Goal: Task Accomplishment & Management: Manage account settings

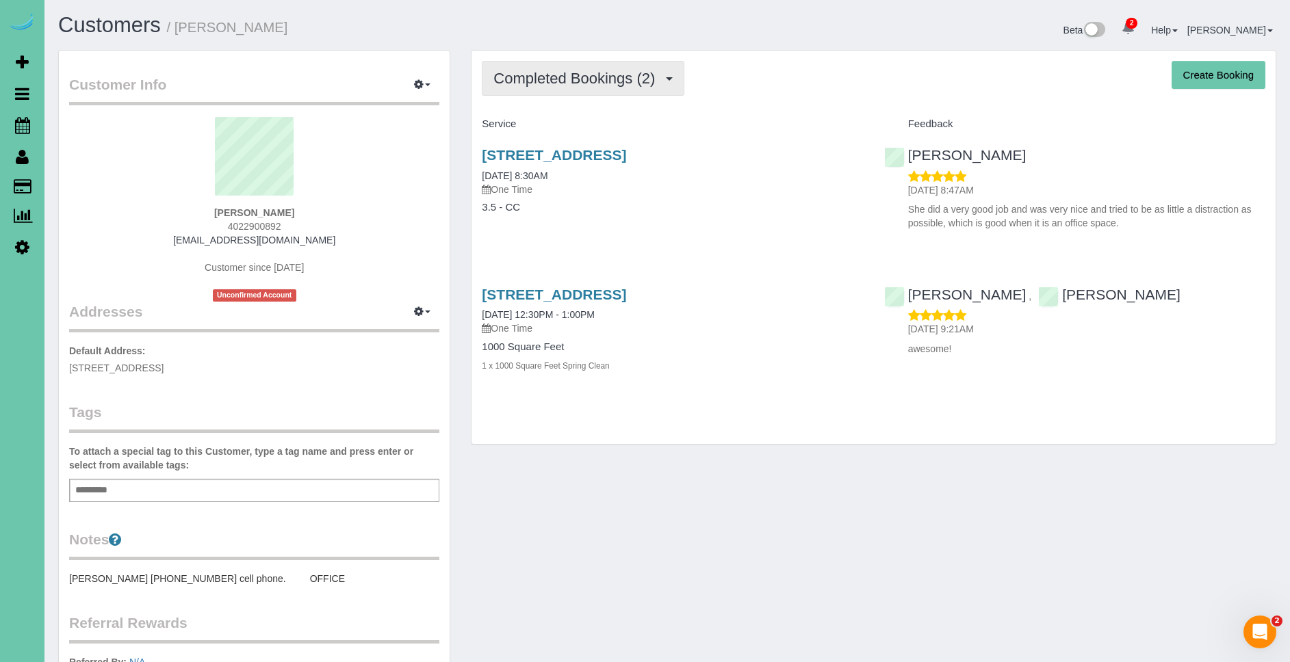
click at [647, 84] on span "Completed Bookings (2)" at bounding box center [577, 78] width 168 height 17
click at [734, 99] on div "Completed Bookings (2) Completed Bookings (2) Upcoming Bookings (0) Cancelled B…" at bounding box center [873, 247] width 804 height 393
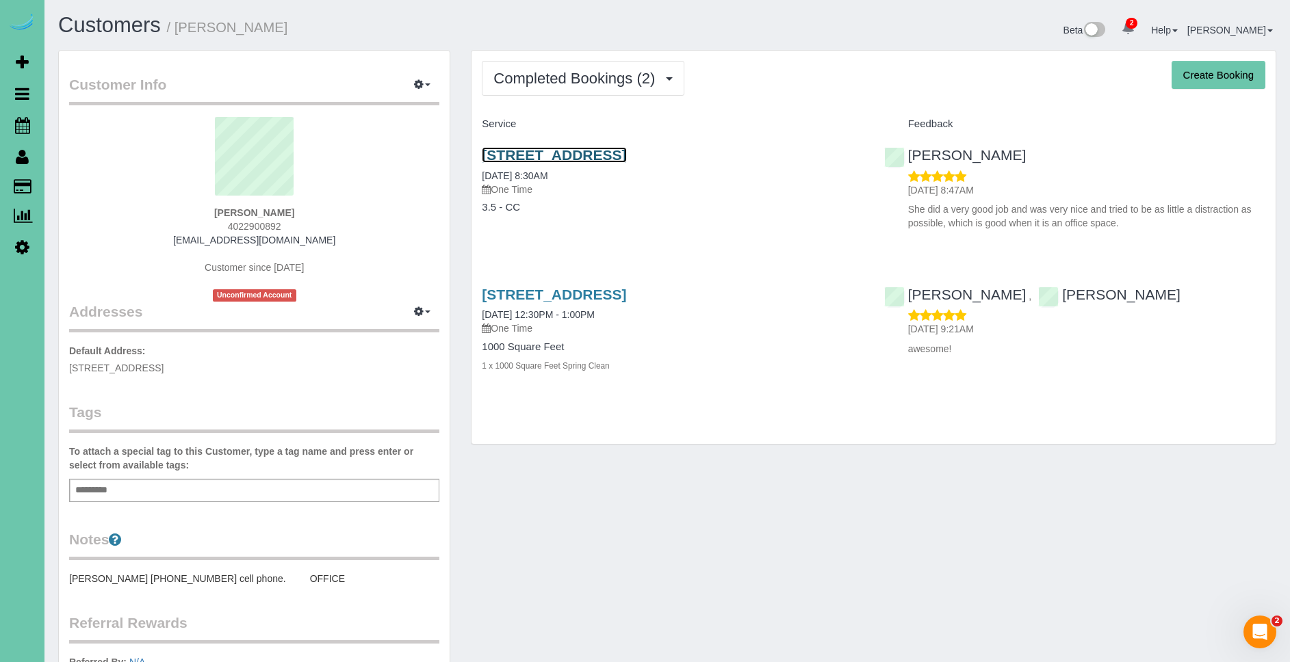
click at [626, 157] on link "[STREET_ADDRESS]" at bounding box center [554, 155] width 144 height 16
click at [432, 85] on button "button" at bounding box center [422, 85] width 34 height 21
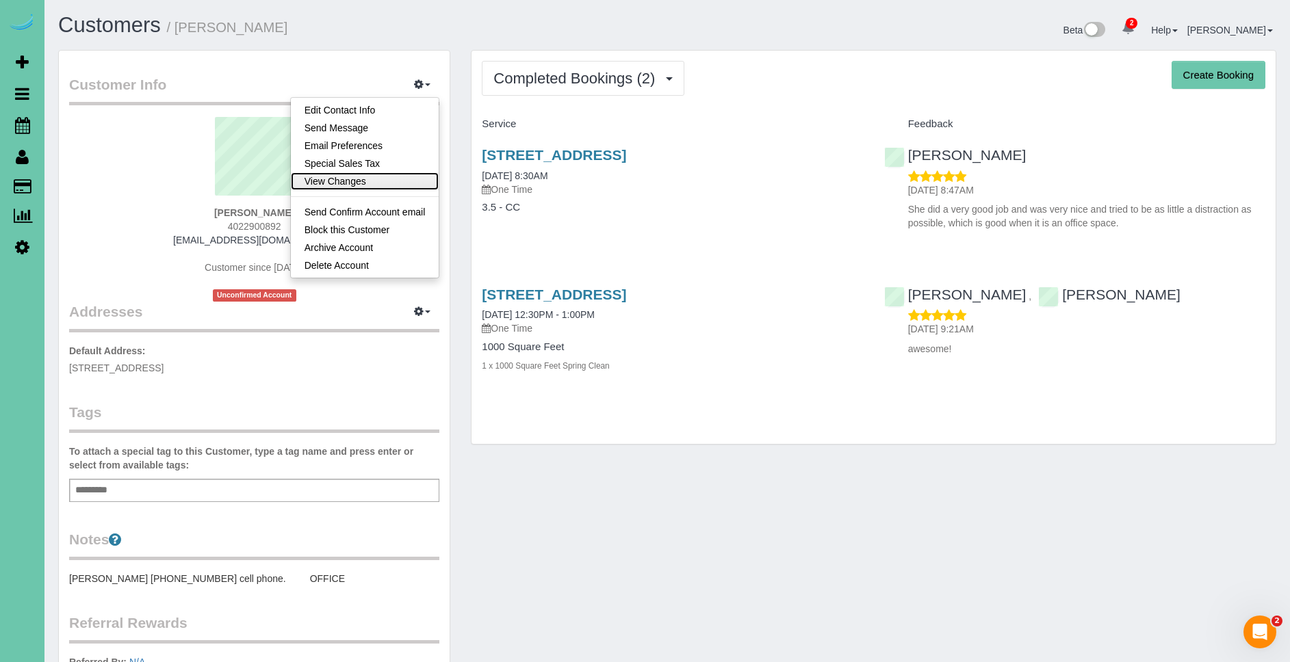
click at [380, 181] on link "View Changes" at bounding box center [365, 181] width 148 height 18
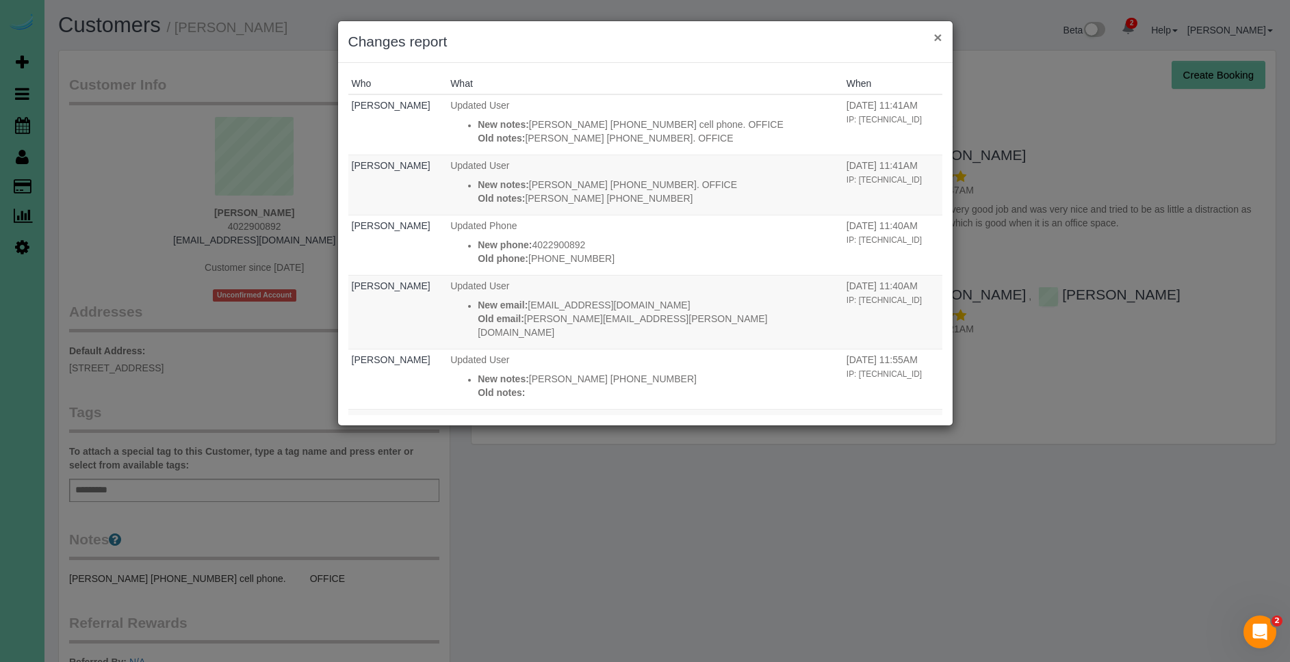
drag, startPoint x: 940, startPoint y: 39, endPoint x: 918, endPoint y: 31, distance: 23.4
click at [940, 39] on button "×" at bounding box center [937, 37] width 8 height 14
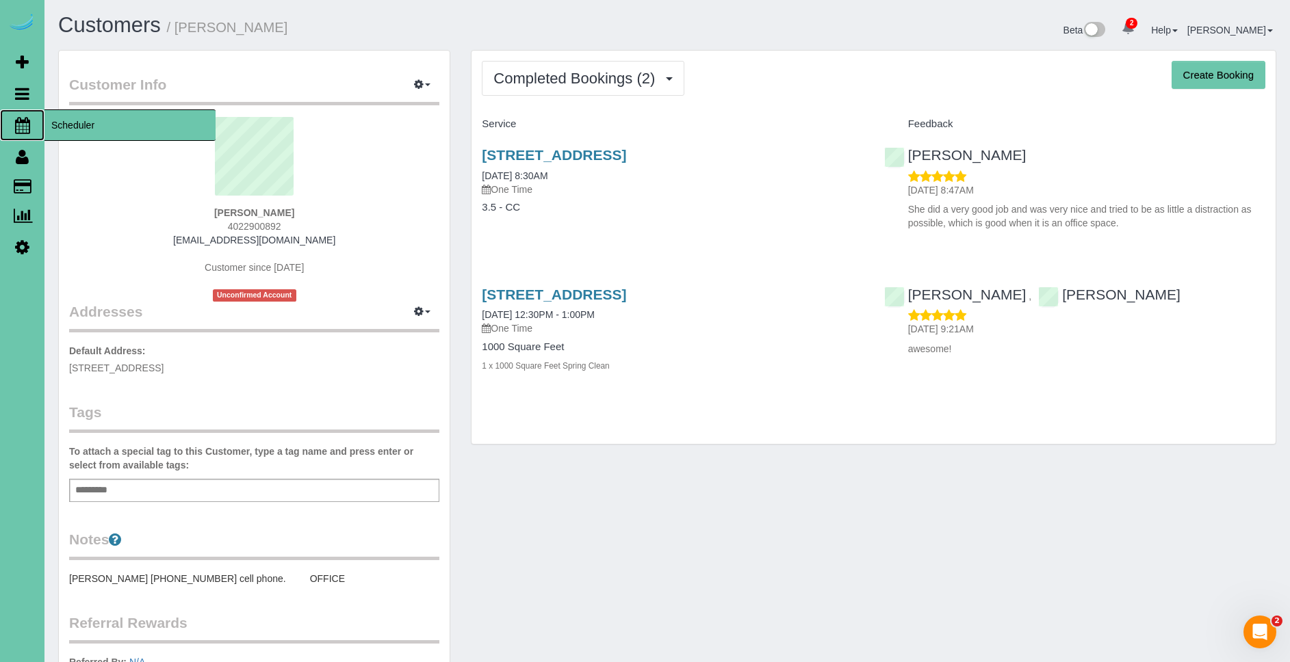
click at [79, 120] on span "Scheduler" at bounding box center [129, 124] width 171 height 31
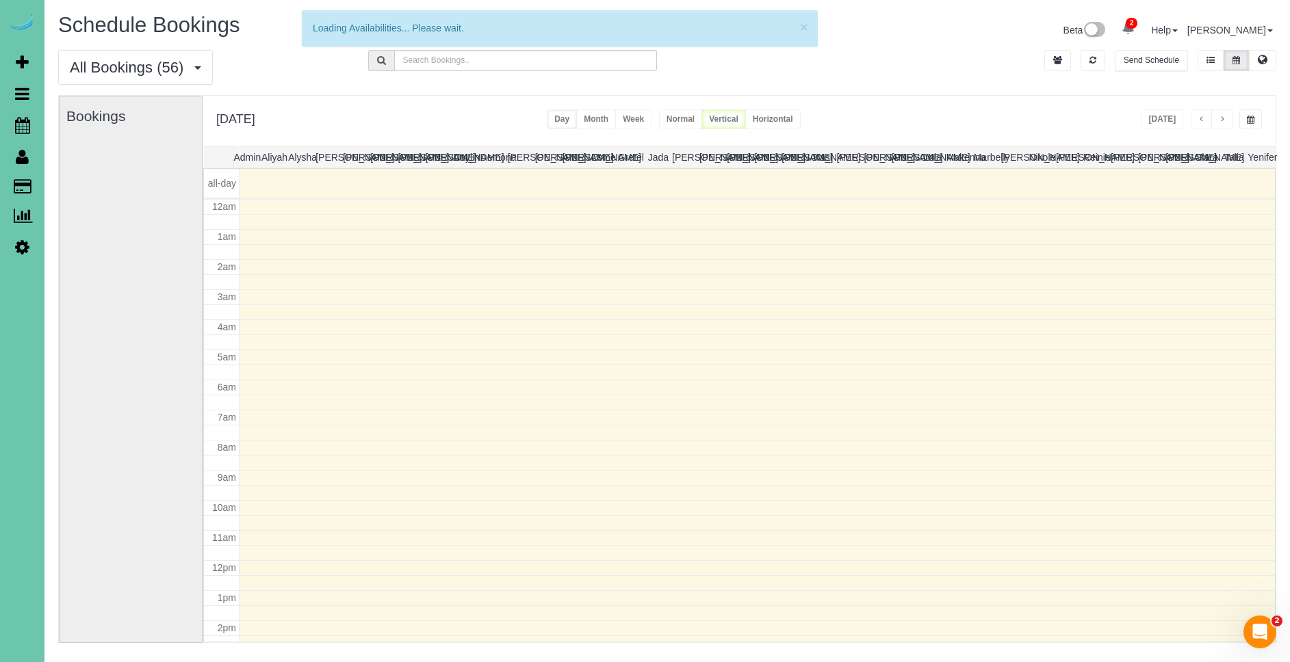
scroll to position [181, 0]
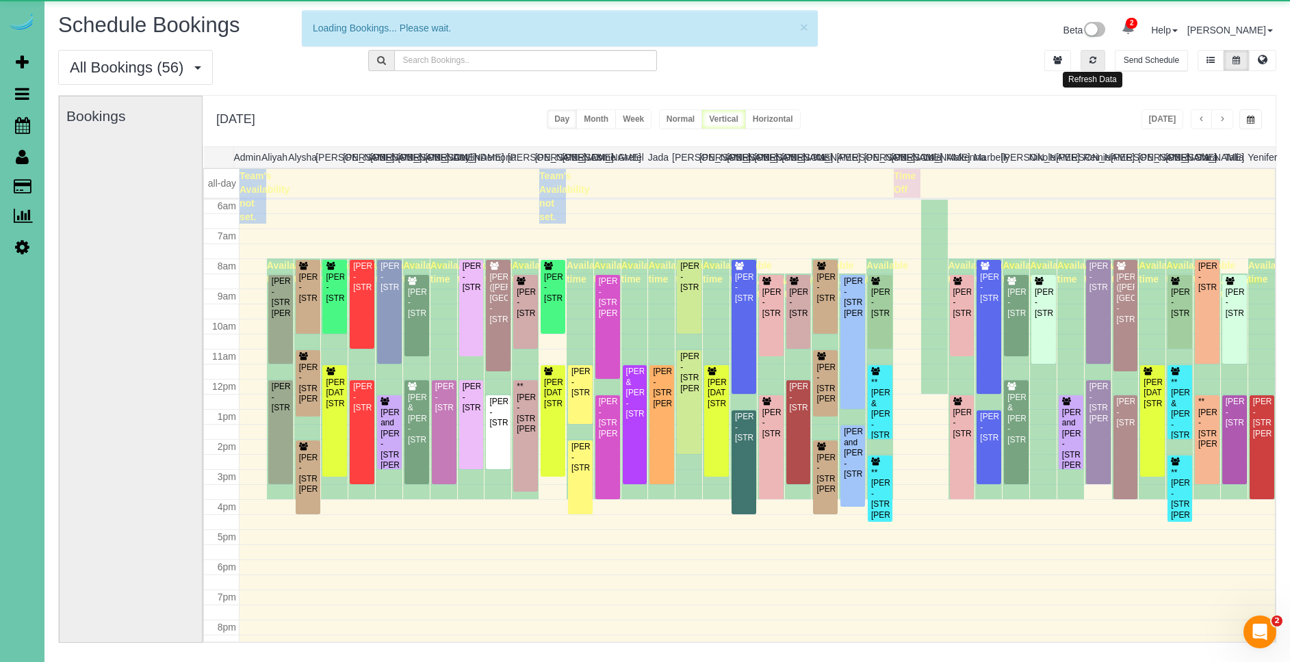
click at [1085, 59] on button "button" at bounding box center [1092, 60] width 25 height 21
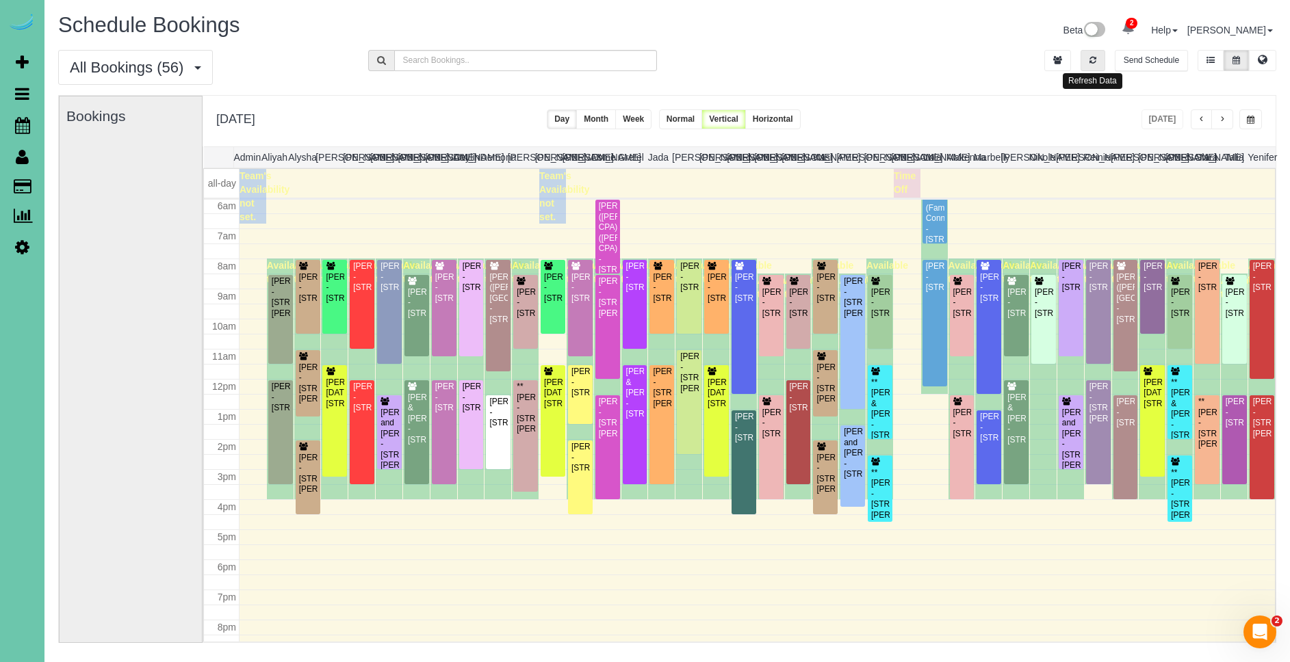
drag, startPoint x: 1089, startPoint y: 62, endPoint x: 1141, endPoint y: 128, distance: 84.7
click at [1091, 64] on button "button" at bounding box center [1092, 60] width 25 height 21
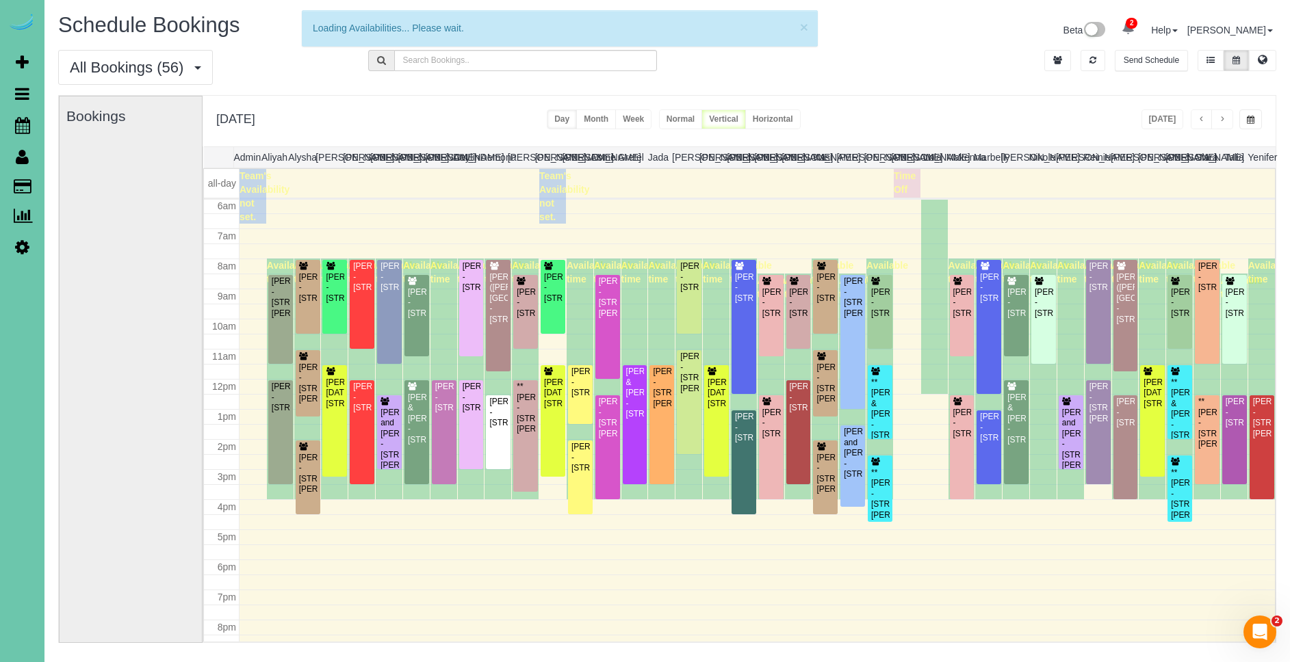
drag, startPoint x: 1143, startPoint y: 125, endPoint x: 1153, endPoint y: 125, distance: 9.6
click at [1143, 125] on div "[DATE] [DATE] Day Month Week Normal Vertical Horizontal" at bounding box center [739, 121] width 1073 height 51
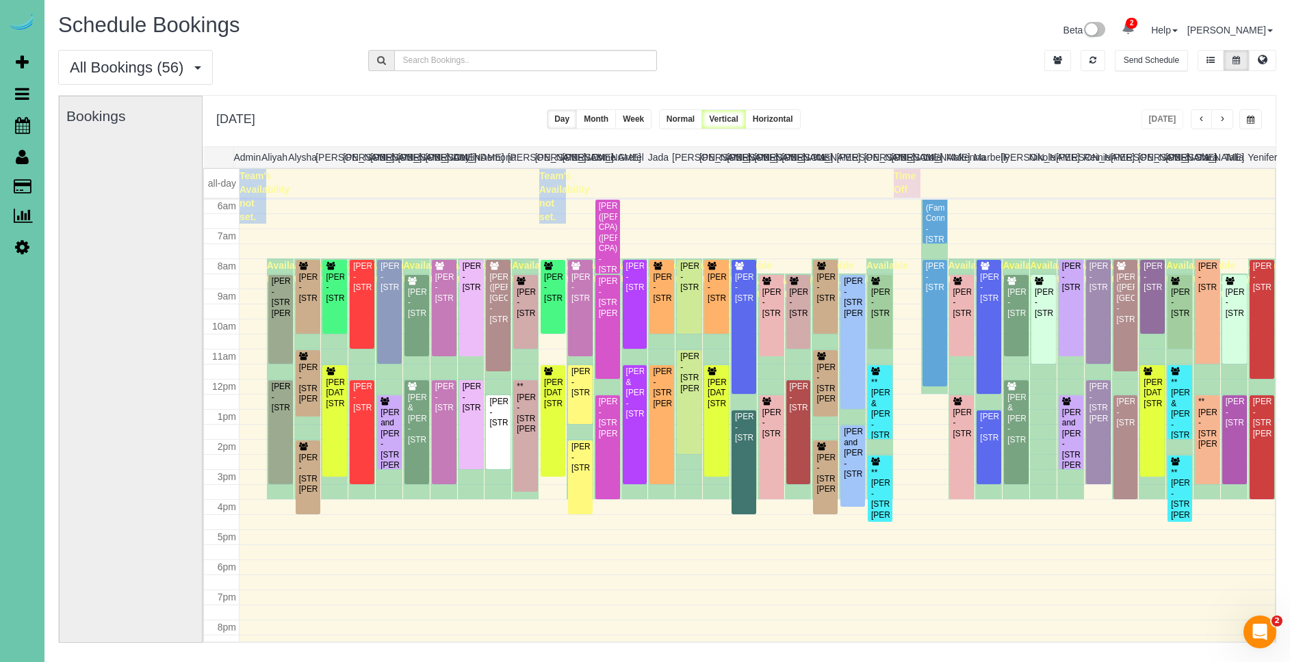
click at [1223, 122] on span "button" at bounding box center [1222, 120] width 7 height 8
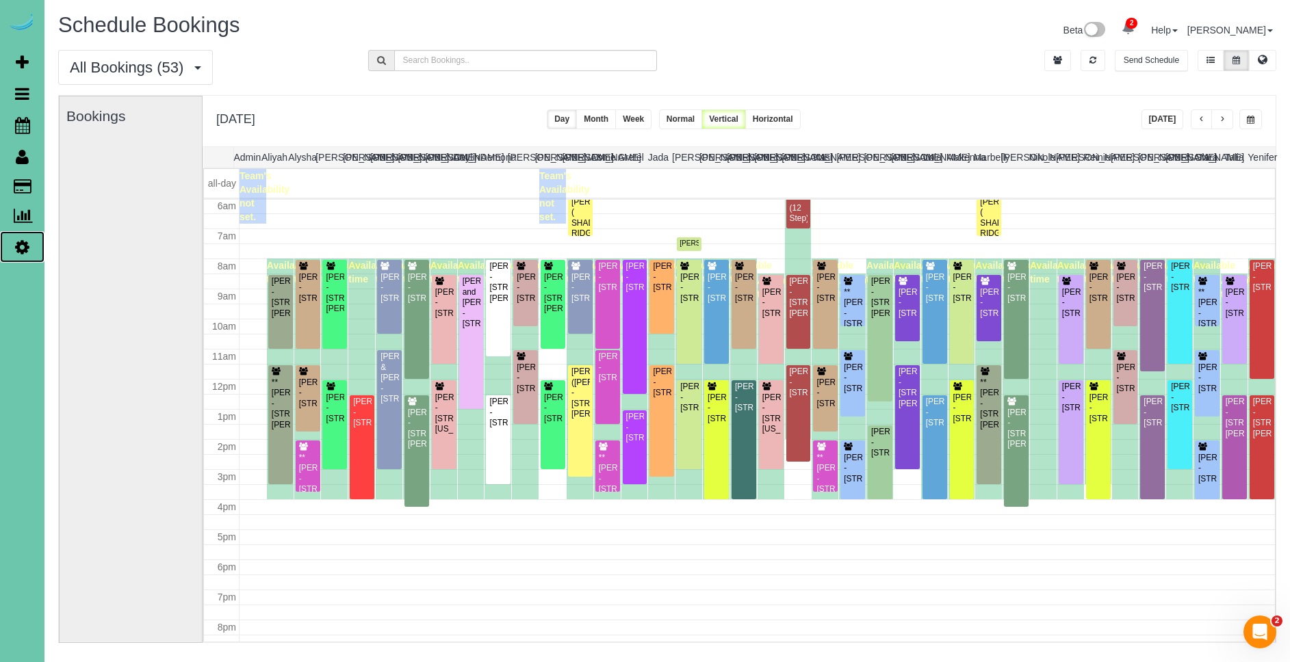
click at [28, 247] on icon at bounding box center [22, 247] width 14 height 16
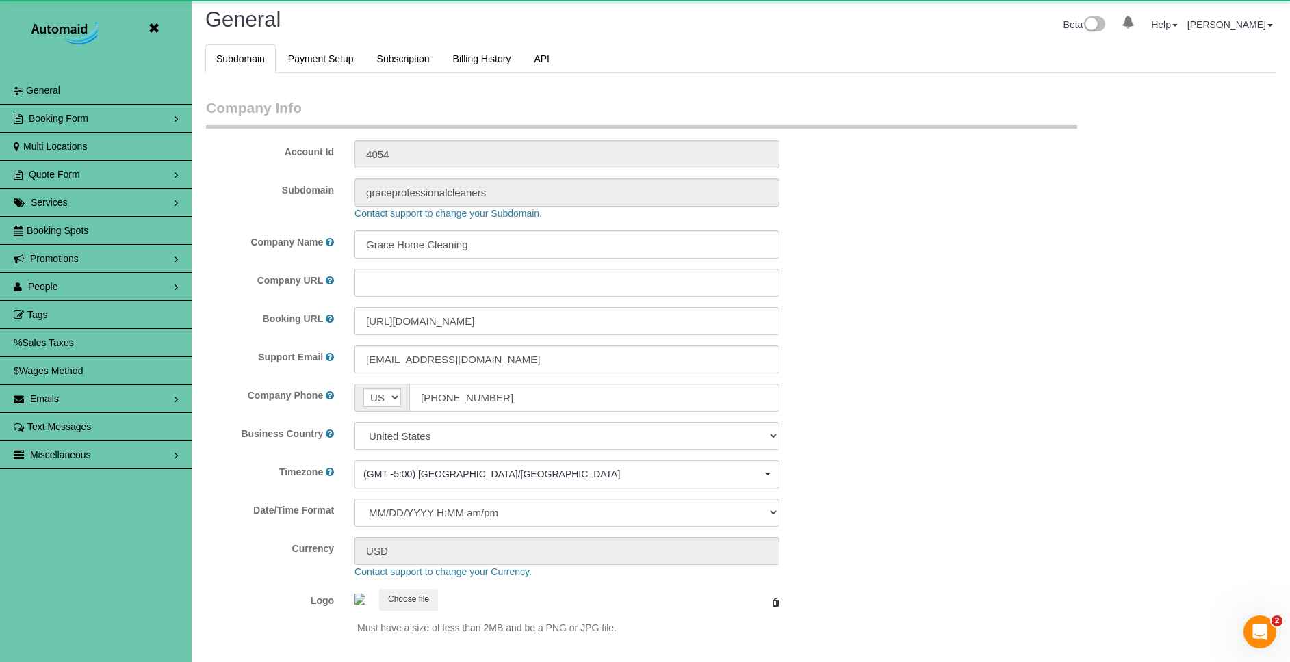
scroll to position [2888, 1290]
select select "5796"
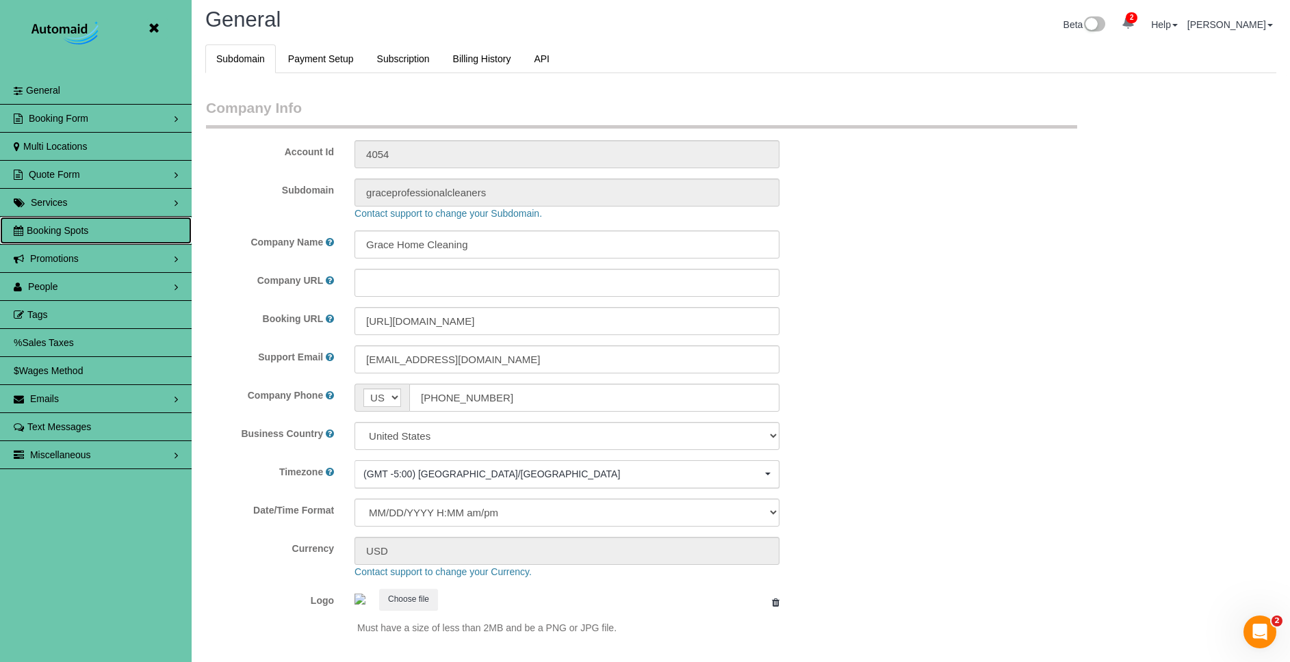
click at [107, 229] on link "Booking Spots" at bounding box center [96, 230] width 192 height 27
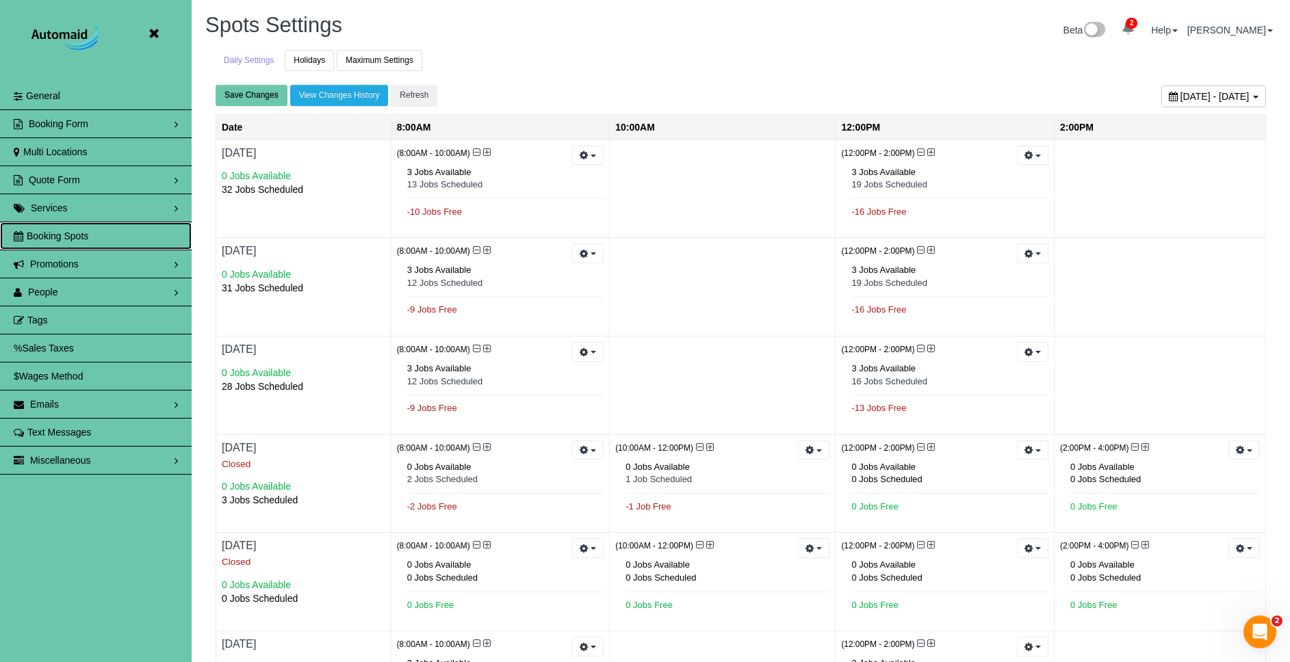
scroll to position [4, 0]
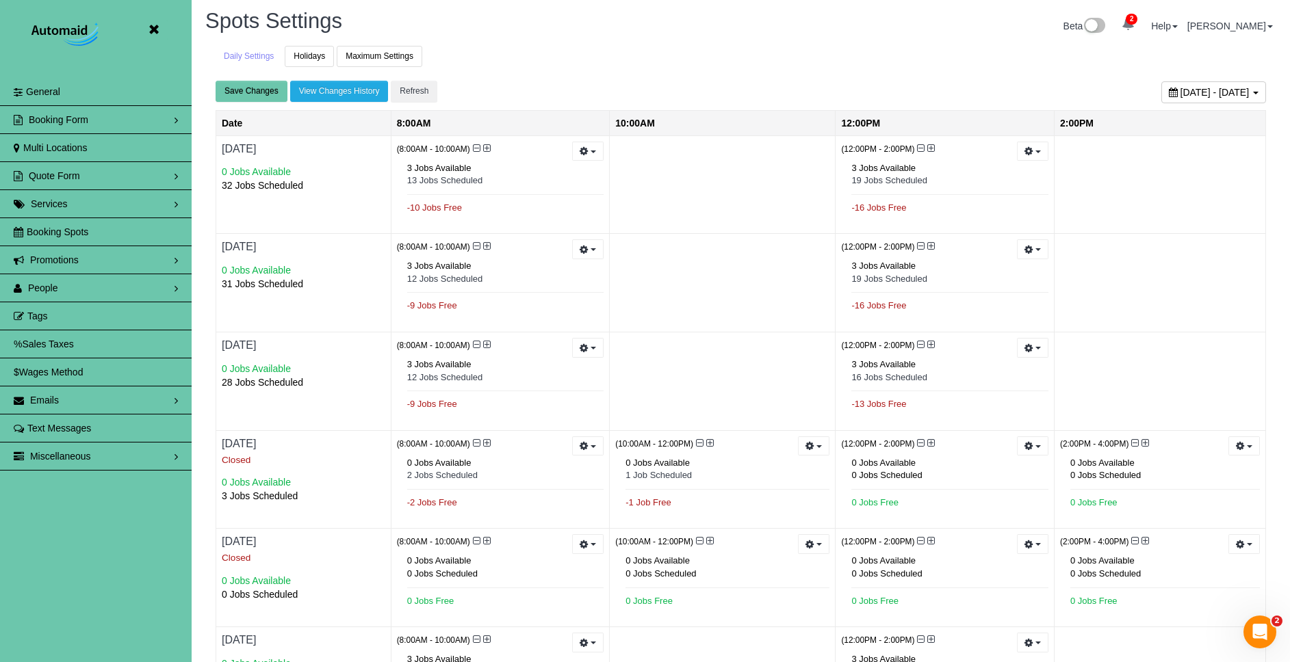
click at [1204, 96] on span "[DATE] - [DATE]" at bounding box center [1214, 92] width 69 height 11
type input "**********"
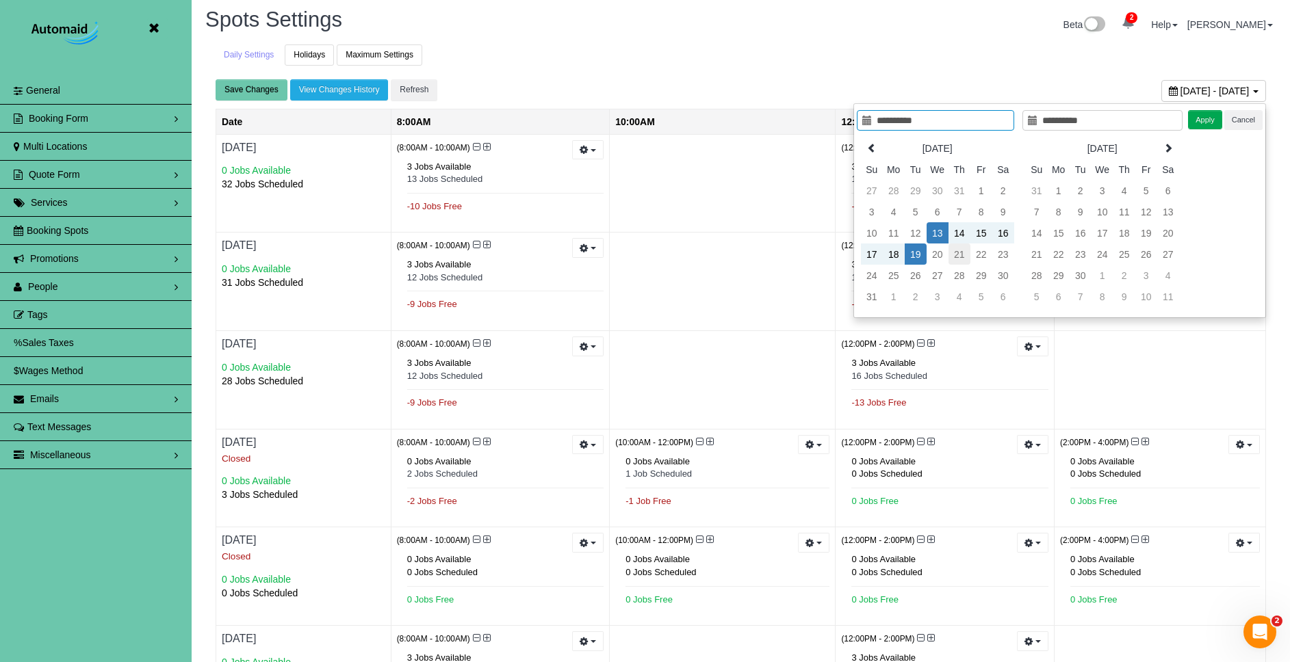
scroll to position [0, 0]
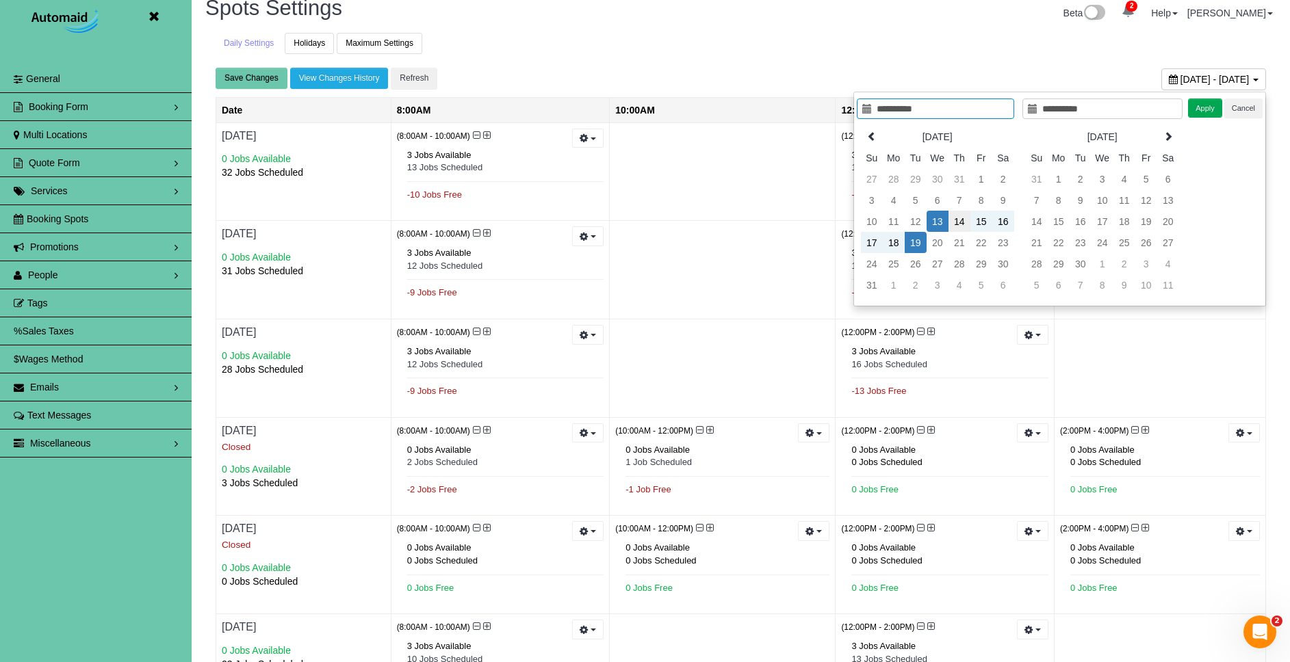
type input "**********"
click at [955, 240] on td "21" at bounding box center [959, 240] width 22 height 21
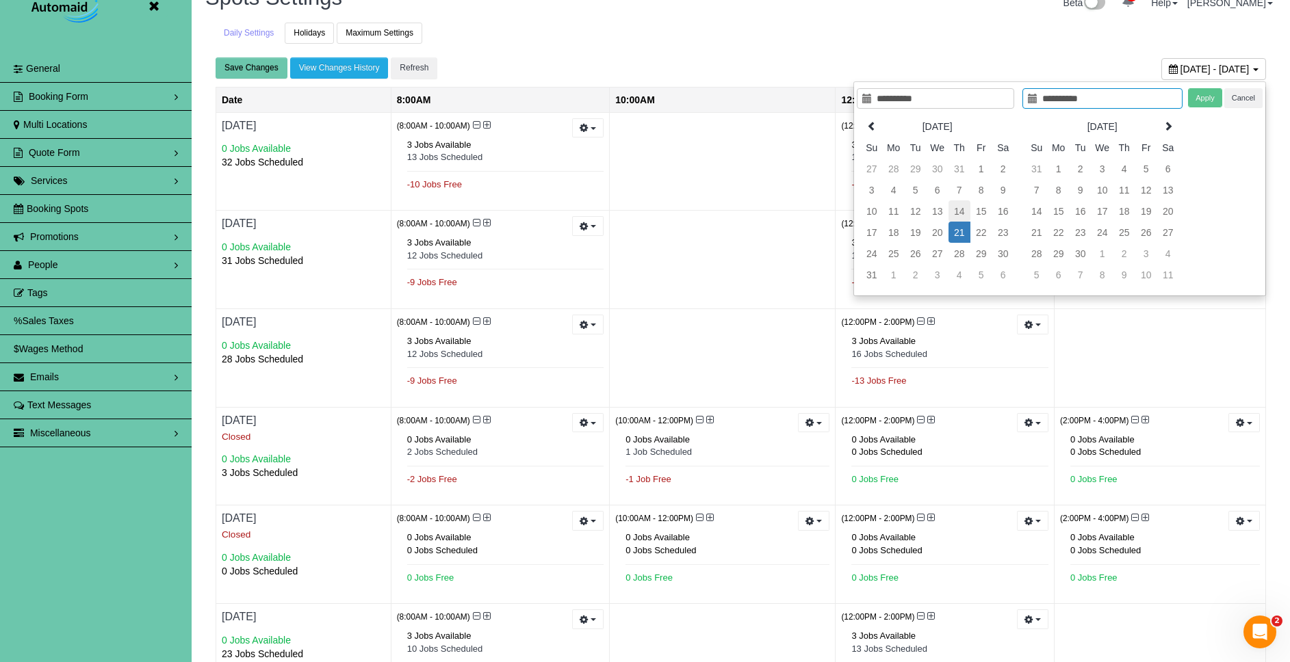
type input "**********"
click at [958, 209] on td "14" at bounding box center [959, 210] width 22 height 21
click at [1208, 96] on button "Apply" at bounding box center [1205, 98] width 34 height 20
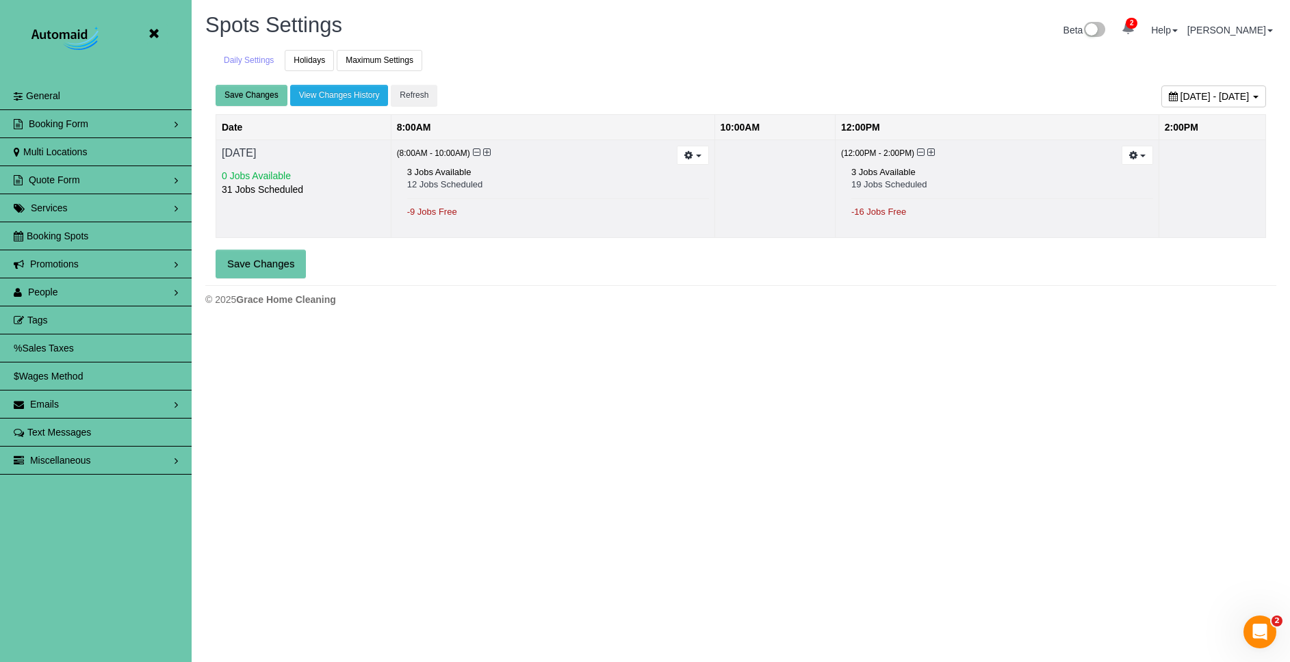
scroll to position [0, 0]
click at [485, 153] on icon at bounding box center [487, 153] width 8 height 10
click at [493, 153] on div "(8:00AM - 10:00AM) Prevent New Bookings Reset to Default (3 jobs) 4 Jobs Availa…" at bounding box center [552, 189] width 323 height 98
click at [477, 149] on icon at bounding box center [477, 153] width 8 height 10
click at [488, 152] on icon at bounding box center [487, 153] width 8 height 10
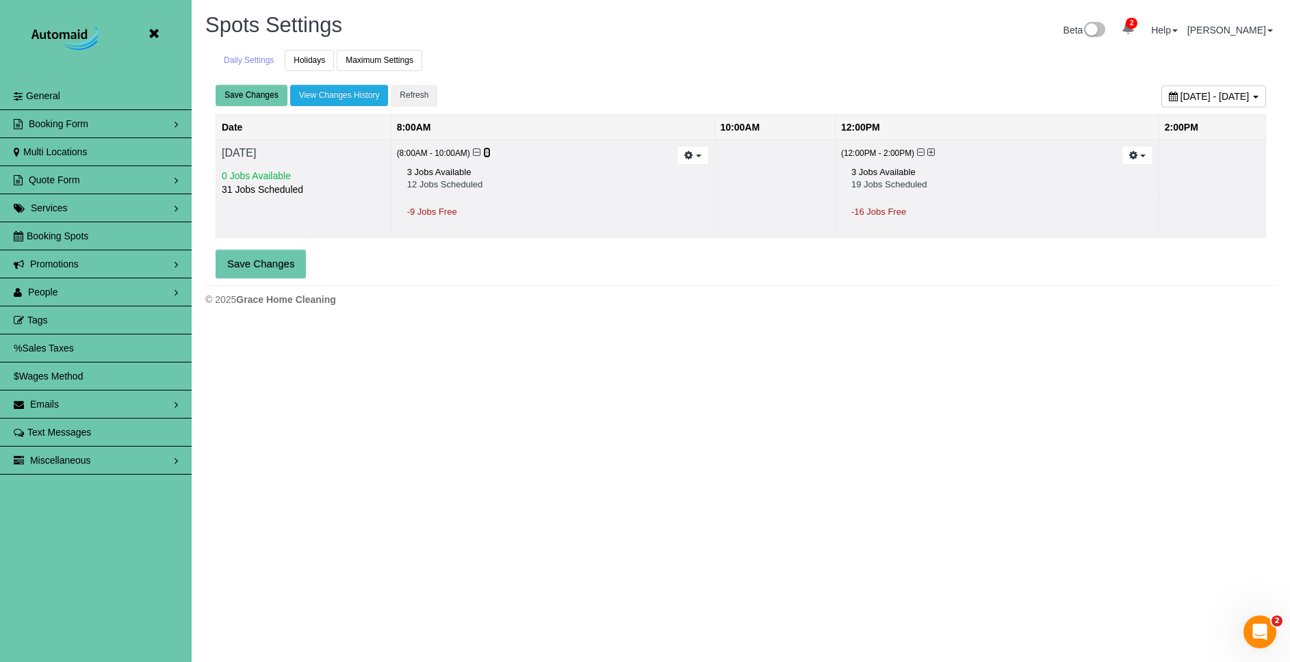
click at [488, 152] on icon at bounding box center [487, 153] width 8 height 10
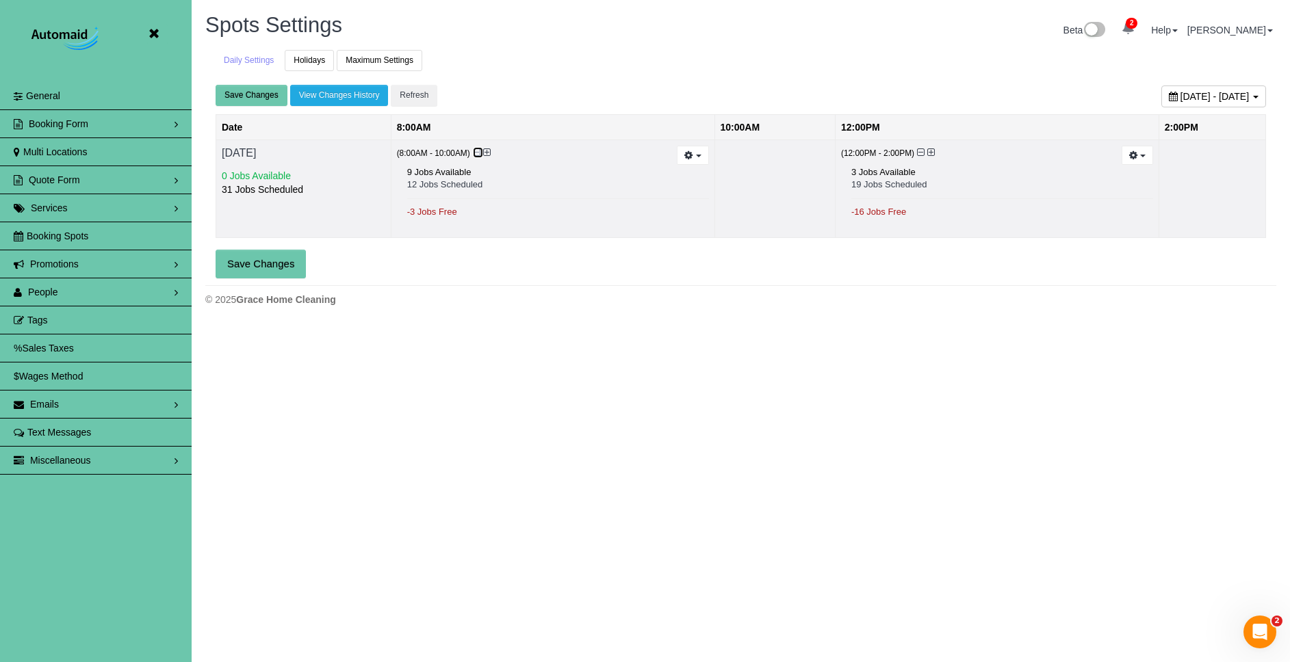
click at [478, 152] on icon at bounding box center [477, 153] width 8 height 10
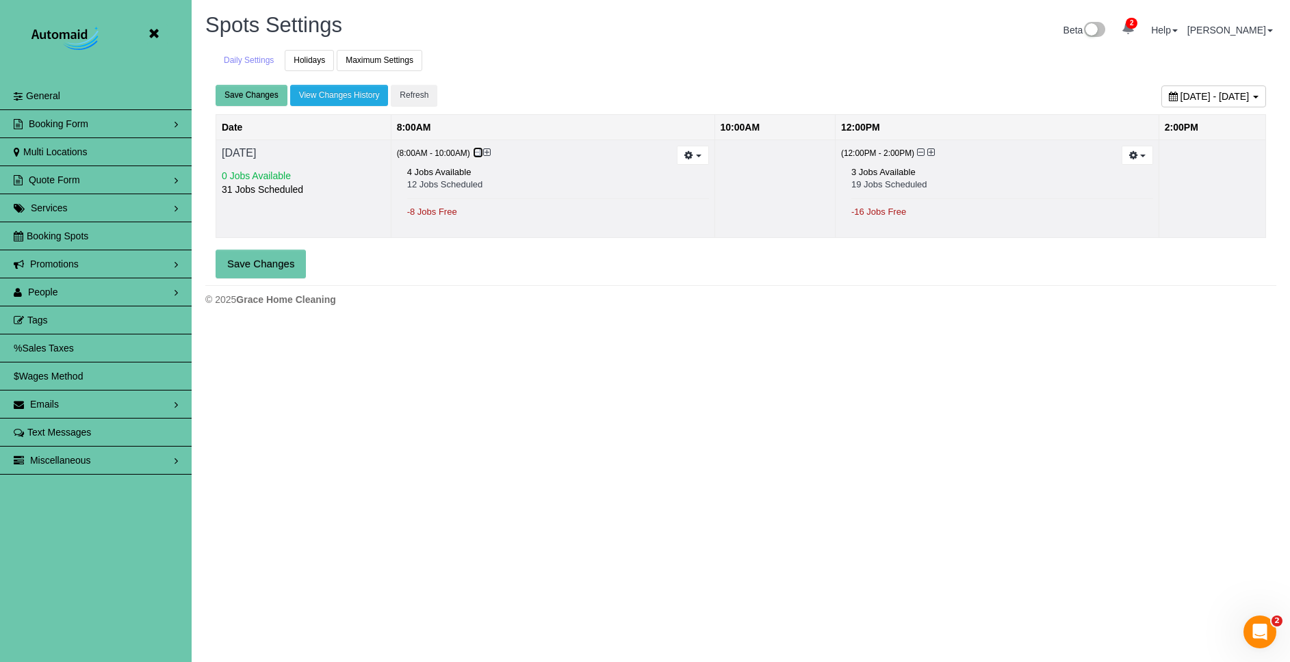
click at [478, 152] on icon at bounding box center [477, 153] width 8 height 10
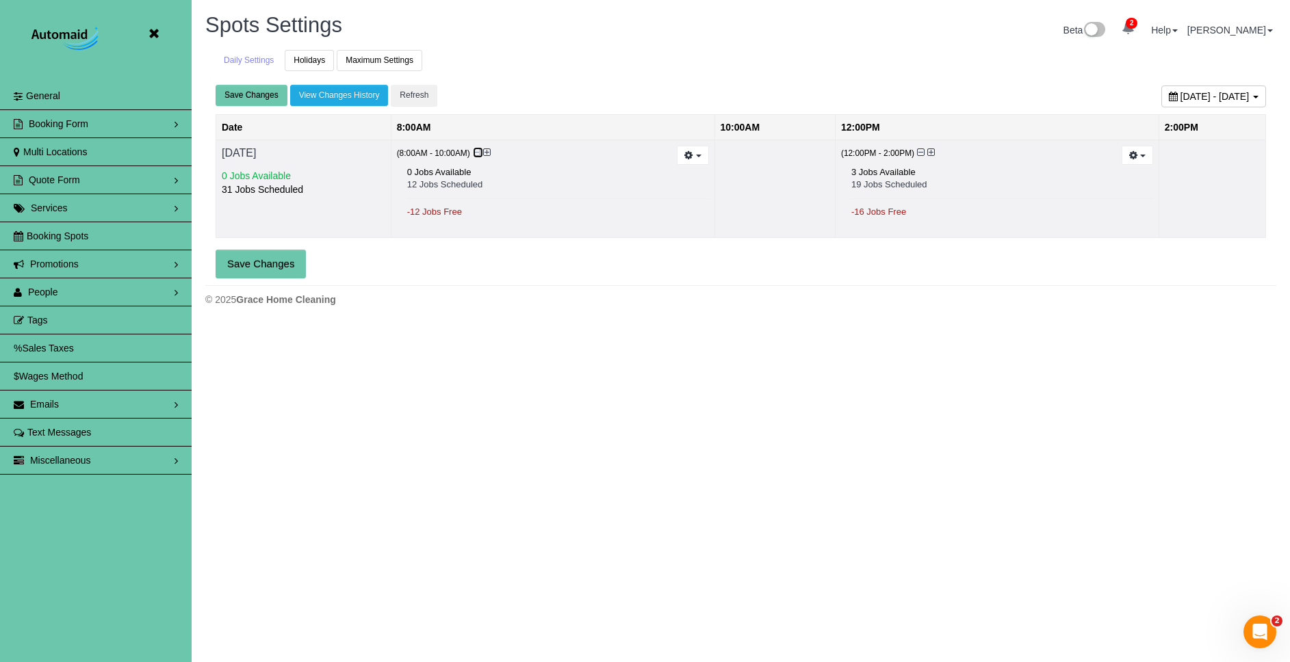
click at [478, 152] on icon at bounding box center [477, 153] width 8 height 10
click at [477, 152] on icon at bounding box center [477, 153] width 8 height 10
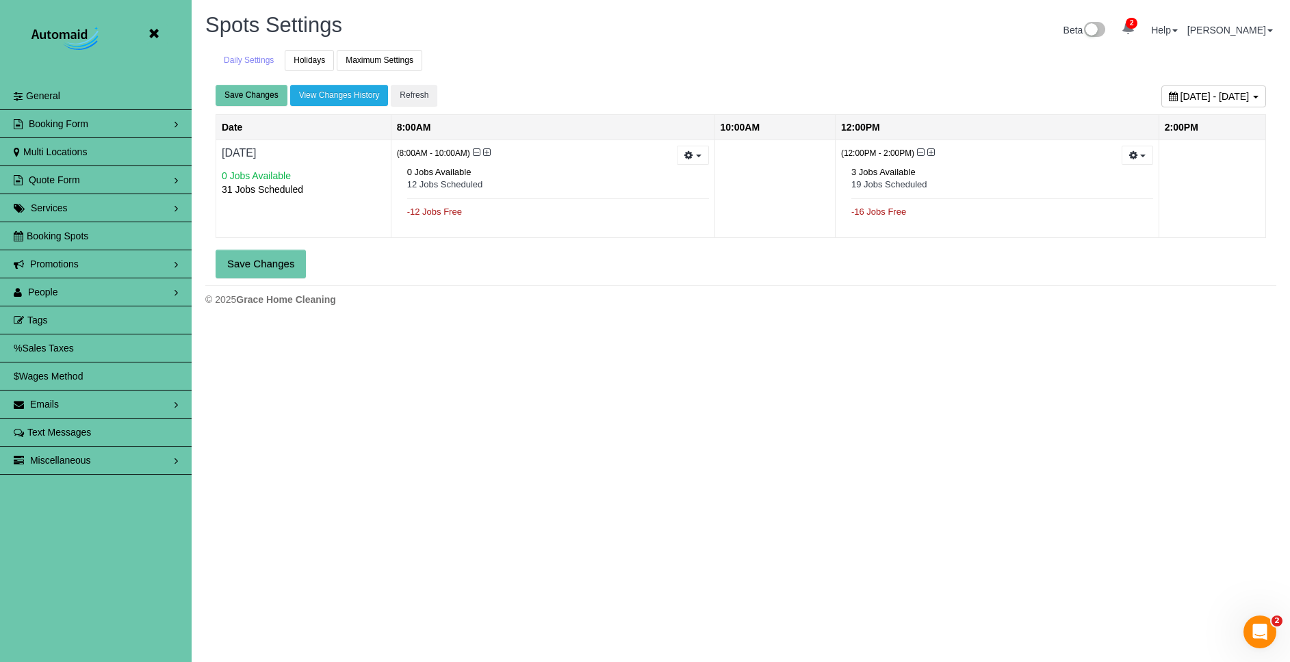
click at [1180, 91] on span "[DATE] - [DATE]" at bounding box center [1214, 96] width 69 height 11
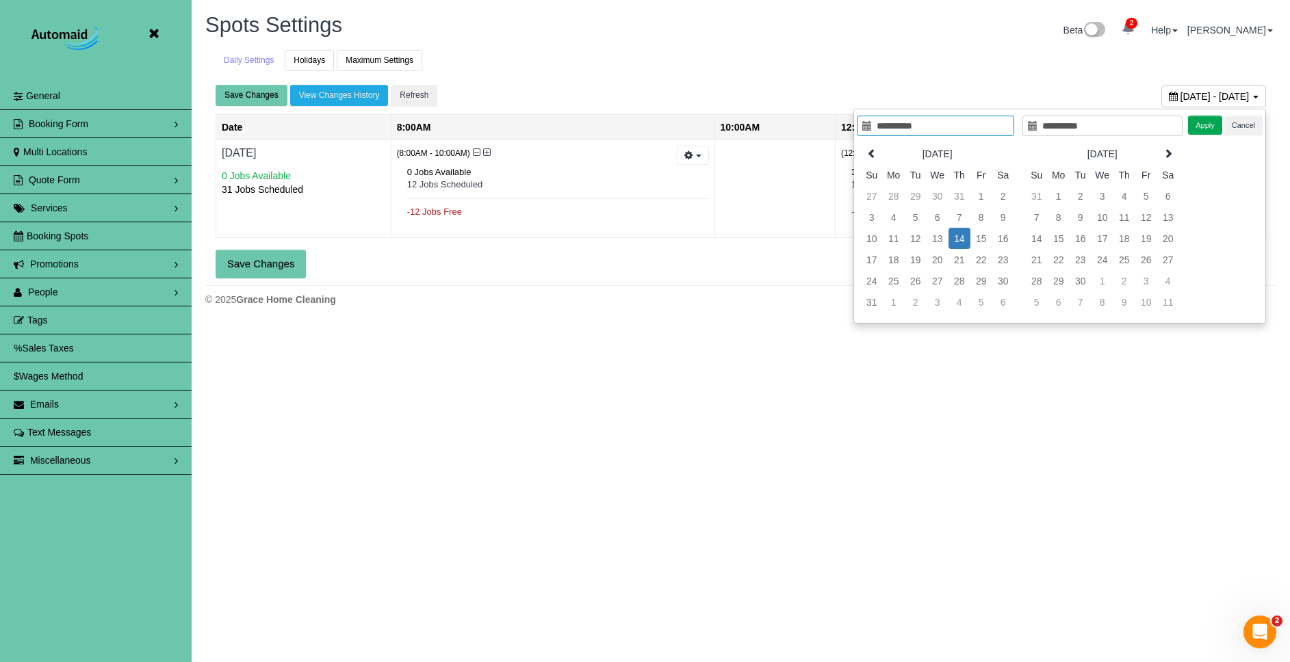
type input "**********"
click at [961, 237] on td "14" at bounding box center [959, 238] width 22 height 21
type input "**********"
click at [870, 265] on td "17" at bounding box center [872, 259] width 22 height 21
type input "**********"
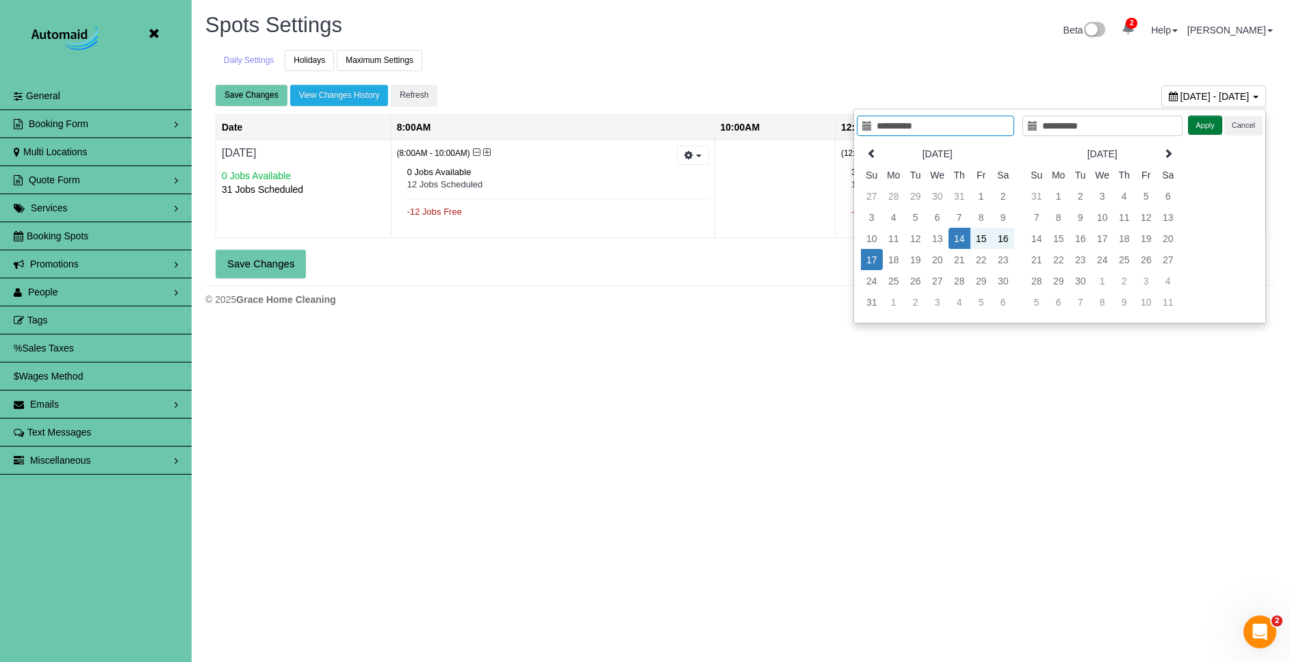
click at [1210, 131] on button "Apply" at bounding box center [1205, 126] width 34 height 20
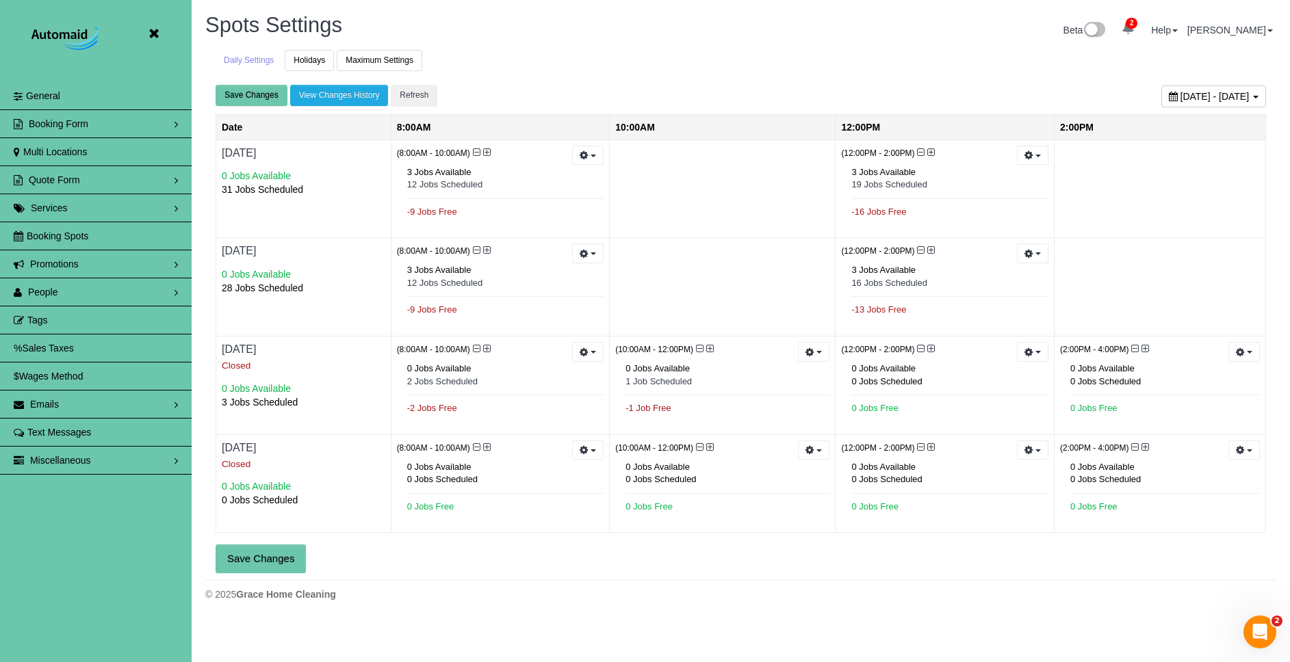
scroll to position [622, 1290]
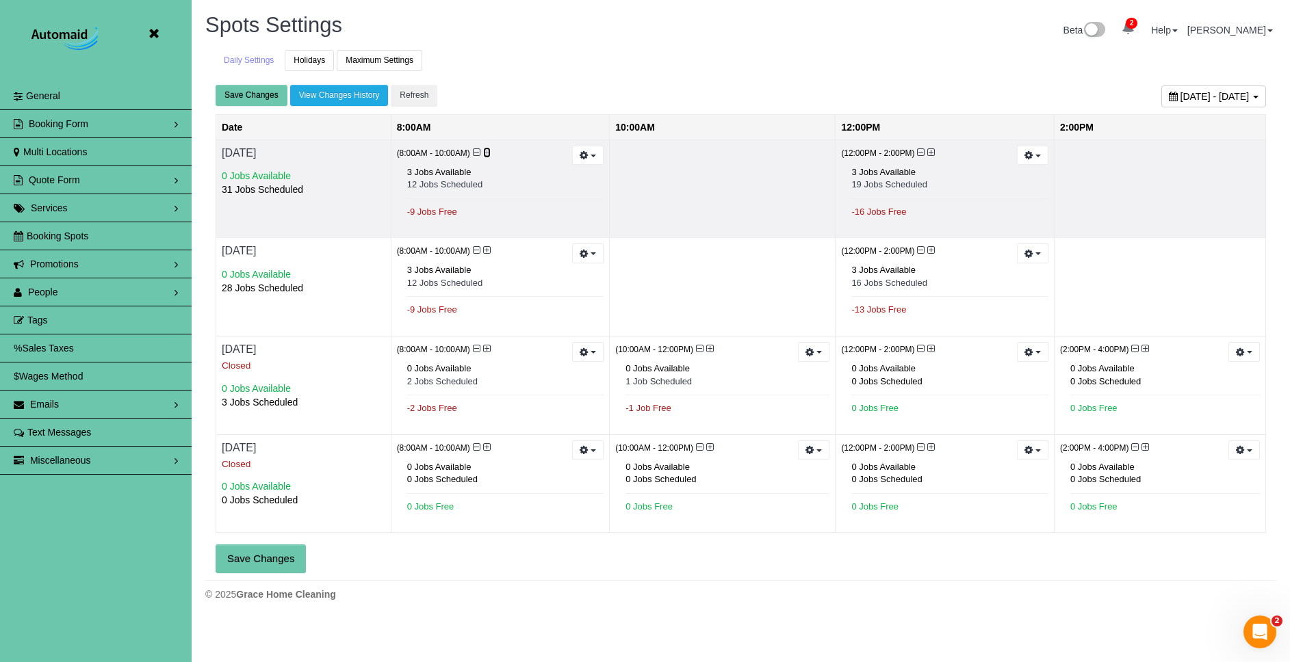
click at [488, 151] on icon at bounding box center [487, 153] width 8 height 10
click at [487, 151] on icon at bounding box center [487, 153] width 8 height 10
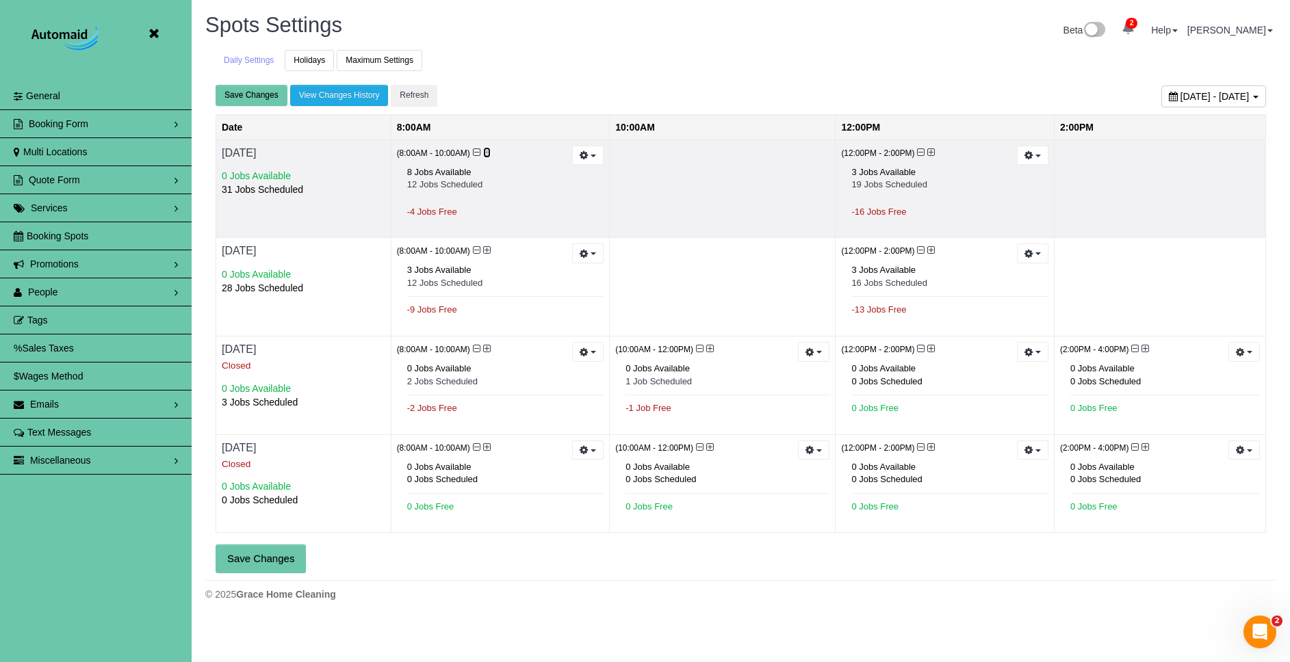
click at [487, 151] on icon at bounding box center [487, 153] width 8 height 10
click at [485, 151] on icon at bounding box center [487, 153] width 8 height 10
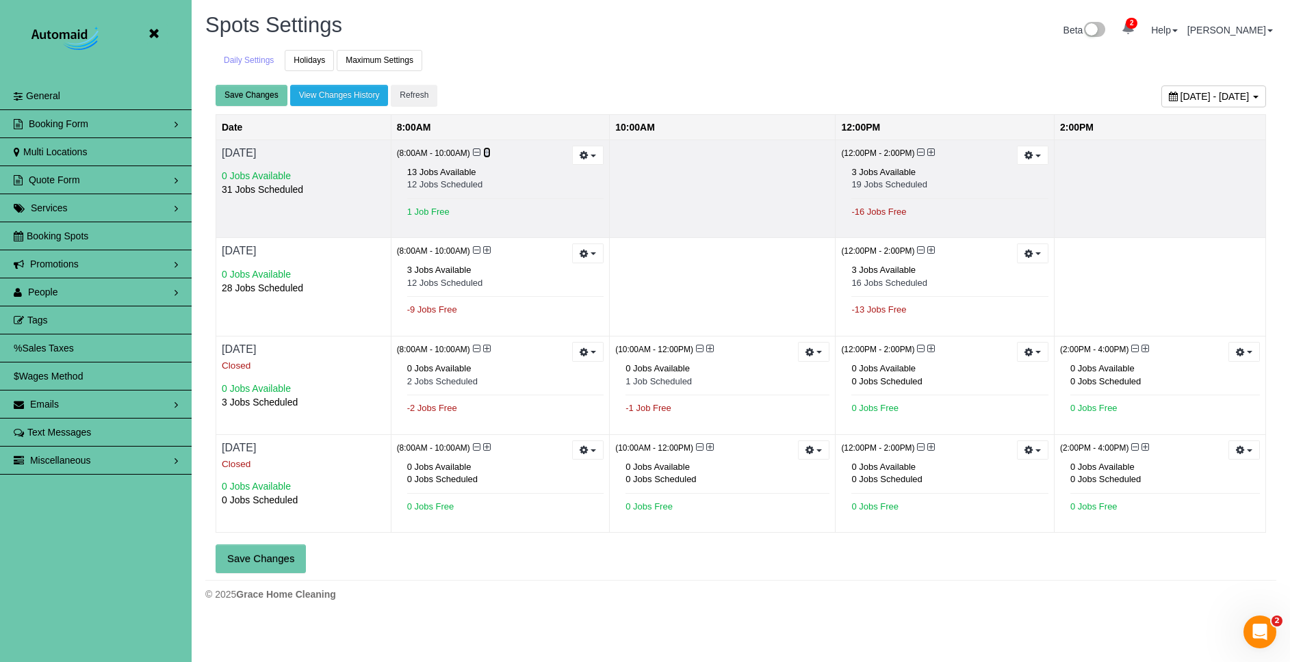
click at [487, 151] on icon at bounding box center [487, 153] width 8 height 10
click at [476, 152] on icon at bounding box center [477, 153] width 8 height 10
click at [930, 150] on icon at bounding box center [931, 153] width 8 height 10
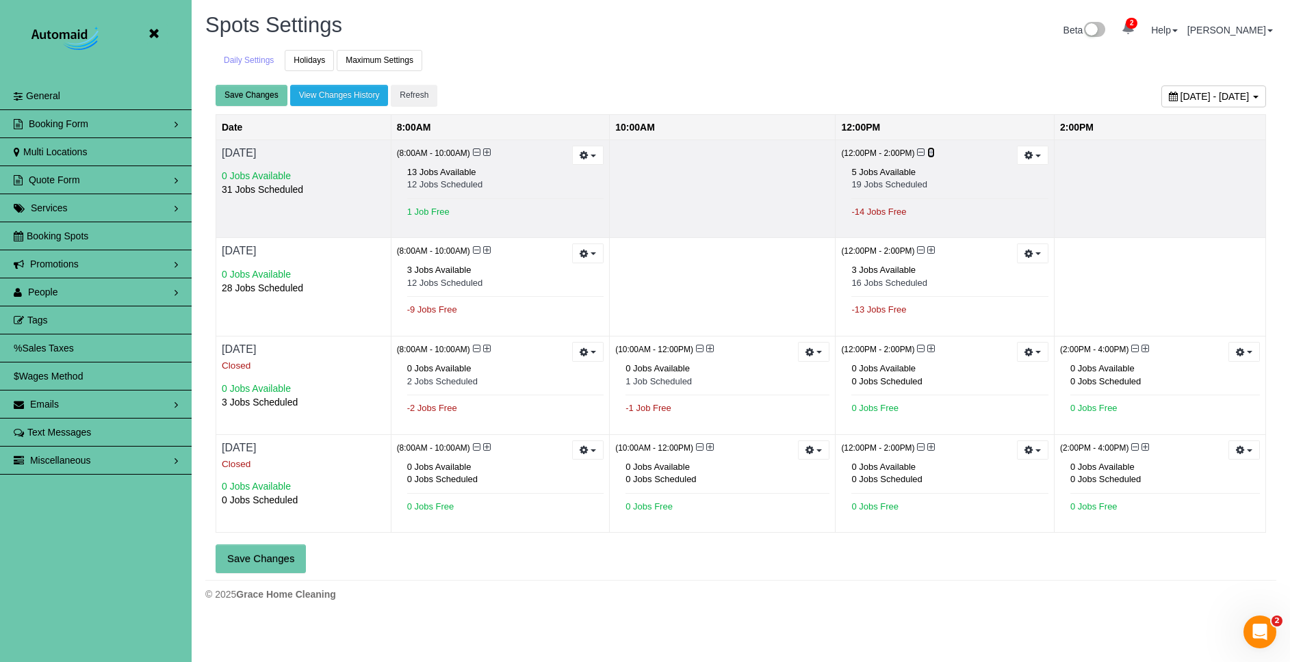
click at [930, 150] on icon at bounding box center [931, 153] width 8 height 10
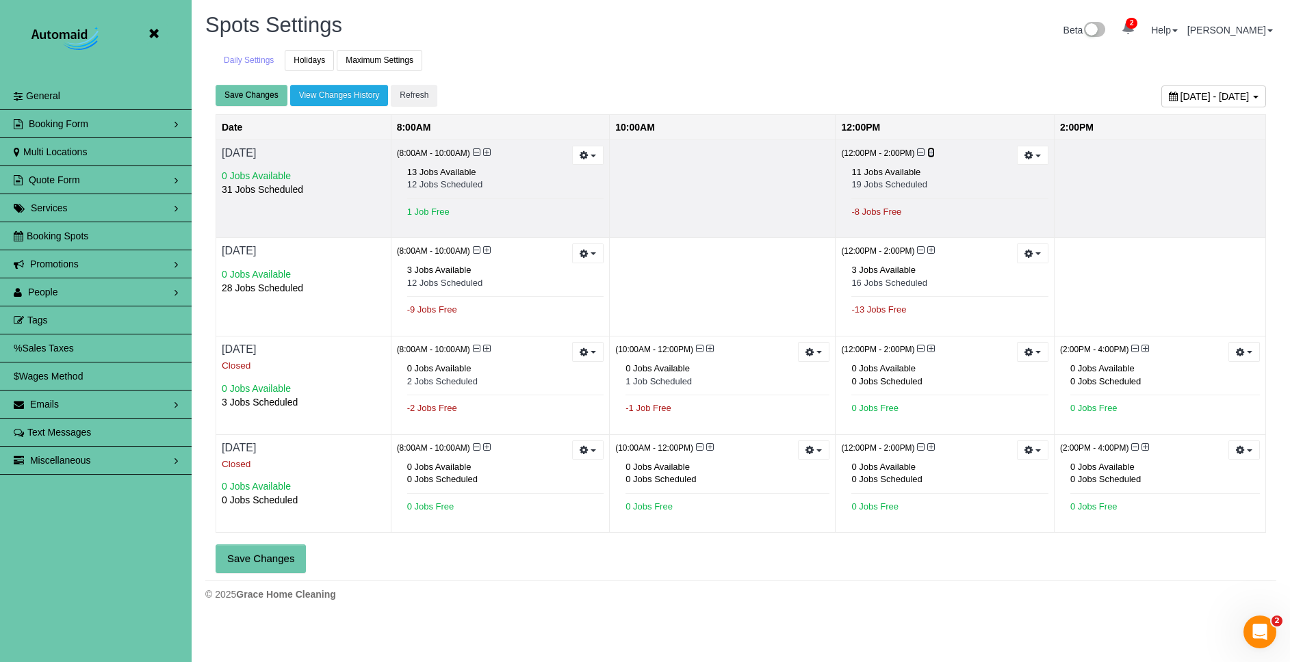
click at [930, 150] on icon at bounding box center [931, 153] width 8 height 10
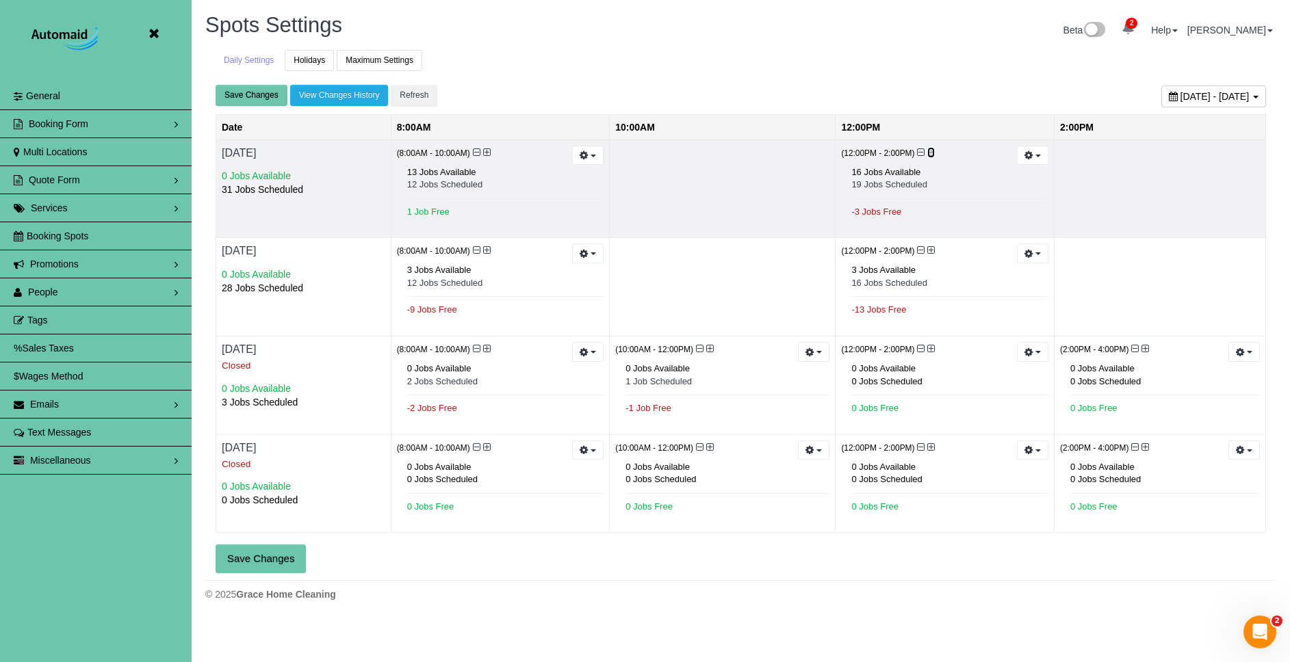
click at [930, 150] on icon at bounding box center [931, 153] width 8 height 10
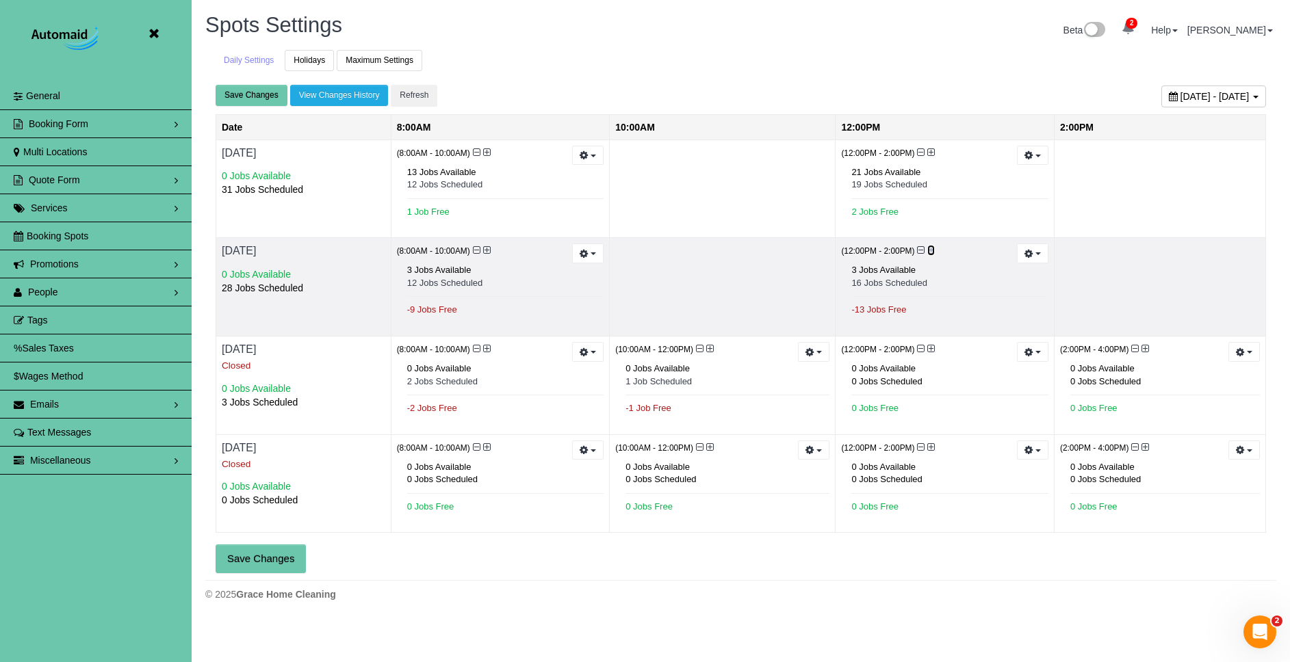
click at [929, 248] on icon at bounding box center [931, 251] width 8 height 10
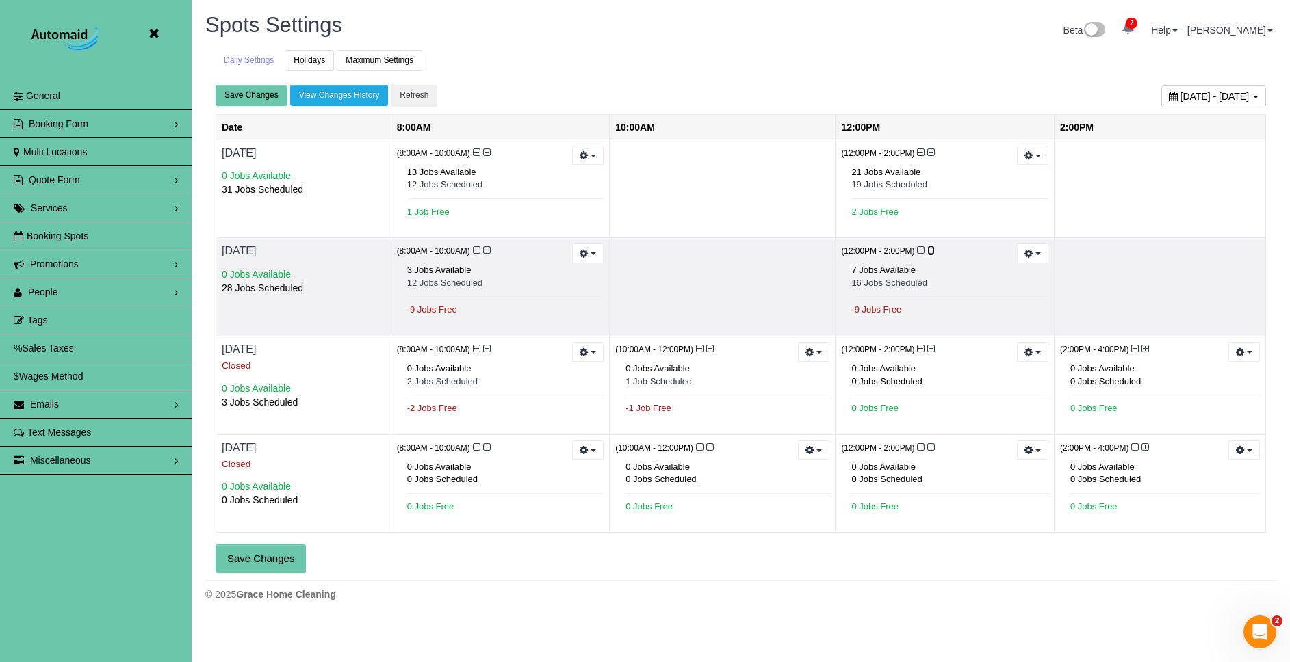
click at [930, 248] on icon at bounding box center [931, 251] width 8 height 10
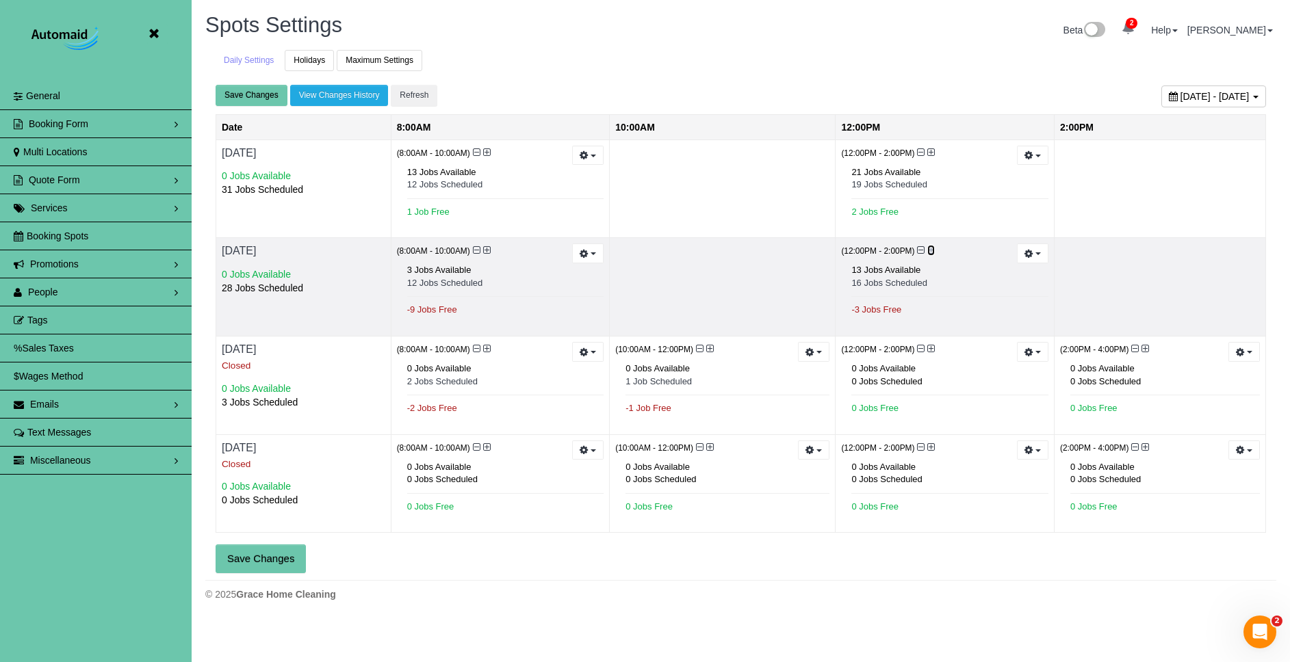
click at [930, 248] on icon at bounding box center [931, 251] width 8 height 10
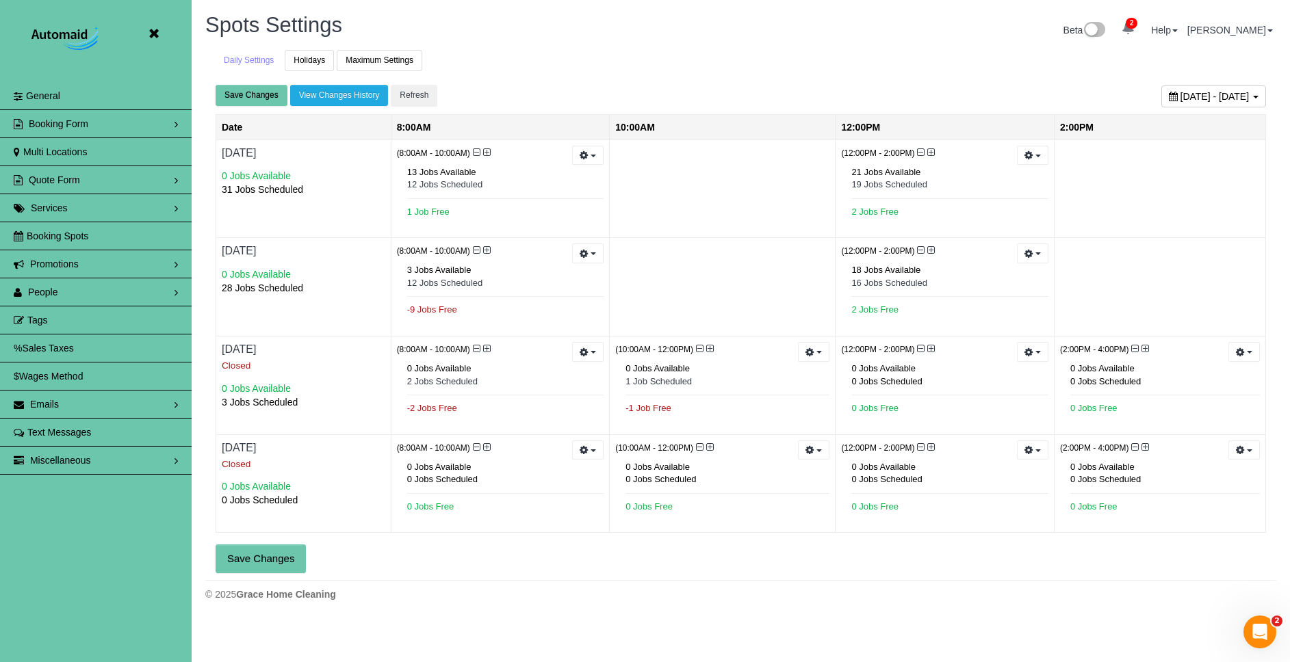
click at [268, 558] on button "Save Changes" at bounding box center [261, 559] width 90 height 29
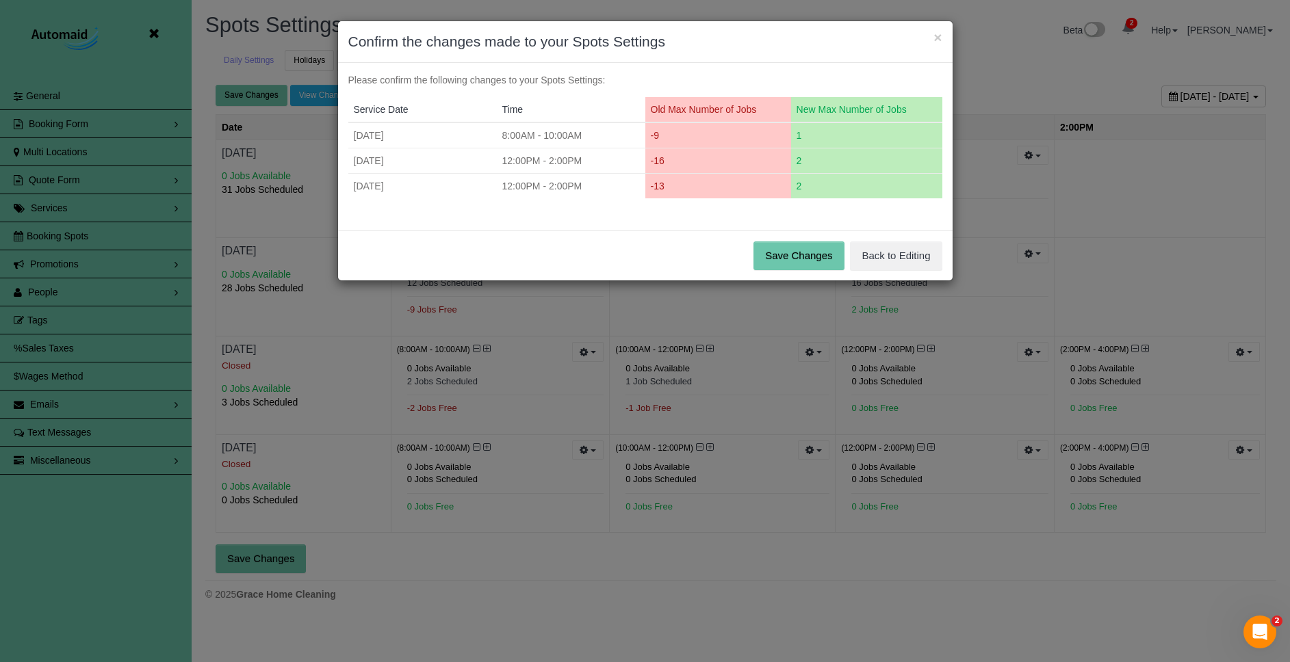
click at [807, 255] on button "Save Changes" at bounding box center [798, 256] width 90 height 29
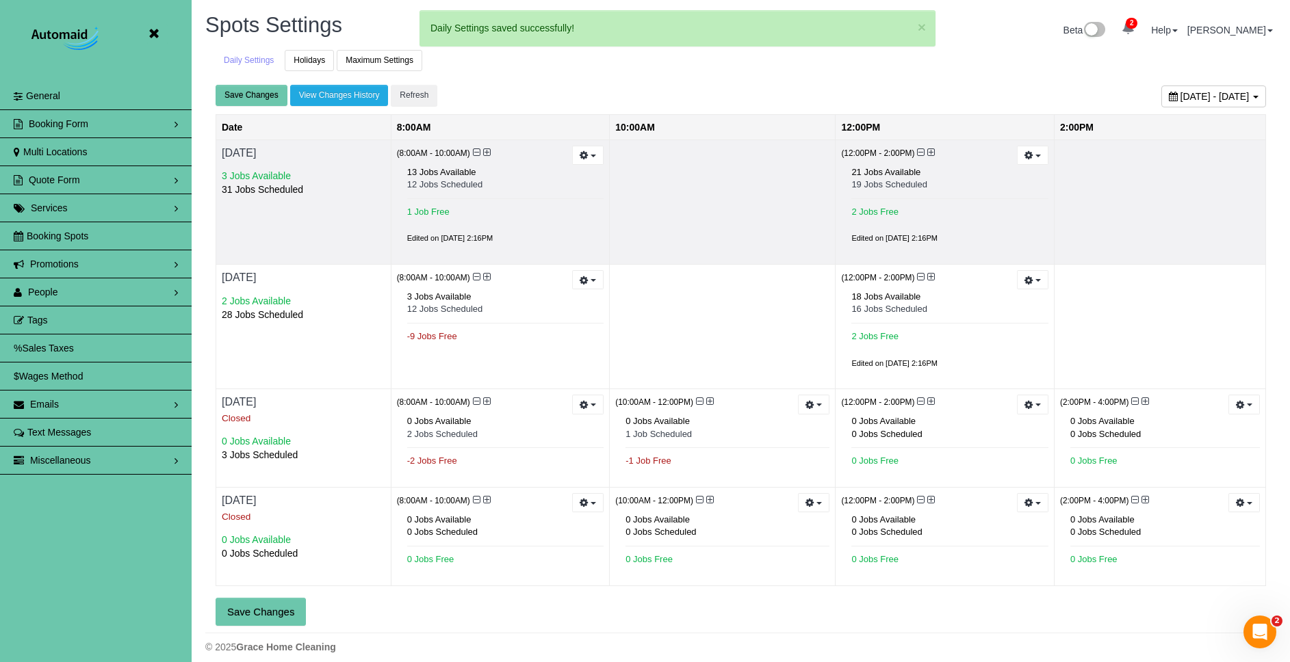
scroll to position [675, 1290]
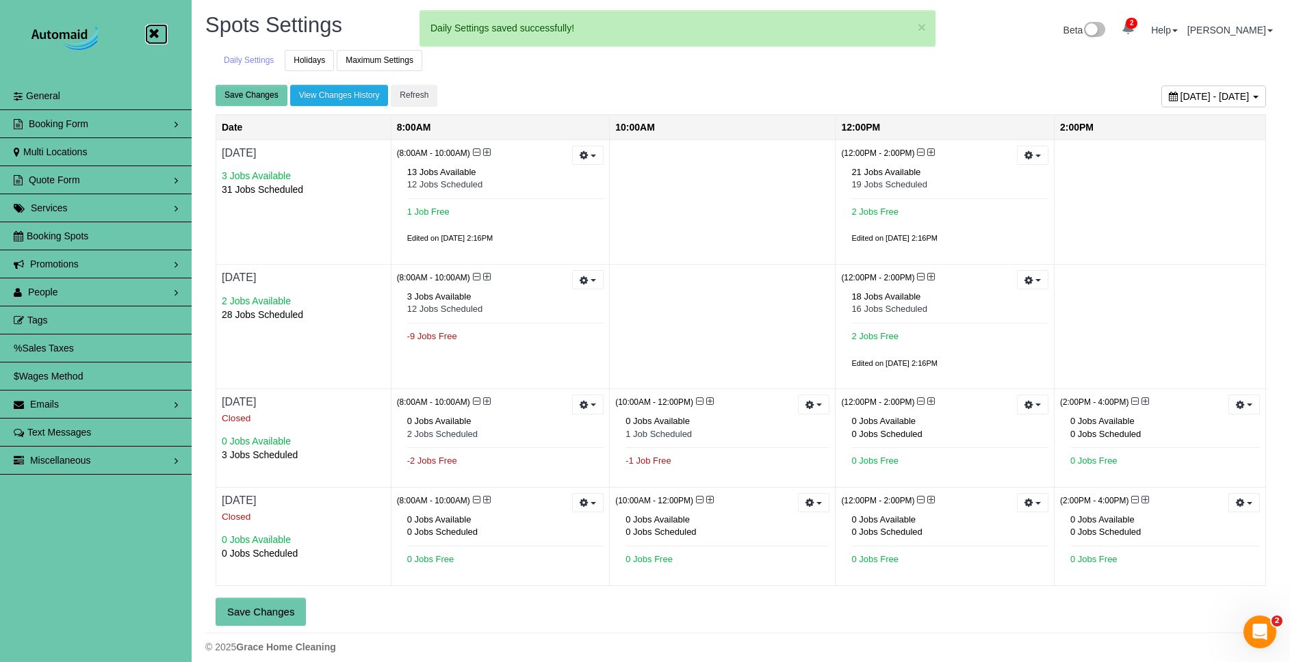
click at [159, 34] on icon at bounding box center [153, 33] width 17 height 17
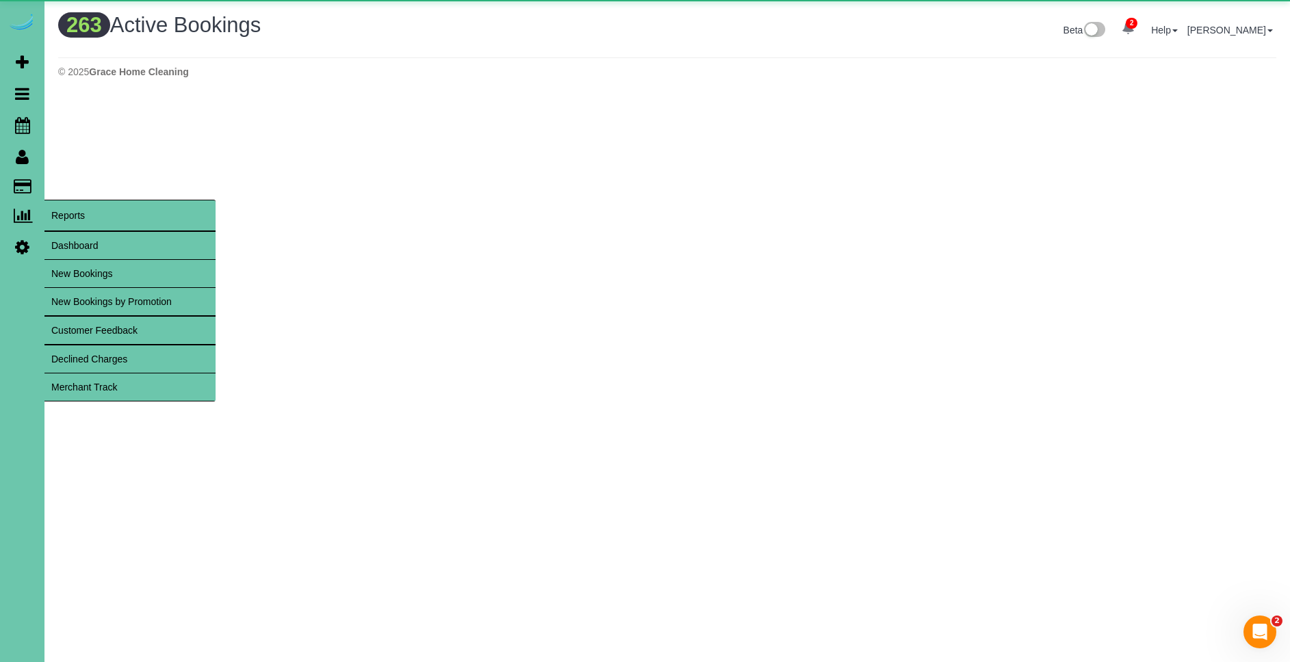
scroll to position [1107, 1290]
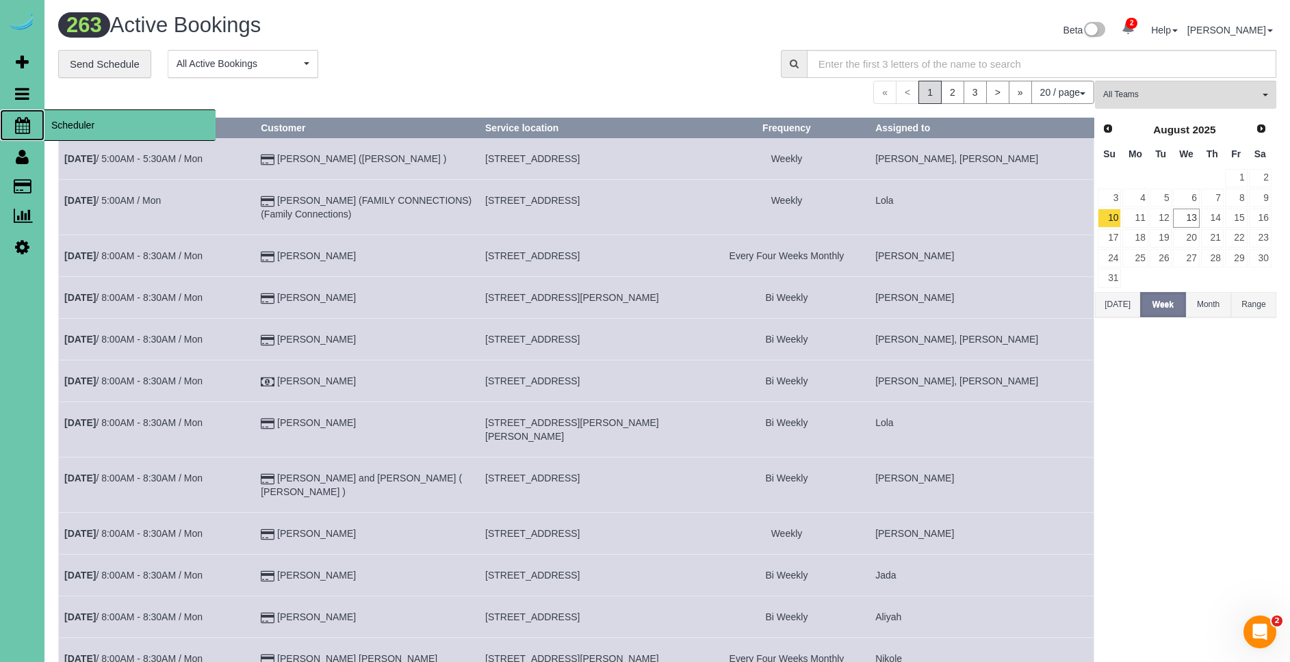
click at [76, 121] on span "Scheduler" at bounding box center [129, 124] width 171 height 31
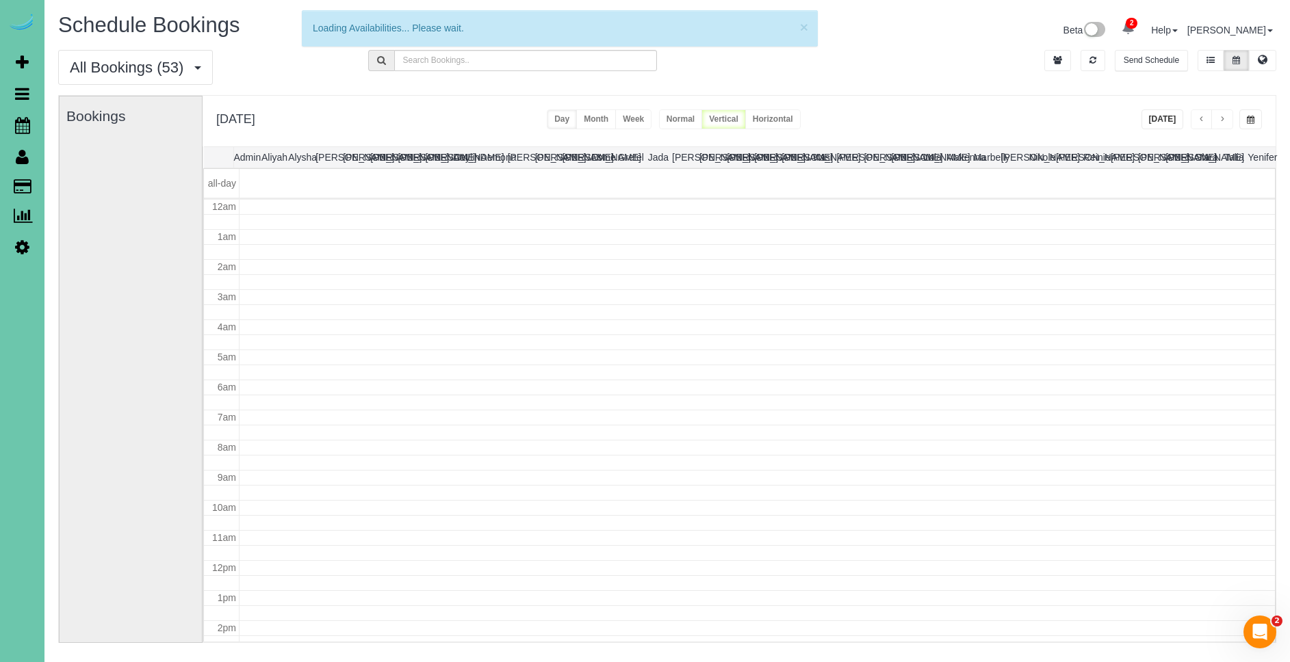
scroll to position [181, 0]
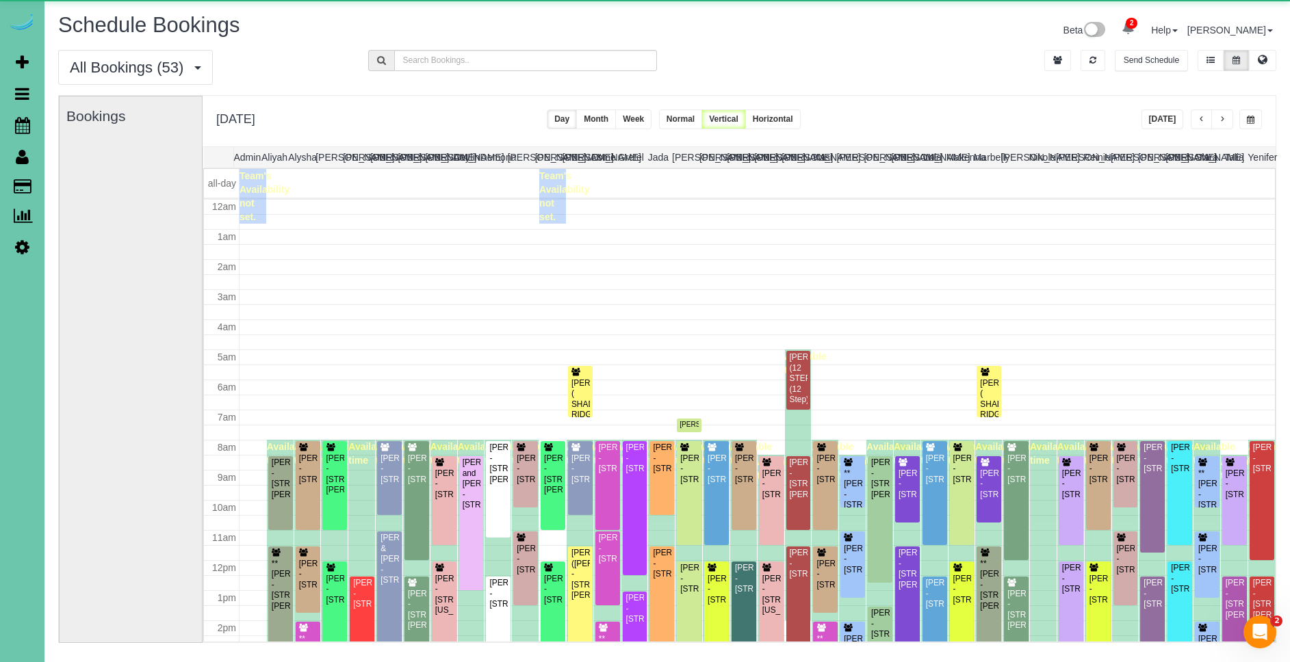
click at [1242, 121] on button "button" at bounding box center [1250, 119] width 23 height 20
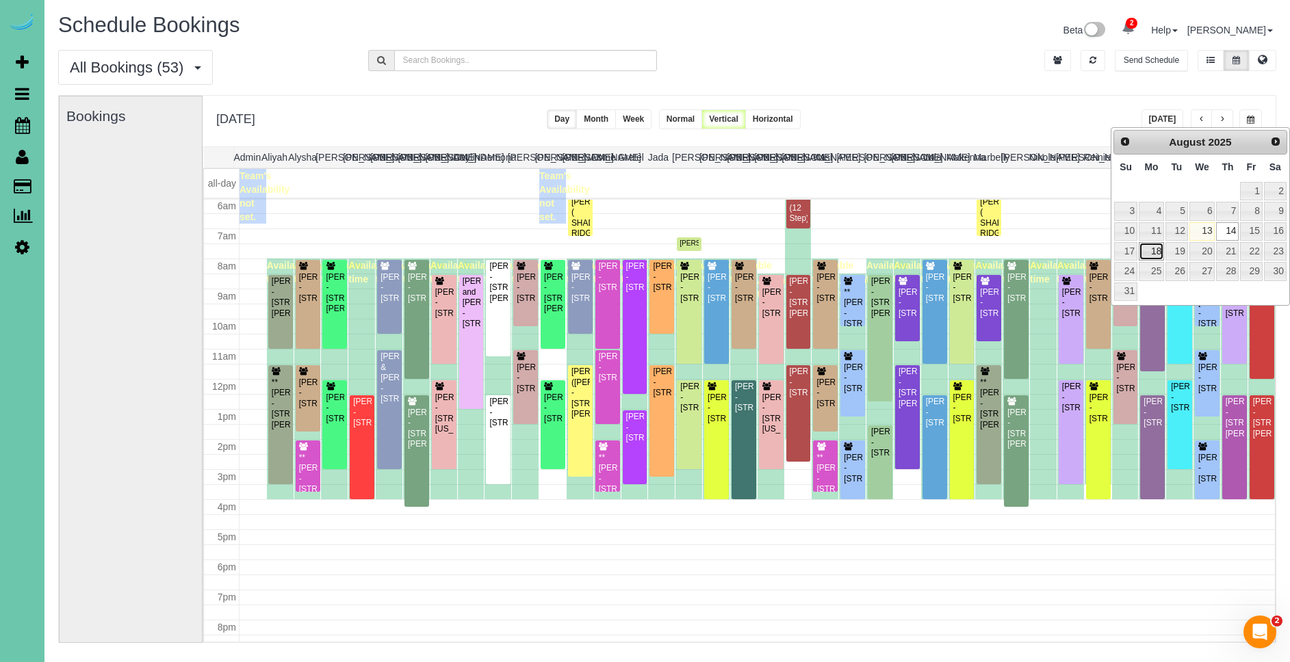
scroll to position [0, 0]
click at [1150, 260] on tbody "1 2 3 4 5 6 7 8 9 10 11 12 13 14 15 16 17 18 19 20 21 22 23 24 25 26 27 28 29 3…" at bounding box center [1200, 241] width 174 height 120
click at [1152, 253] on link "18" at bounding box center [1151, 251] width 25 height 18
type input "**********"
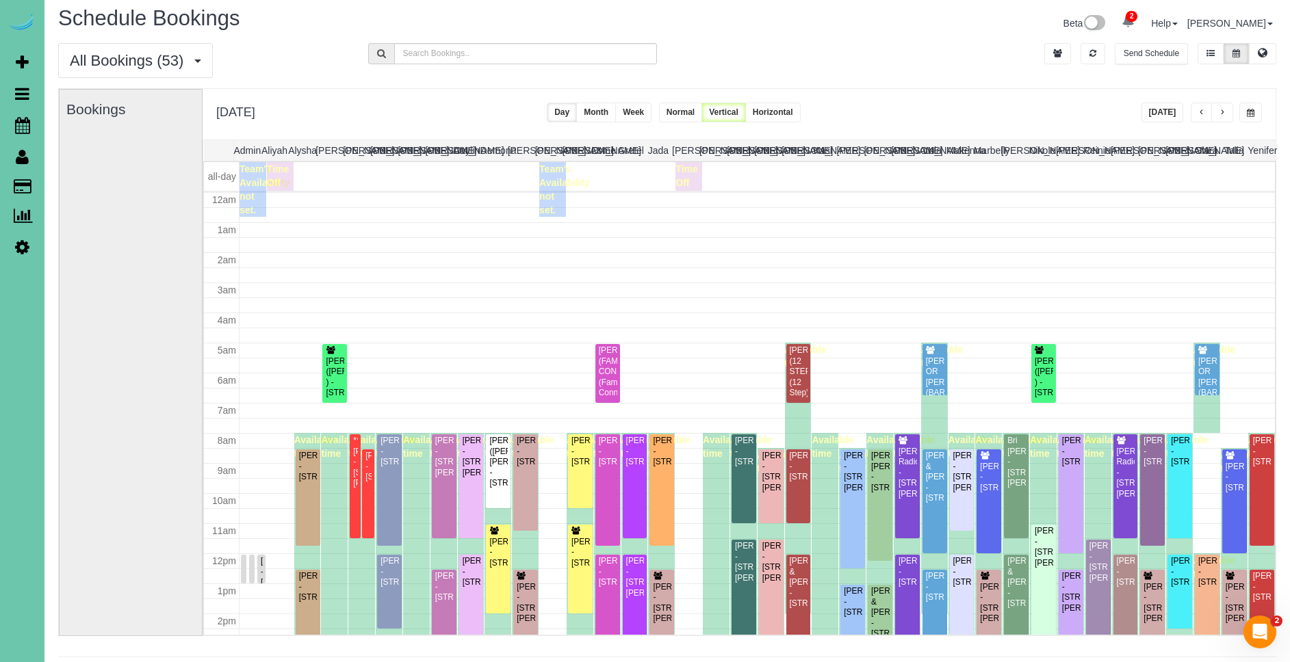
scroll to position [181, 0]
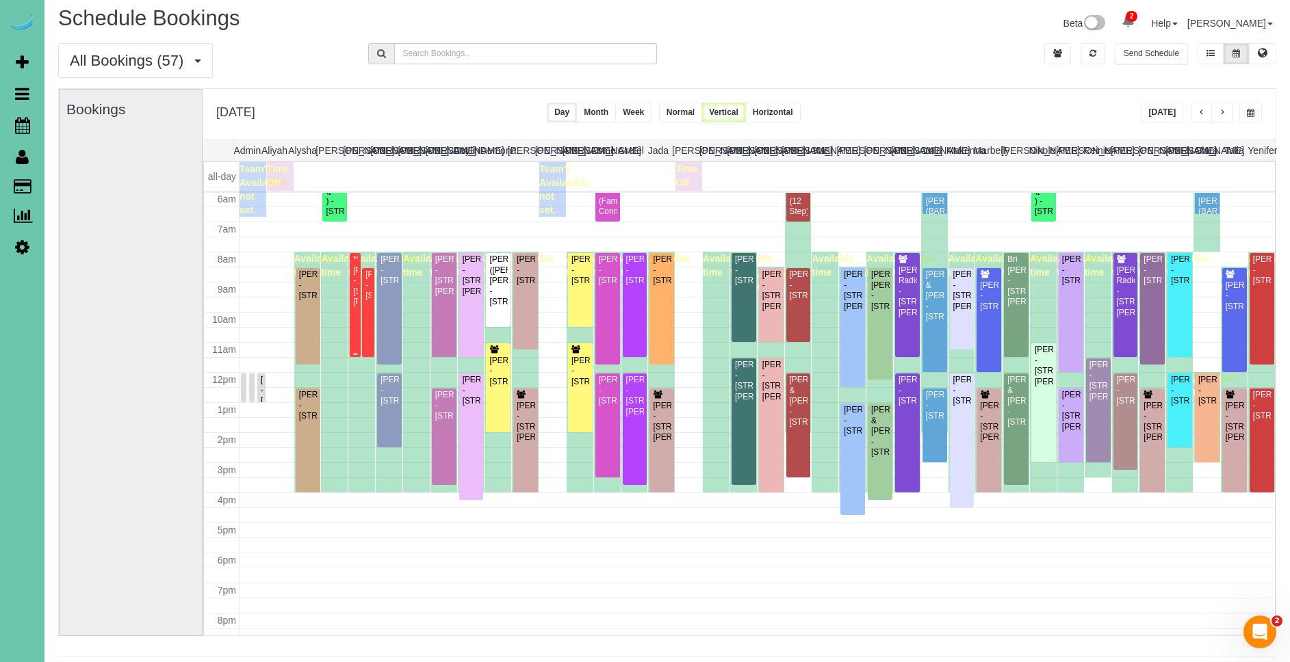
click at [351, 298] on div at bounding box center [355, 305] width 11 height 104
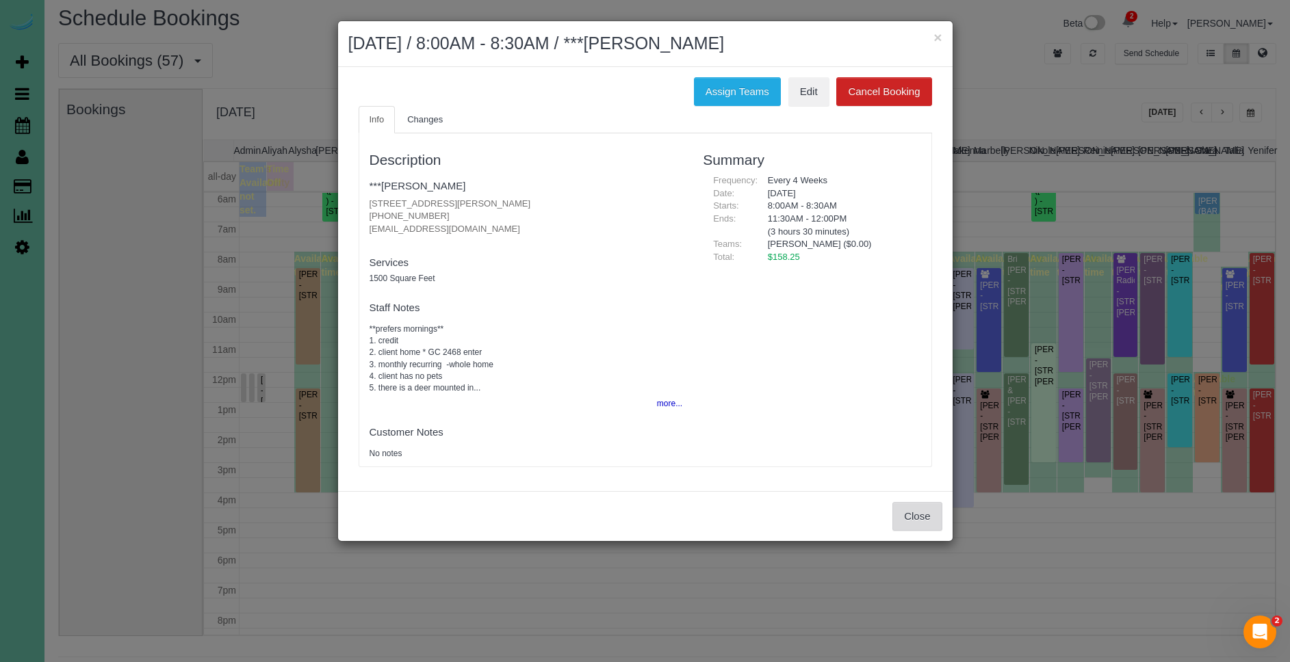
click at [918, 519] on button "Close" at bounding box center [916, 516] width 49 height 29
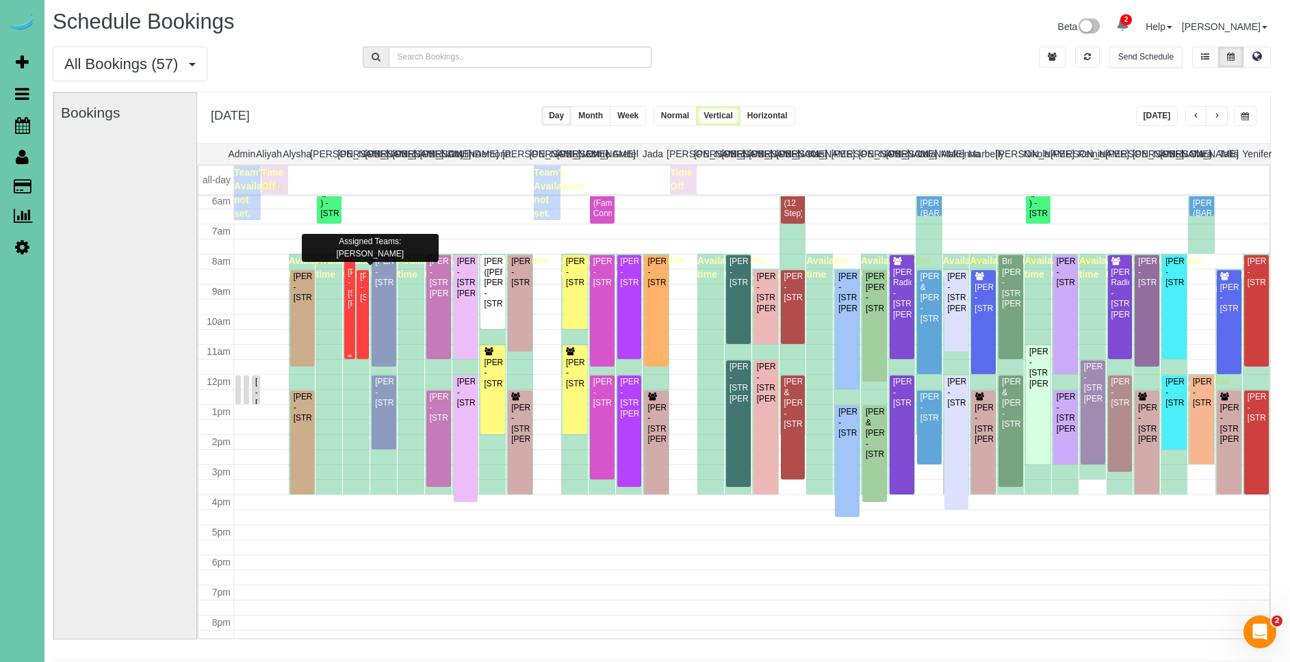
scroll to position [185, 0]
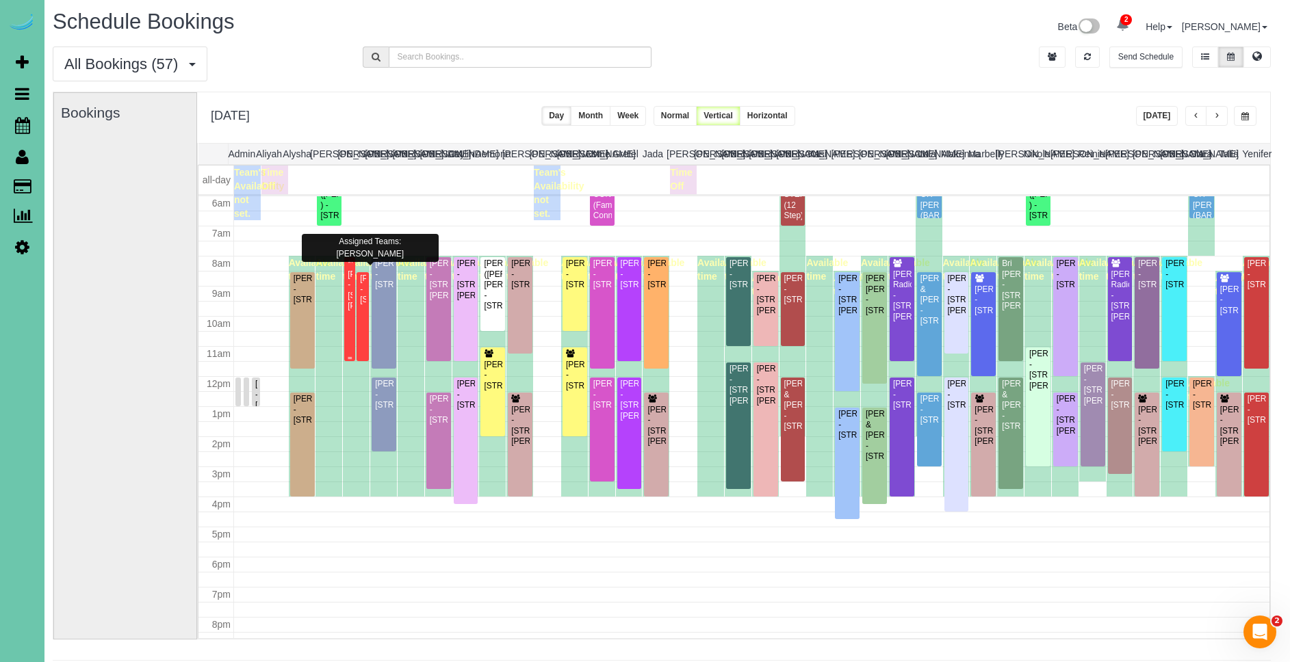
click at [350, 285] on div "***[PERSON_NAME] - [STREET_ADDRESS][PERSON_NAME]" at bounding box center [349, 285] width 5 height 53
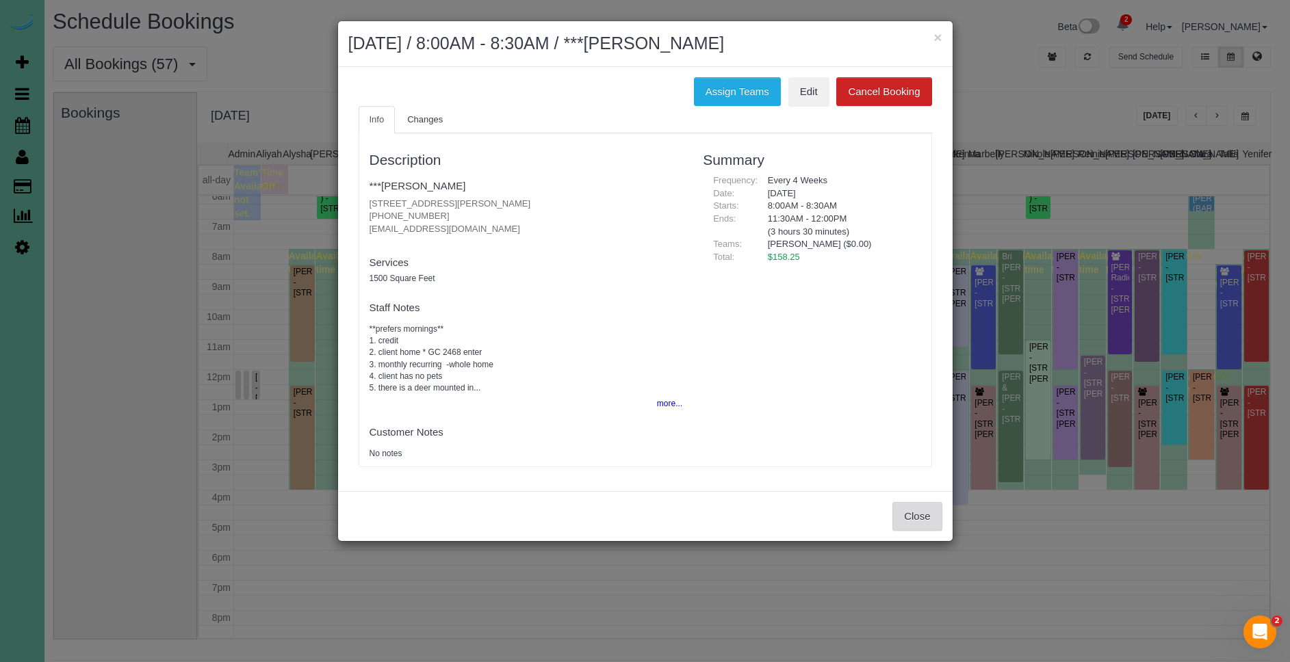
scroll to position [188, 0]
click at [906, 515] on button "Close" at bounding box center [916, 516] width 49 height 29
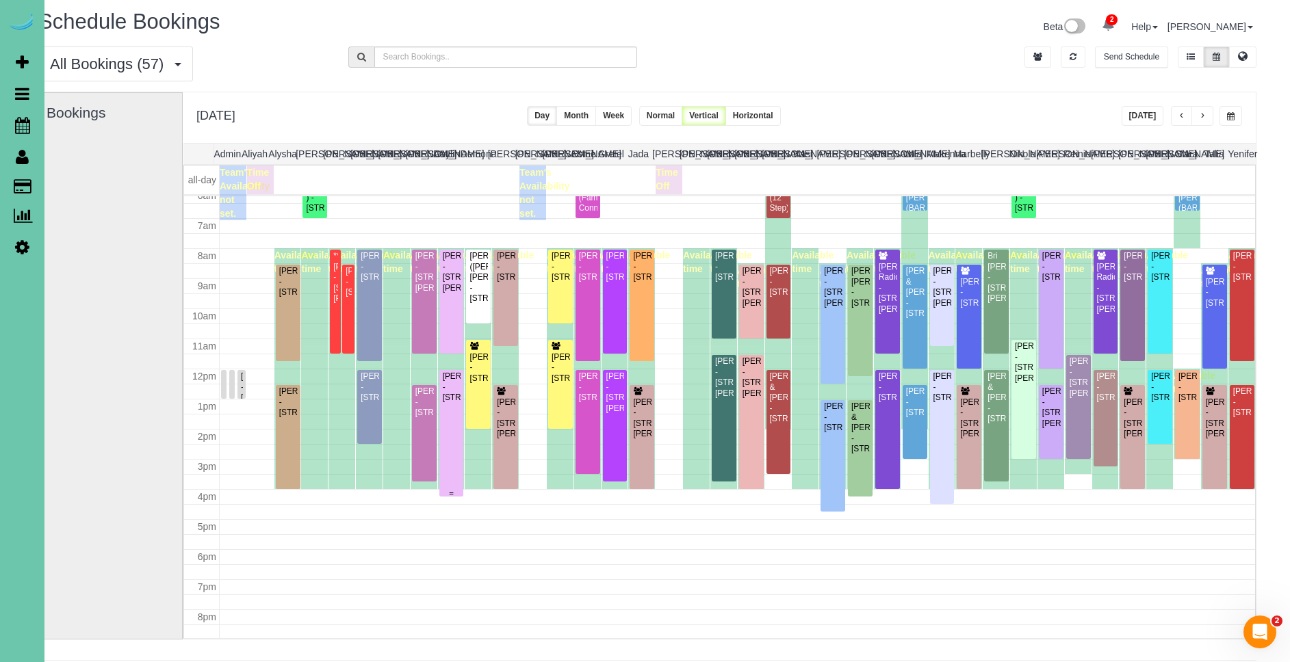
scroll to position [3, 16]
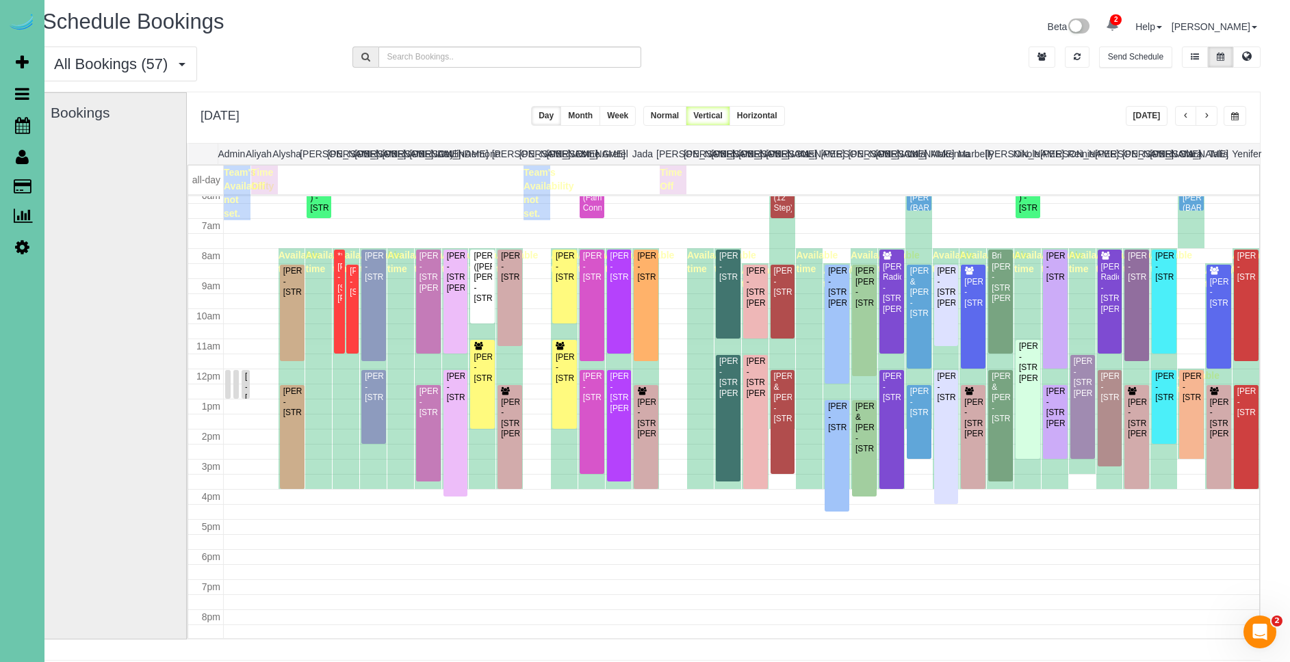
click at [1213, 118] on button "button" at bounding box center [1206, 116] width 22 height 20
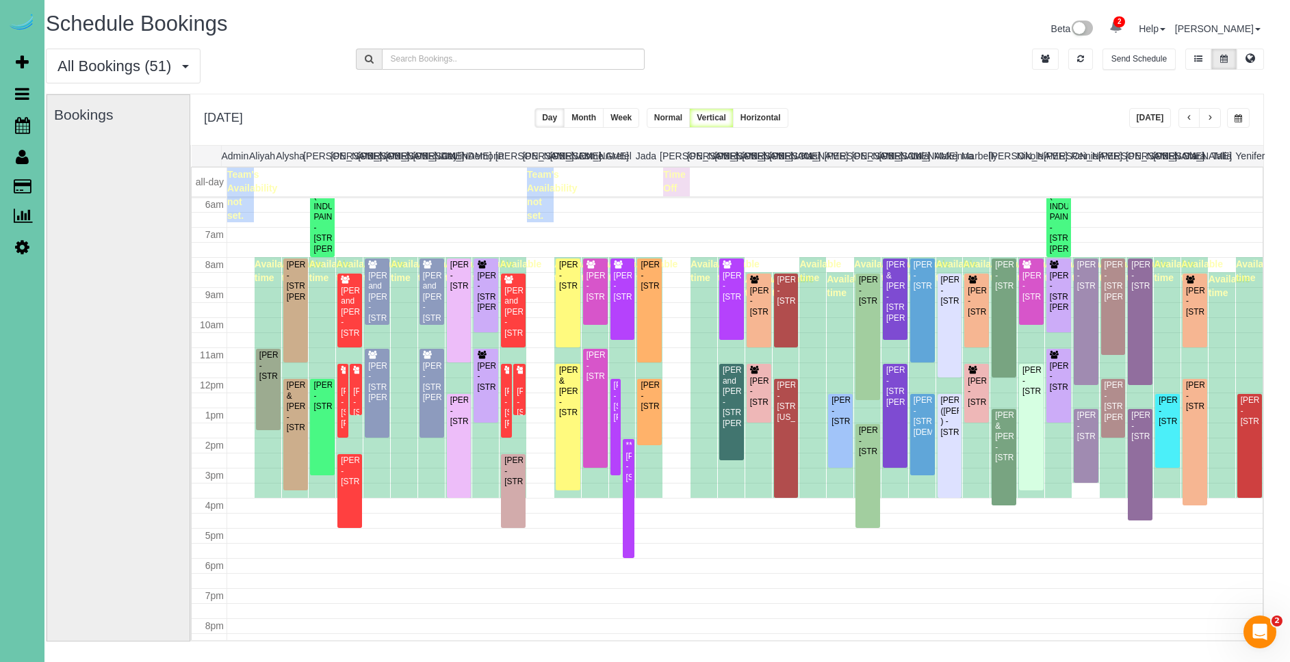
scroll to position [0, 12]
click at [1211, 117] on span "button" at bounding box center [1209, 120] width 7 height 8
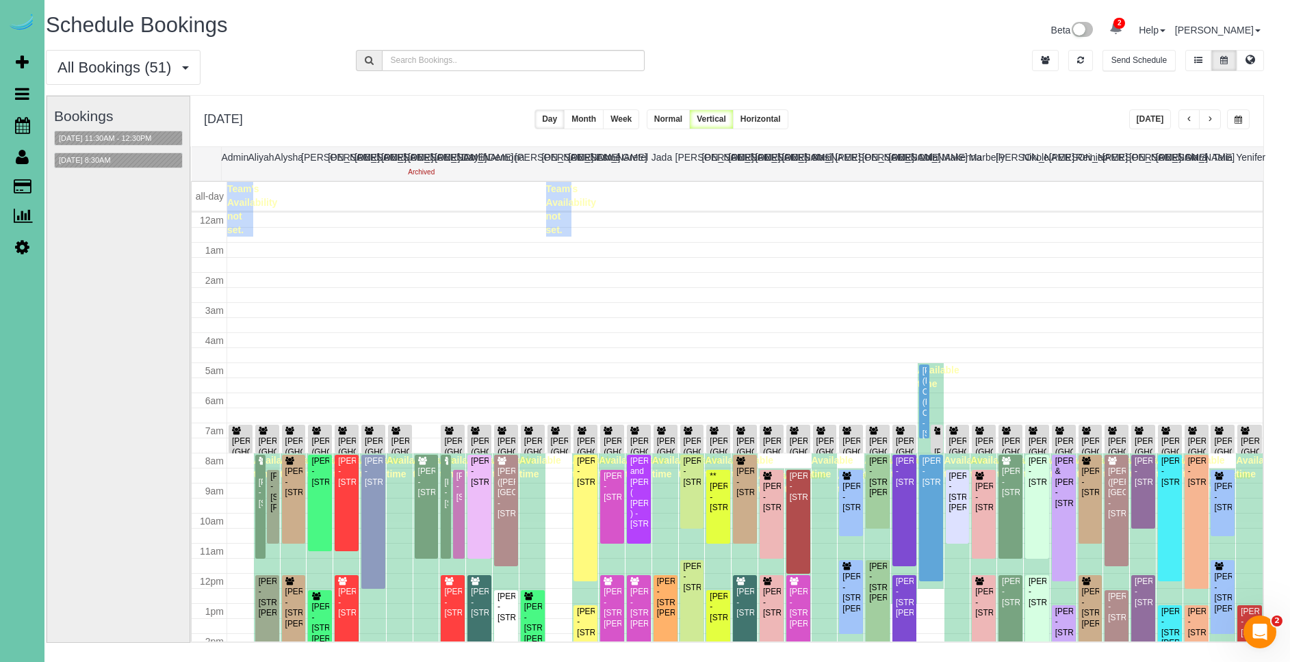
scroll to position [181, 0]
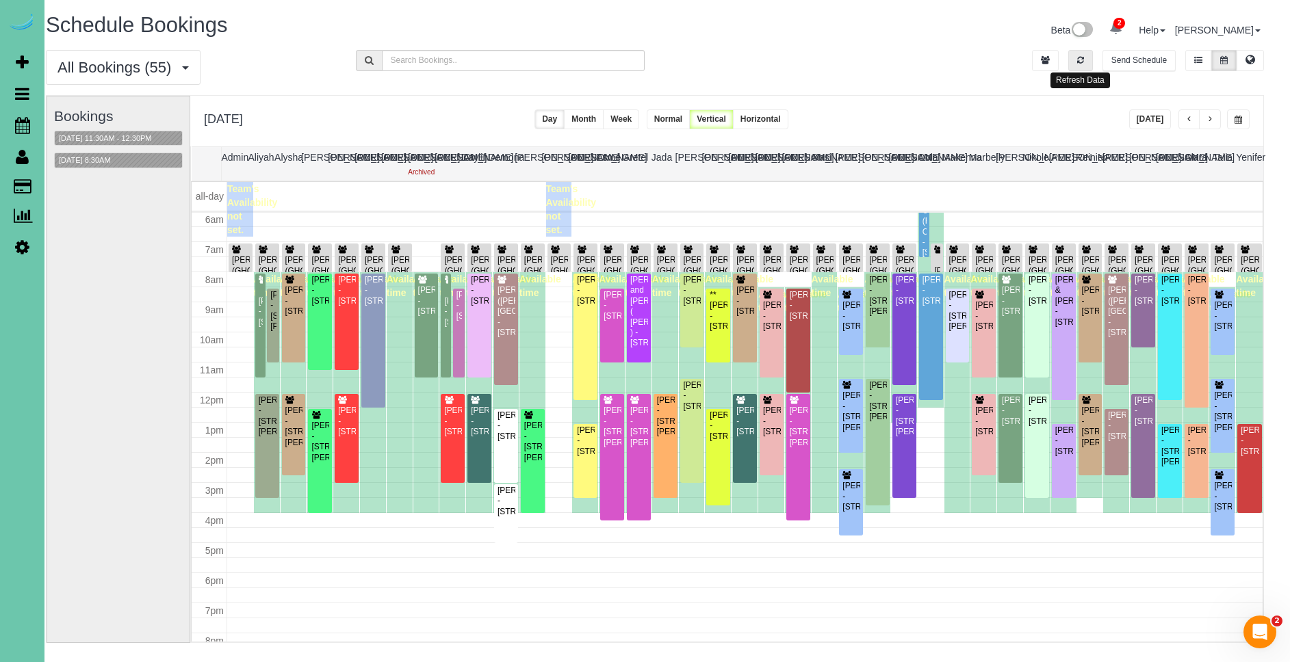
click at [1083, 62] on icon "button" at bounding box center [1080, 60] width 7 height 8
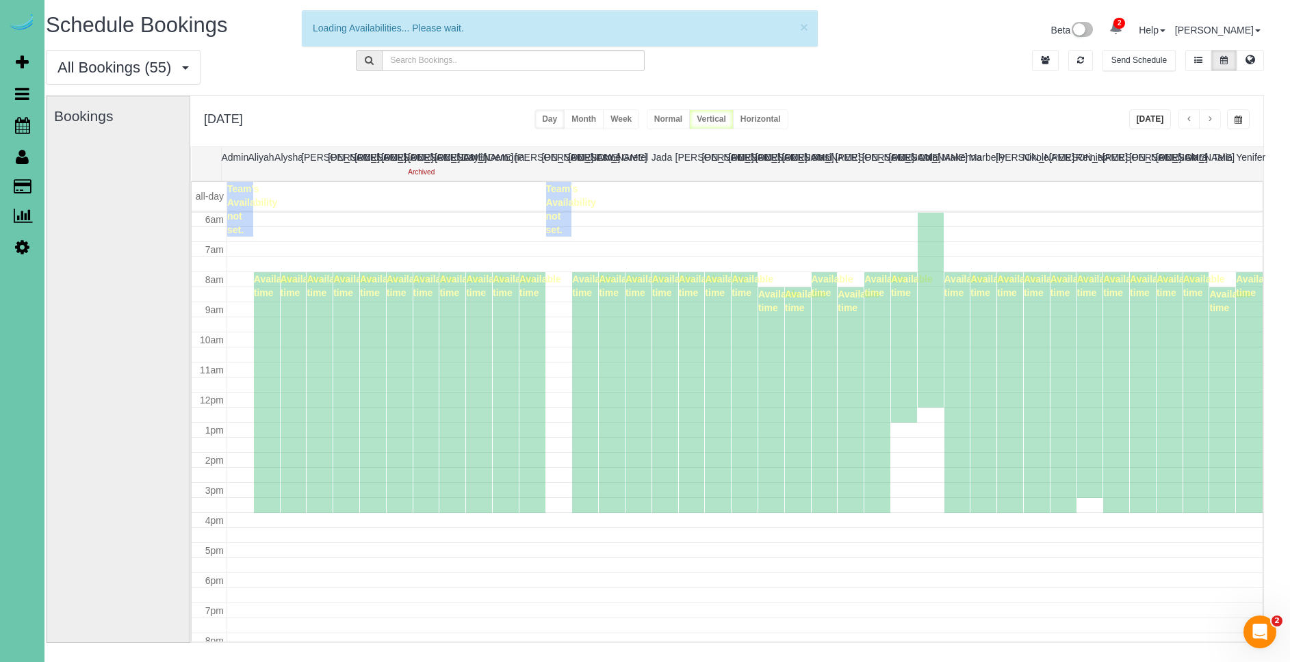
click at [1152, 112] on button "[DATE]" at bounding box center [1150, 119] width 42 height 20
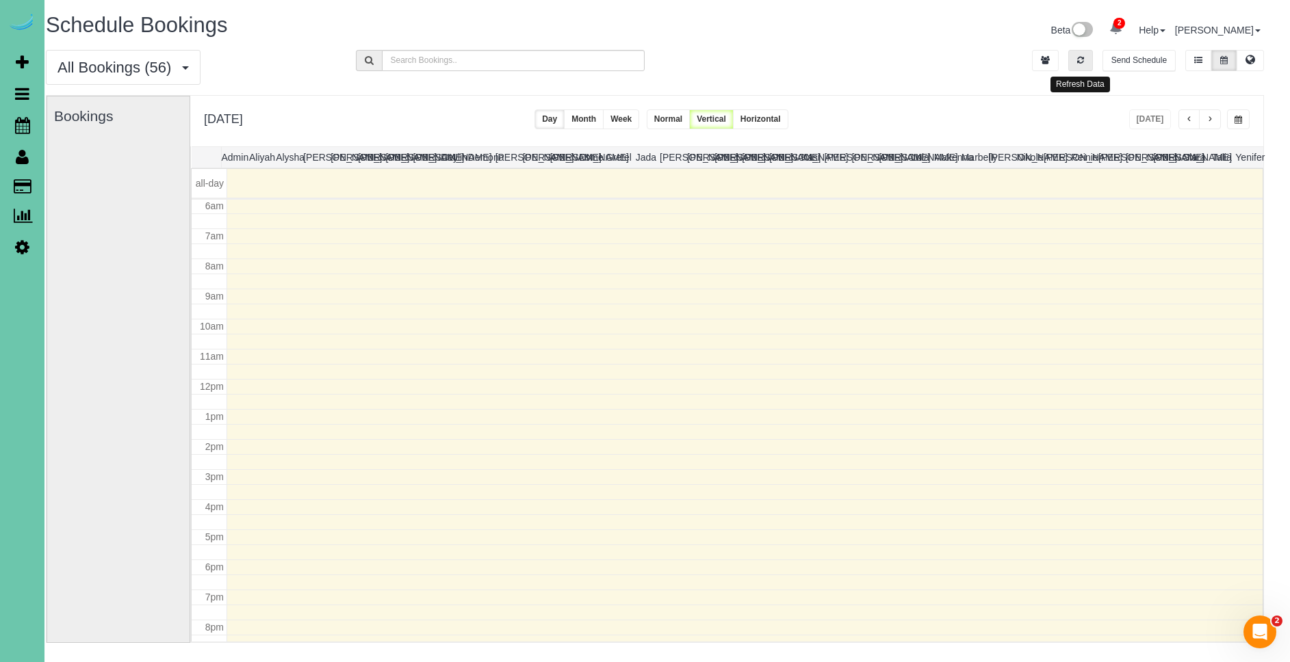
drag, startPoint x: 1078, startPoint y: 57, endPoint x: 1152, endPoint y: 144, distance: 114.1
click at [1078, 57] on icon "button" at bounding box center [1080, 60] width 7 height 8
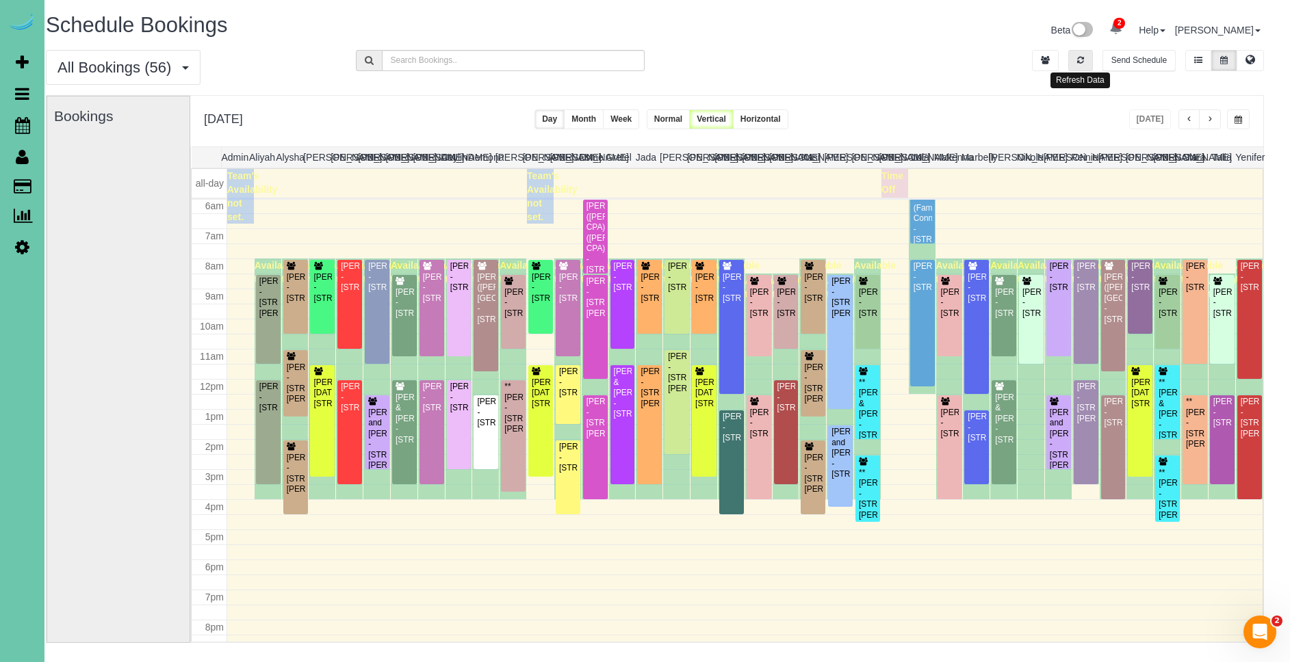
drag, startPoint x: 1081, startPoint y: 62, endPoint x: 1142, endPoint y: 133, distance: 93.1
click at [1082, 62] on icon "button" at bounding box center [1080, 60] width 7 height 8
click at [1214, 118] on button "button" at bounding box center [1210, 119] width 22 height 20
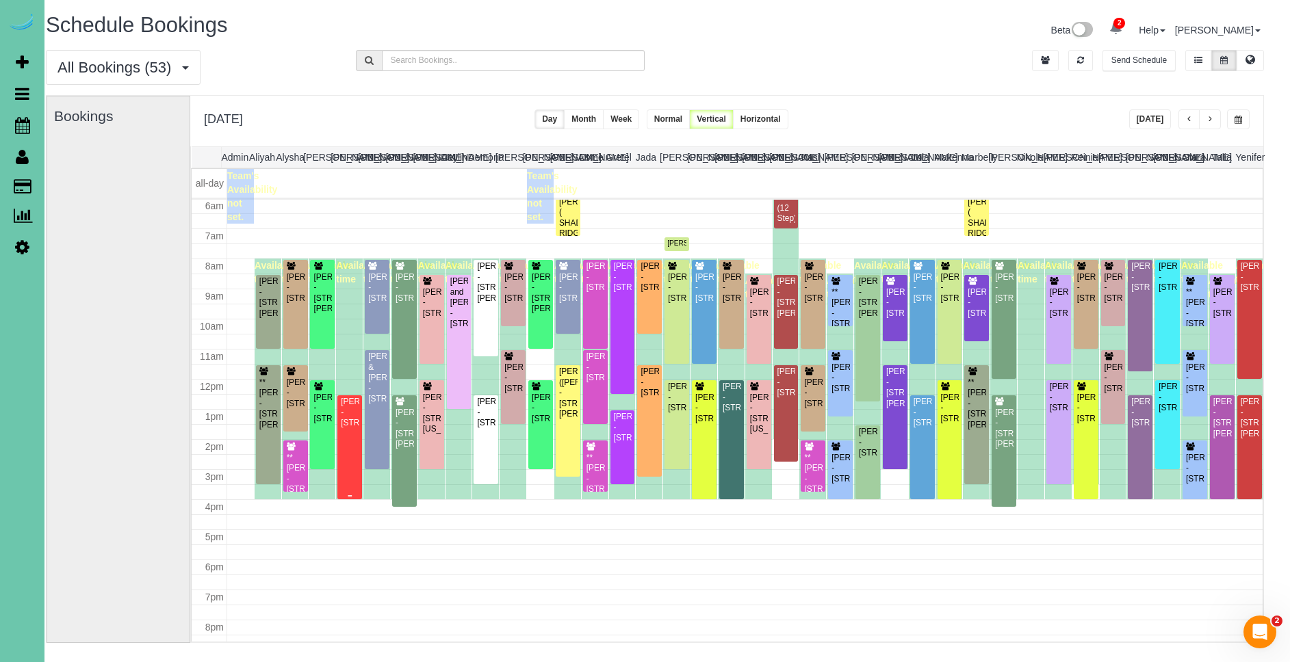
click at [354, 428] on div "[PERSON_NAME] - [STREET_ADDRESS]" at bounding box center [349, 412] width 19 height 31
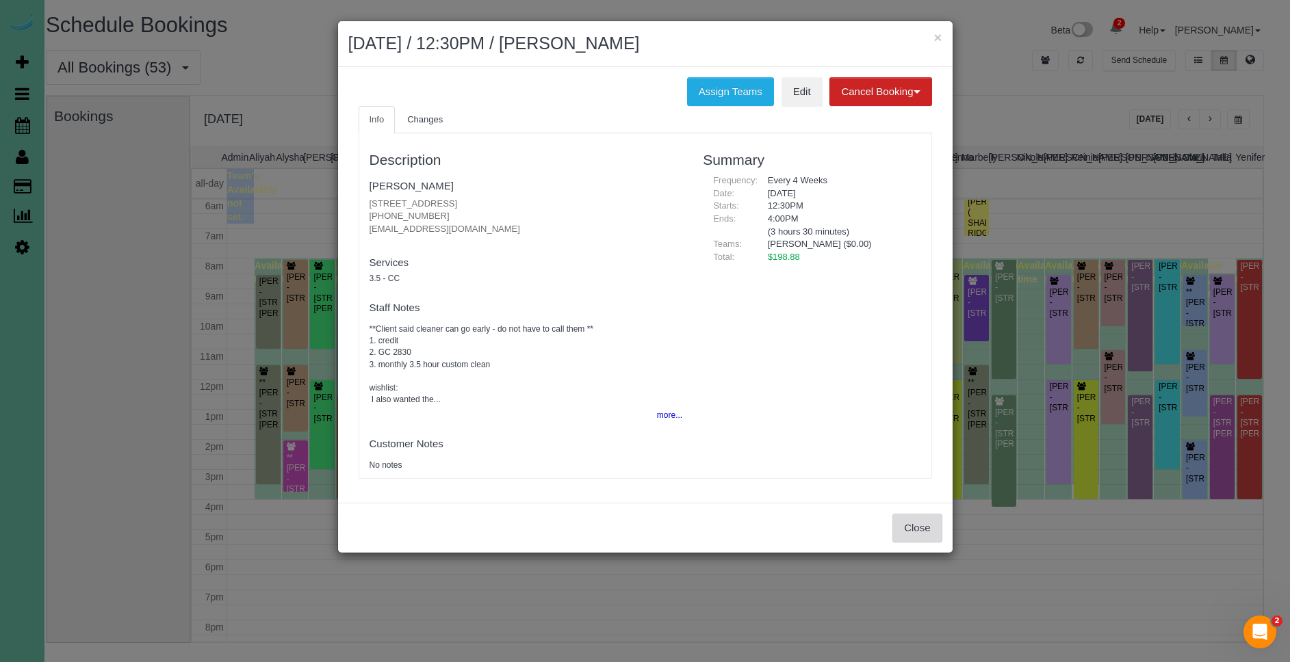
click at [922, 510] on div "Close" at bounding box center [645, 528] width 614 height 50
click at [919, 526] on button "Close" at bounding box center [916, 528] width 49 height 29
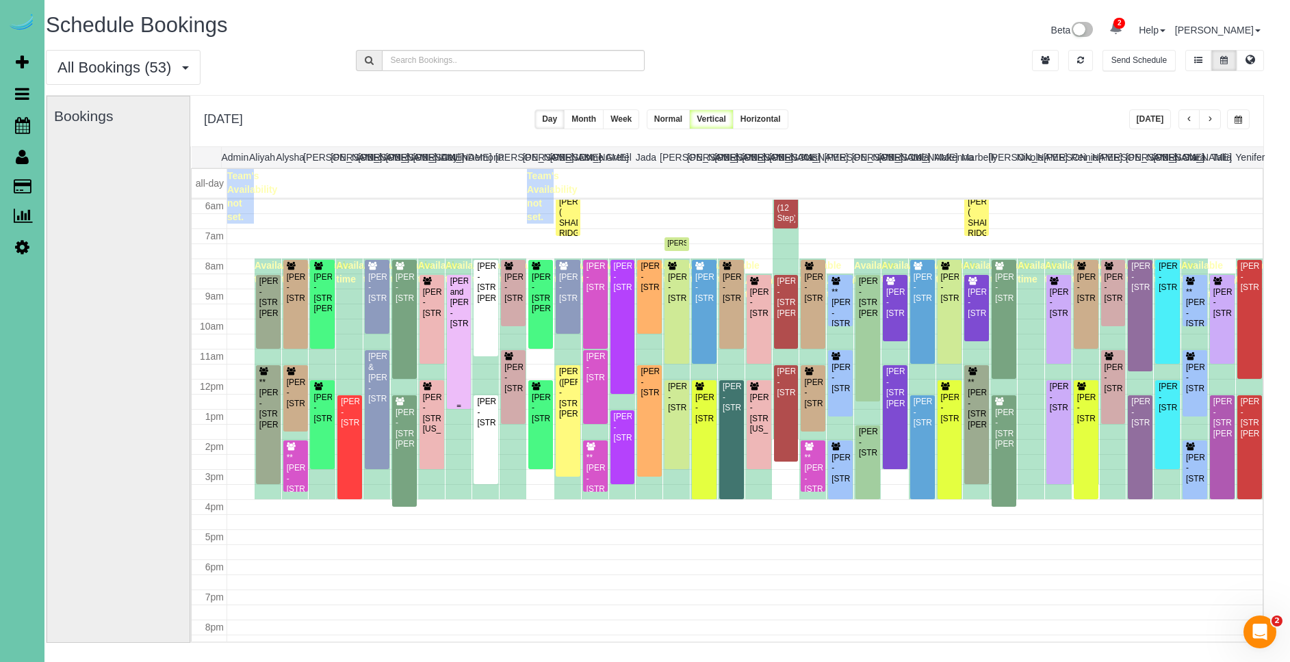
click at [467, 329] on div "[PERSON_NAME] and [PERSON_NAME] - [STREET_ADDRESS]" at bounding box center [459, 302] width 19 height 53
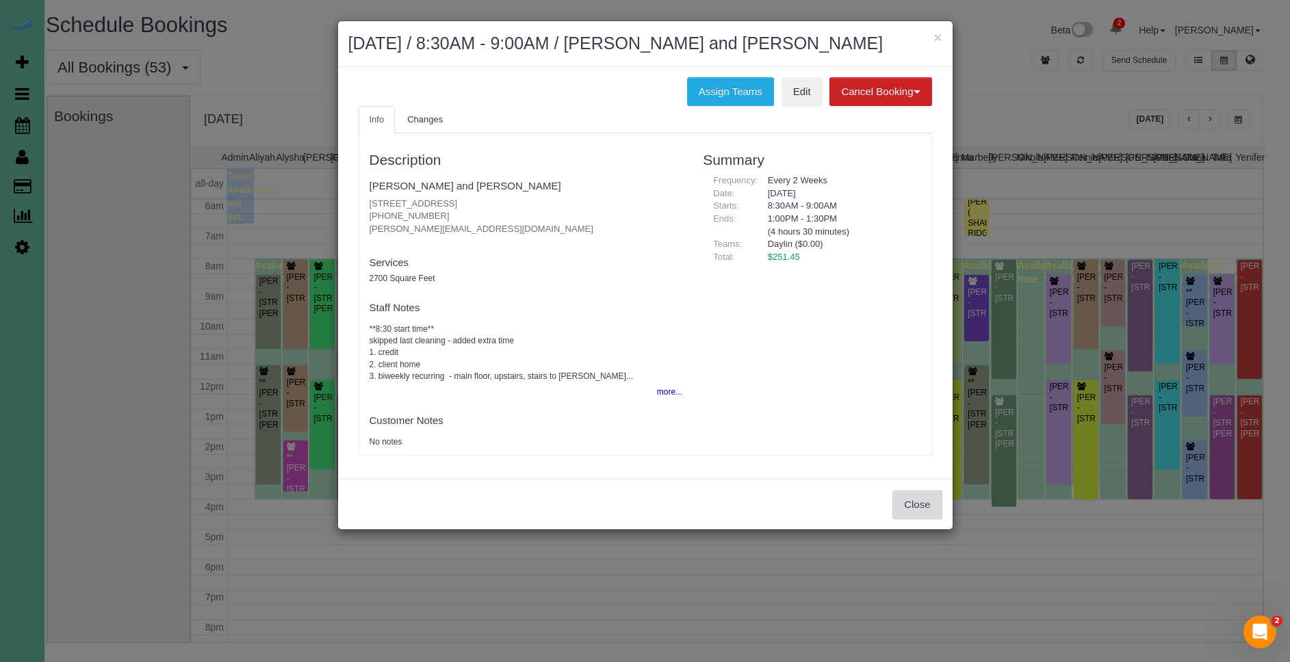
click at [925, 502] on button "Close" at bounding box center [916, 505] width 49 height 29
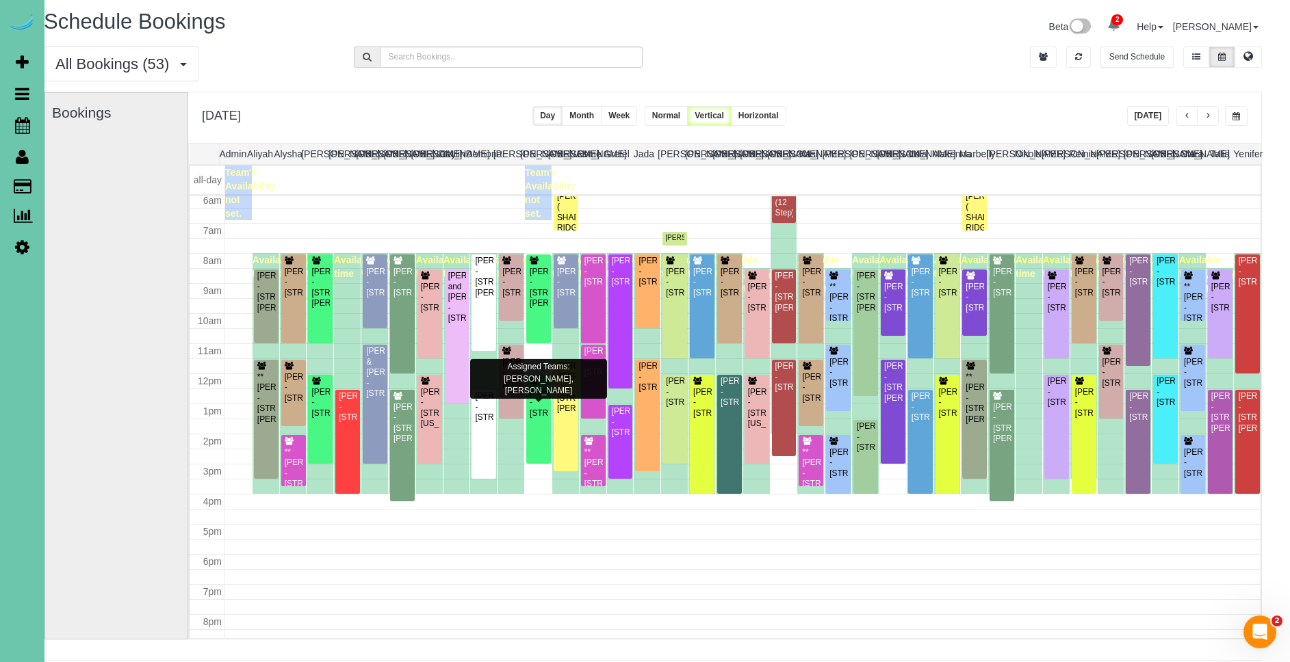
scroll to position [188, 0]
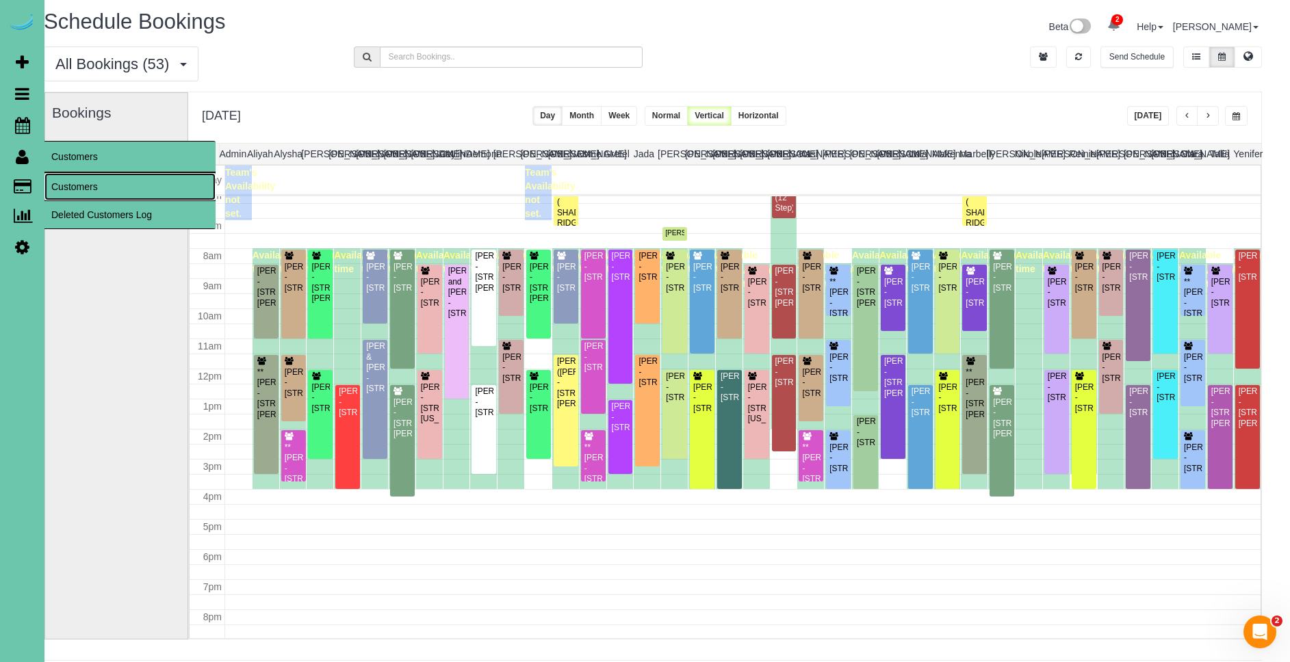
click at [91, 185] on link "Customers" at bounding box center [129, 186] width 171 height 27
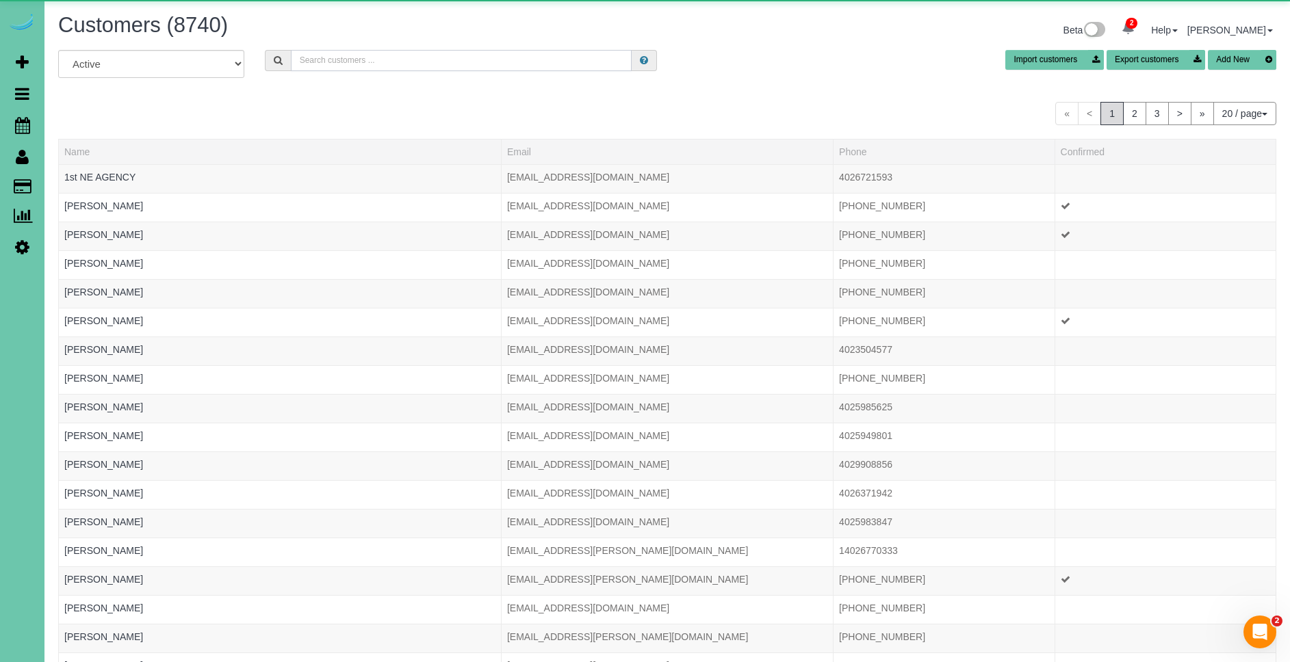
click at [500, 58] on input "text" at bounding box center [461, 60] width 341 height 21
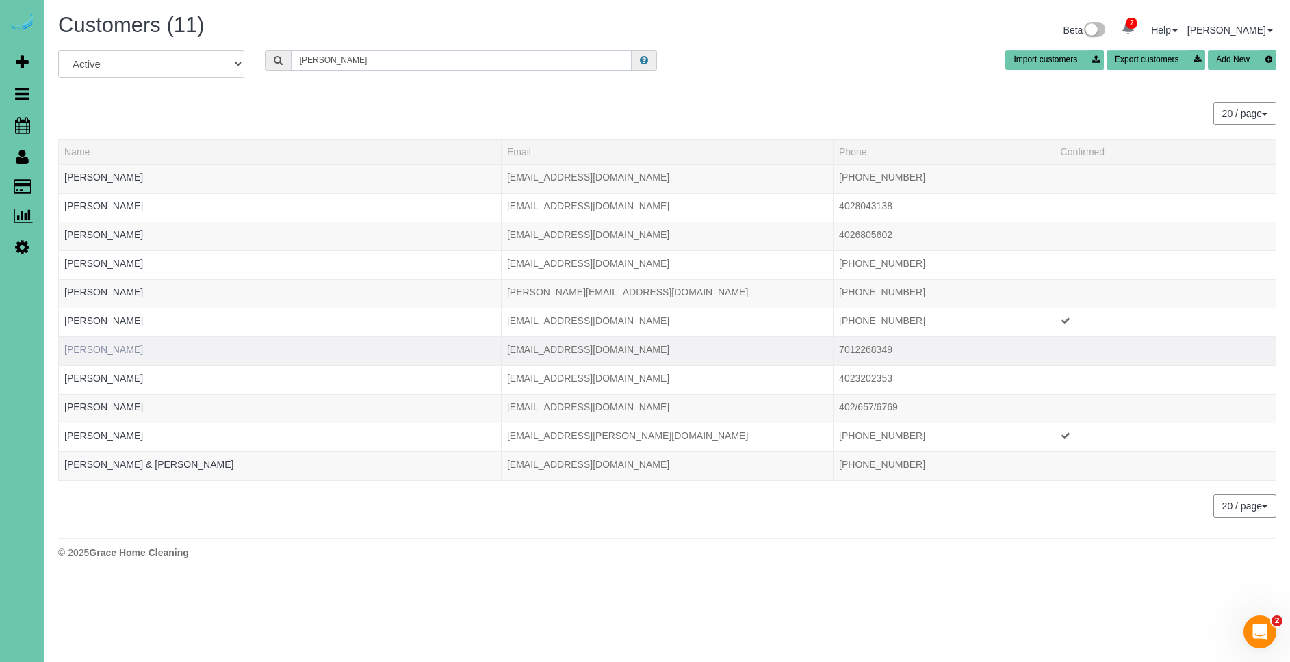
type input "[PERSON_NAME]"
click at [120, 346] on link "[PERSON_NAME]" at bounding box center [103, 349] width 79 height 11
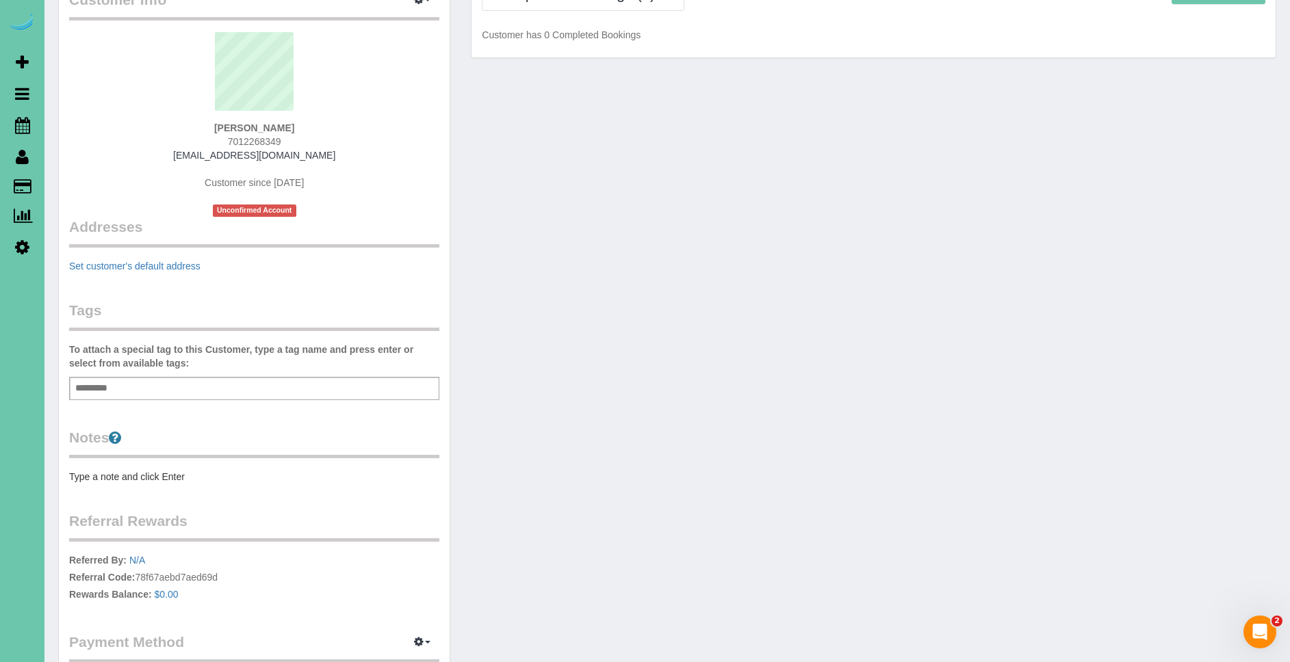
scroll to position [211, 0]
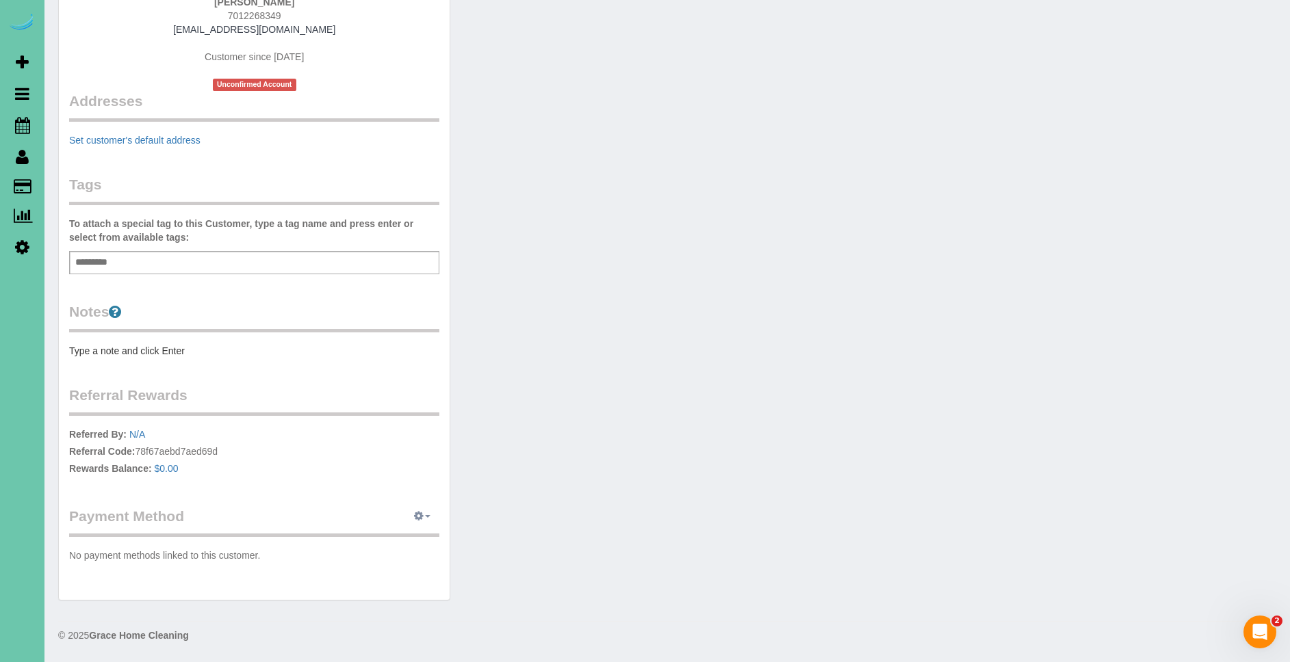
click at [419, 515] on icon "button" at bounding box center [419, 516] width 10 height 8
click at [404, 561] on link "Add Credit/Debit Card" at bounding box center [375, 560] width 128 height 18
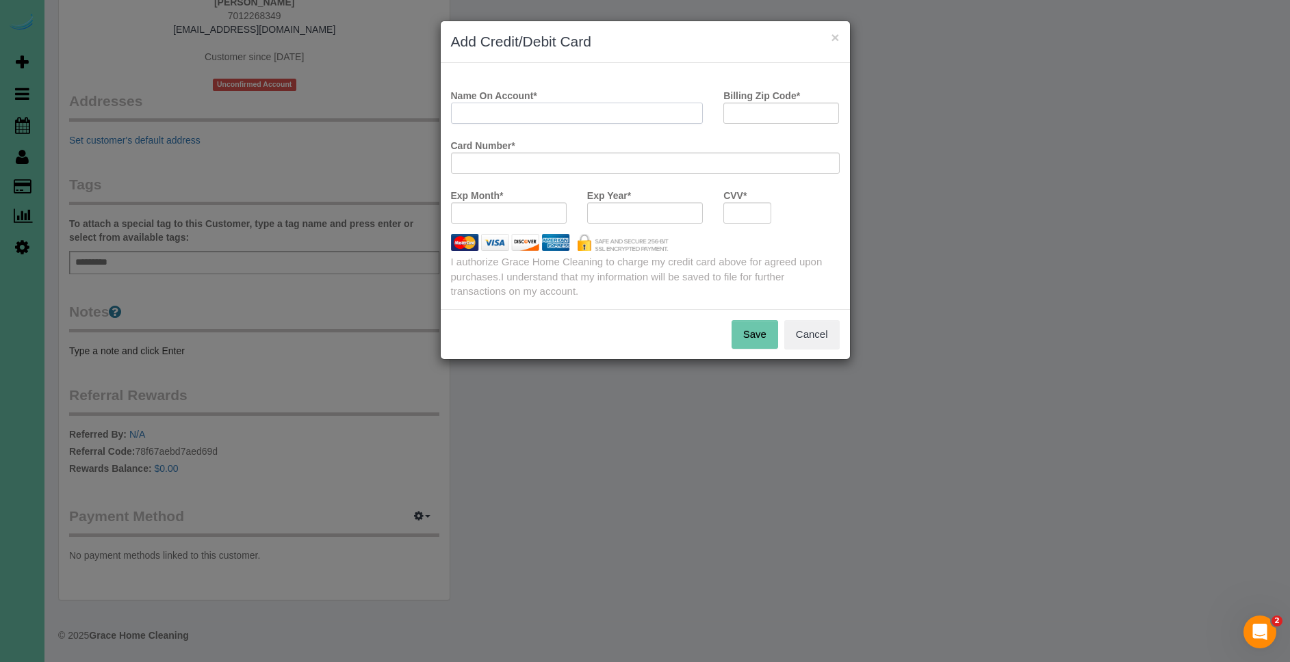
click at [531, 115] on input "Name On Account *" at bounding box center [577, 113] width 253 height 21
type input "[PERSON_NAME]"
click at [799, 111] on input "Billing Zip Code *" at bounding box center [781, 113] width 116 height 21
type input "68144"
click at [753, 334] on button "Save" at bounding box center [754, 334] width 47 height 29
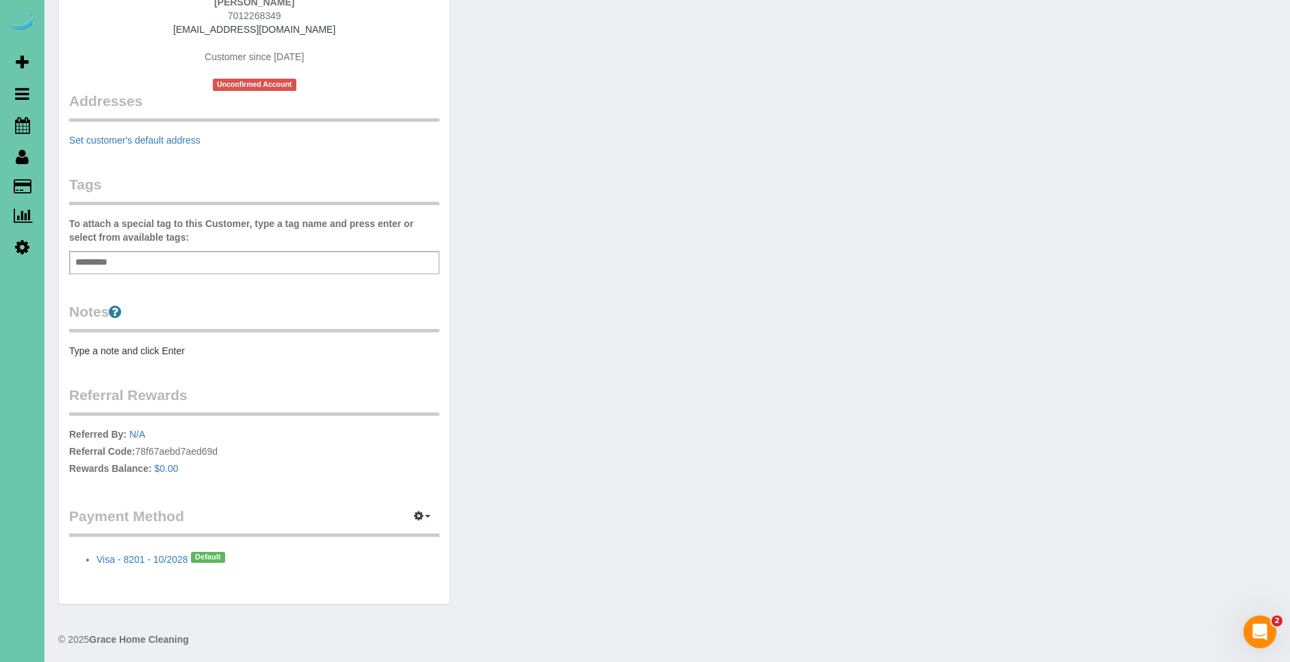
scroll to position [0, 0]
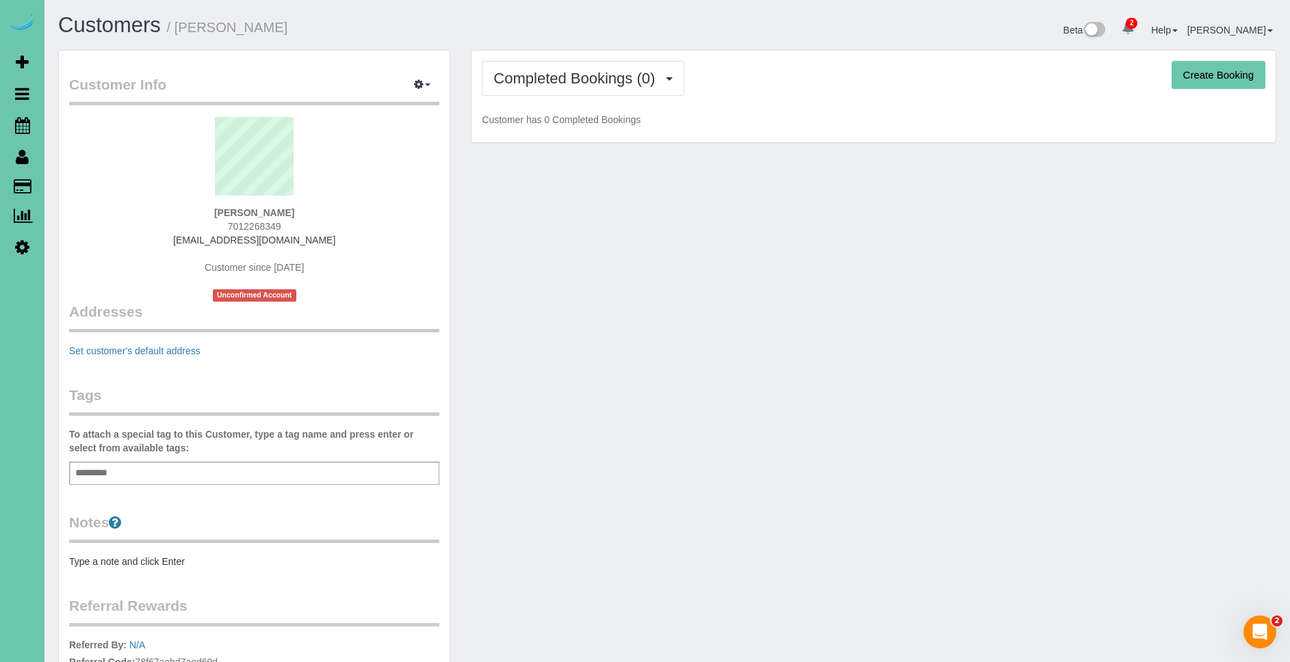
click at [1232, 79] on button "Create Booking" at bounding box center [1218, 75] width 94 height 29
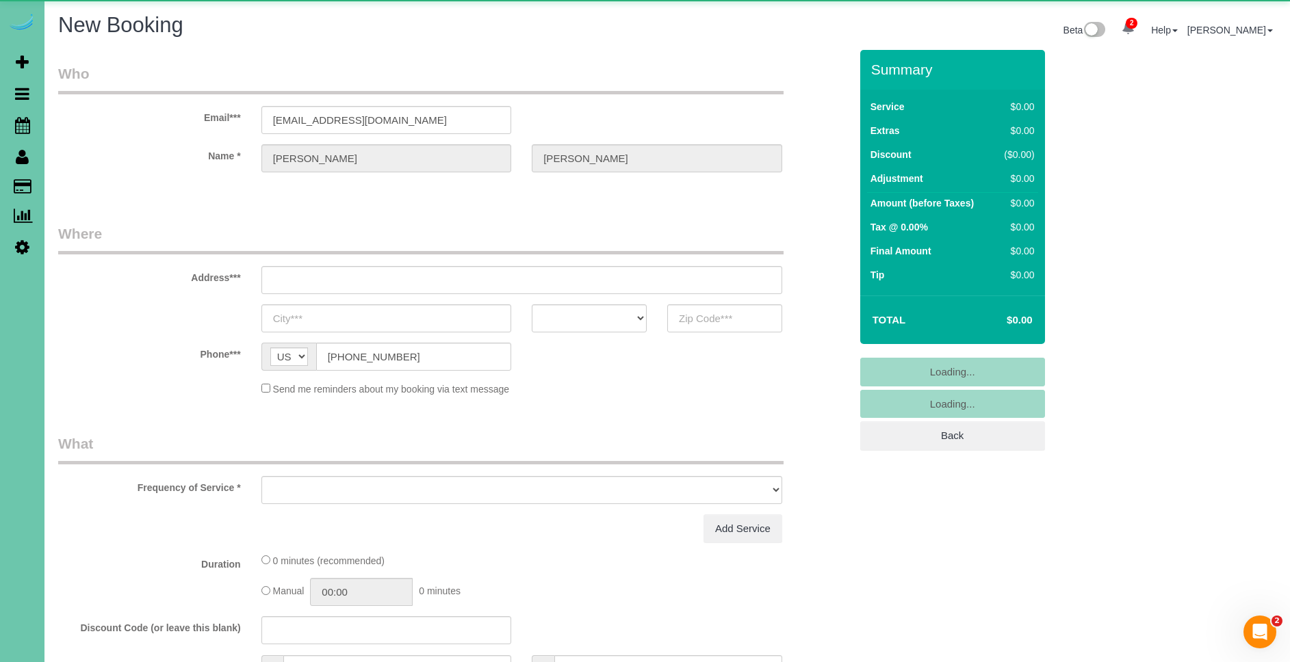
select select "string:fspay-713fcd8b-5c98-4514-b198-b59f19464d47"
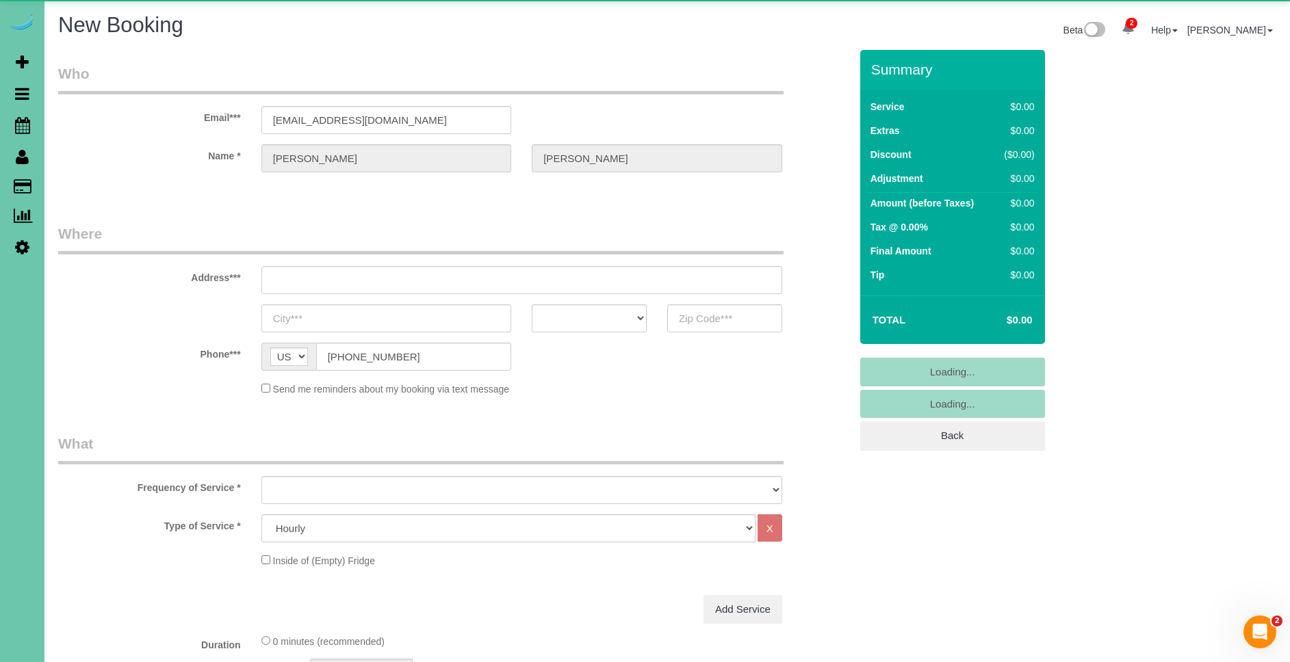
select select "object:12389"
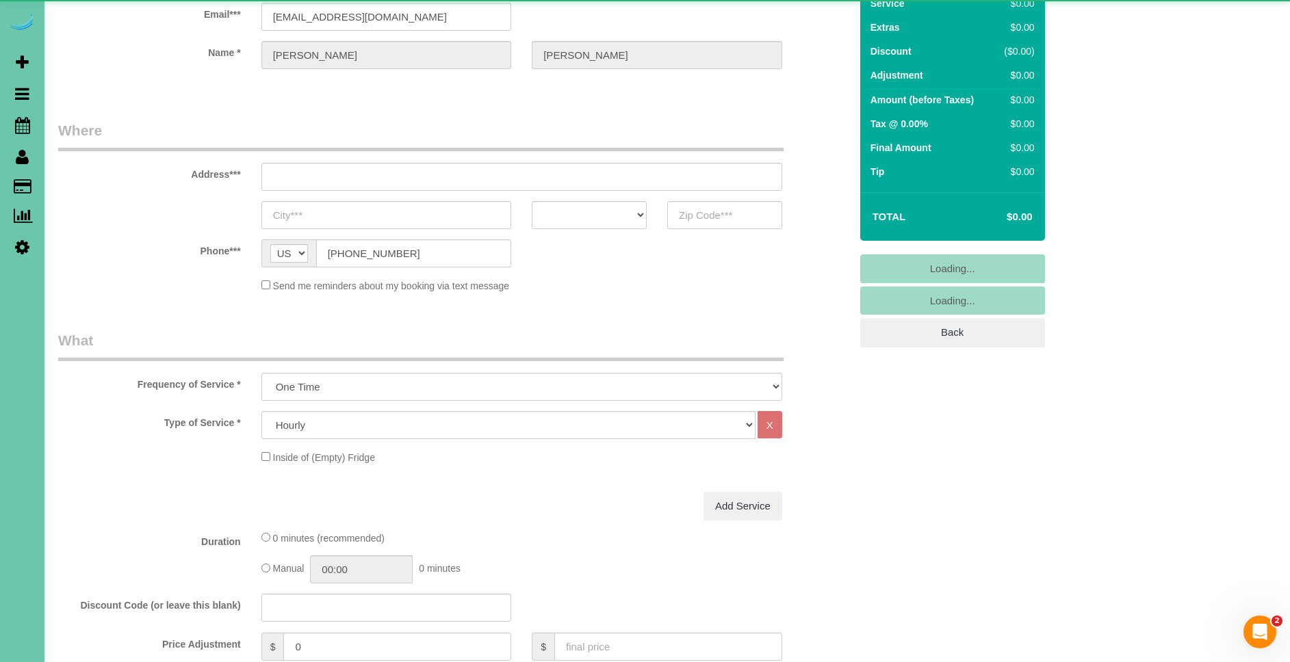
scroll to position [103, 0]
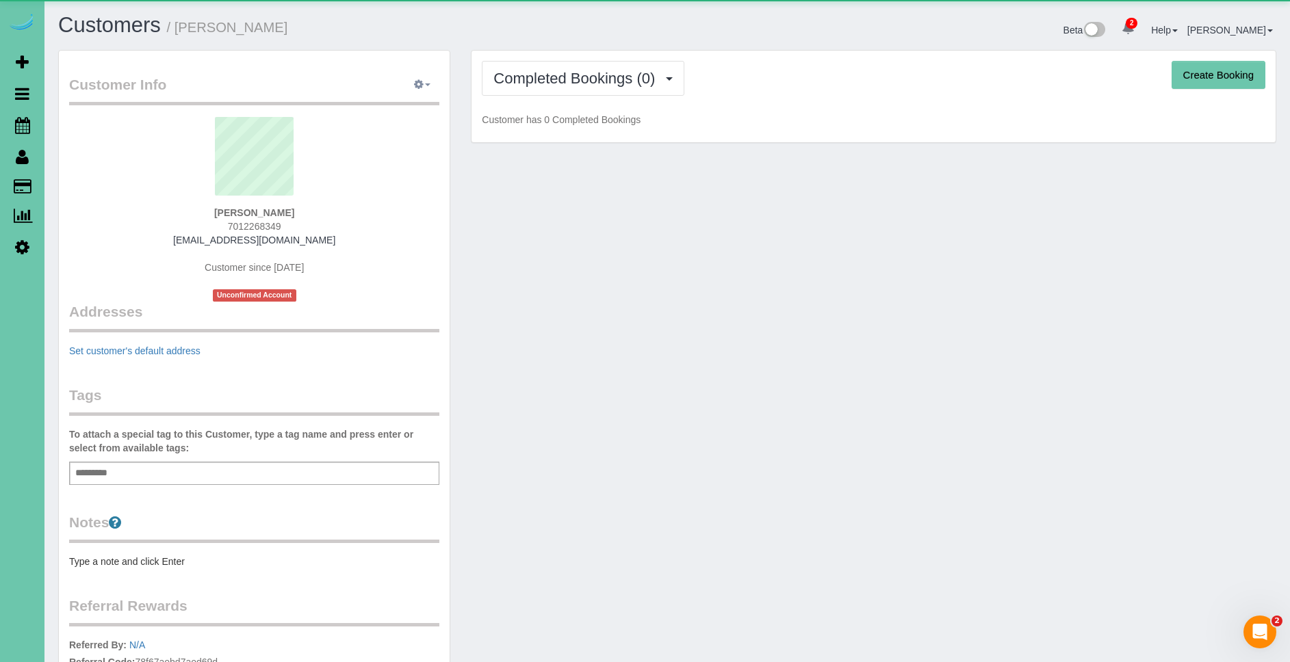
click at [417, 83] on icon "button" at bounding box center [419, 84] width 10 height 8
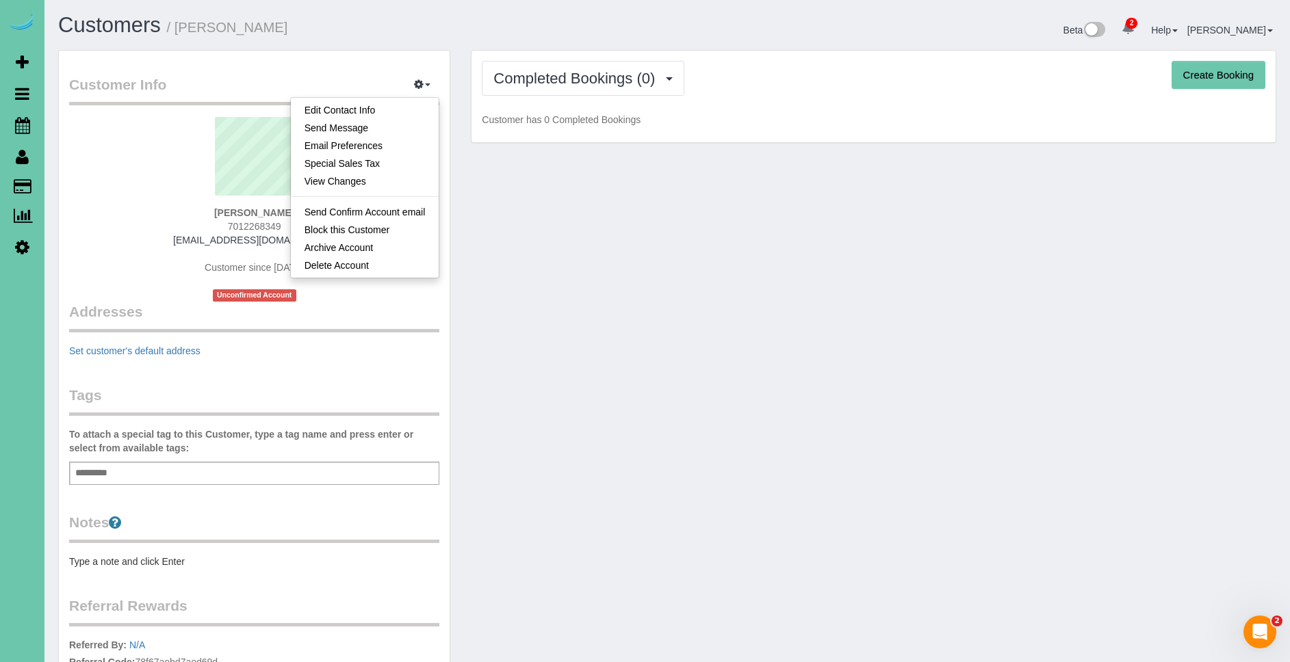
click at [361, 77] on legend "Customer Info Edit Contact Info Send Message Email Preferences Special Sales Ta…" at bounding box center [254, 90] width 370 height 31
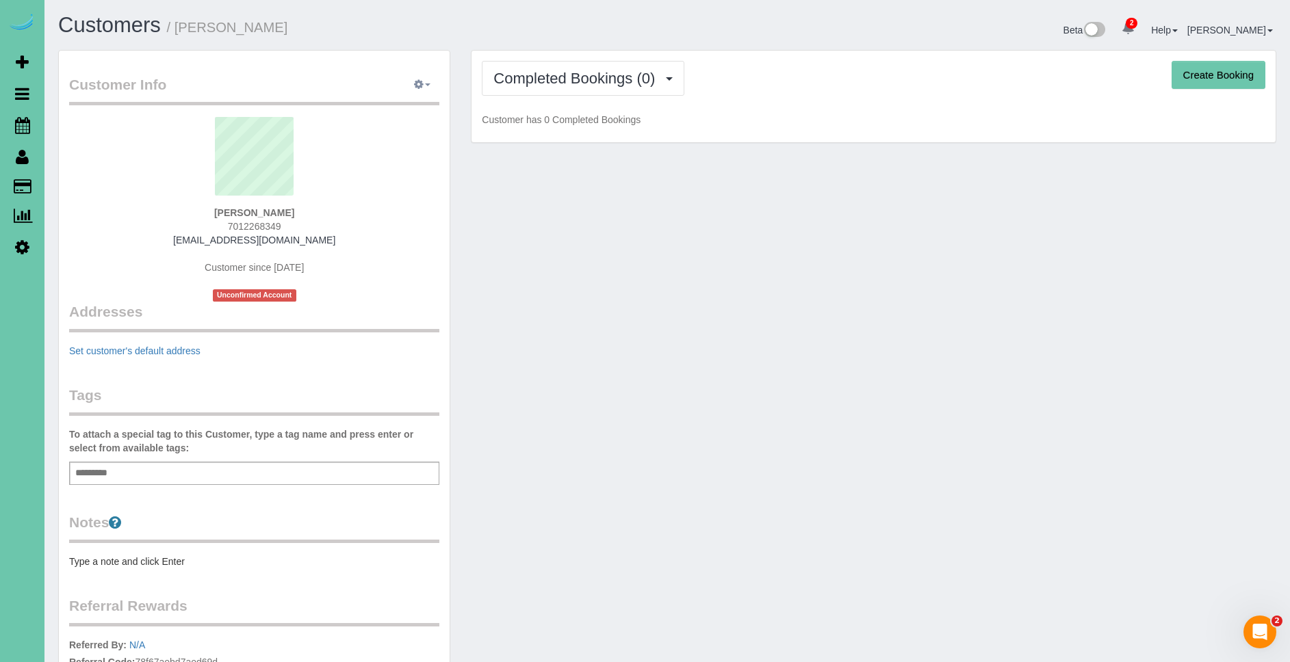
click at [429, 85] on span "button" at bounding box center [427, 84] width 5 height 3
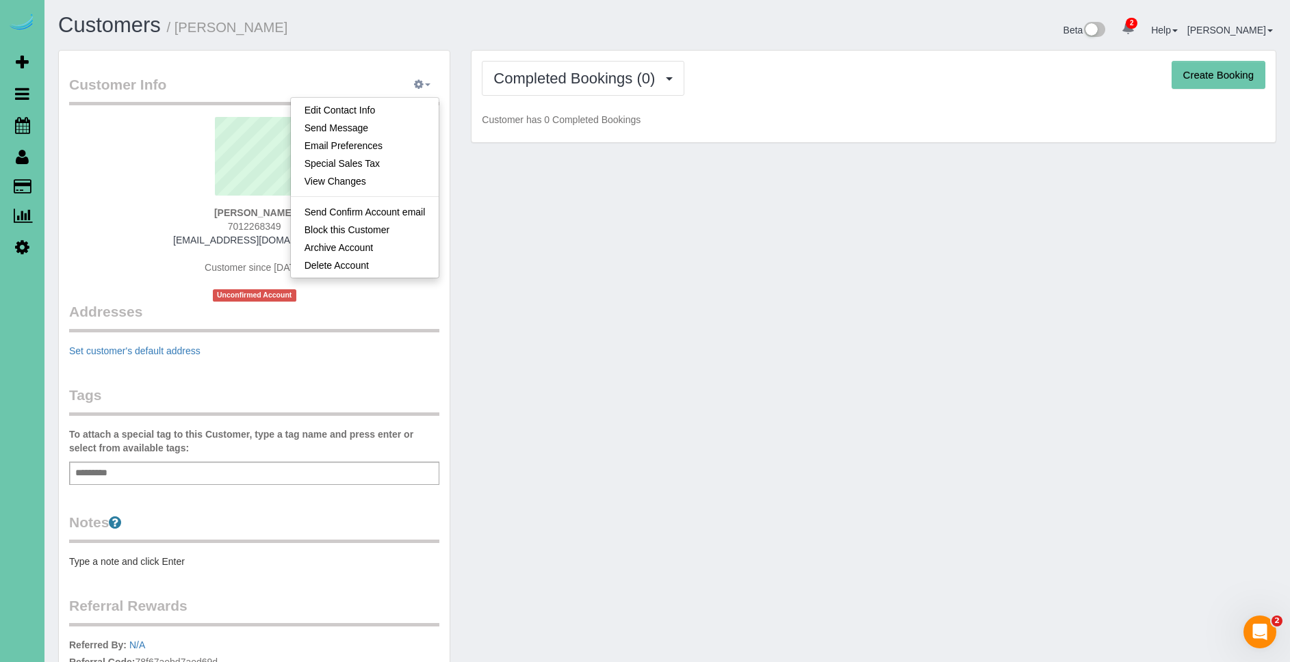
click at [426, 79] on button "button" at bounding box center [422, 85] width 34 height 21
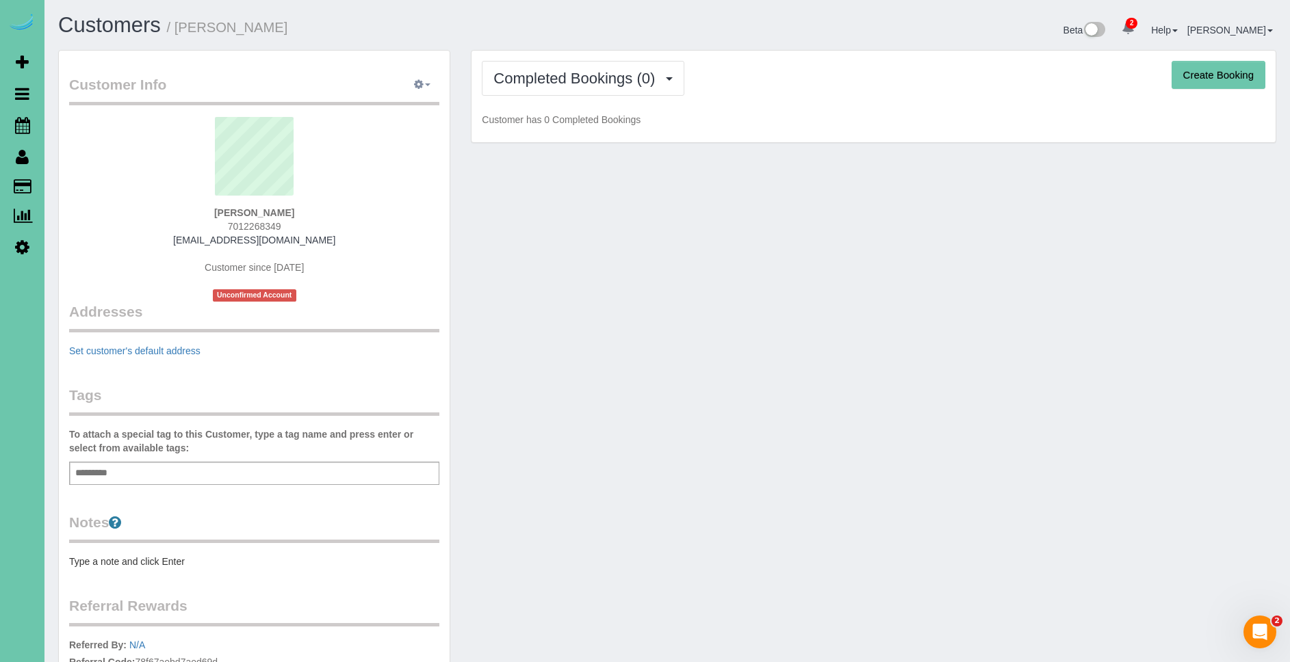
click at [419, 81] on icon "button" at bounding box center [419, 84] width 10 height 8
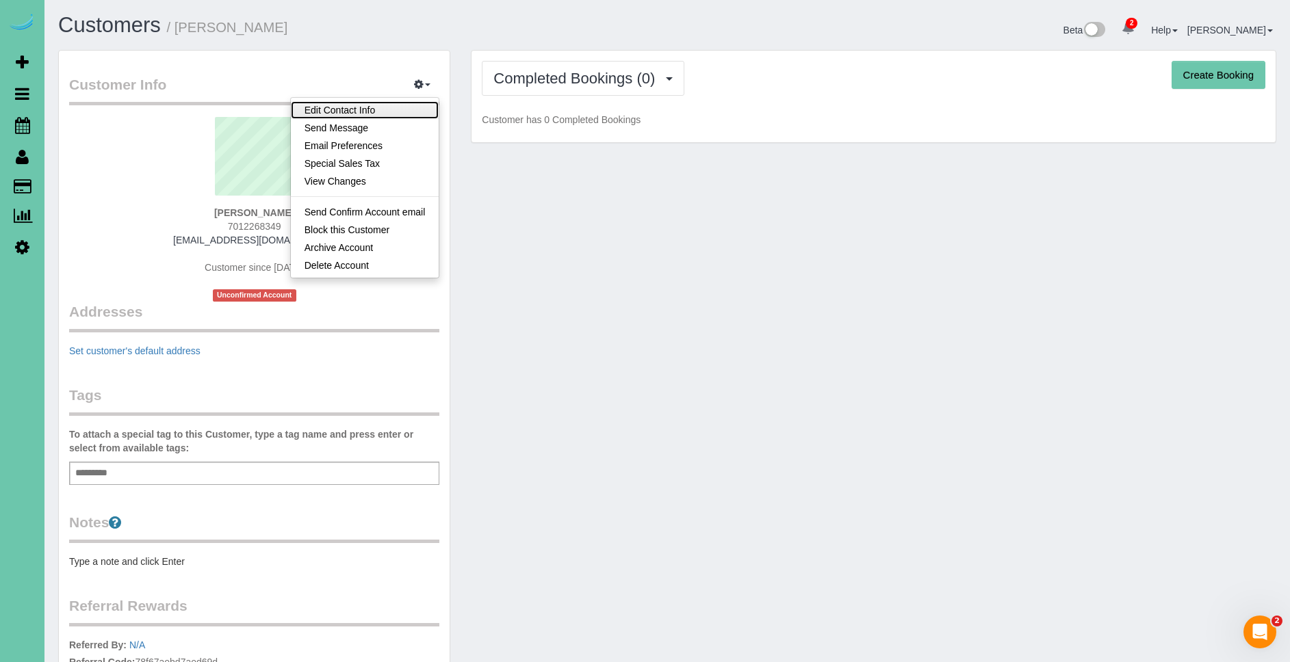
click at [403, 107] on link "Edit Contact Info" at bounding box center [365, 110] width 148 height 18
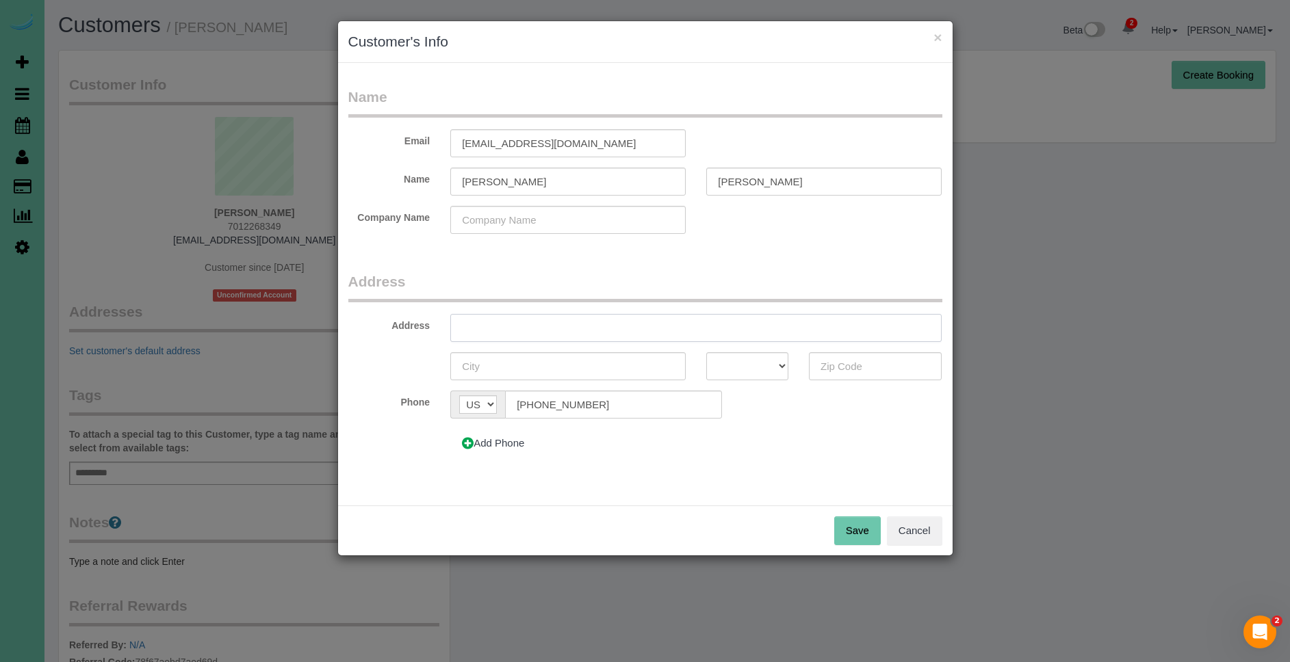
click at [575, 332] on input "text" at bounding box center [695, 328] width 491 height 28
type input "[STREET_ADDRESS]"
click at [551, 368] on input "text" at bounding box center [567, 366] width 235 height 28
type input "[GEOGRAPHIC_DATA]"
click at [763, 367] on select "AK AL AR AZ CA CO CT DC DE FL [GEOGRAPHIC_DATA] HI IA ID IL IN KS [GEOGRAPHIC_D…" at bounding box center [747, 366] width 82 height 28
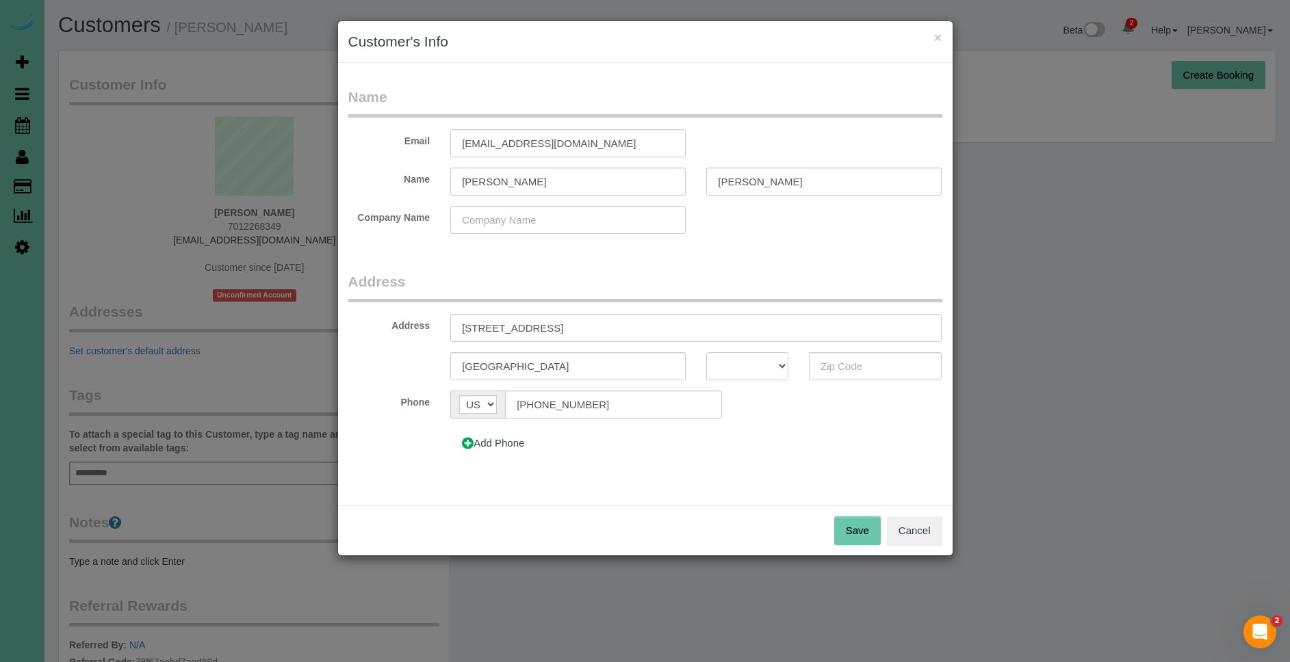
select select "NE"
click at [855, 361] on input "text" at bounding box center [875, 366] width 133 height 28
type input "68144"
click at [867, 522] on button "Save" at bounding box center [857, 531] width 47 height 29
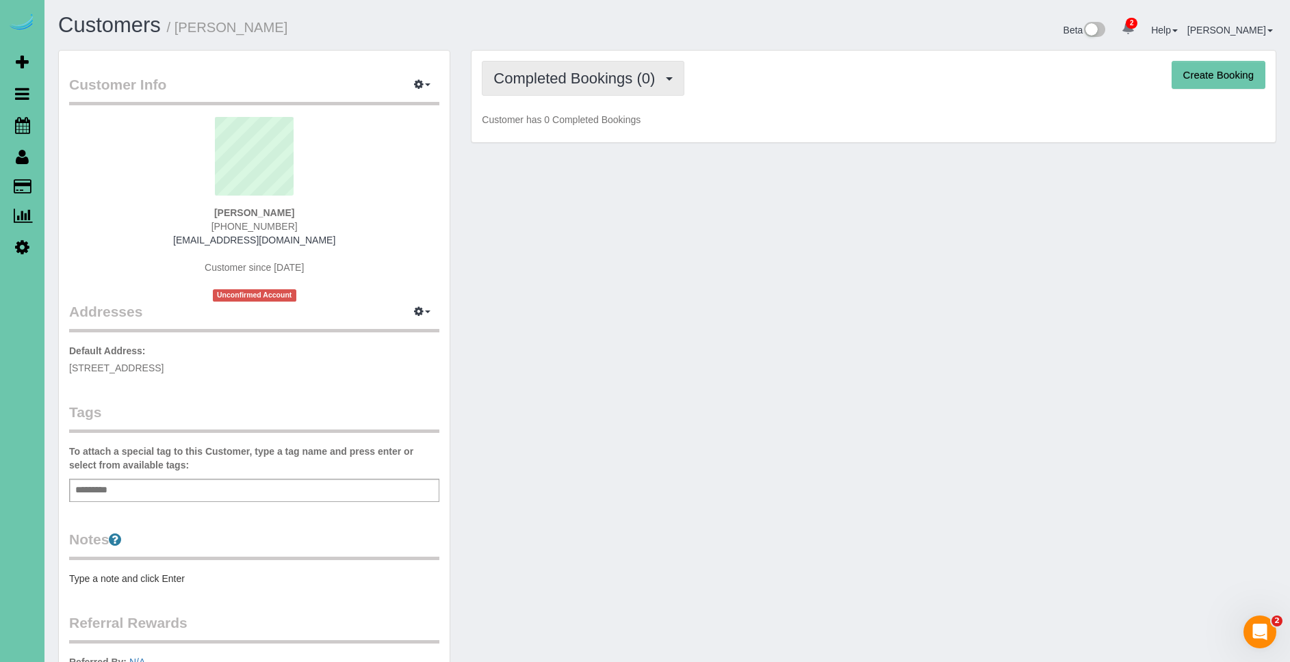
click at [633, 77] on span "Completed Bookings (0)" at bounding box center [577, 78] width 168 height 17
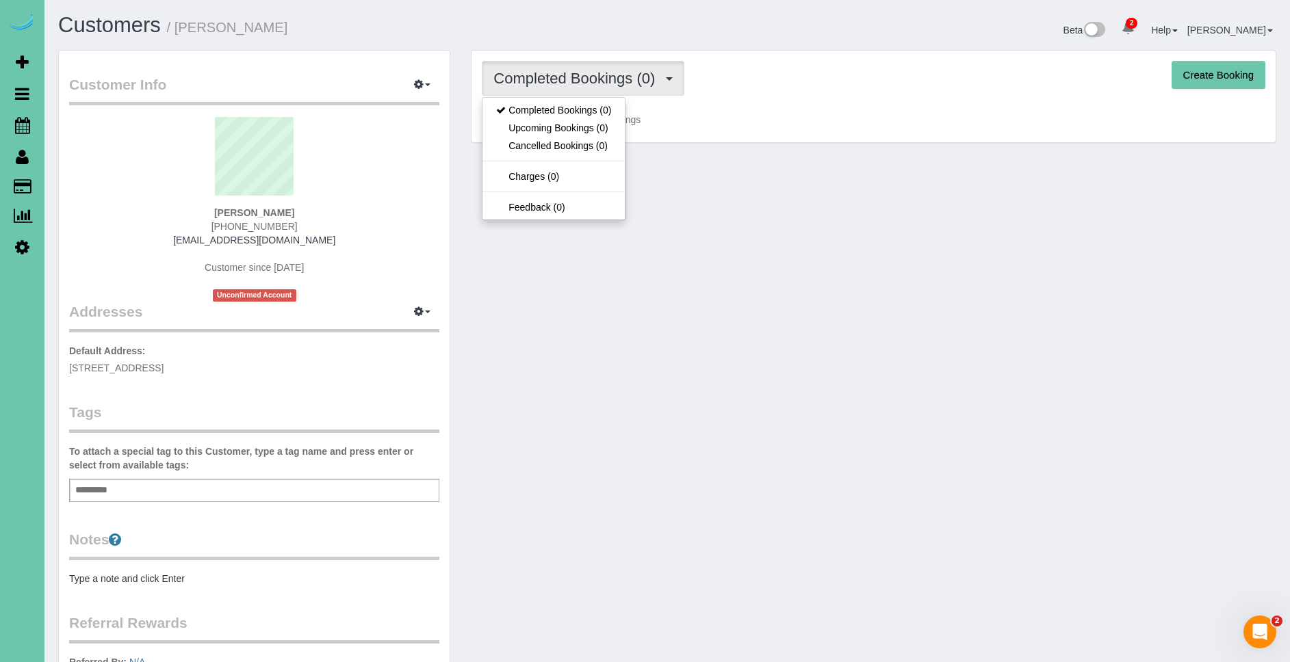
click at [744, 220] on div "Customer Info Edit Contact Info Send Message Email Preferences Special Sales Ta…" at bounding box center [667, 448] width 1239 height 797
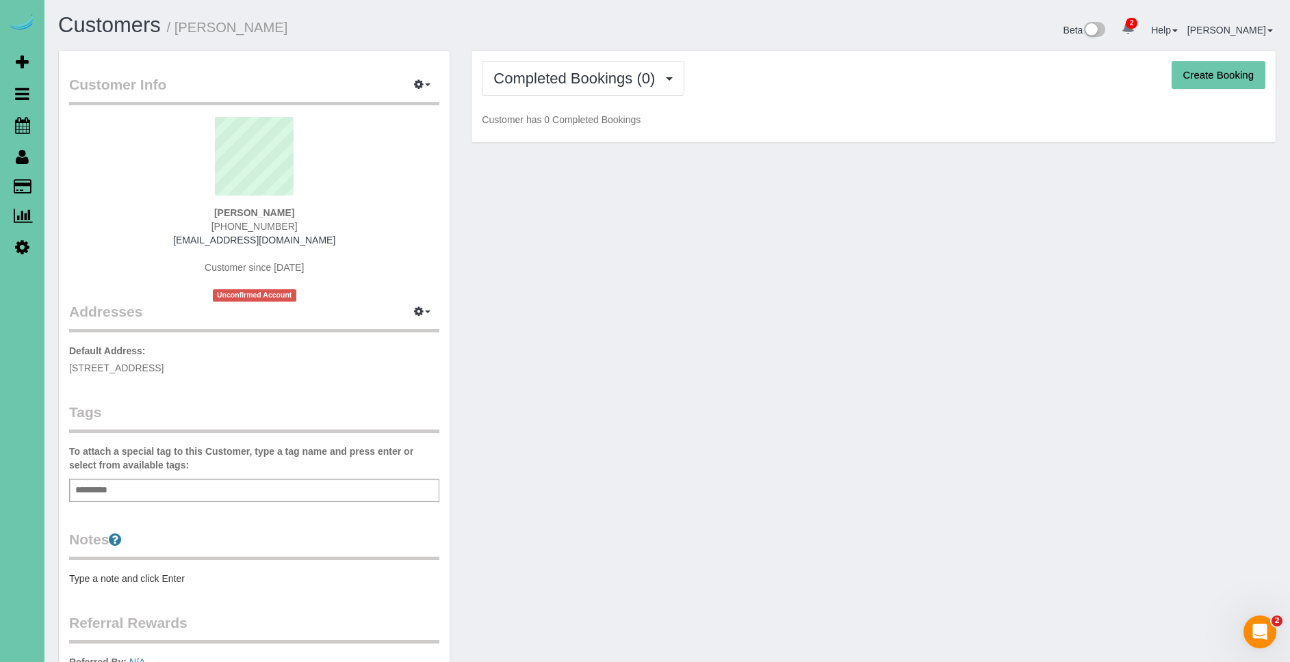
click at [1221, 75] on button "Create Booking" at bounding box center [1218, 75] width 94 height 29
select select "NE"
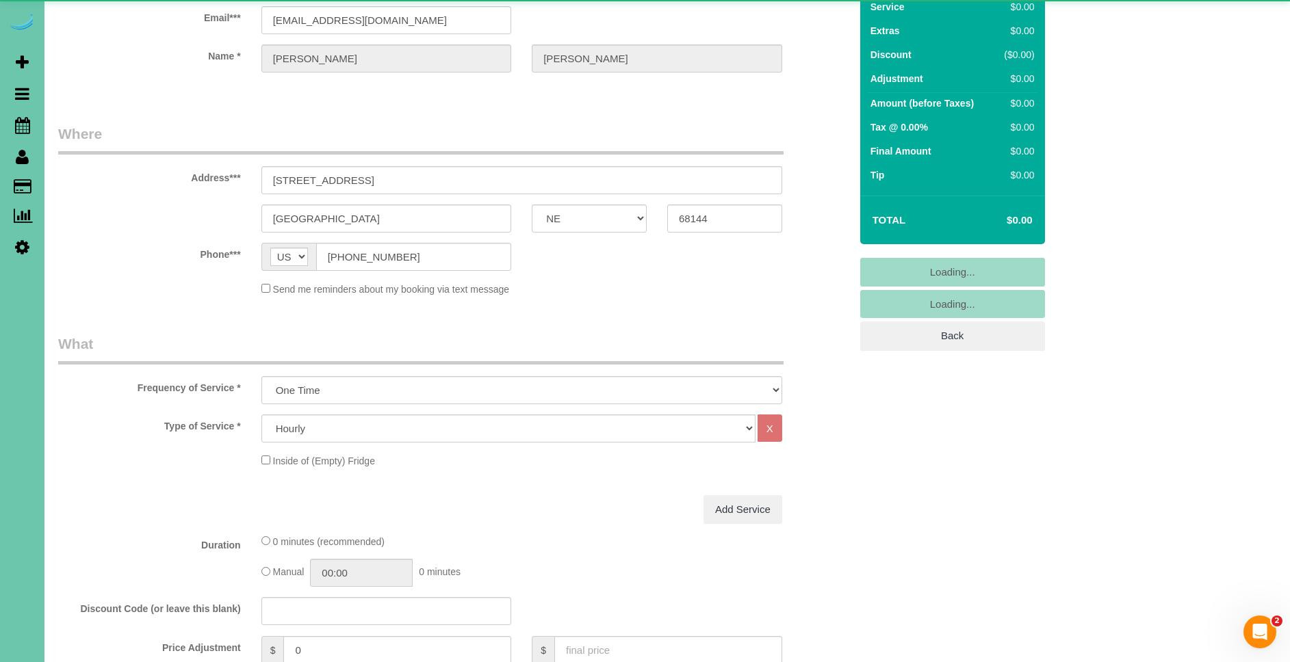
scroll to position [101, 0]
select select "object:13227"
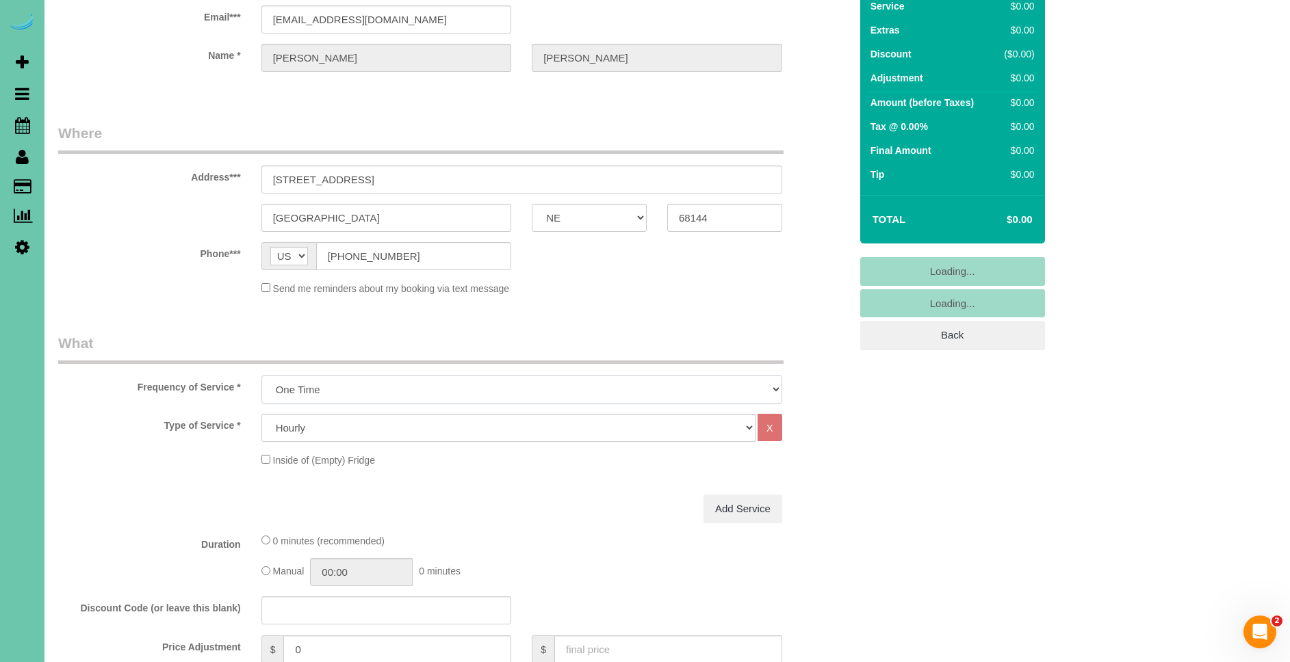
click at [365, 387] on select "One Time Weekly (0% for the First Booking) Bi-Weekly (0% for the First Booking)…" at bounding box center [521, 390] width 521 height 28
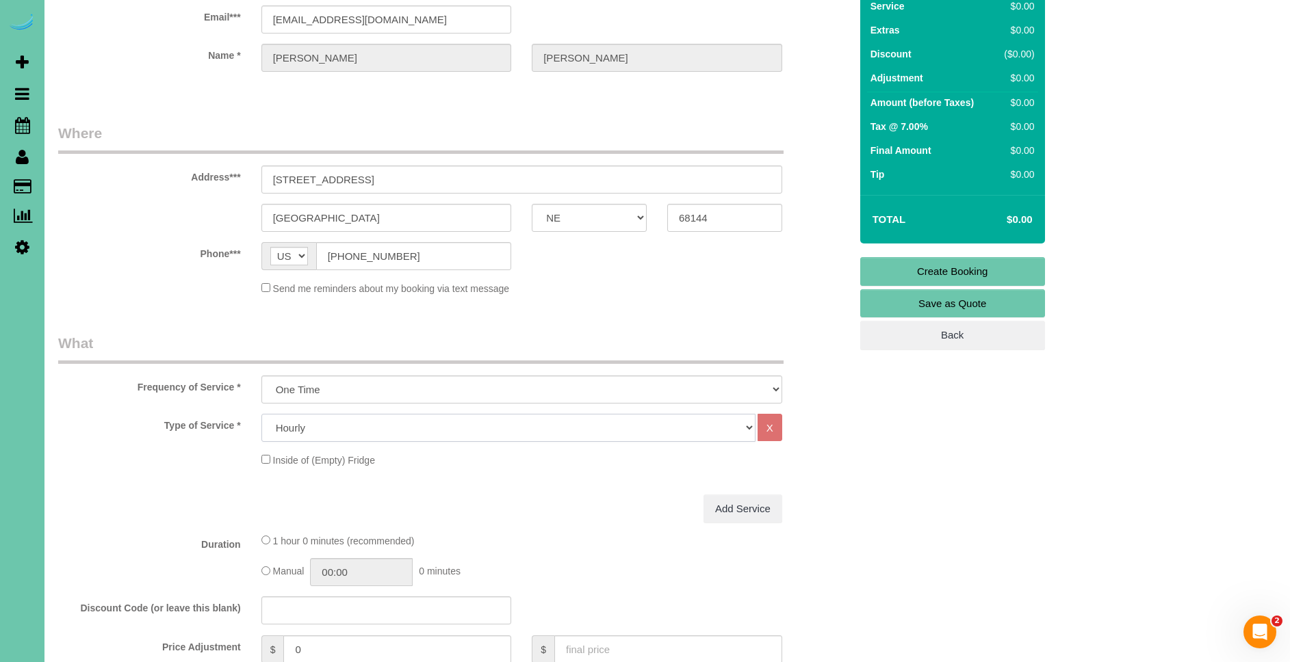
click at [372, 424] on select "Hourly 2.5 Hour Custom Clean 3.5 Hour Custom Clean commercial 1000 Square Feet …" at bounding box center [508, 428] width 494 height 28
select select "159"
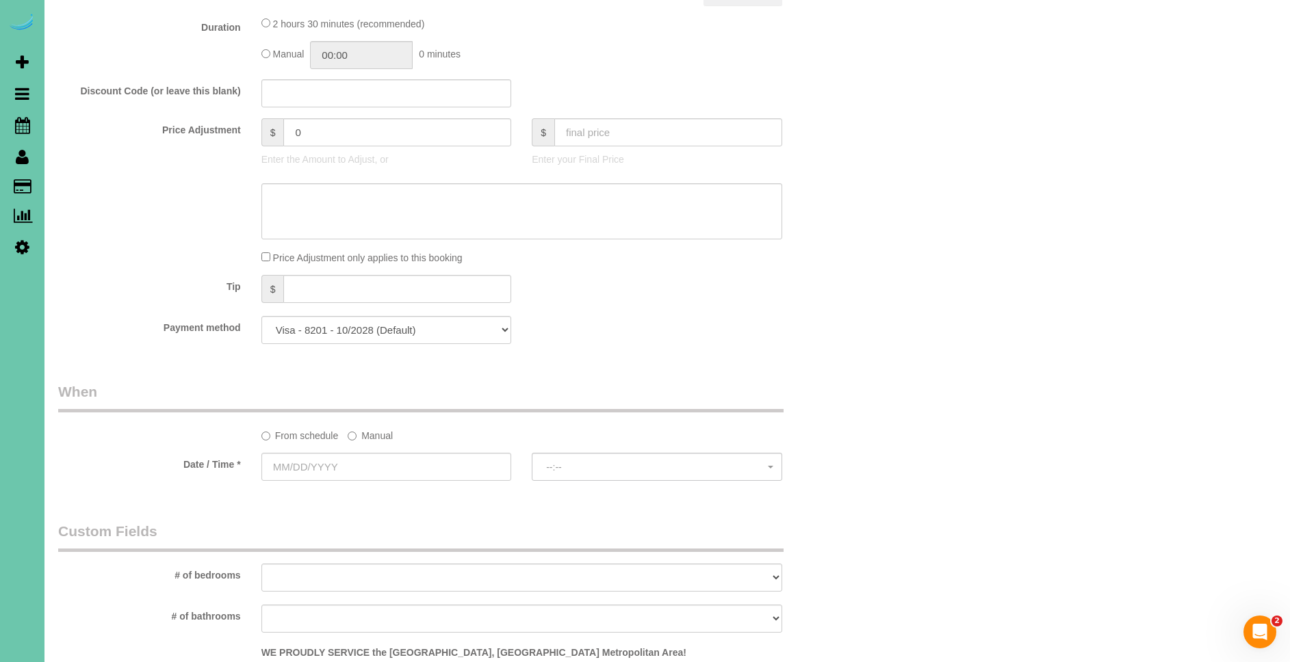
scroll to position [617, 0]
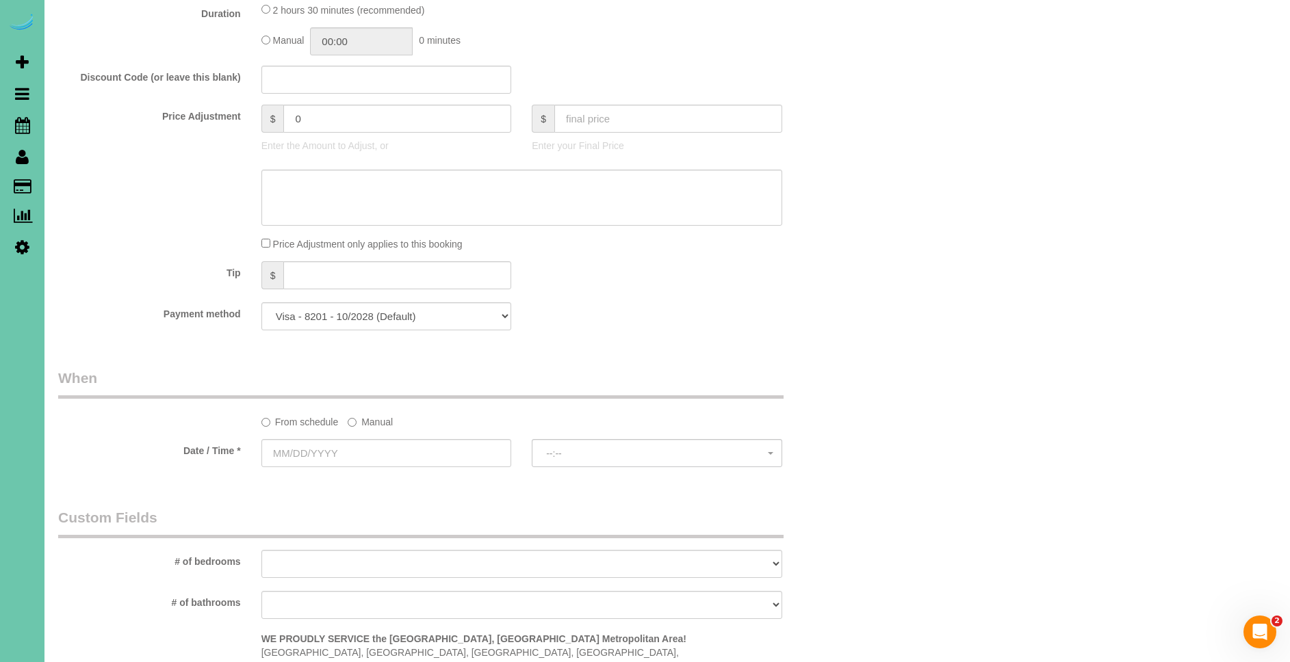
click at [370, 420] on label "Manual" at bounding box center [370, 420] width 45 height 18
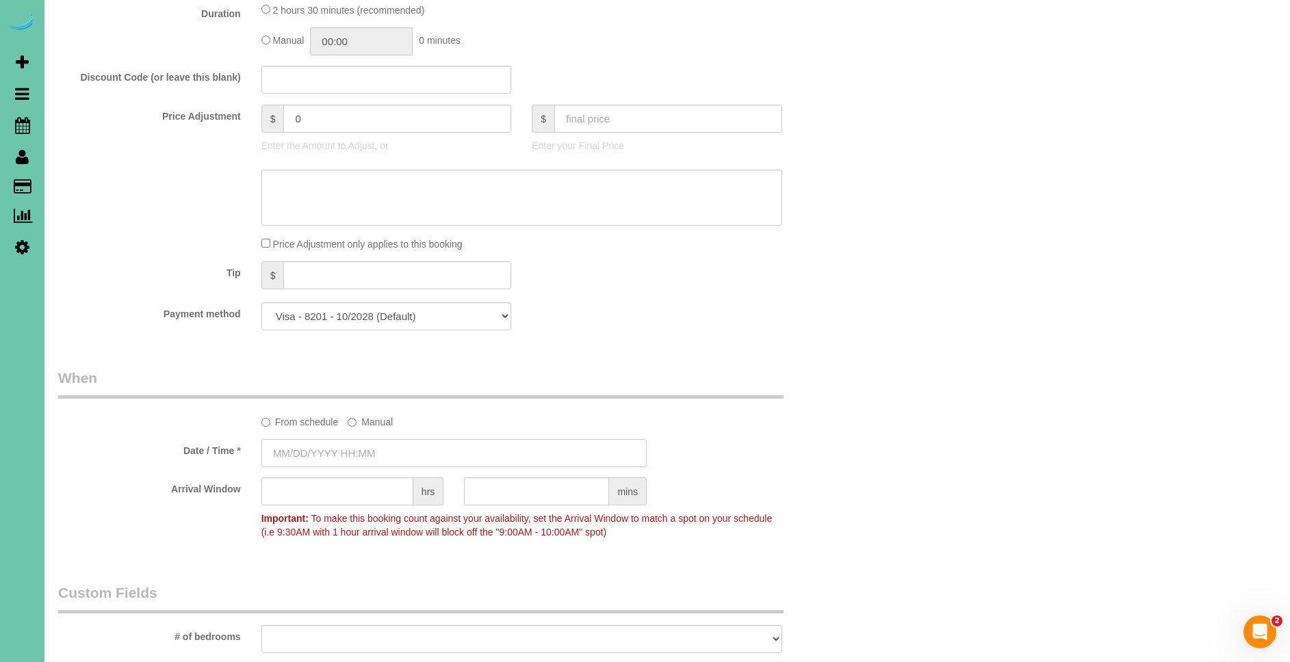
click at [292, 451] on input "text" at bounding box center [453, 453] width 385 height 28
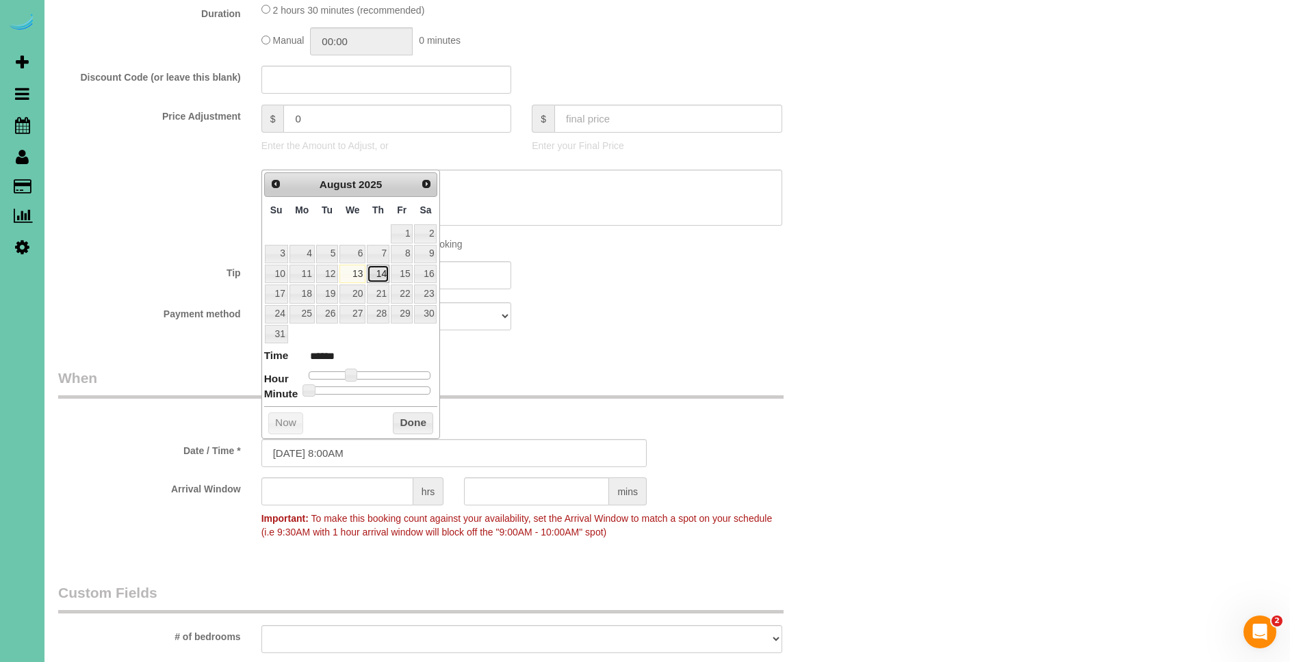
click at [374, 273] on link "14" at bounding box center [378, 274] width 23 height 18
type input "[DATE] 8:05AM"
type input "******"
type input "[DATE] 8:10AM"
type input "******"
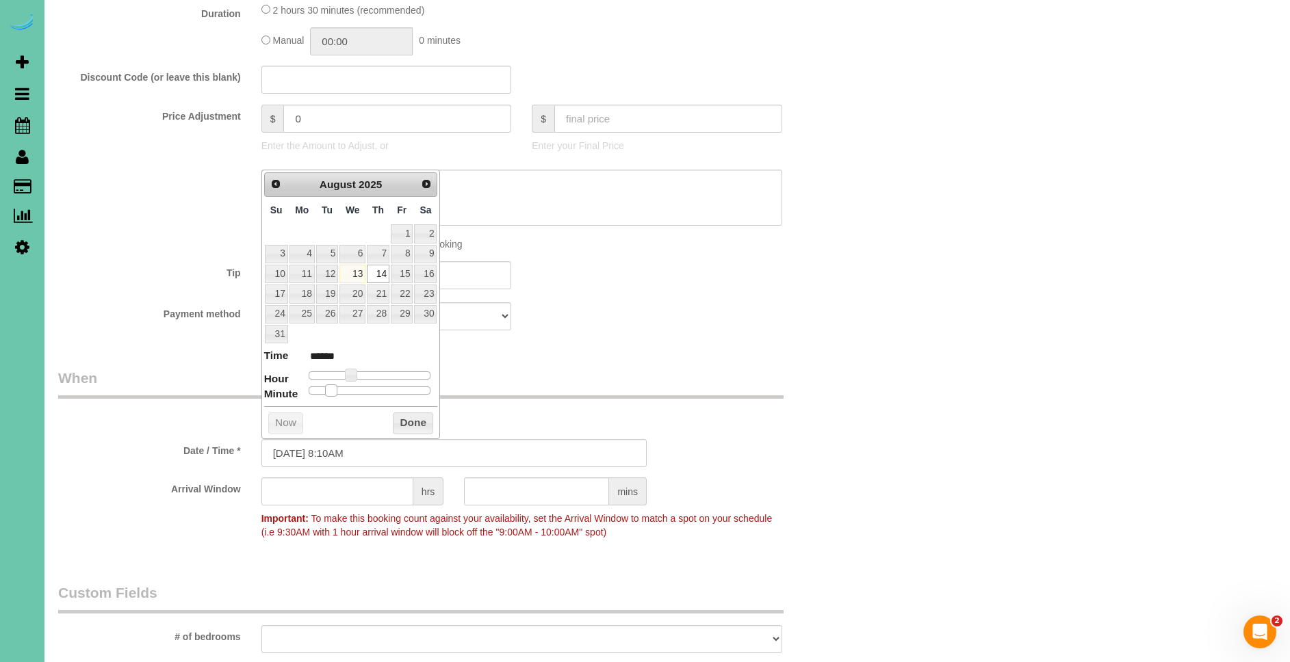
type input "[DATE] 8:15AM"
type input "******"
type input "[DATE] 8:20AM"
type input "******"
type input "[DATE] 8:25AM"
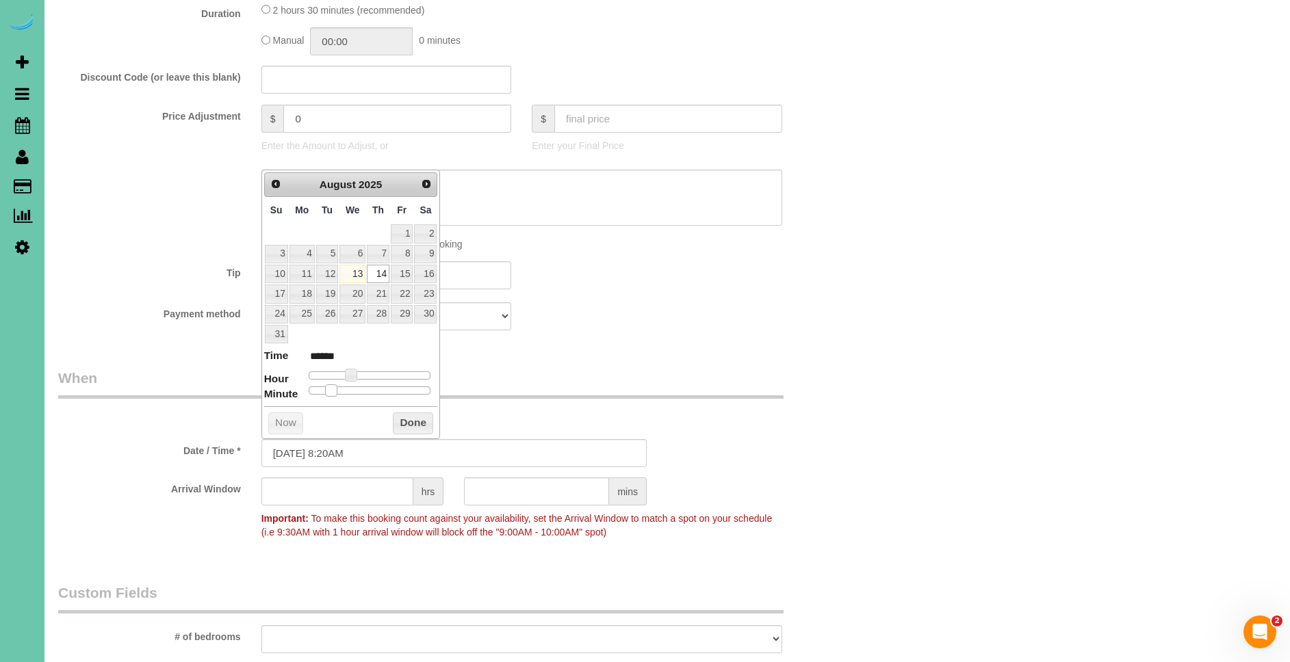
type input "******"
type input "[DATE] 8:30AM"
type input "******"
drag, startPoint x: 324, startPoint y: 390, endPoint x: 389, endPoint y: 413, distance: 69.0
click at [372, 394] on span at bounding box center [375, 391] width 12 height 12
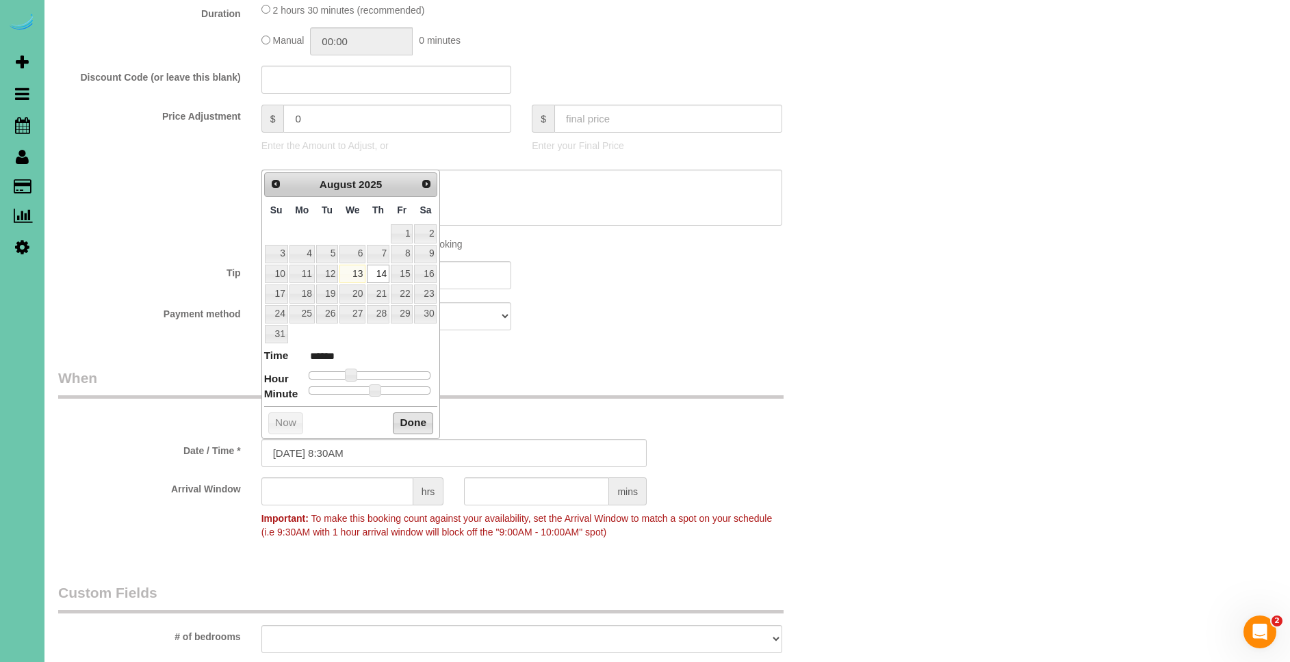
click at [400, 417] on button "Done" at bounding box center [413, 424] width 40 height 22
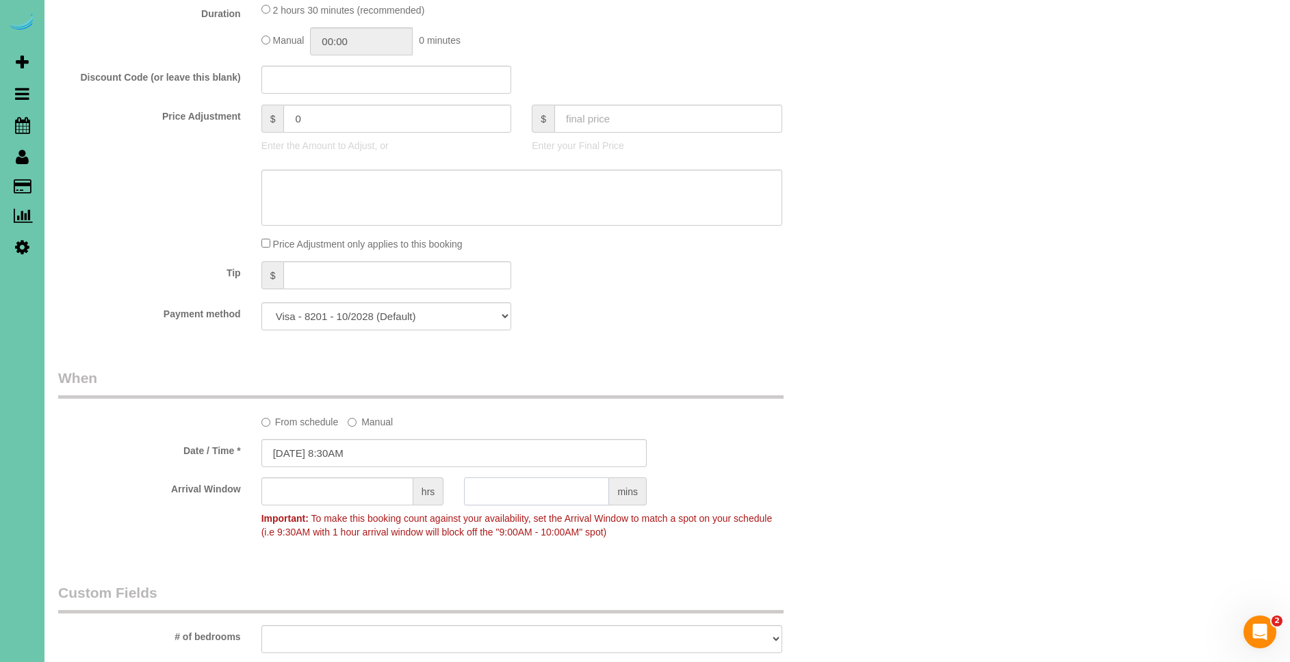
click at [541, 489] on input "text" at bounding box center [536, 492] width 145 height 28
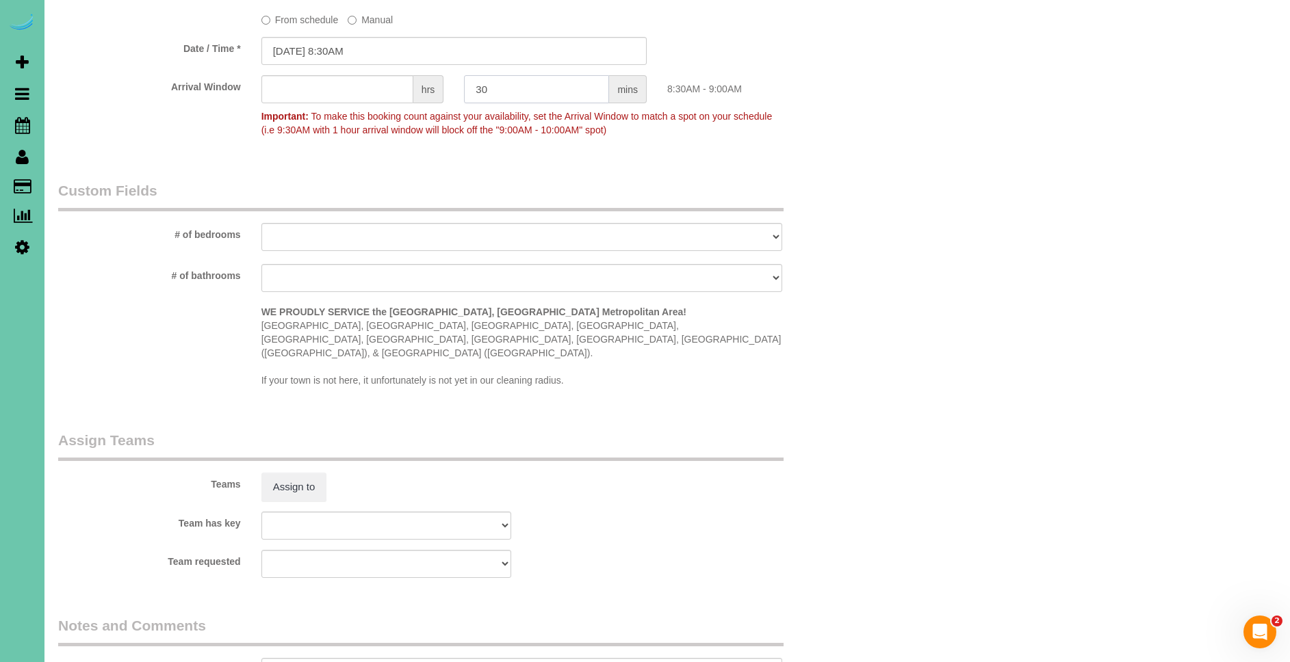
scroll to position [1098, 0]
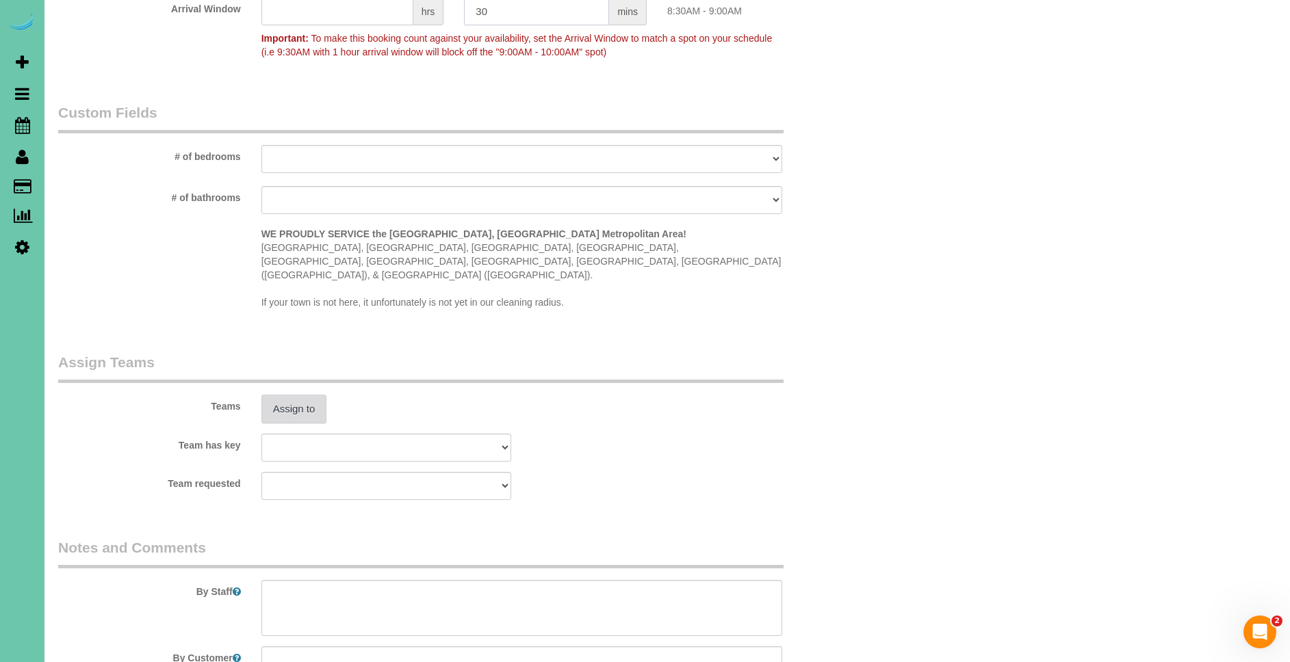
type input "30"
click at [308, 395] on button "Assign to" at bounding box center [294, 409] width 66 height 29
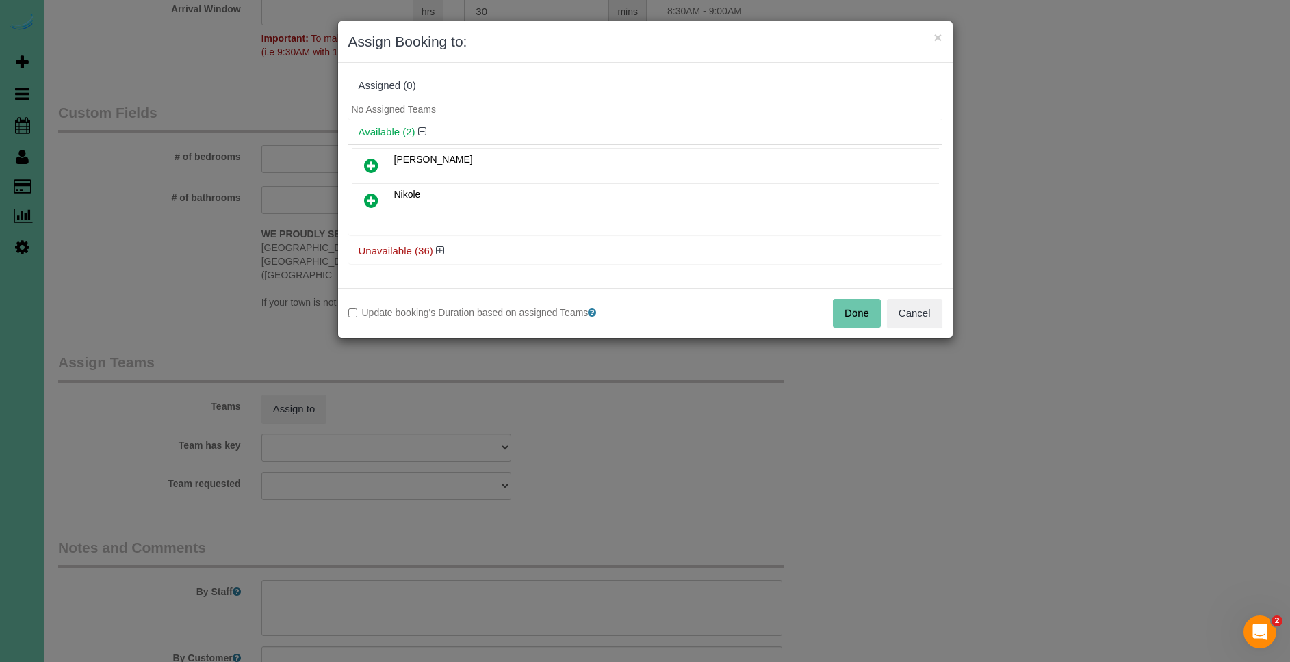
click at [374, 164] on icon at bounding box center [371, 165] width 14 height 16
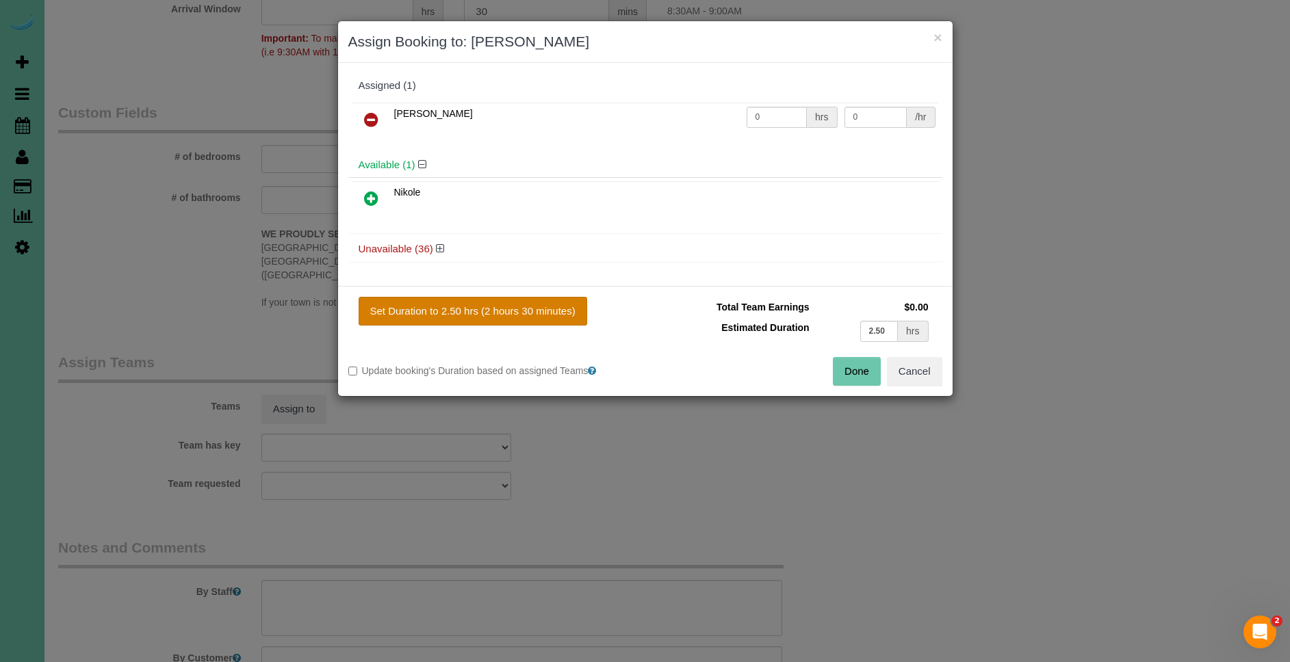
drag, startPoint x: 470, startPoint y: 313, endPoint x: 604, endPoint y: 333, distance: 134.9
click at [471, 312] on button "Set Duration to 2.50 hrs (2 hours 30 minutes)" at bounding box center [473, 311] width 229 height 29
type input "2.50"
click at [848, 364] on button "Done" at bounding box center [857, 371] width 48 height 29
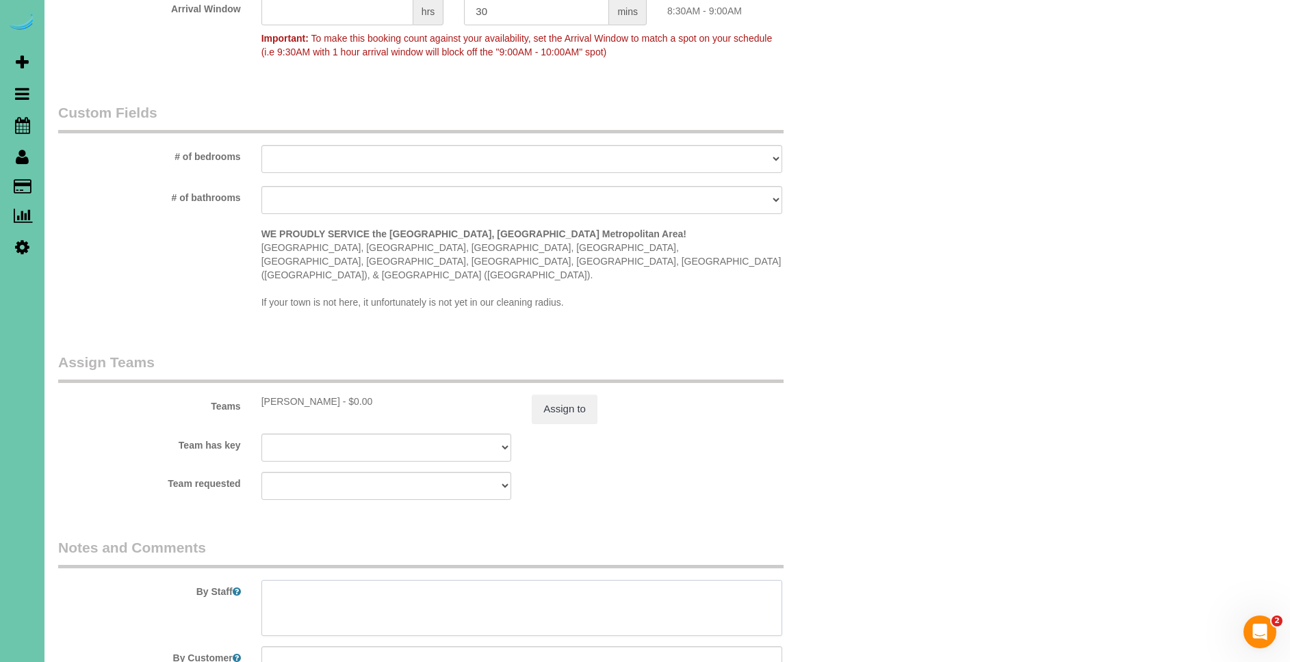
click at [434, 580] on textarea at bounding box center [521, 608] width 521 height 56
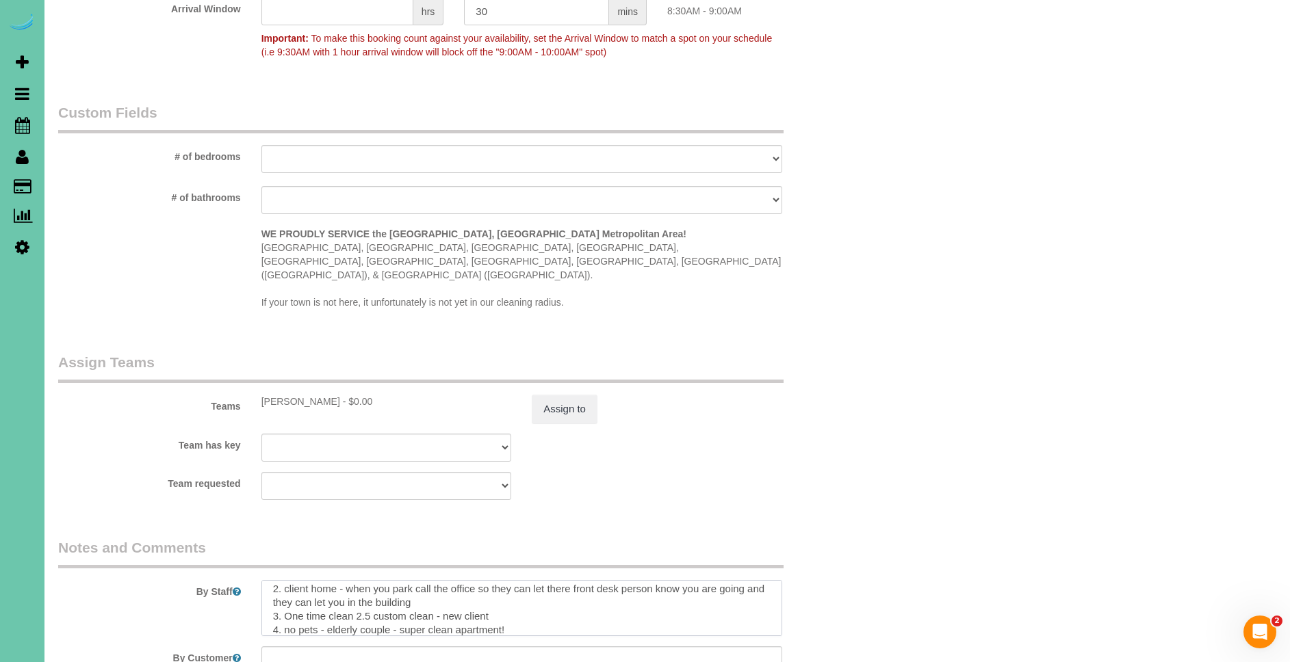
scroll to position [33, 0]
click at [488, 604] on textarea at bounding box center [521, 608] width 521 height 56
paste textarea "* Expected Completion (Based on Home Condition Rating 1–10): -If home is rated …"
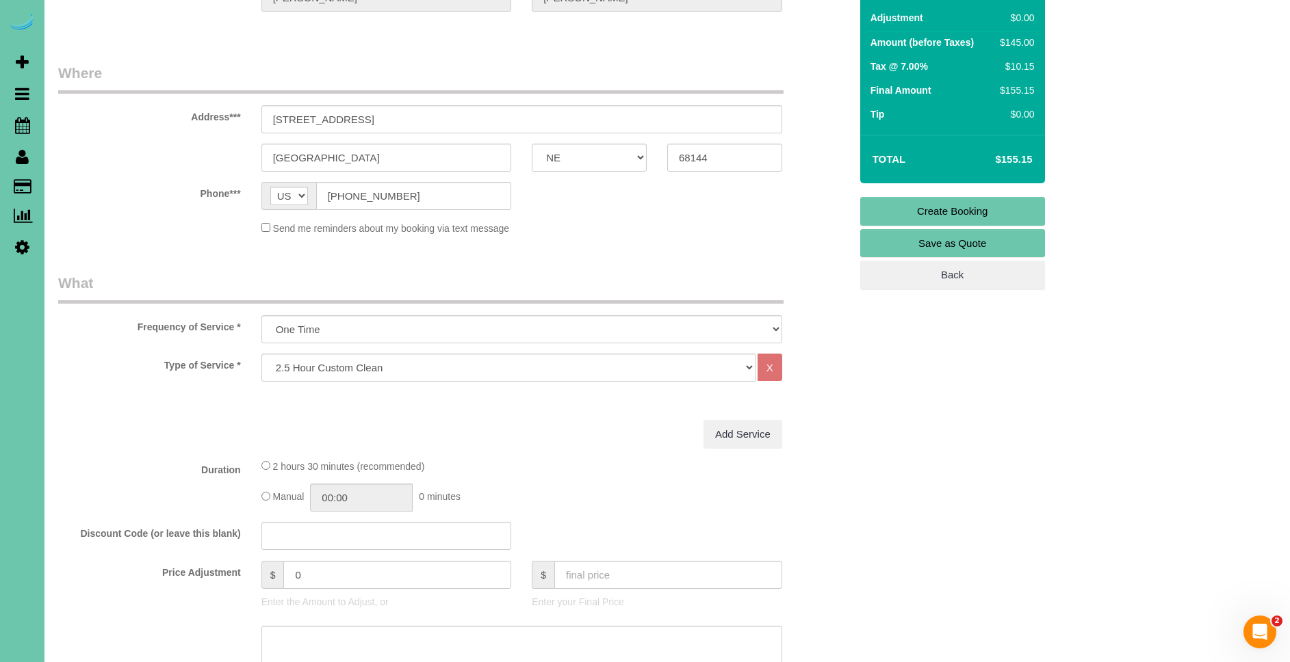
scroll to position [0, 0]
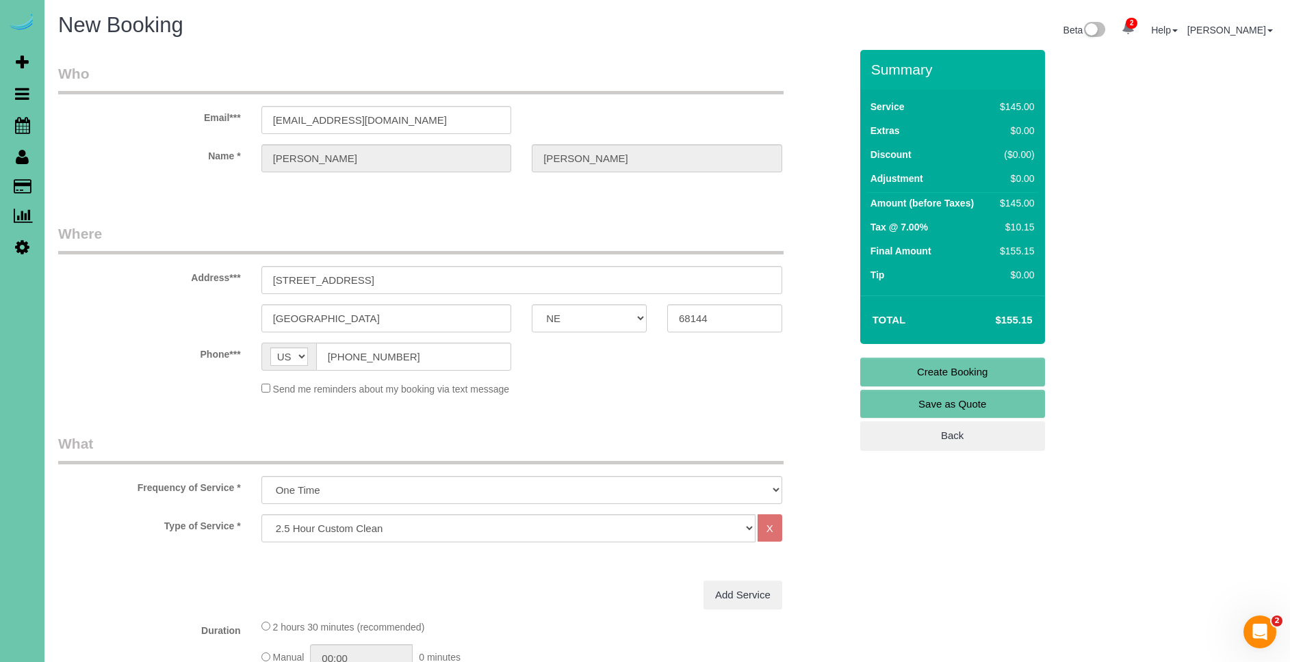
type textarea "1. credit 2. client home - when you park call the office so they can let there …"
click at [976, 370] on link "Create Booking" at bounding box center [952, 372] width 185 height 29
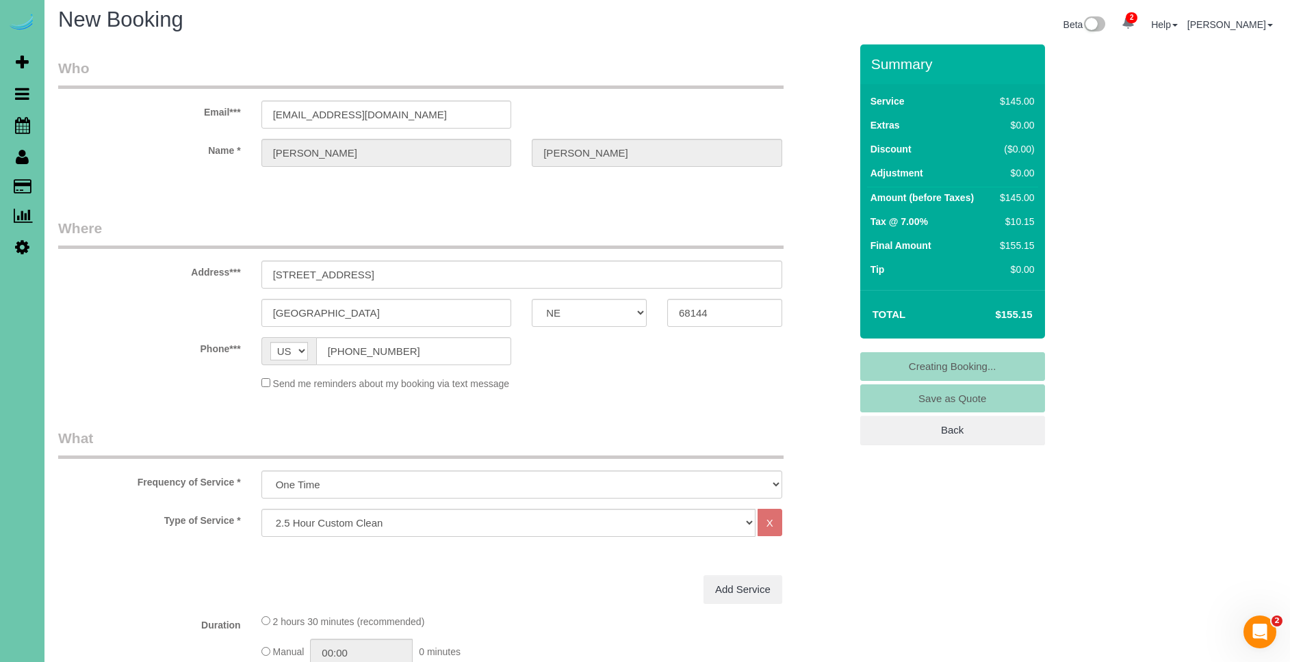
scroll to position [10, 0]
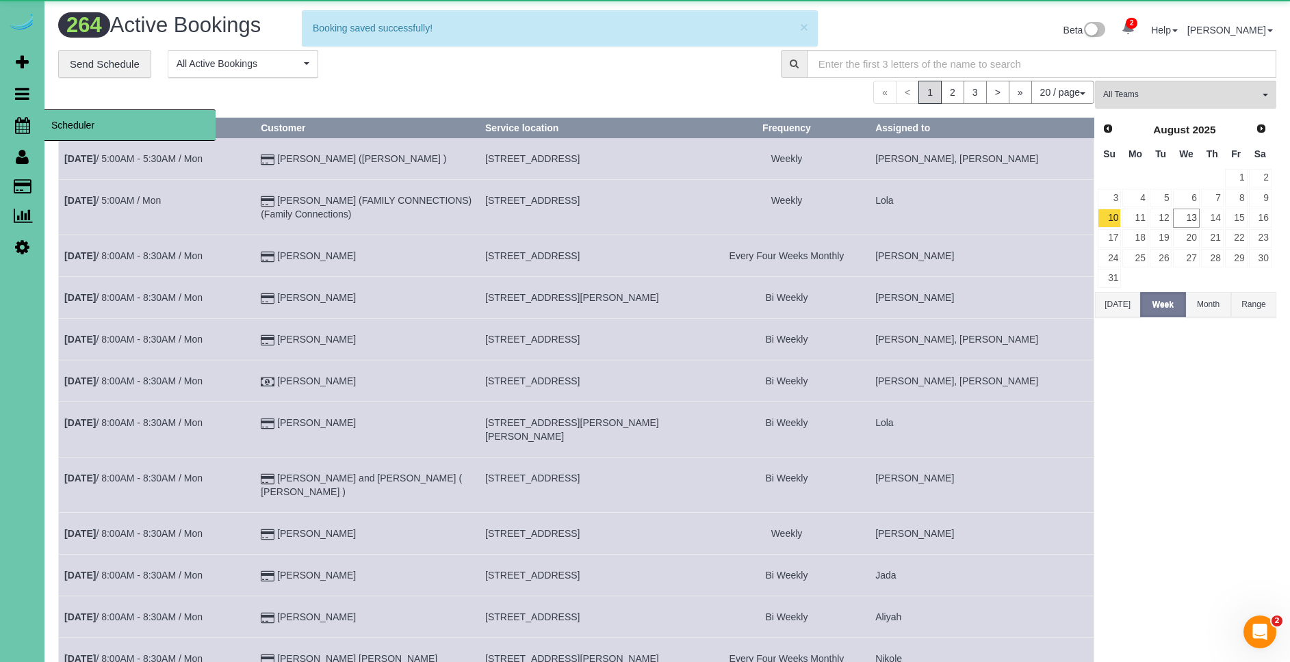
scroll to position [1, 0]
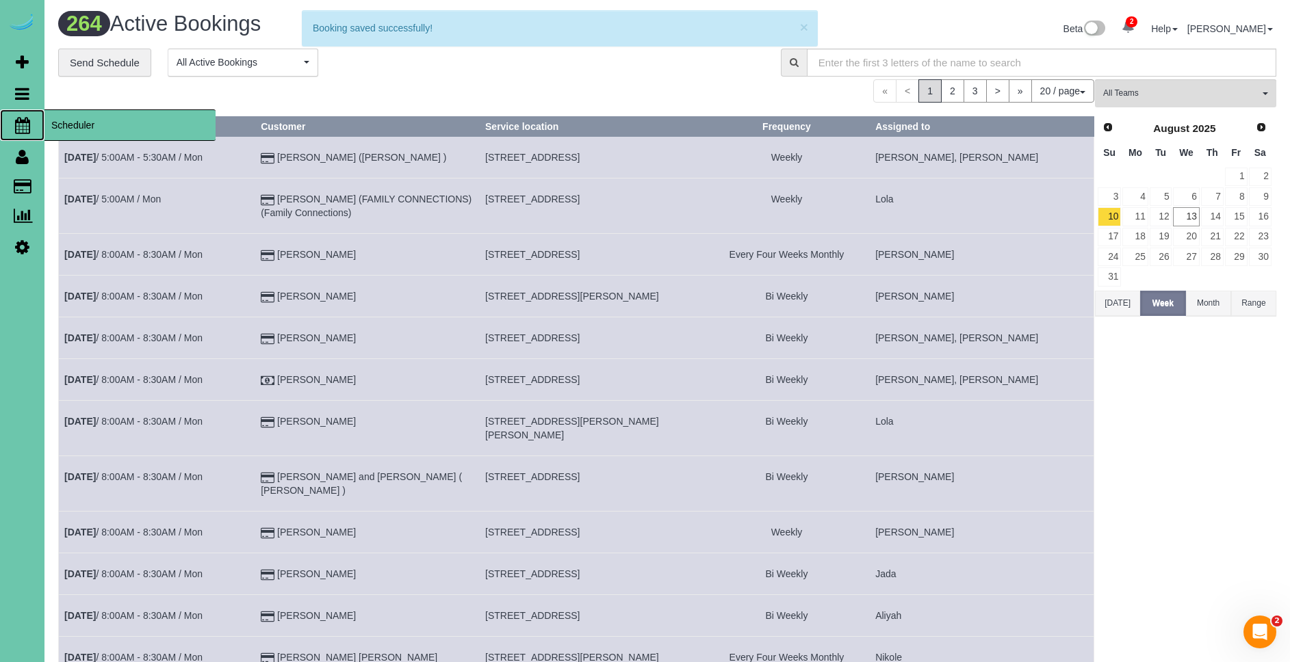
click at [83, 122] on span "Scheduler" at bounding box center [129, 124] width 171 height 31
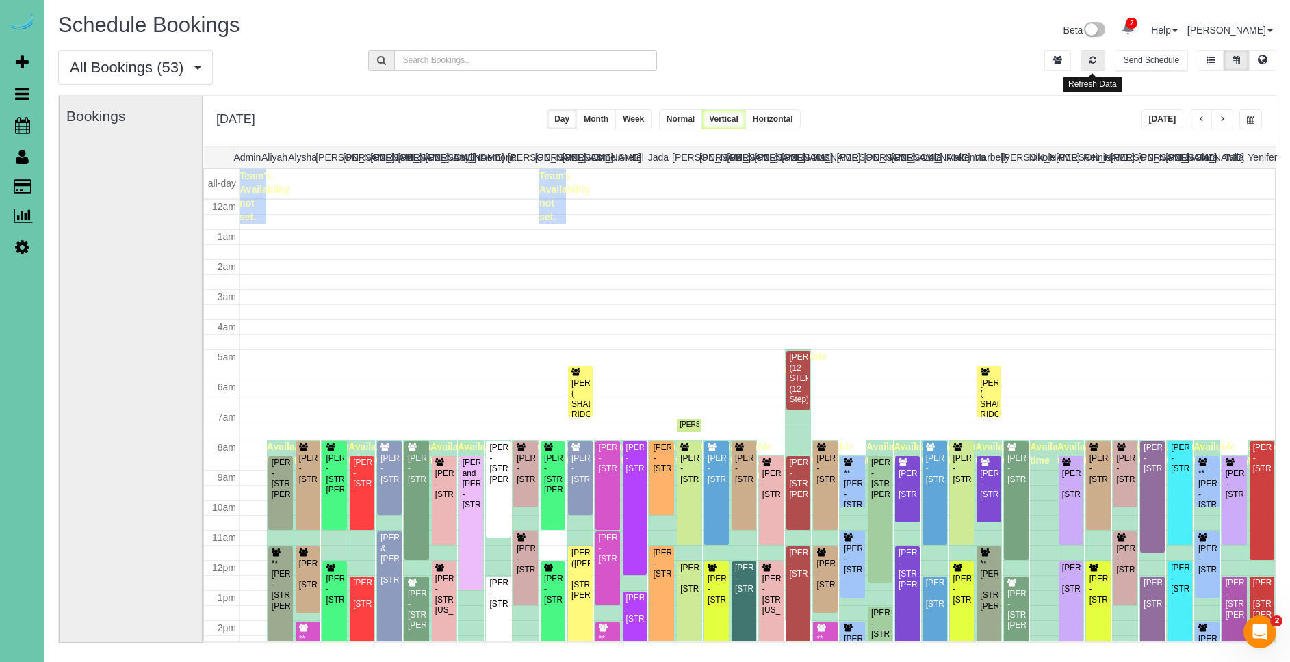
scroll to position [181, 0]
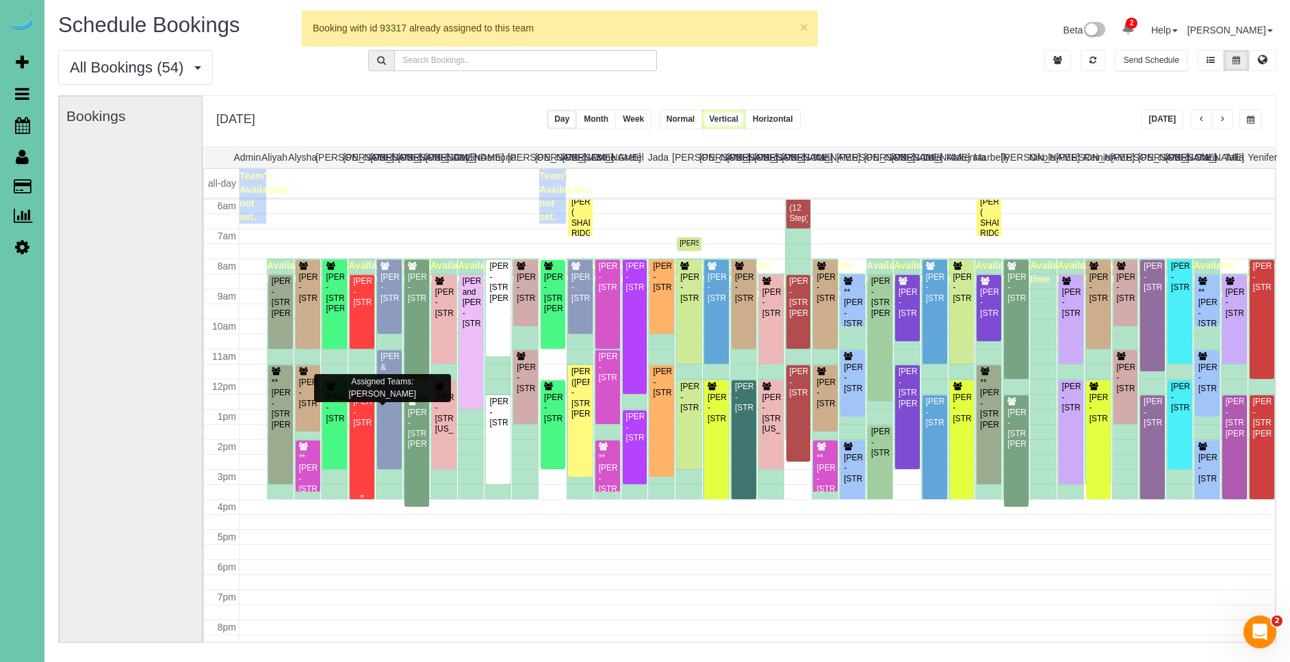
click at [361, 428] on div "[PERSON_NAME] - [STREET_ADDRESS]" at bounding box center [361, 412] width 19 height 31
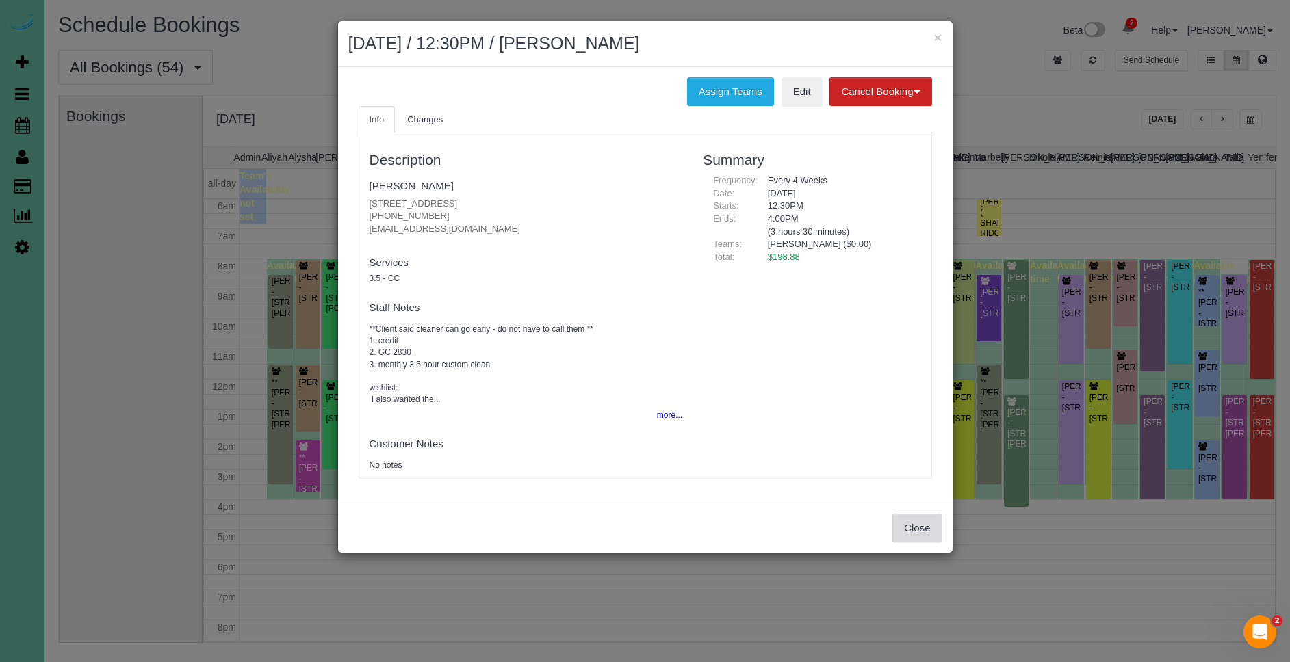
click at [905, 519] on button "Close" at bounding box center [916, 528] width 49 height 29
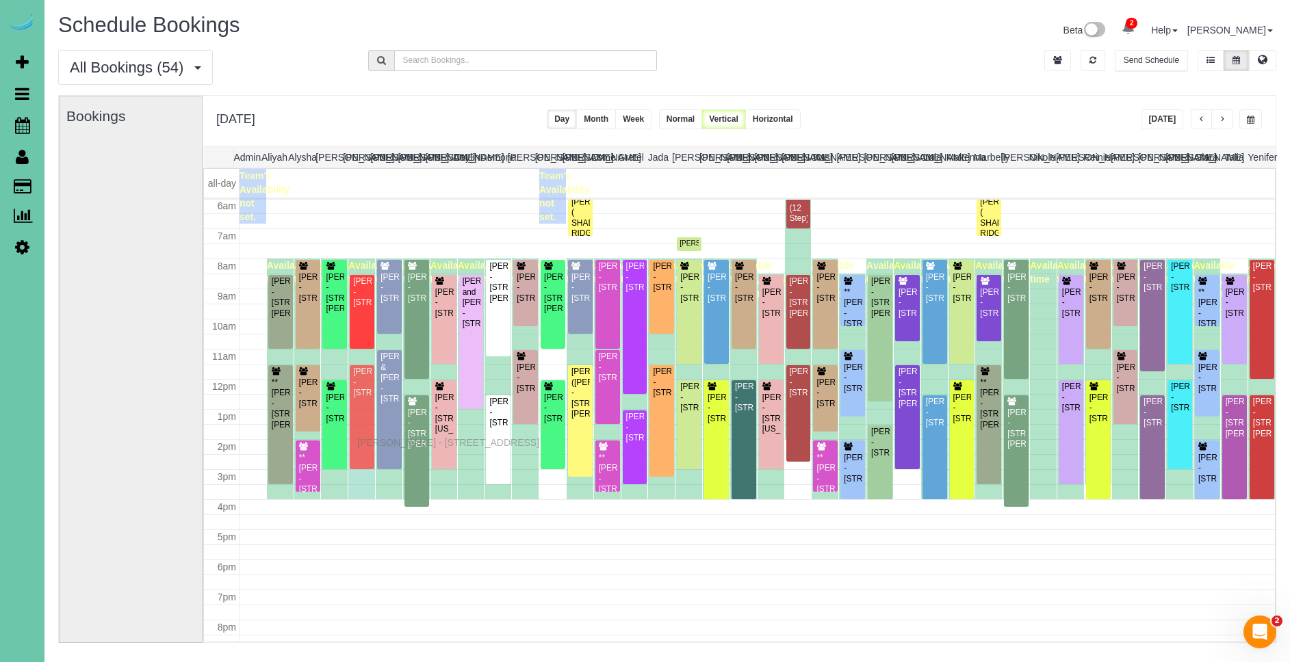
drag, startPoint x: 360, startPoint y: 469, endPoint x: 361, endPoint y: 441, distance: 28.7
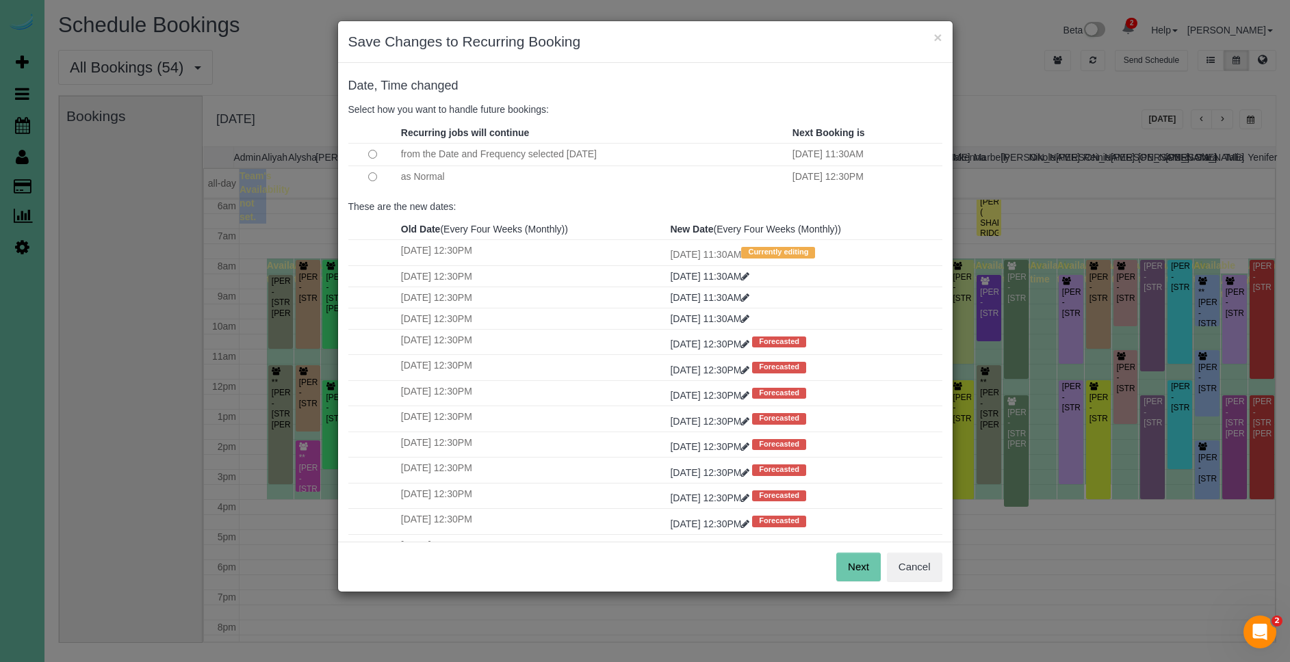
click at [378, 175] on td at bounding box center [372, 177] width 49 height 23
click at [852, 567] on button "Next" at bounding box center [858, 567] width 44 height 29
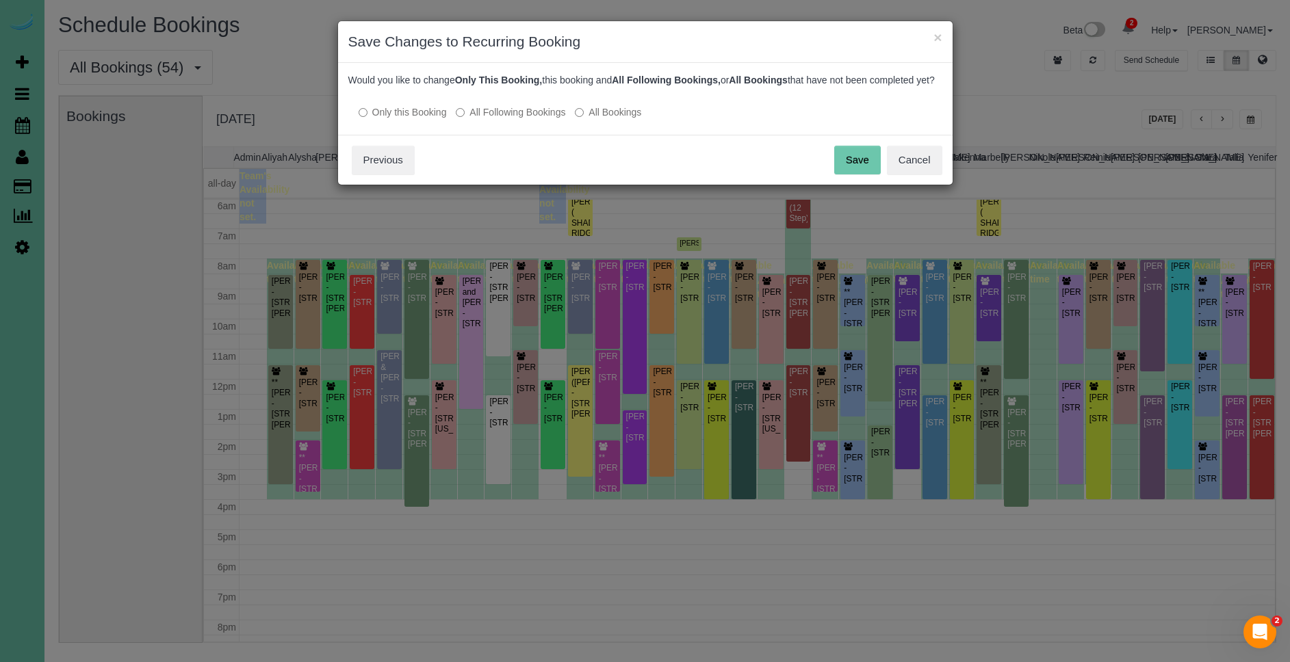
click at [869, 165] on button "Save" at bounding box center [857, 160] width 47 height 29
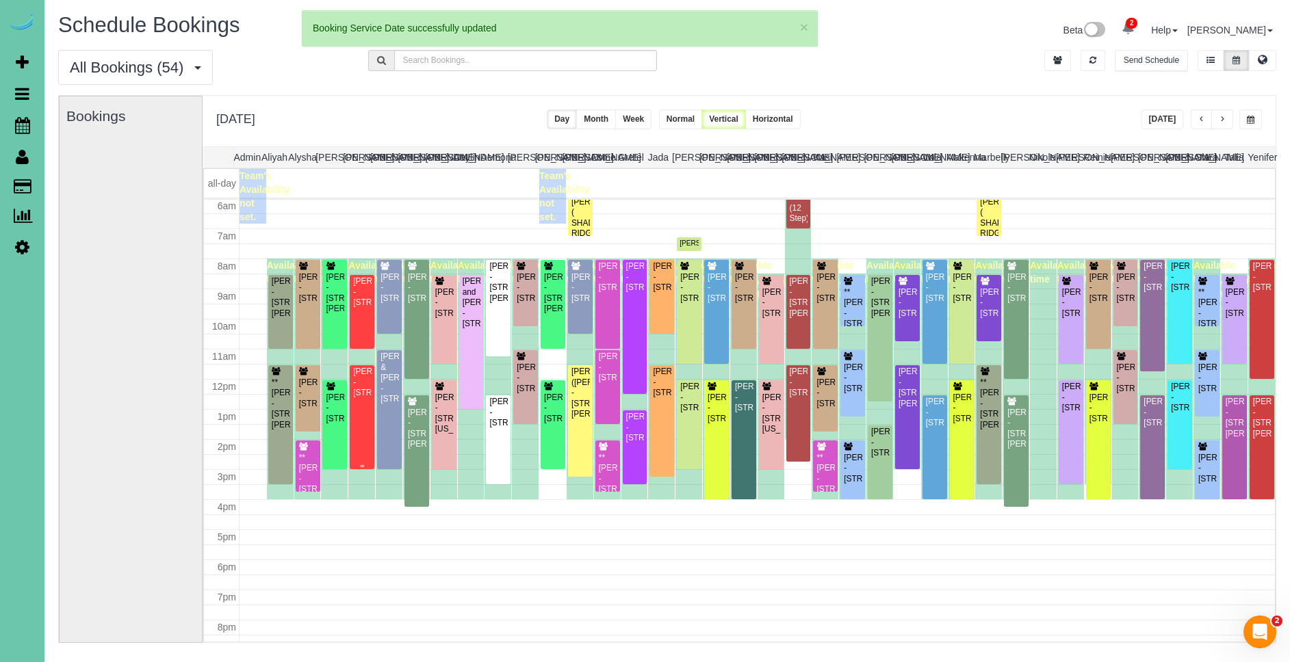
click at [357, 398] on div "[PERSON_NAME] - [STREET_ADDRESS]" at bounding box center [361, 382] width 19 height 31
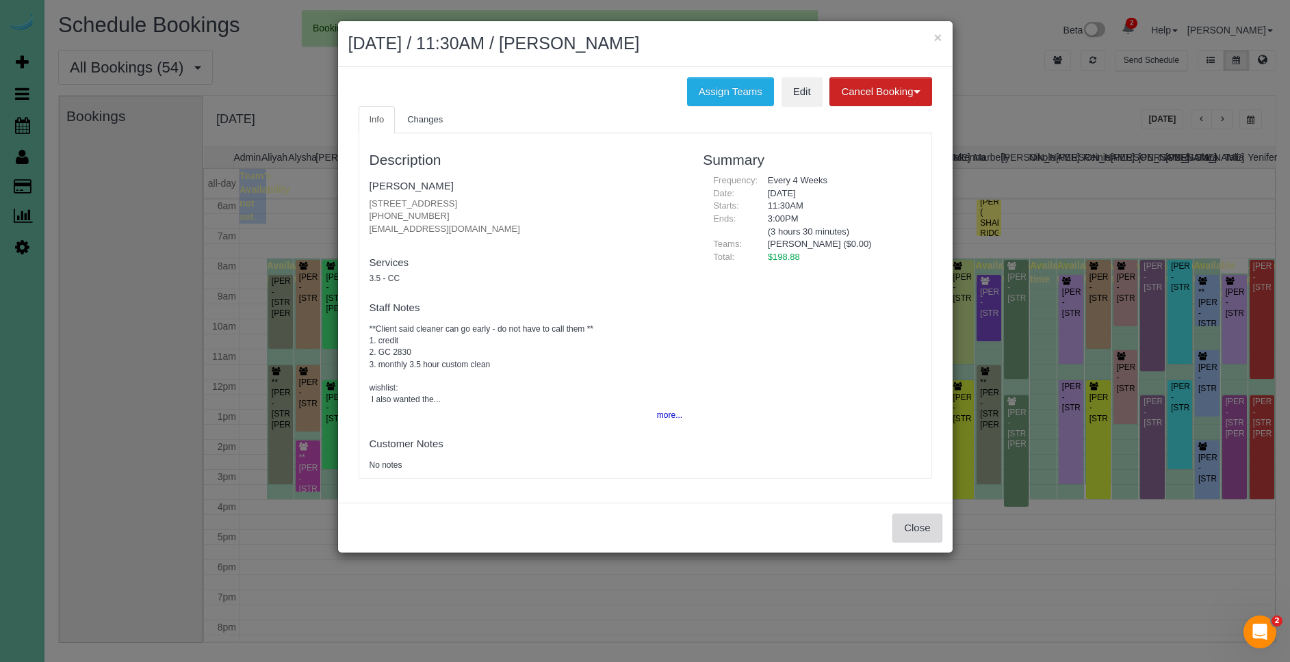
click at [914, 521] on button "Close" at bounding box center [916, 528] width 49 height 29
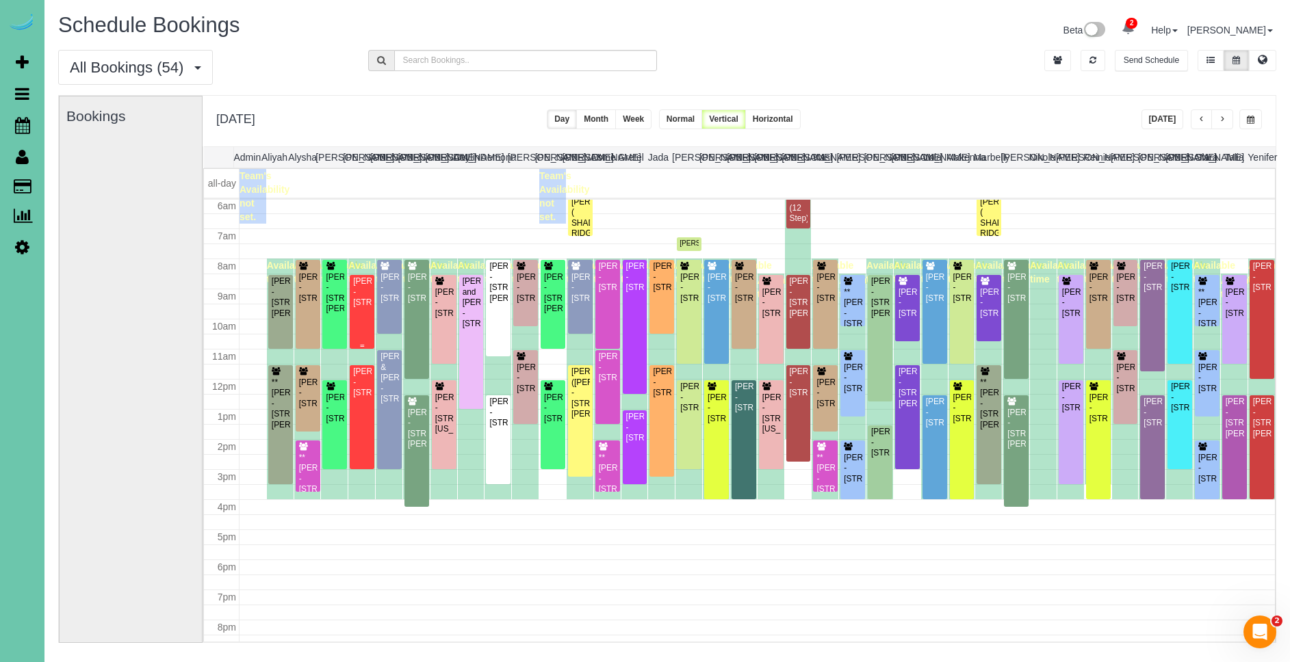
click at [371, 308] on div "[PERSON_NAME] - [STREET_ADDRESS]" at bounding box center [361, 291] width 19 height 31
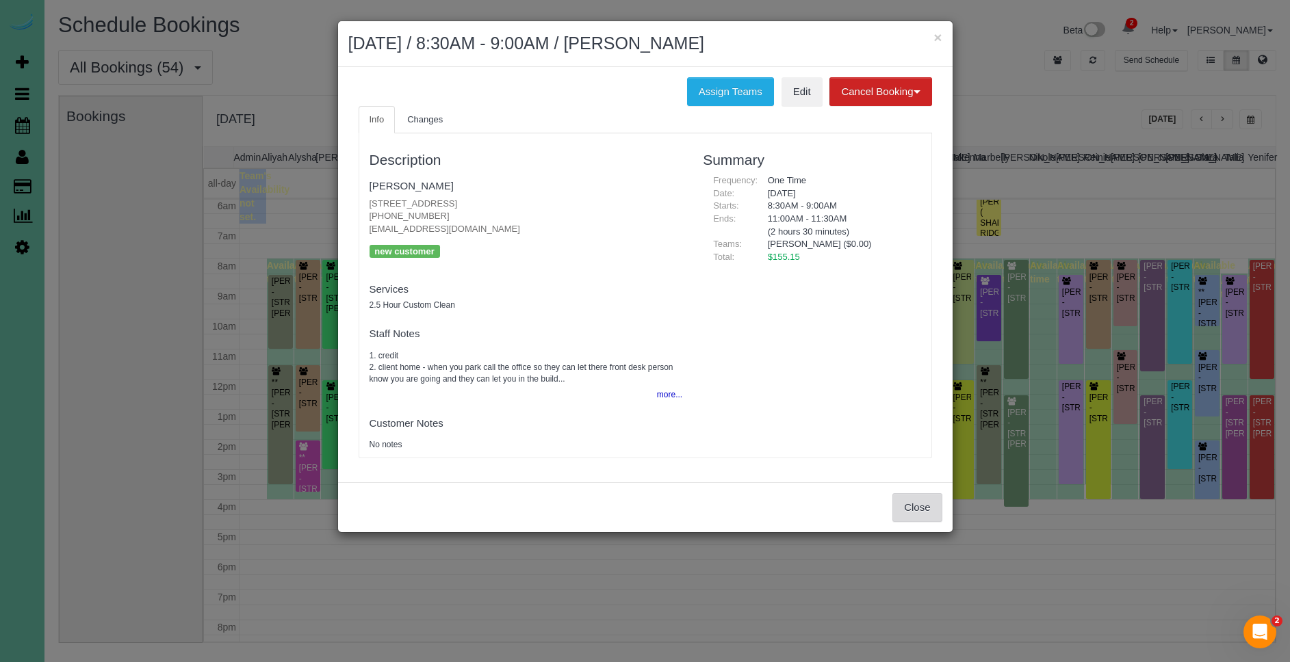
click at [921, 508] on button "Close" at bounding box center [916, 507] width 49 height 29
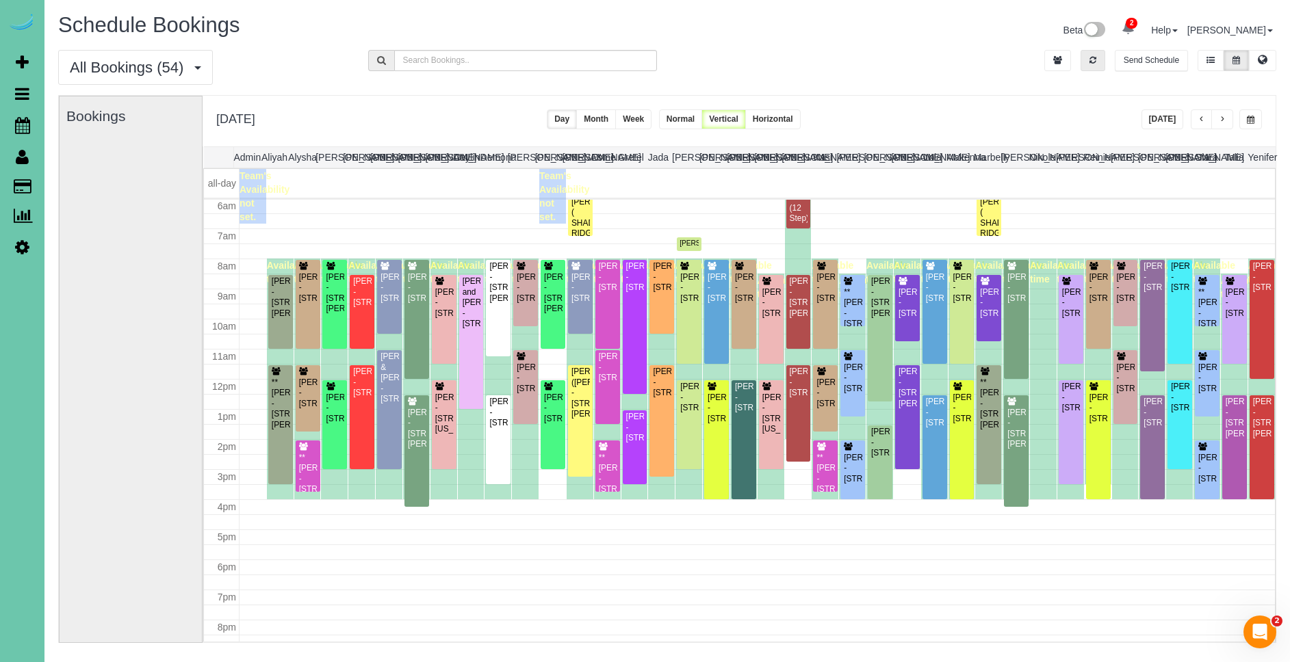
click at [1095, 56] on icon "button" at bounding box center [1092, 60] width 7 height 8
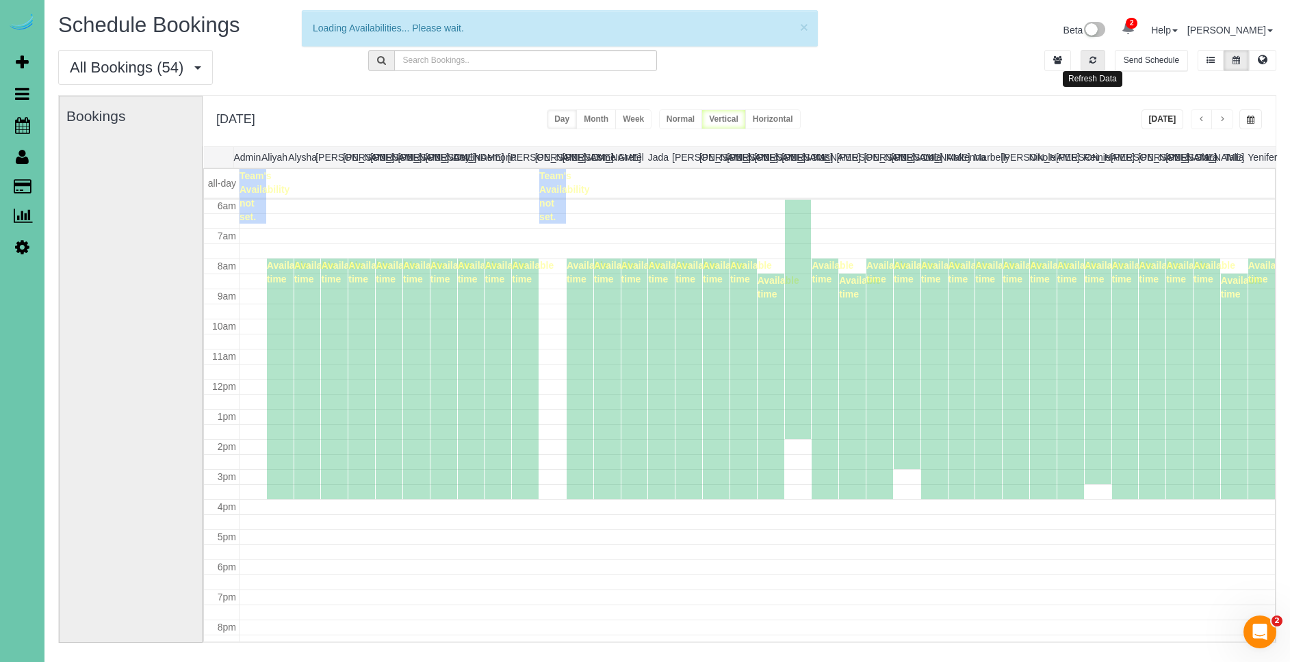
click at [1095, 56] on icon "button" at bounding box center [1092, 60] width 7 height 8
click at [1171, 125] on button "[DATE]" at bounding box center [1162, 119] width 42 height 20
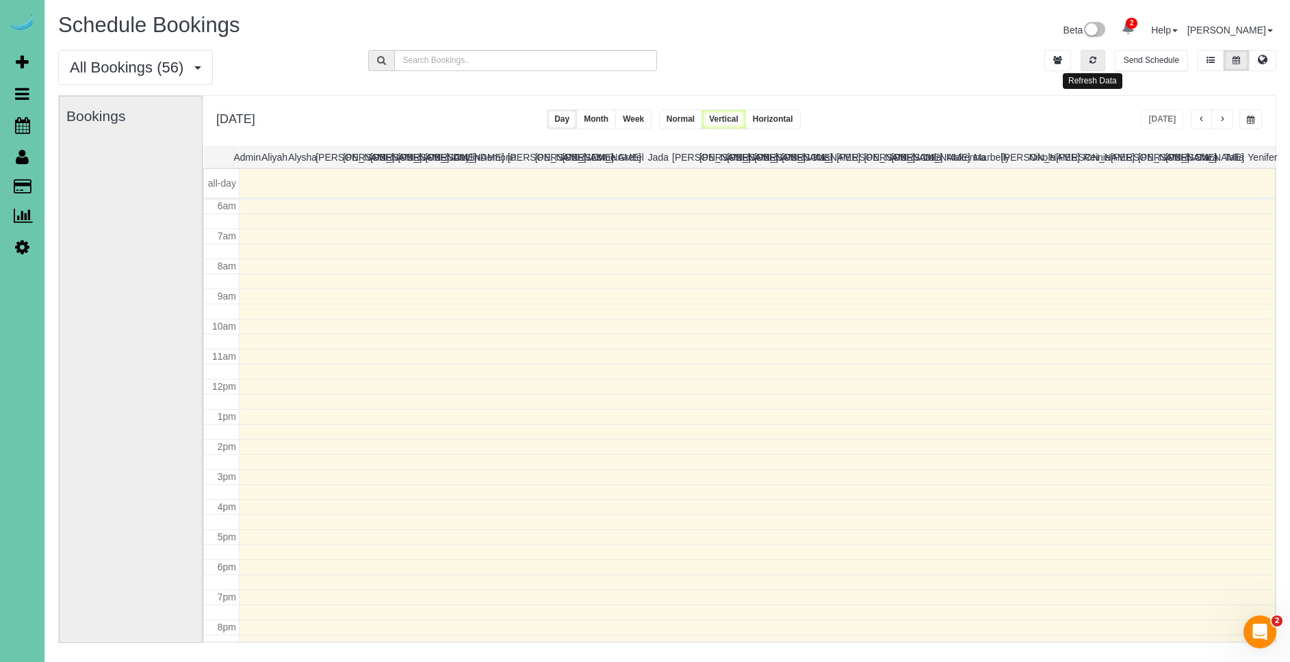
drag, startPoint x: 1087, startPoint y: 61, endPoint x: 1169, endPoint y: 150, distance: 121.5
click at [1089, 62] on button "button" at bounding box center [1092, 60] width 25 height 21
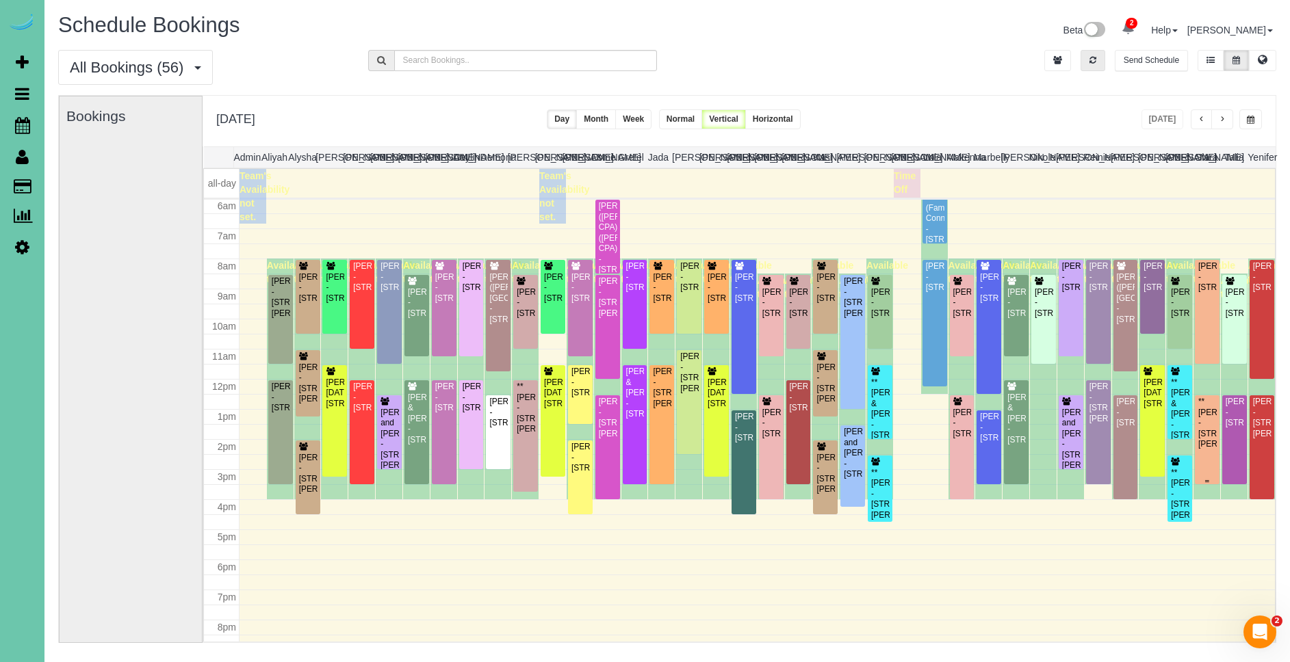
click at [1212, 420] on div "**[PERSON_NAME] - [STREET_ADDRESS][PERSON_NAME]" at bounding box center [1206, 423] width 19 height 53
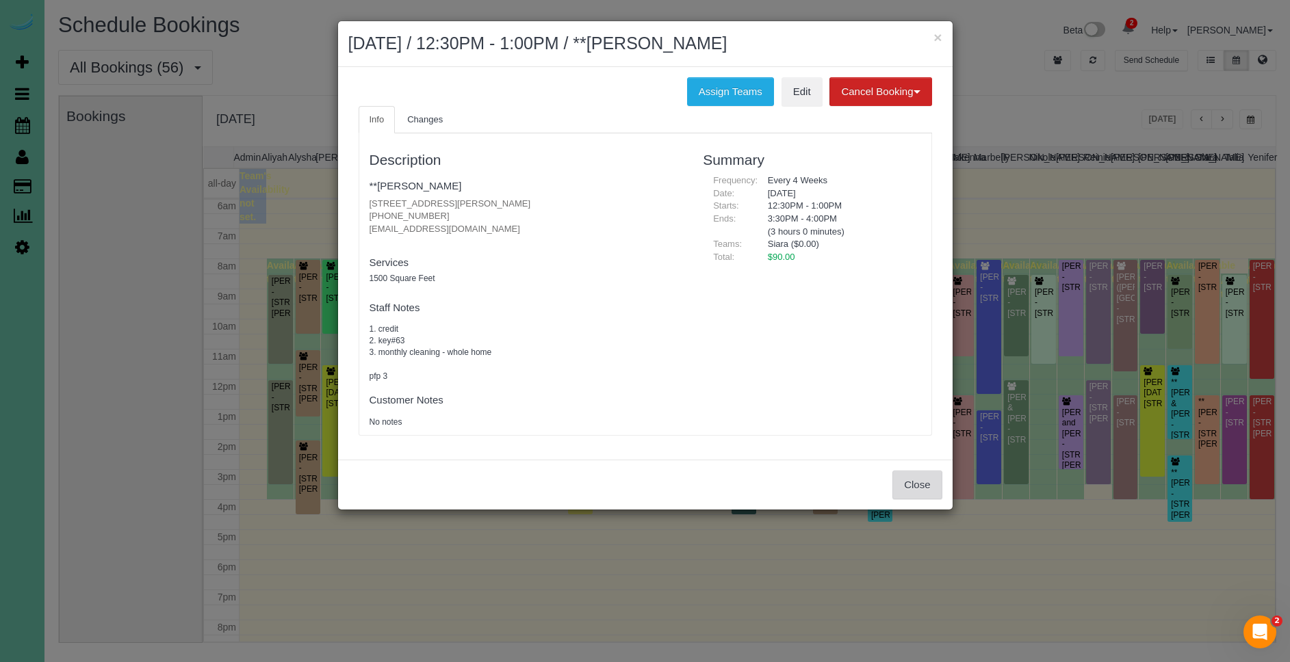
drag, startPoint x: 920, startPoint y: 487, endPoint x: 903, endPoint y: 487, distance: 17.1
click at [920, 487] on button "Close" at bounding box center [916, 485] width 49 height 29
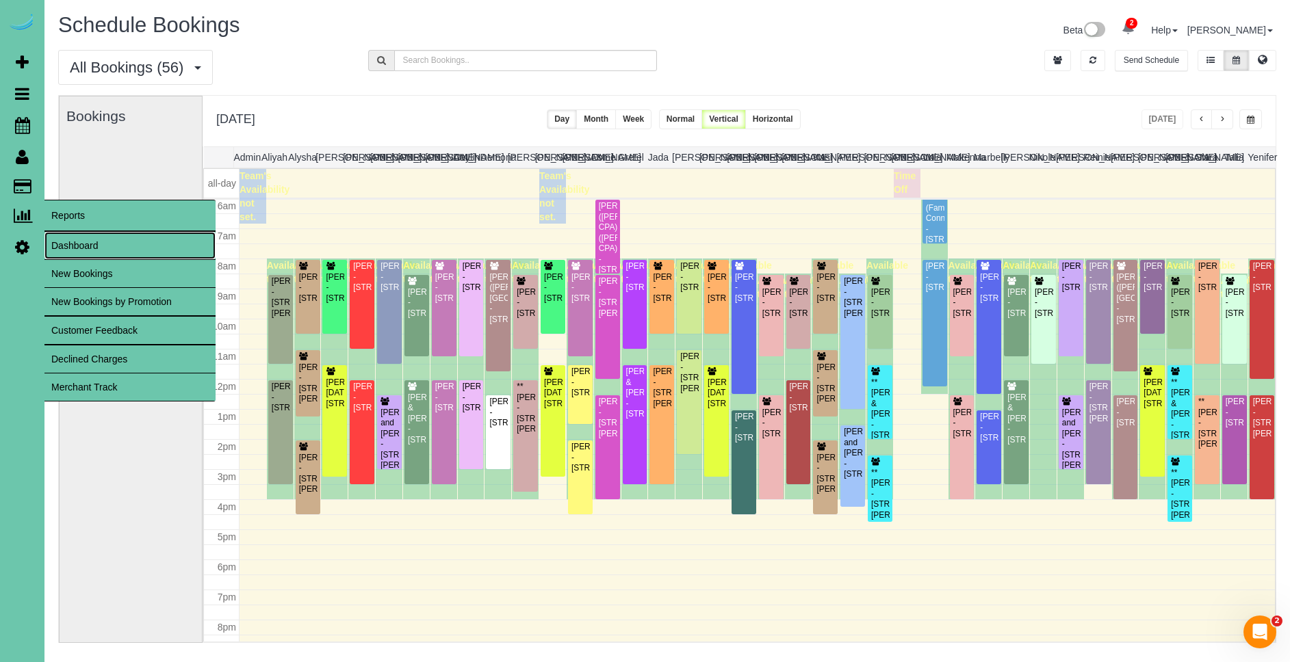
click at [64, 245] on link "Dashboard" at bounding box center [129, 245] width 171 height 27
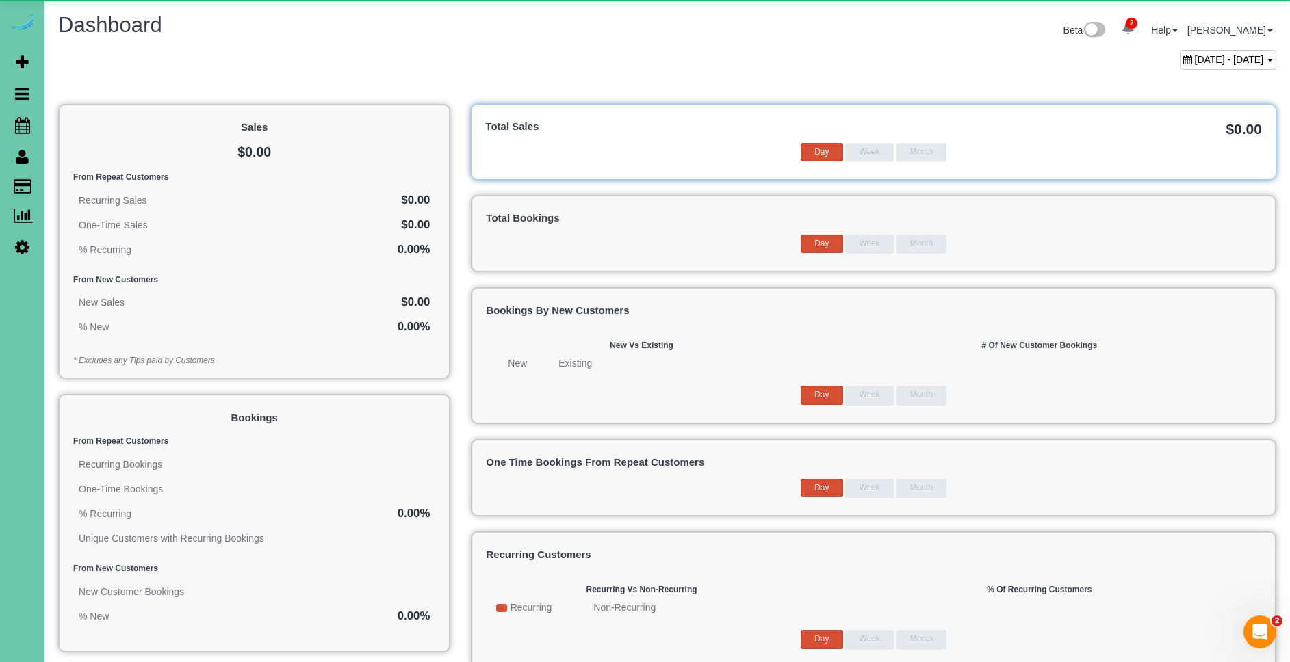
click at [1219, 60] on span "[DATE] - [DATE]" at bounding box center [1229, 59] width 69 height 11
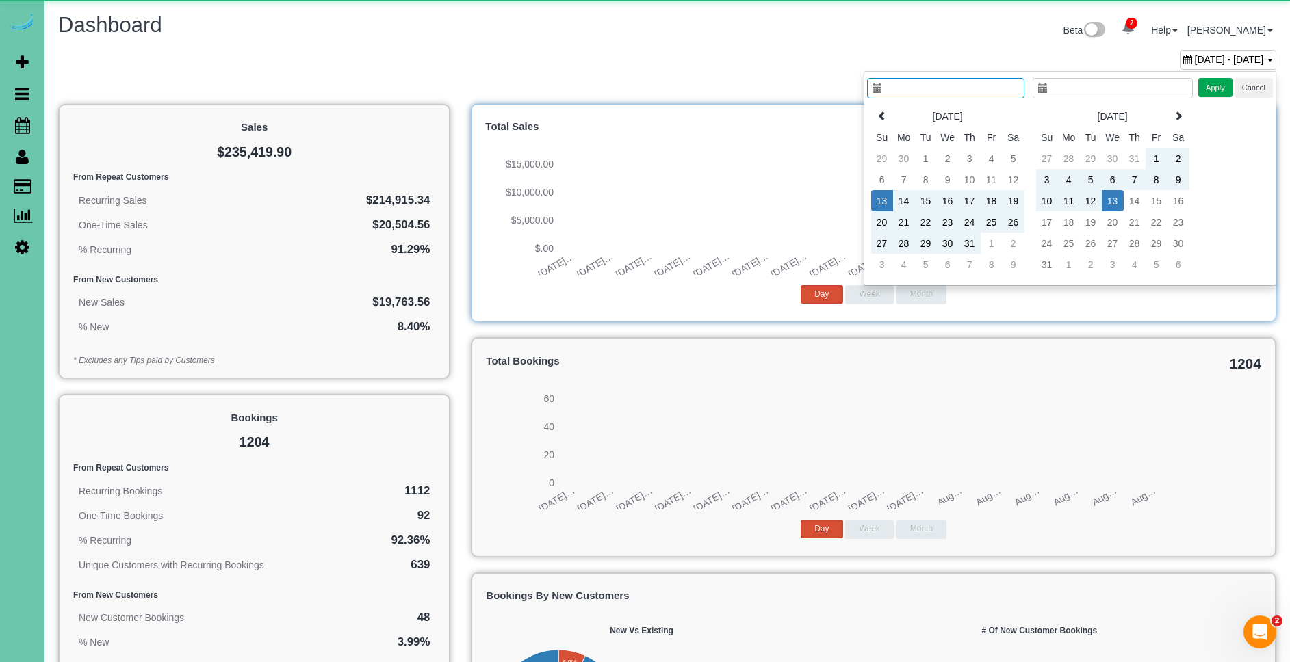
type input "**********"
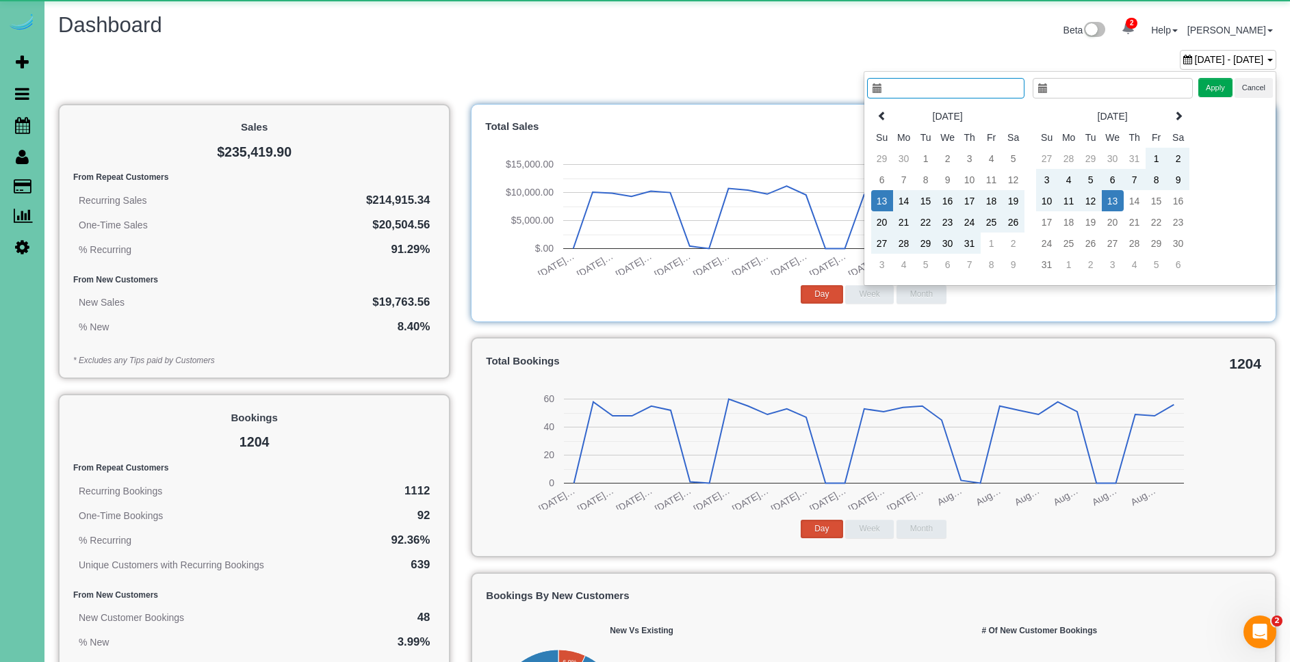
type input "**********"
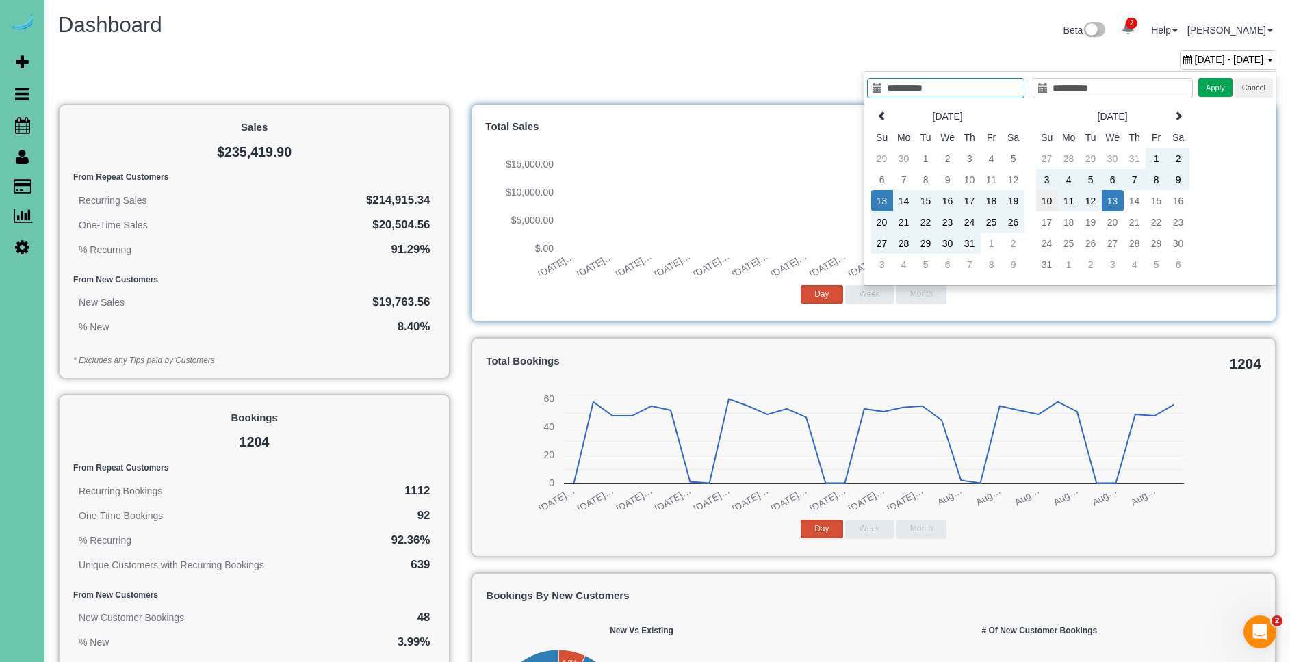
type input "**********"
click at [1036, 200] on td "10" at bounding box center [1047, 200] width 22 height 21
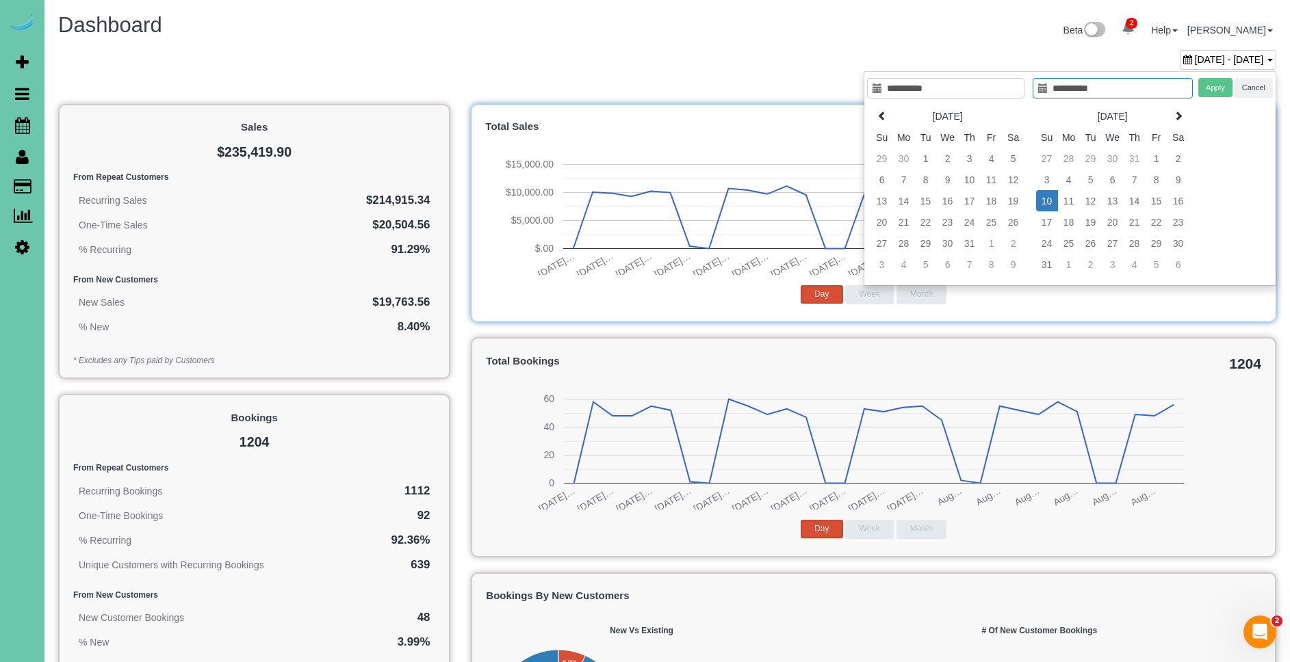
type input "**********"
click at [1171, 203] on td "16" at bounding box center [1178, 200] width 22 height 21
click at [1219, 73] on div "**********" at bounding box center [1070, 178] width 413 height 215
click at [1217, 83] on button "Apply" at bounding box center [1215, 88] width 34 height 20
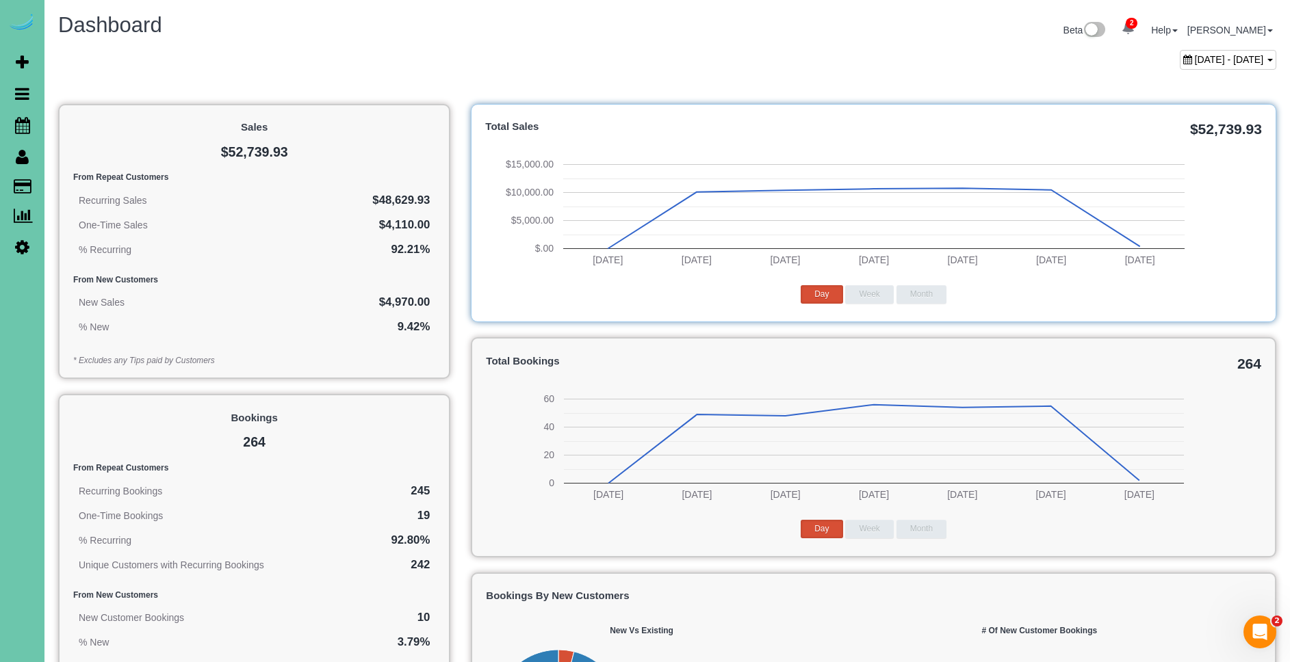
click at [1195, 62] on span "[DATE] - [DATE]" at bounding box center [1229, 59] width 69 height 11
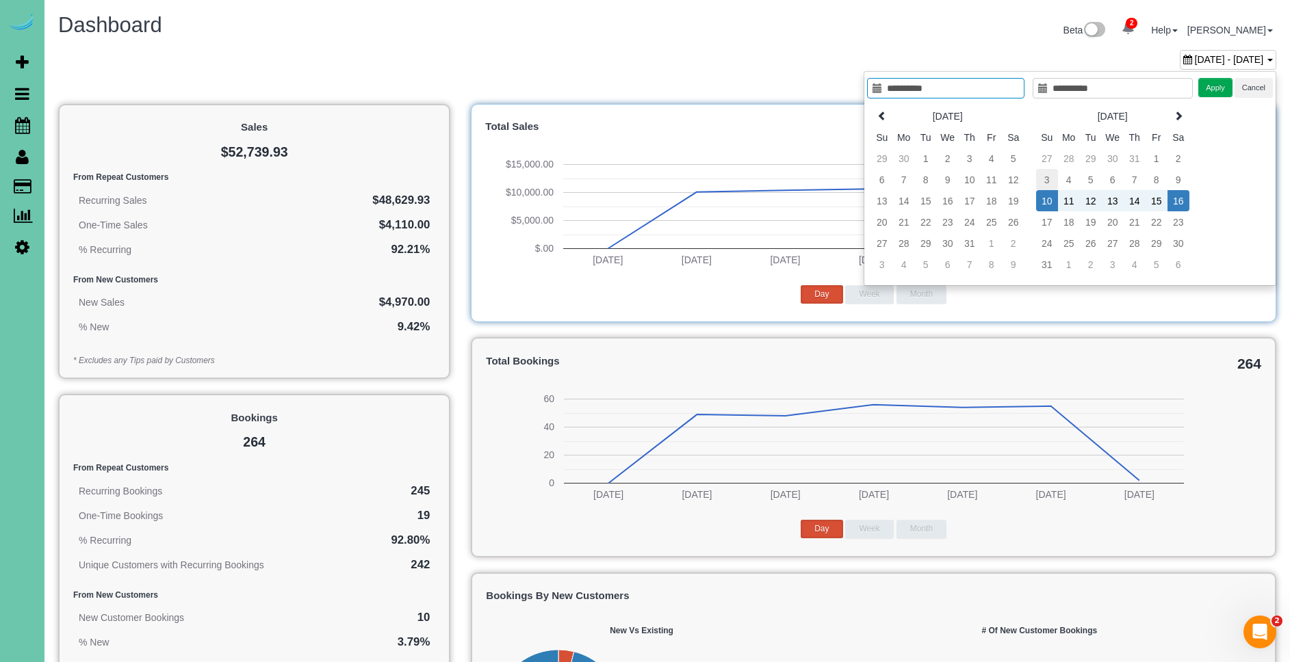
type input "**********"
click at [1045, 179] on td "3" at bounding box center [1047, 179] width 22 height 21
type input "**********"
drag, startPoint x: 1176, startPoint y: 183, endPoint x: 1220, endPoint y: 85, distance: 107.5
click at [1176, 182] on td "9" at bounding box center [1178, 179] width 22 height 21
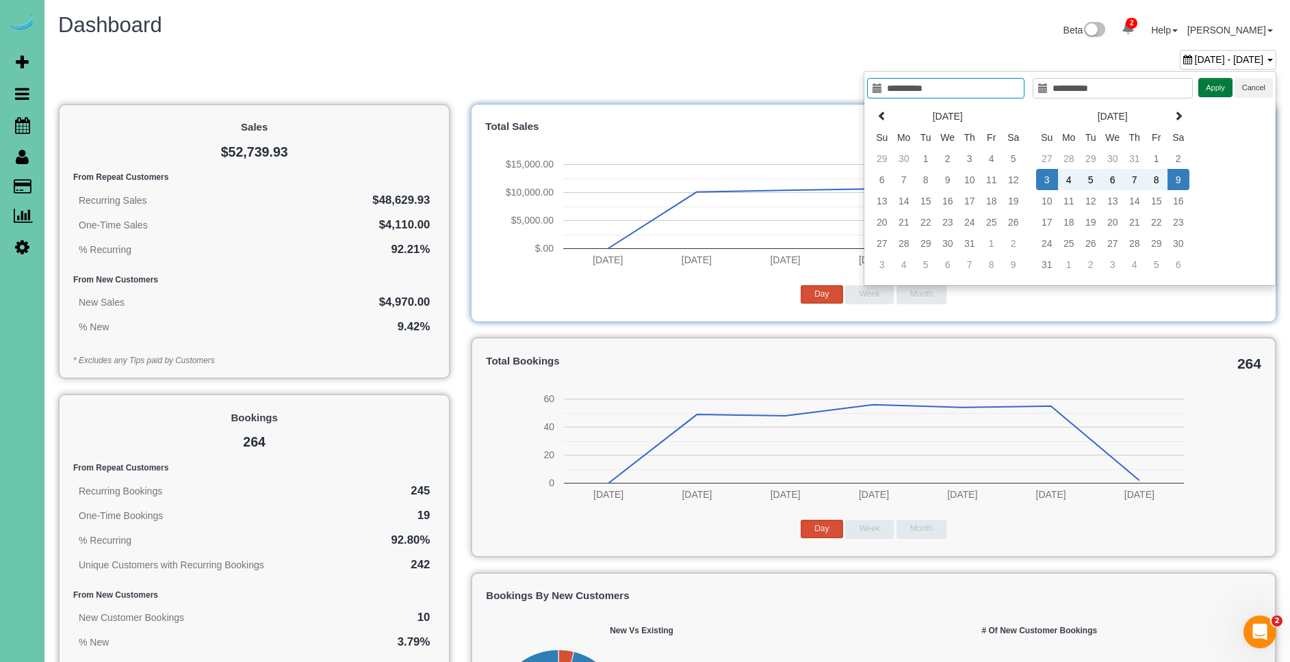
click at [1219, 83] on button "Apply" at bounding box center [1215, 88] width 34 height 20
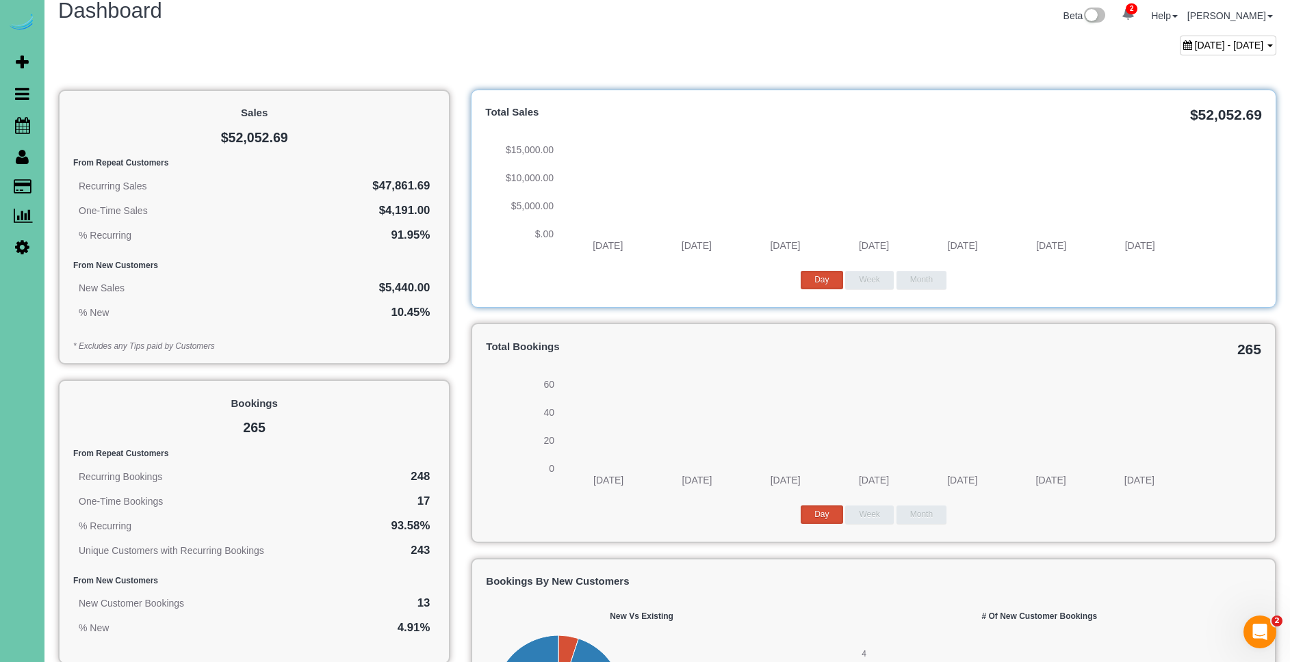
scroll to position [24, 0]
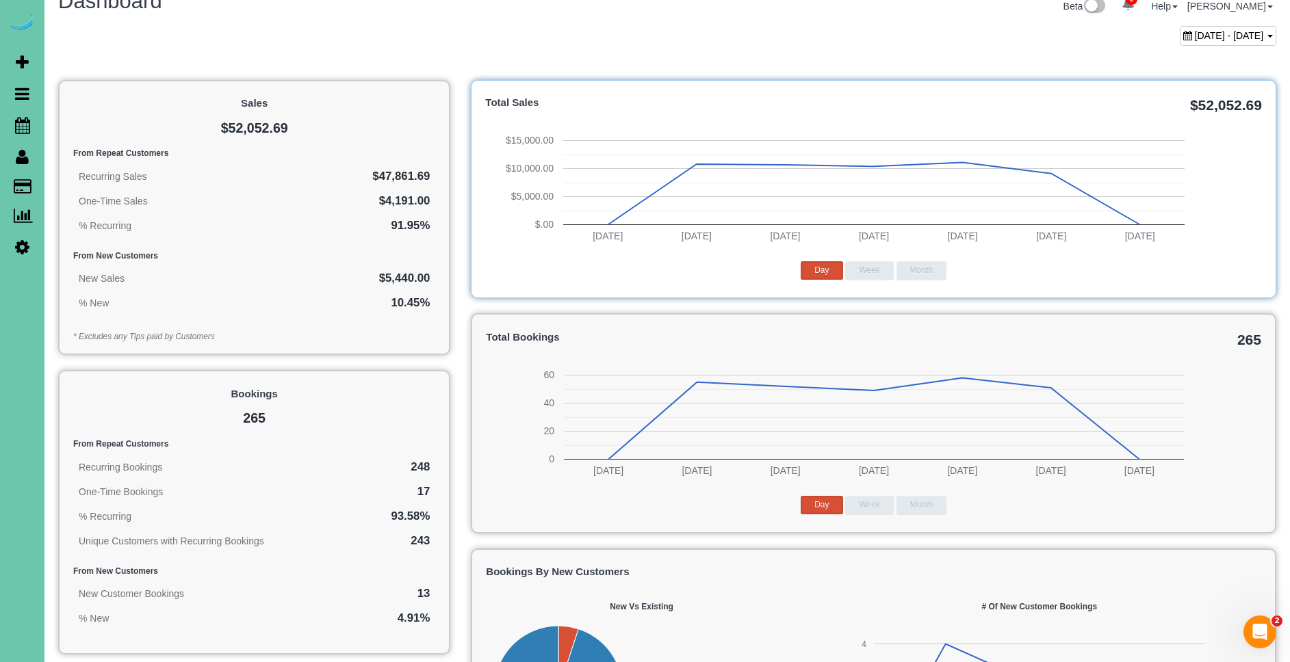
click at [1186, 43] on div "[DATE] - [DATE]" at bounding box center [1228, 36] width 96 height 20
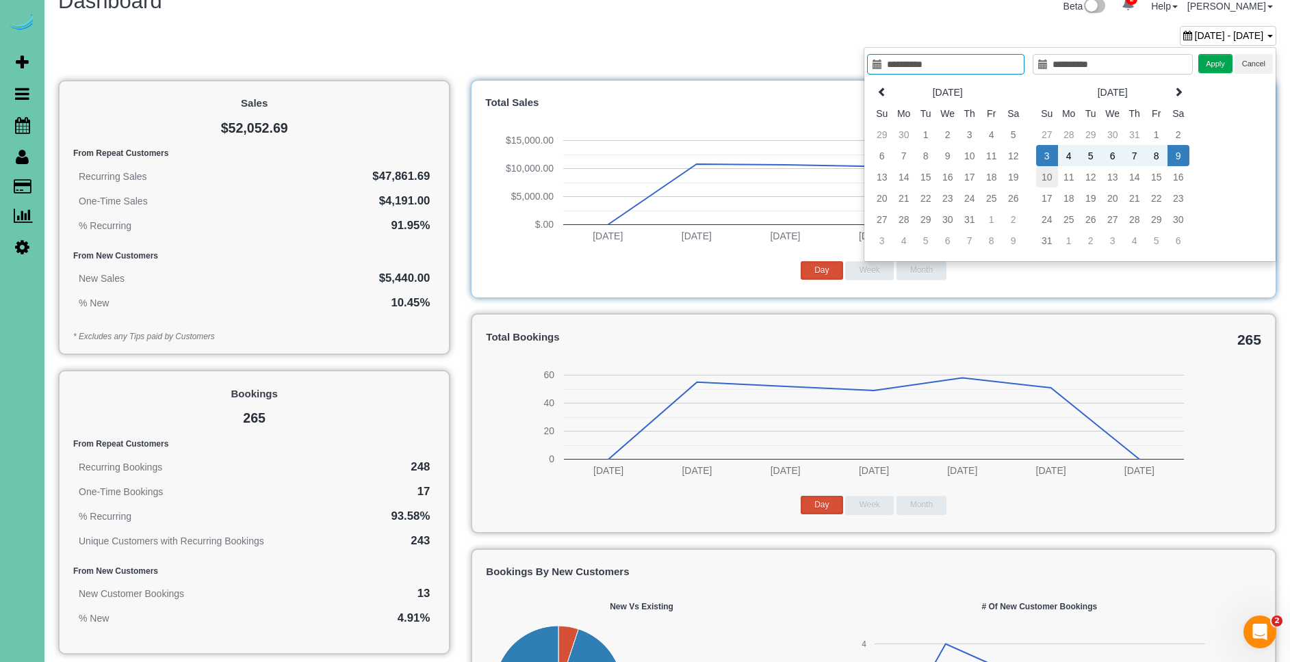
type input "**********"
click at [1041, 179] on td "10" at bounding box center [1047, 176] width 22 height 21
type input "**********"
click at [1176, 178] on td "16" at bounding box center [1178, 177] width 22 height 21
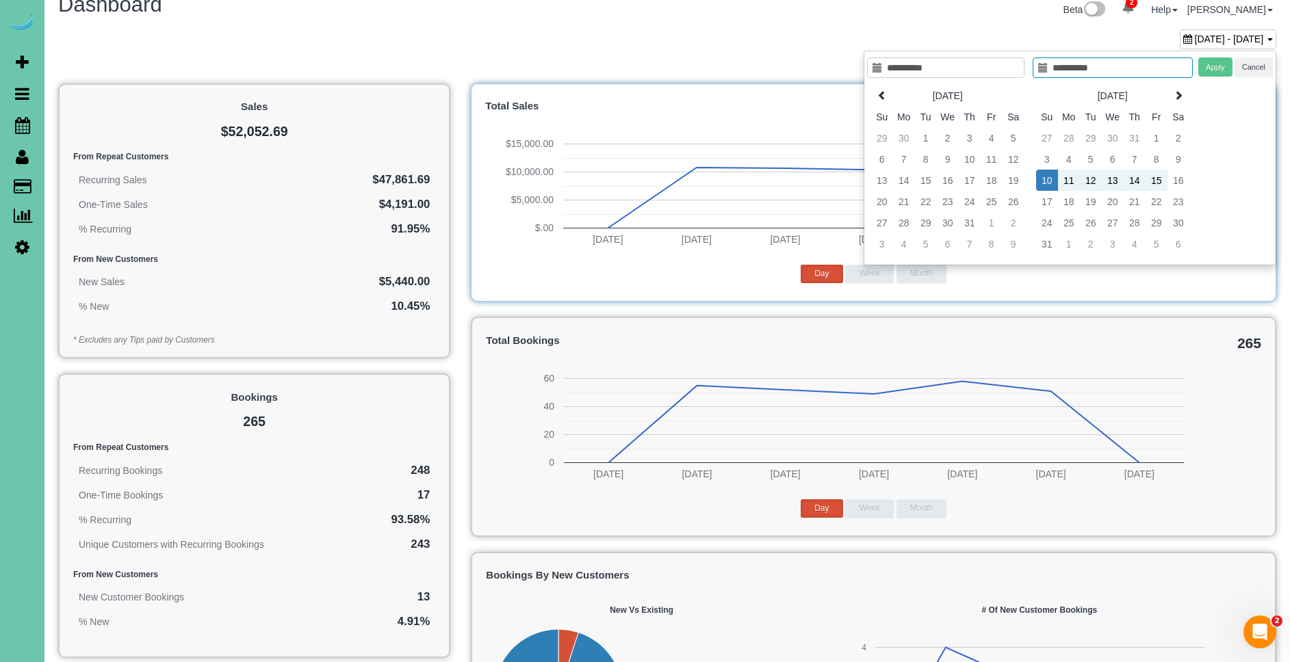
type input "**********"
click at [1213, 69] on button "Apply" at bounding box center [1215, 67] width 34 height 20
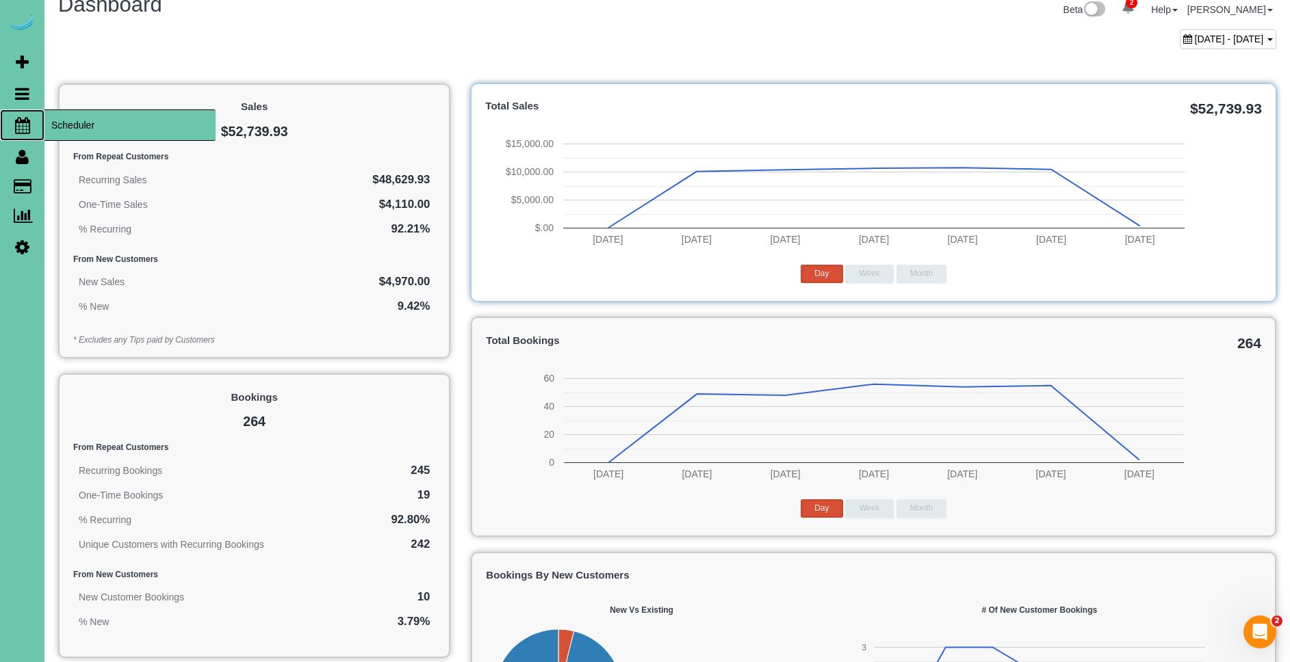
click at [75, 133] on span "Scheduler" at bounding box center [129, 124] width 171 height 31
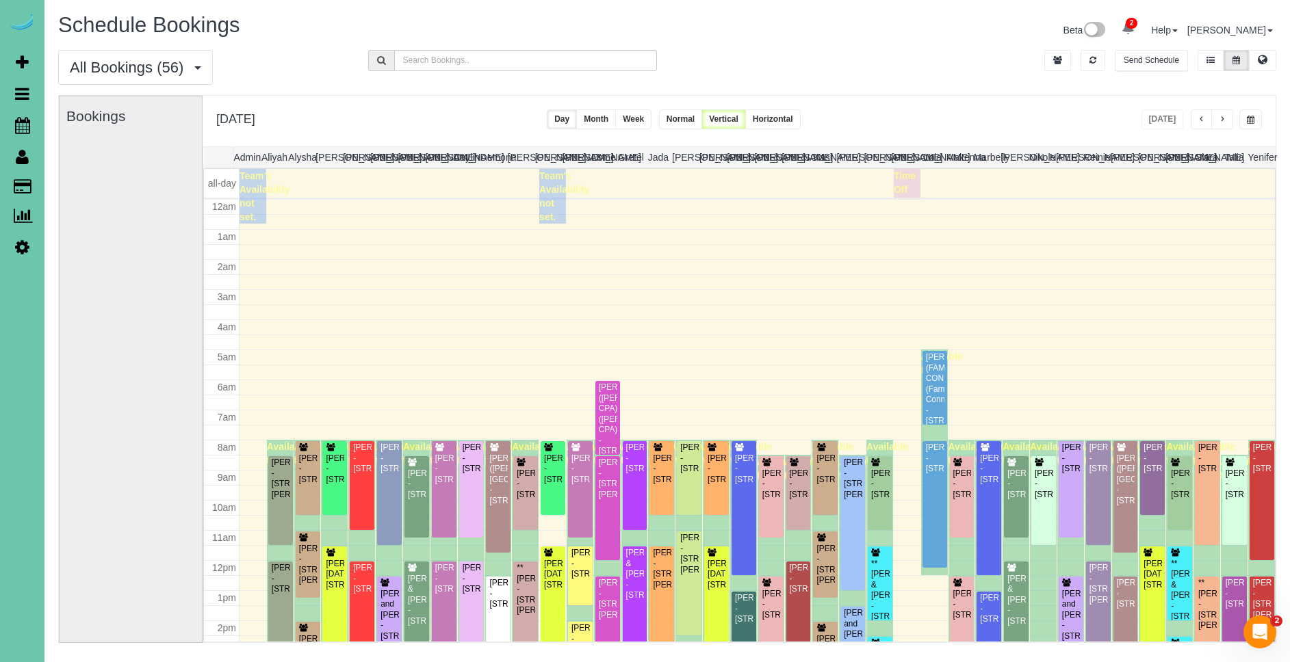
scroll to position [181, 0]
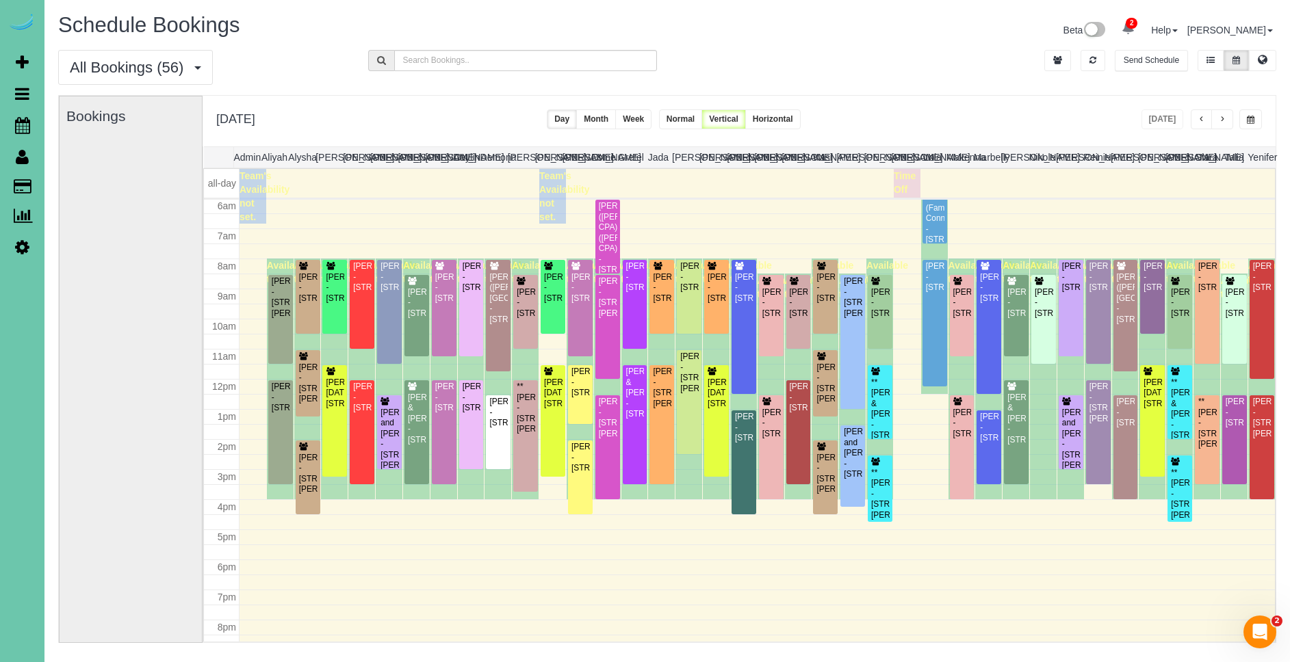
drag, startPoint x: 1247, startPoint y: 120, endPoint x: 1235, endPoint y: 119, distance: 12.4
click at [1247, 120] on span "button" at bounding box center [1251, 120] width 8 height 8
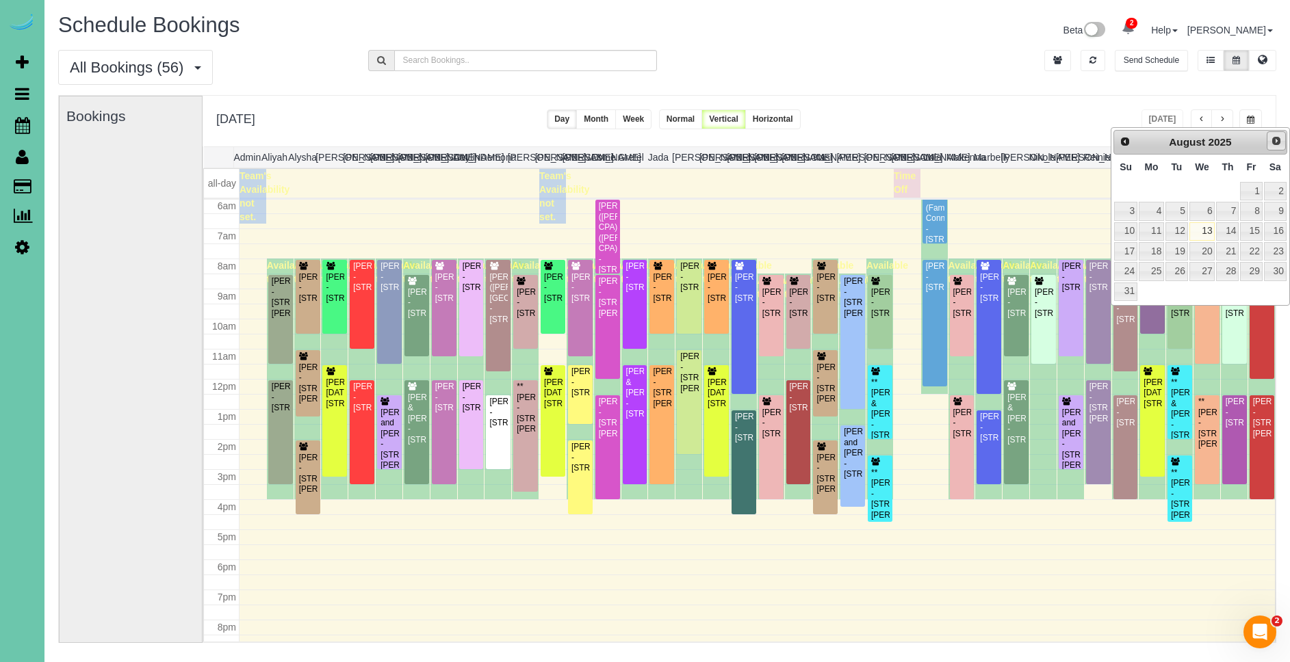
click at [1276, 140] on span "Next" at bounding box center [1276, 140] width 11 height 11
click at [1206, 234] on link "17" at bounding box center [1202, 231] width 26 height 18
type input "**********"
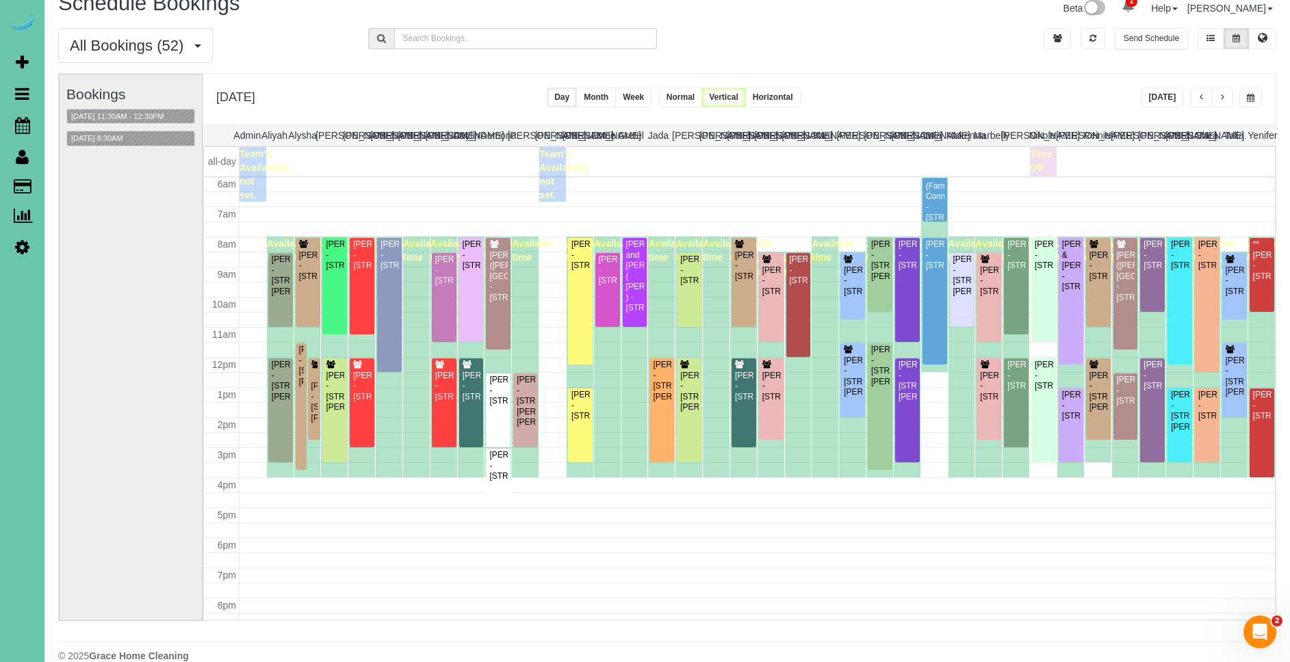
scroll to position [0, 0]
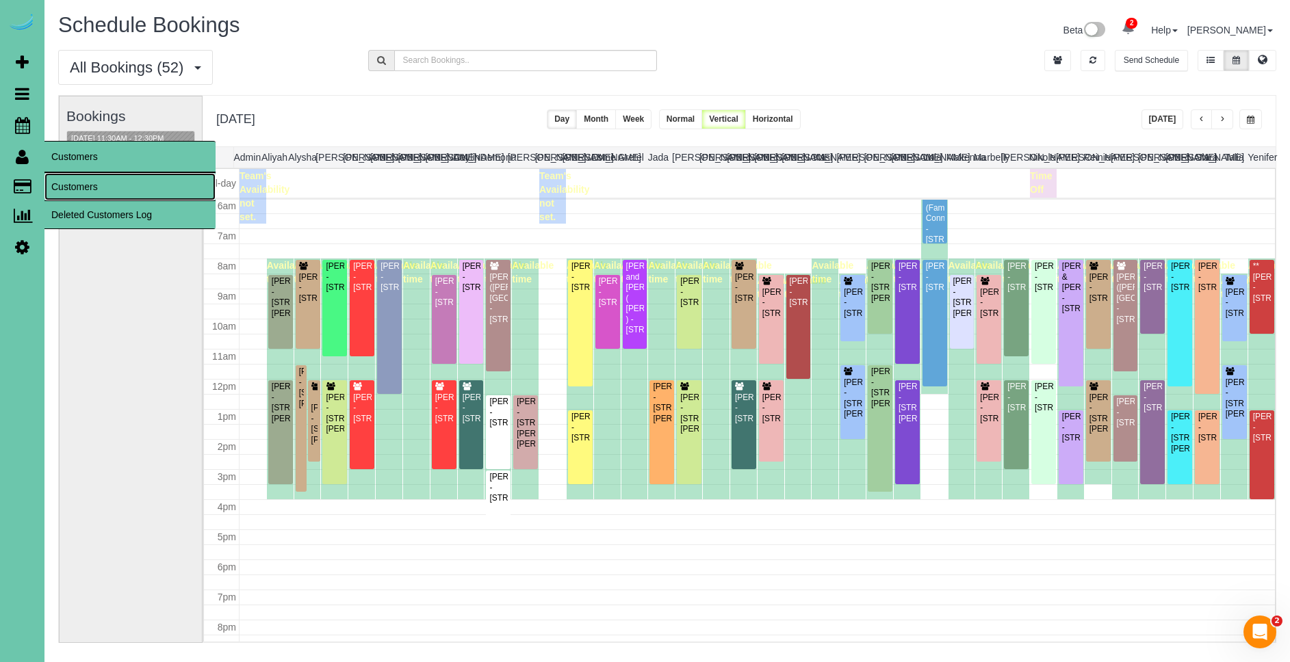
click at [78, 185] on link "Customers" at bounding box center [129, 186] width 171 height 27
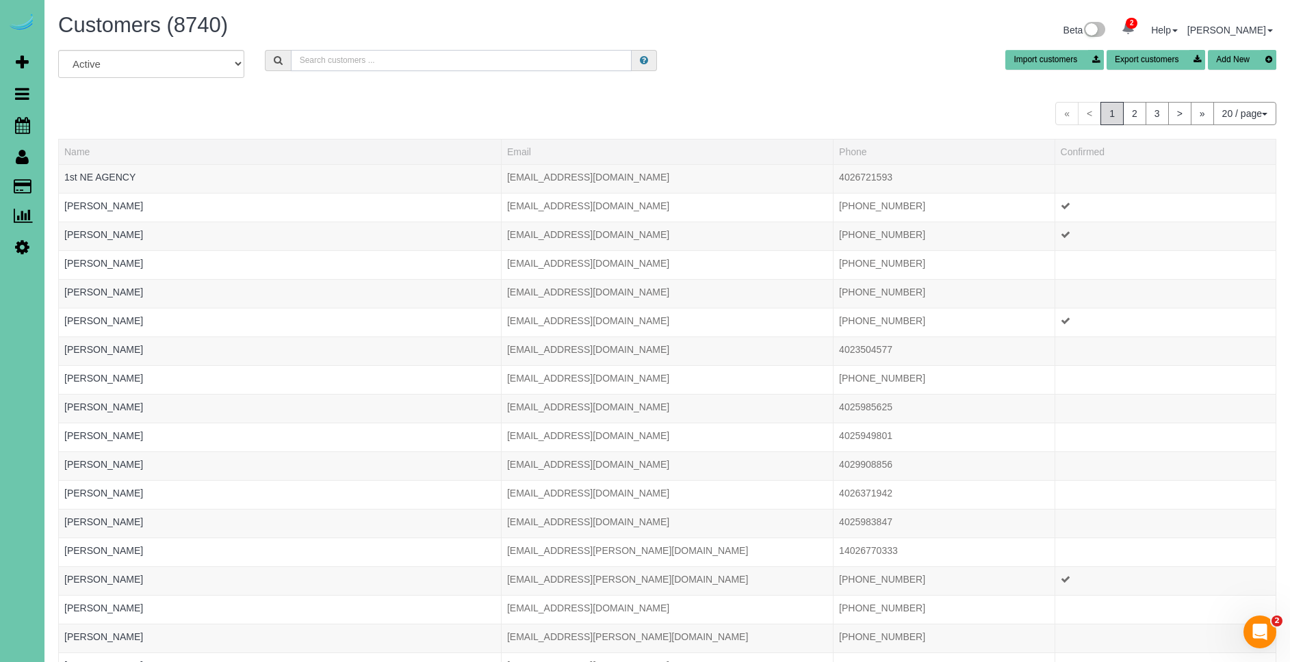
click at [399, 68] on input "text" at bounding box center [461, 60] width 341 height 21
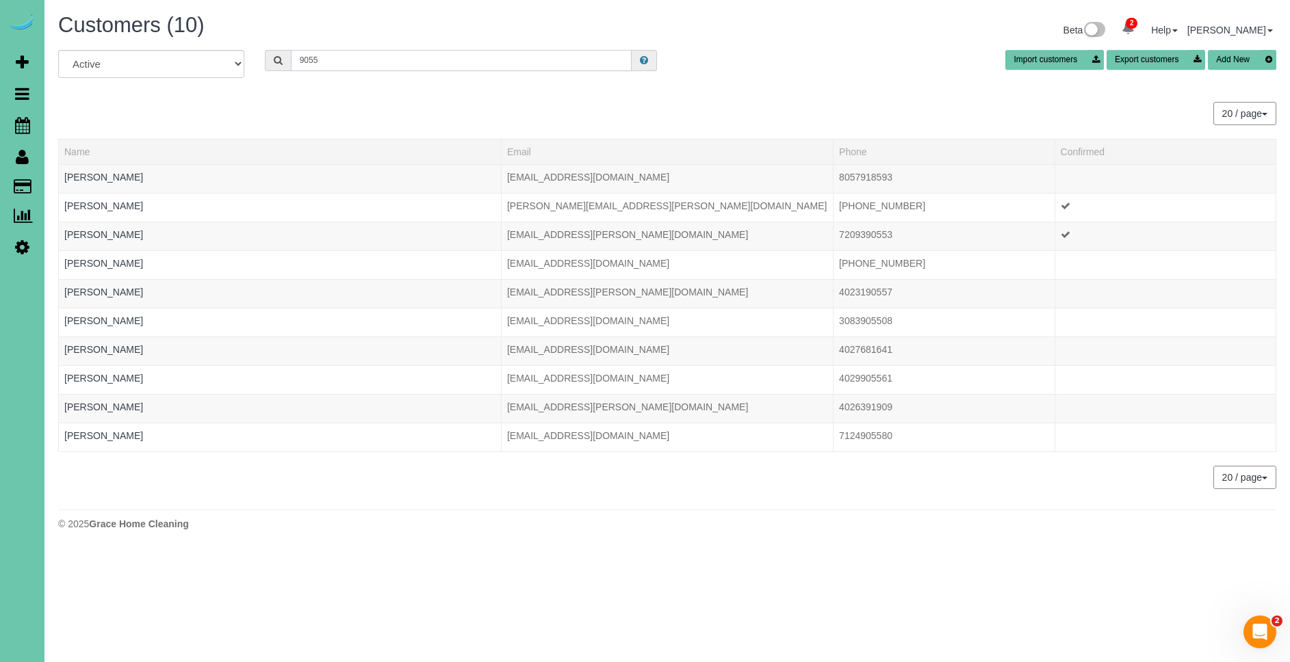
type input "9055"
click at [1236, 61] on button "Add New" at bounding box center [1242, 60] width 68 height 20
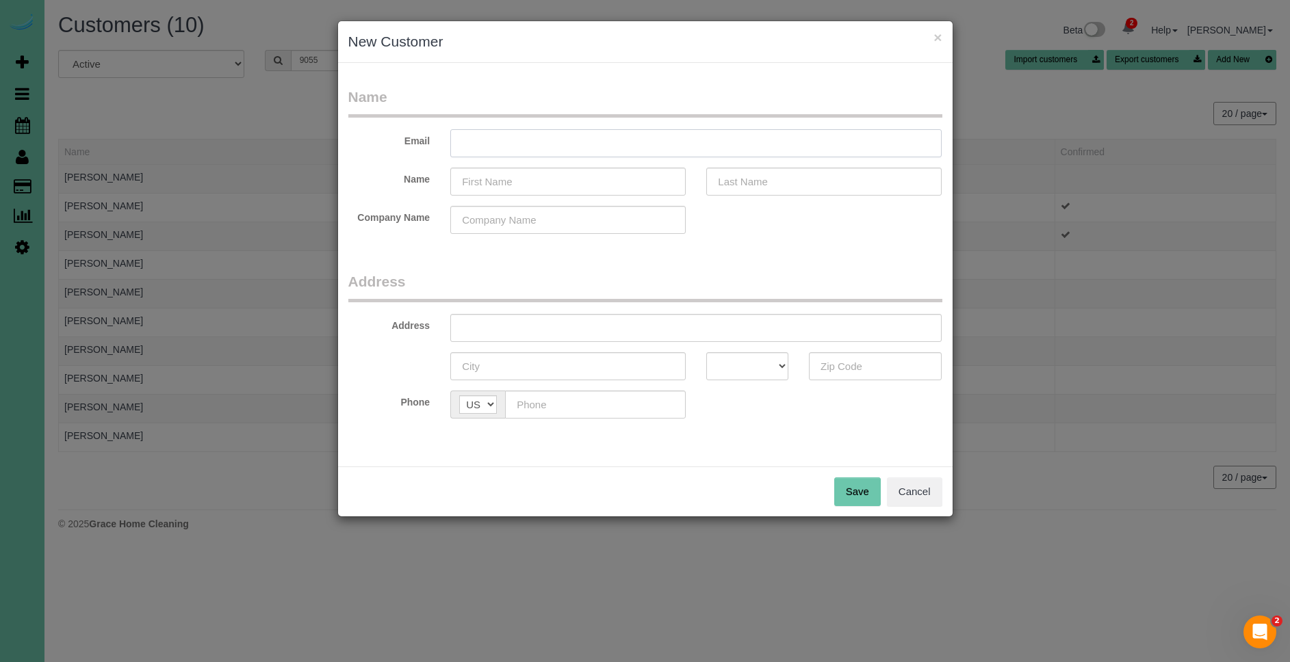
click at [606, 141] on input "text" at bounding box center [695, 143] width 491 height 28
type input "[EMAIL_ADDRESS][DOMAIN_NAME]"
click at [556, 183] on input "text" at bounding box center [567, 182] width 235 height 28
type input "[PERSON_NAME]"
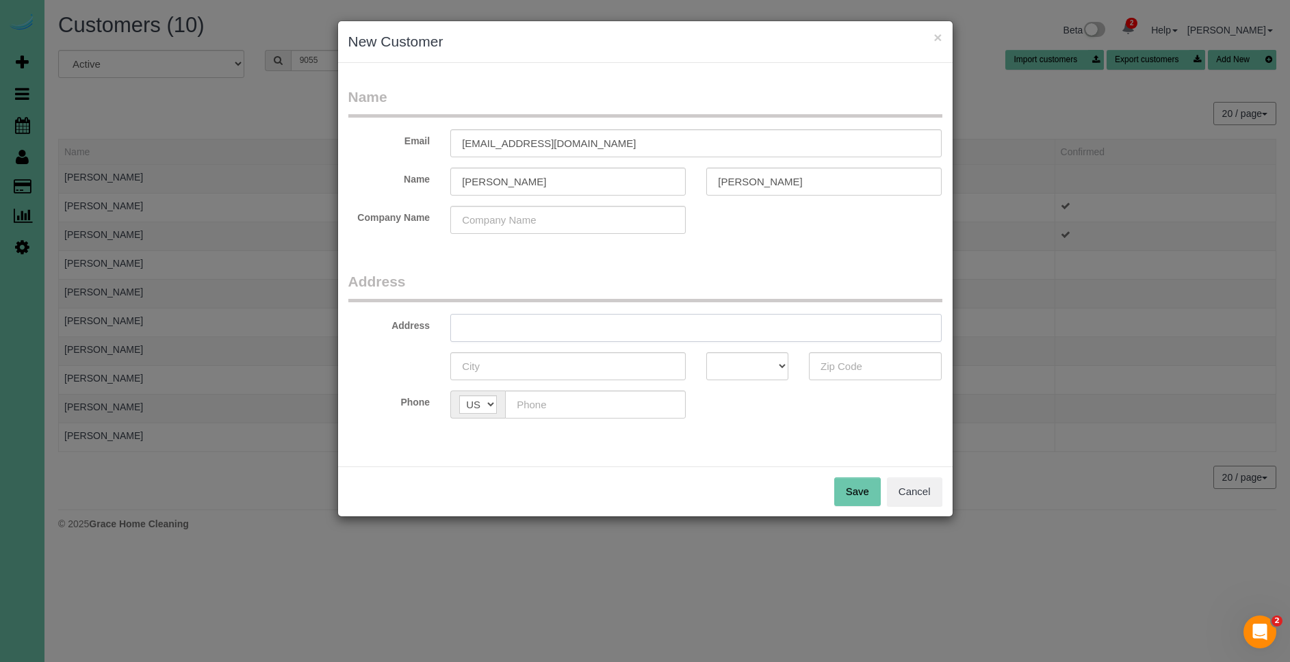
click at [506, 334] on input "text" at bounding box center [695, 328] width 491 height 28
type input "[STREET_ADDRESS]"
click at [523, 365] on input "text" at bounding box center [567, 366] width 235 height 28
type input "Bennington"
click at [799, 378] on div at bounding box center [876, 366] width 154 height 28
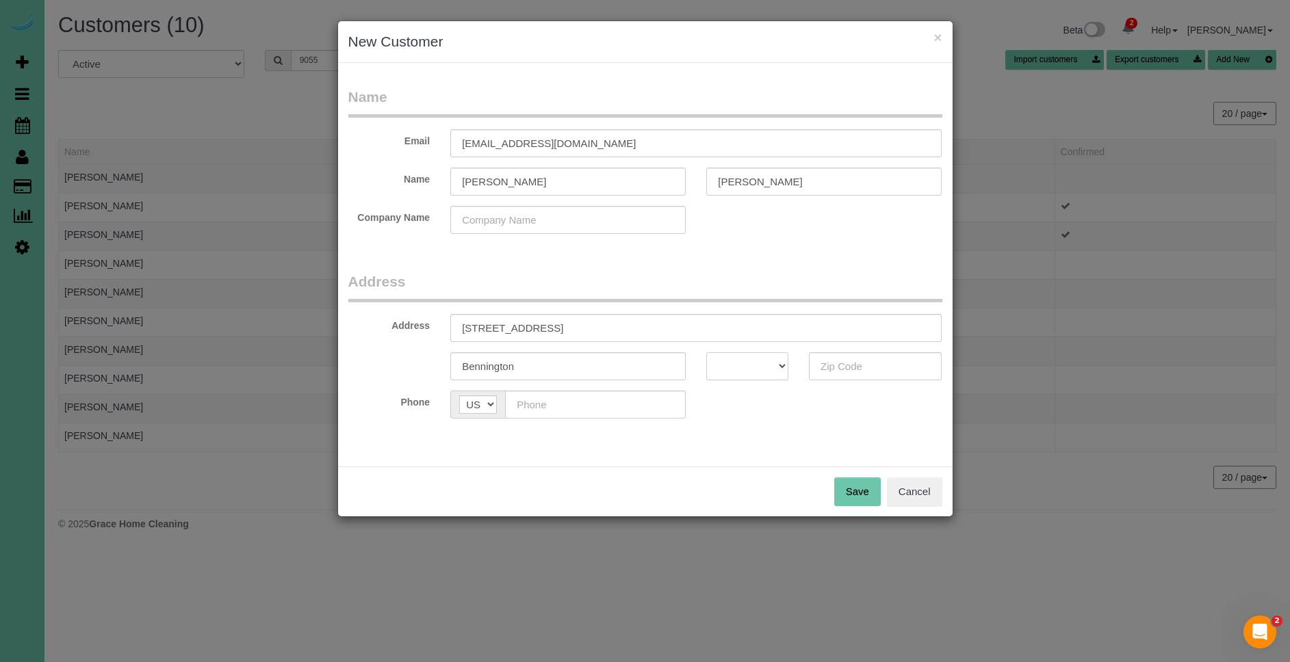
click at [768, 369] on select "AK AL AR AZ CA CO CT DC DE FL [GEOGRAPHIC_DATA] HI IA ID IL IN KS [GEOGRAPHIC_D…" at bounding box center [747, 366] width 82 height 28
select select "NE"
click at [886, 373] on input "text" at bounding box center [875, 366] width 133 height 28
type input "68007"
click at [648, 402] on input "text" at bounding box center [595, 405] width 181 height 28
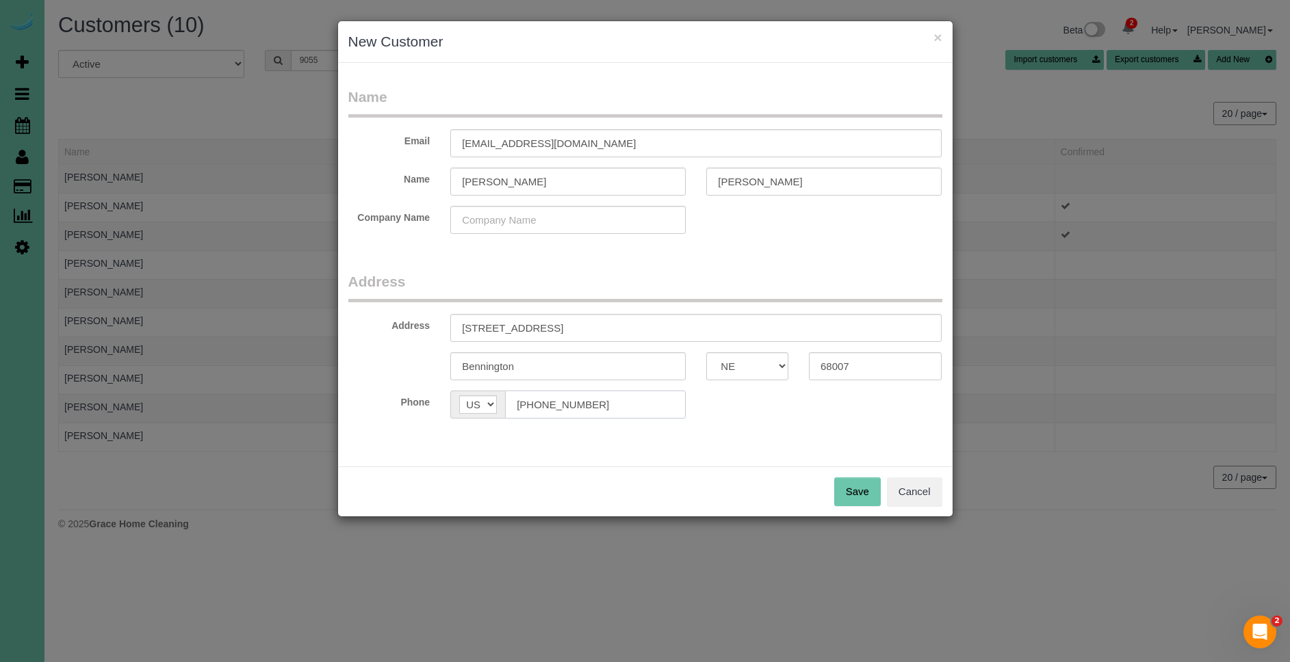
type input "[PHONE_NUMBER]"
click at [859, 493] on button "Save" at bounding box center [857, 492] width 47 height 29
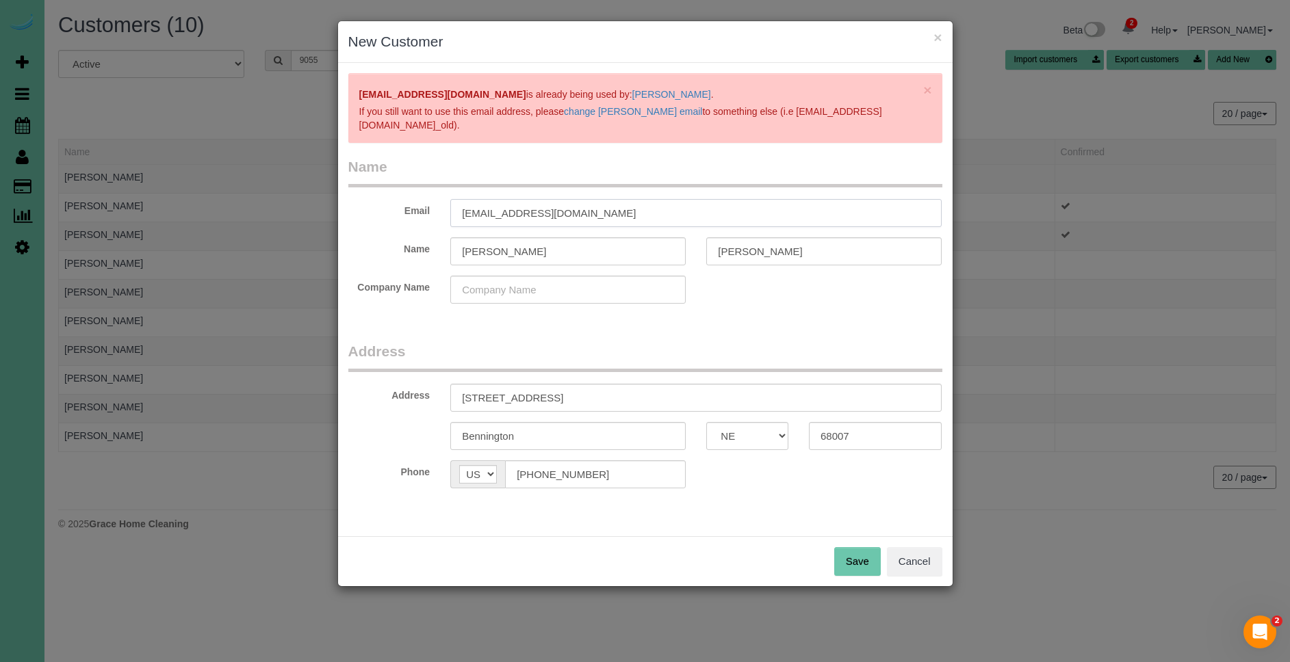
click at [623, 215] on input "[EMAIL_ADDRESS][DOMAIN_NAME]" at bounding box center [695, 213] width 491 height 28
drag, startPoint x: 619, startPoint y: 218, endPoint x: 405, endPoint y: 206, distance: 214.5
click at [405, 206] on div "Email [EMAIL_ADDRESS][DOMAIN_NAME]" at bounding box center [645, 213] width 614 height 28
click at [911, 565] on button "Cancel" at bounding box center [914, 561] width 55 height 29
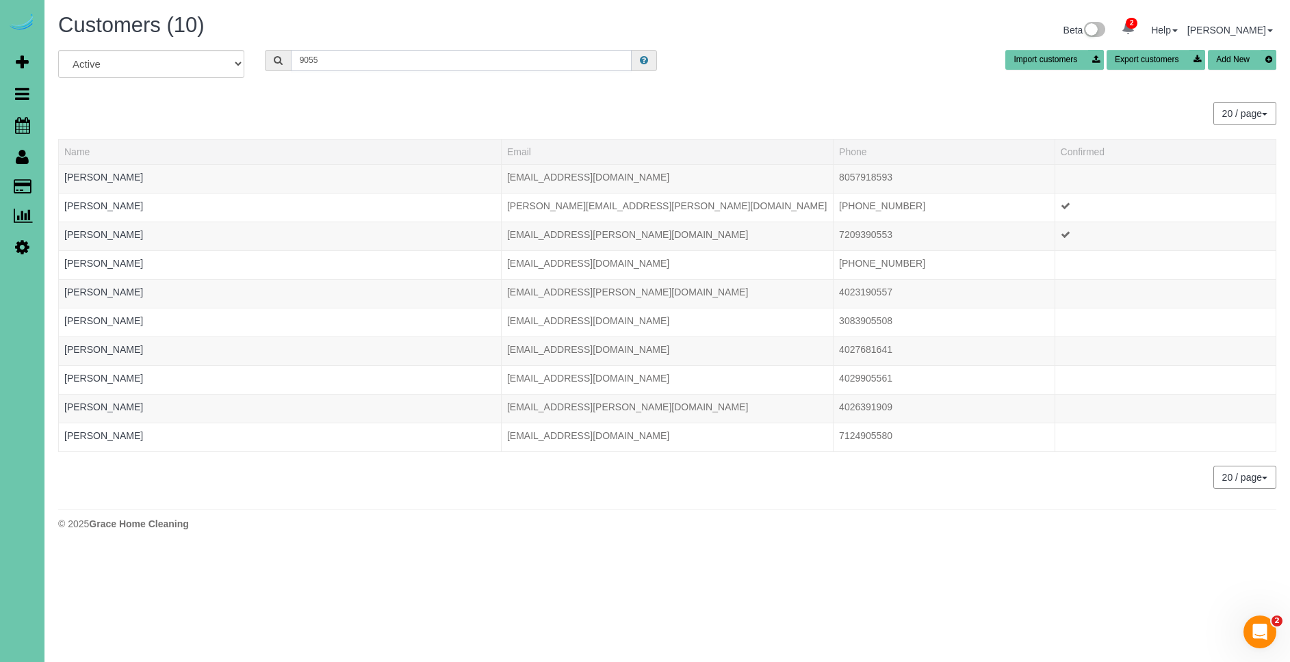
click at [371, 68] on input "9055" at bounding box center [461, 60] width 341 height 21
drag, startPoint x: 359, startPoint y: 62, endPoint x: 258, endPoint y: 57, distance: 100.7
click at [258, 57] on div "9055" at bounding box center [461, 60] width 413 height 21
paste input "[EMAIL_ADDRESS][DOMAIN_NAME]"
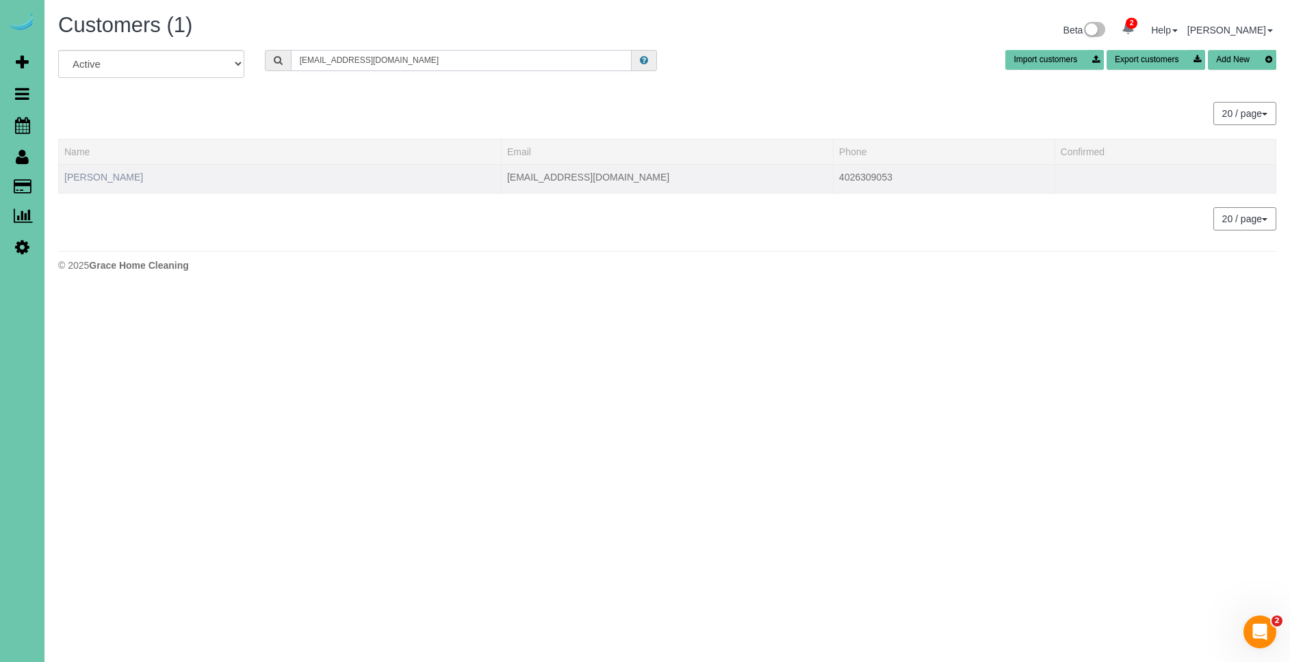
type input "[EMAIL_ADDRESS][DOMAIN_NAME]"
click at [126, 178] on link "[PERSON_NAME]" at bounding box center [103, 177] width 79 height 11
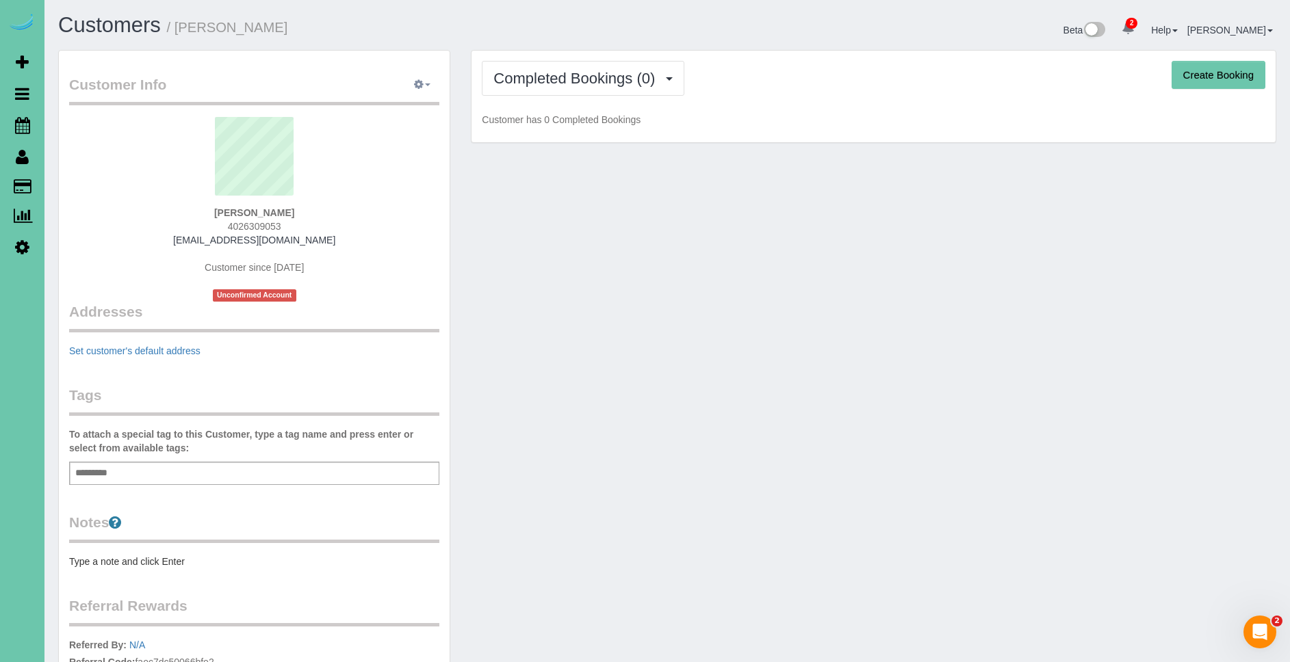
click at [425, 88] on button "button" at bounding box center [422, 85] width 34 height 21
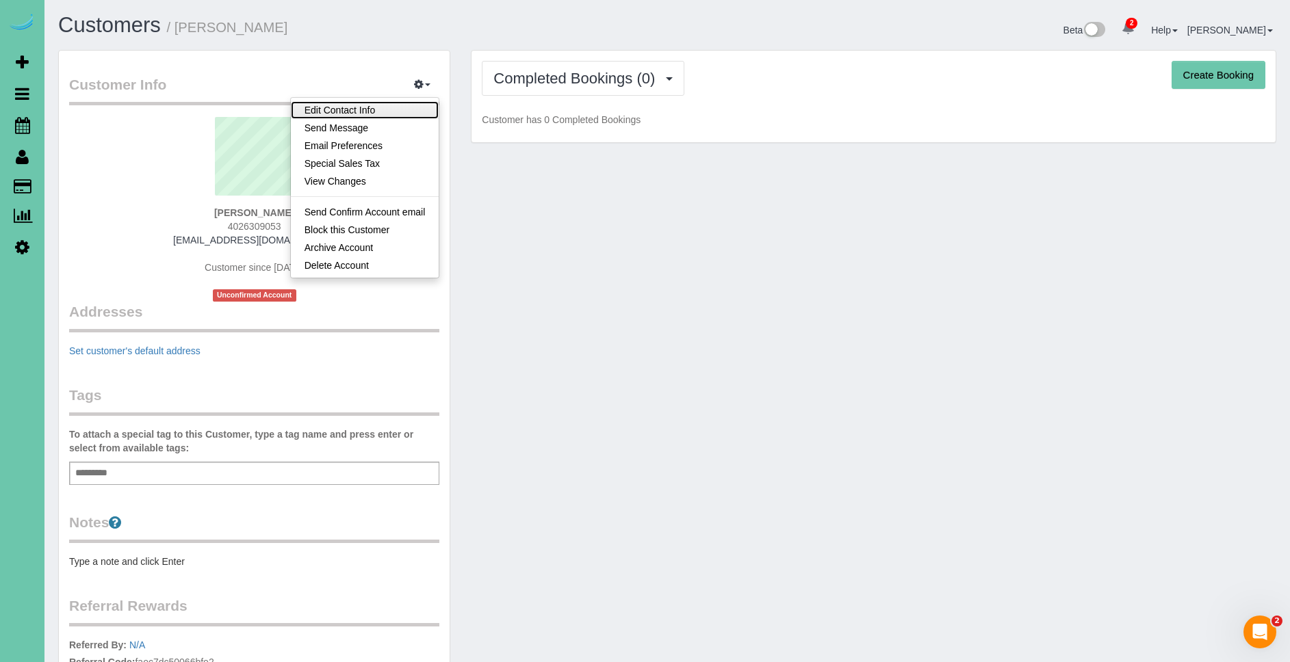
click at [399, 111] on link "Edit Contact Info" at bounding box center [365, 110] width 148 height 18
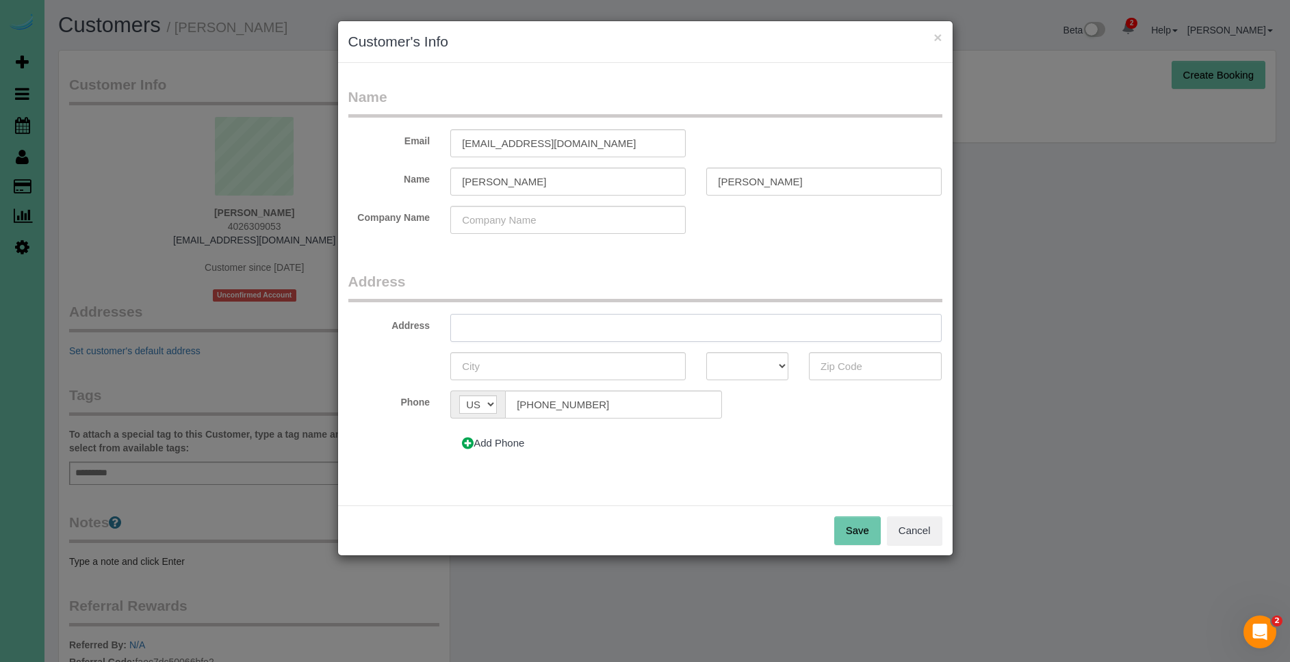
click at [627, 327] on input "text" at bounding box center [695, 328] width 491 height 28
type input "[STREET_ADDRESS]"
click at [604, 359] on input "text" at bounding box center [567, 366] width 235 height 28
type input "Bennington"
click at [754, 363] on select "AK AL AR AZ CA CO CT DC DE FL [GEOGRAPHIC_DATA] HI IA ID IL IN KS [GEOGRAPHIC_D…" at bounding box center [747, 366] width 82 height 28
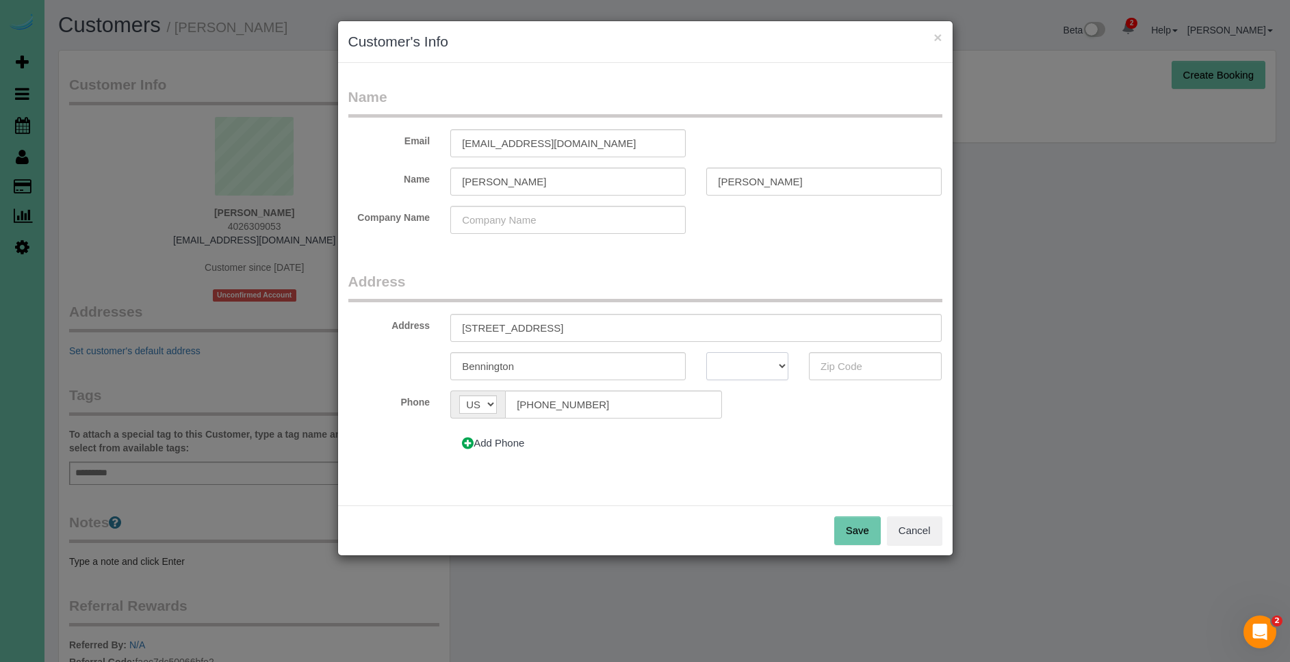
select select "NE"
click at [862, 368] on input "text" at bounding box center [875, 366] width 133 height 28
type input "68007"
click at [864, 534] on button "Save" at bounding box center [857, 531] width 47 height 29
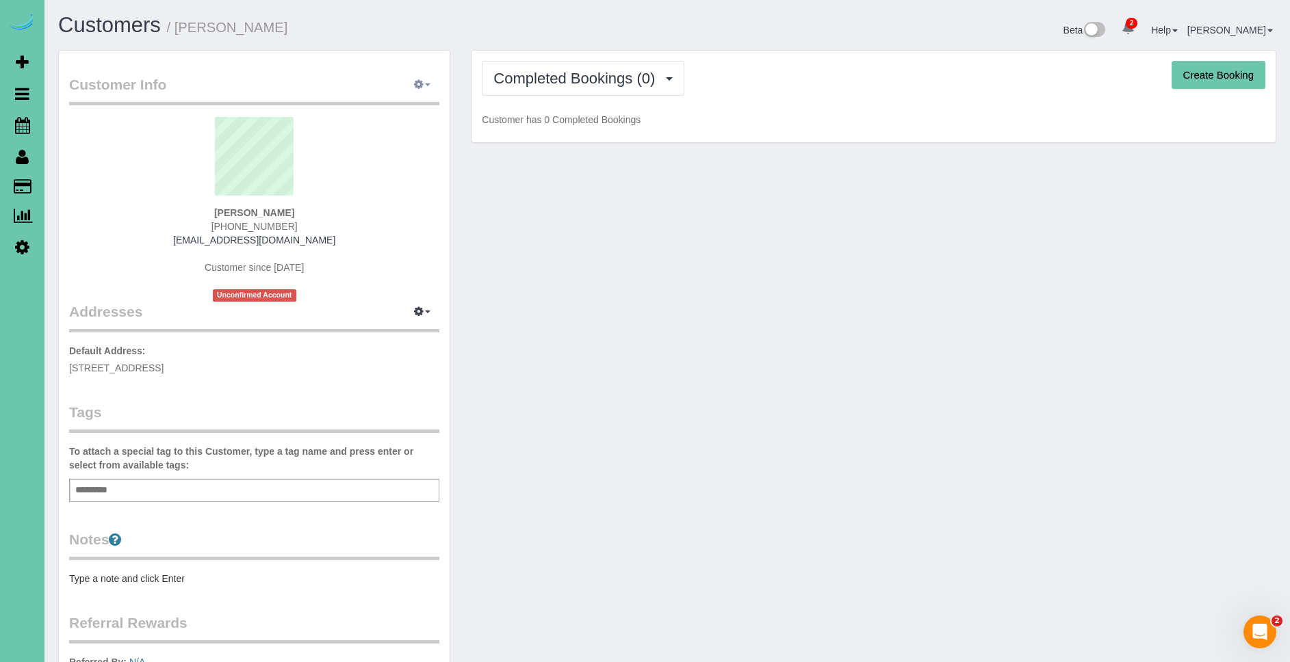
click at [433, 88] on button "button" at bounding box center [422, 85] width 34 height 21
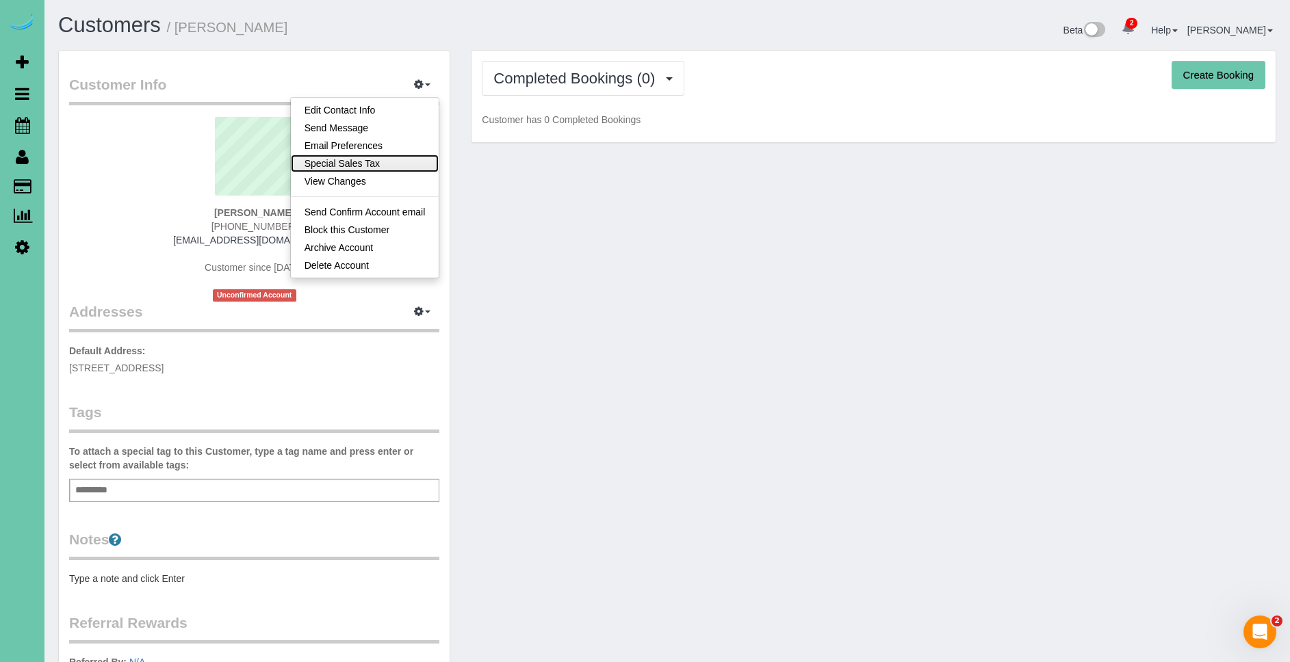
click at [403, 168] on link "Special Sales Tax" at bounding box center [365, 164] width 148 height 18
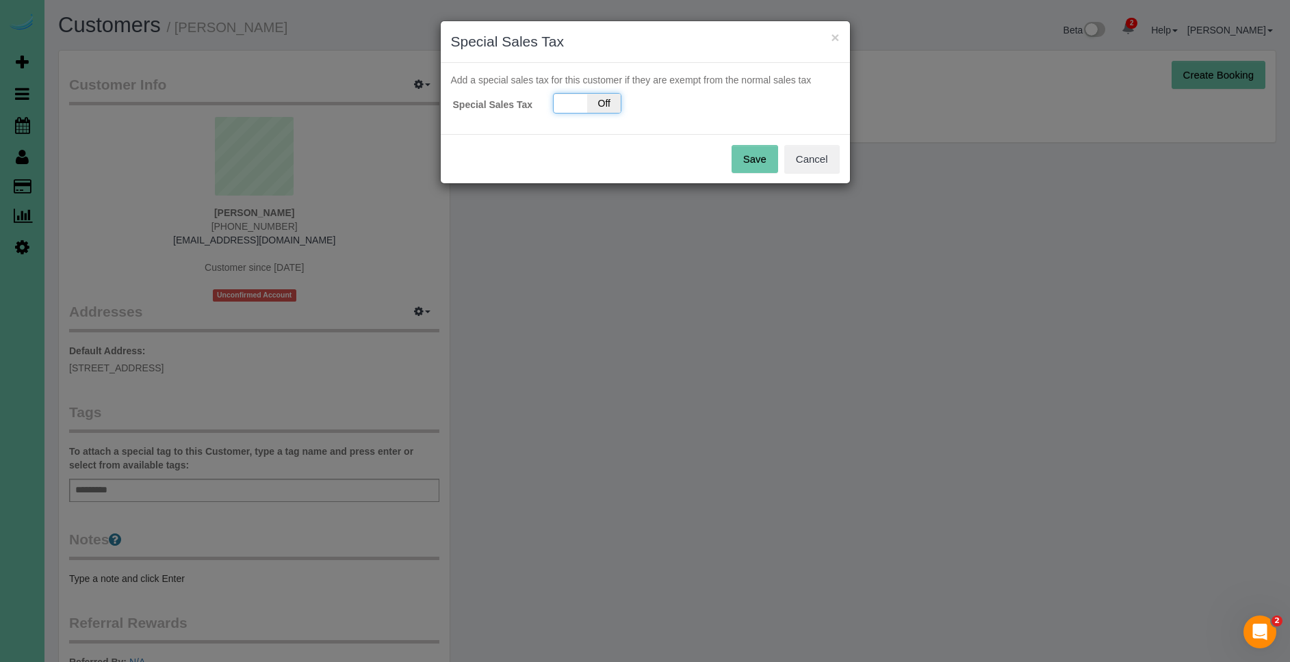
drag, startPoint x: 552, startPoint y: 105, endPoint x: 565, endPoint y: 103, distance: 13.1
click at [553, 105] on div "On Off" at bounding box center [611, 103] width 136 height 21
click at [589, 110] on span "Off" at bounding box center [604, 103] width 34 height 19
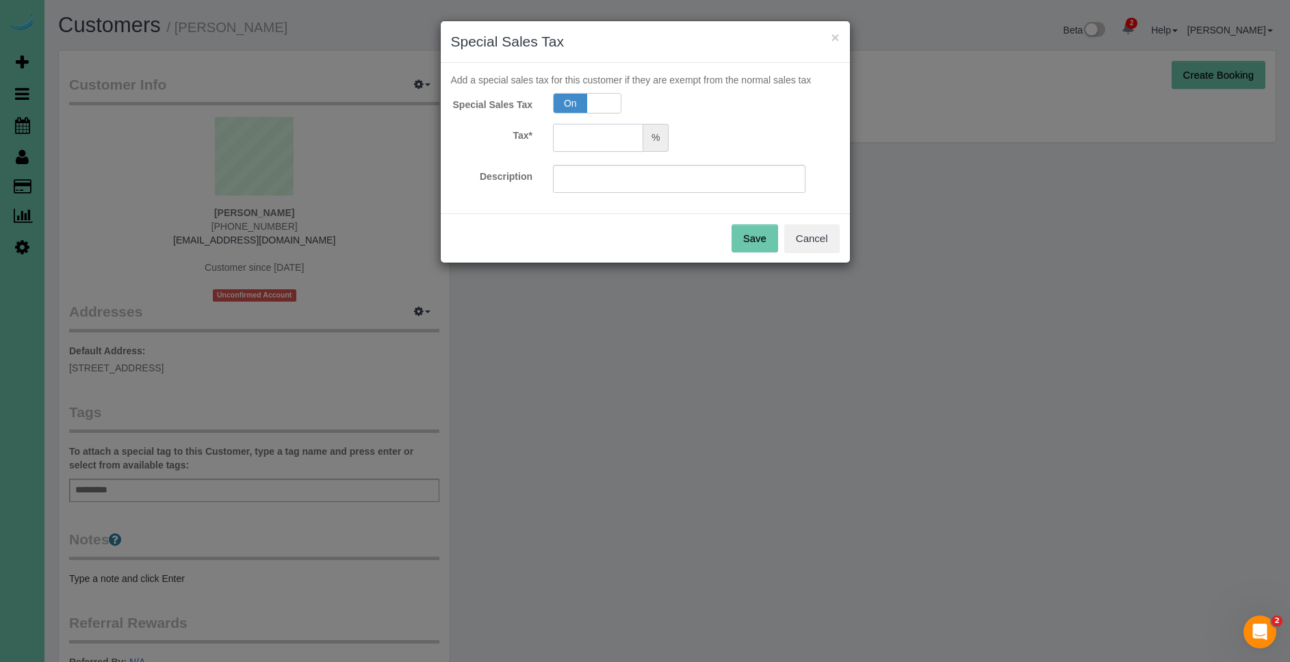
click at [593, 133] on input "text" at bounding box center [598, 138] width 90 height 28
type input "5.5"
click at [630, 180] on input "text" at bounding box center [679, 179] width 253 height 28
type input "5.5"
click at [752, 227] on button "Save" at bounding box center [754, 238] width 47 height 29
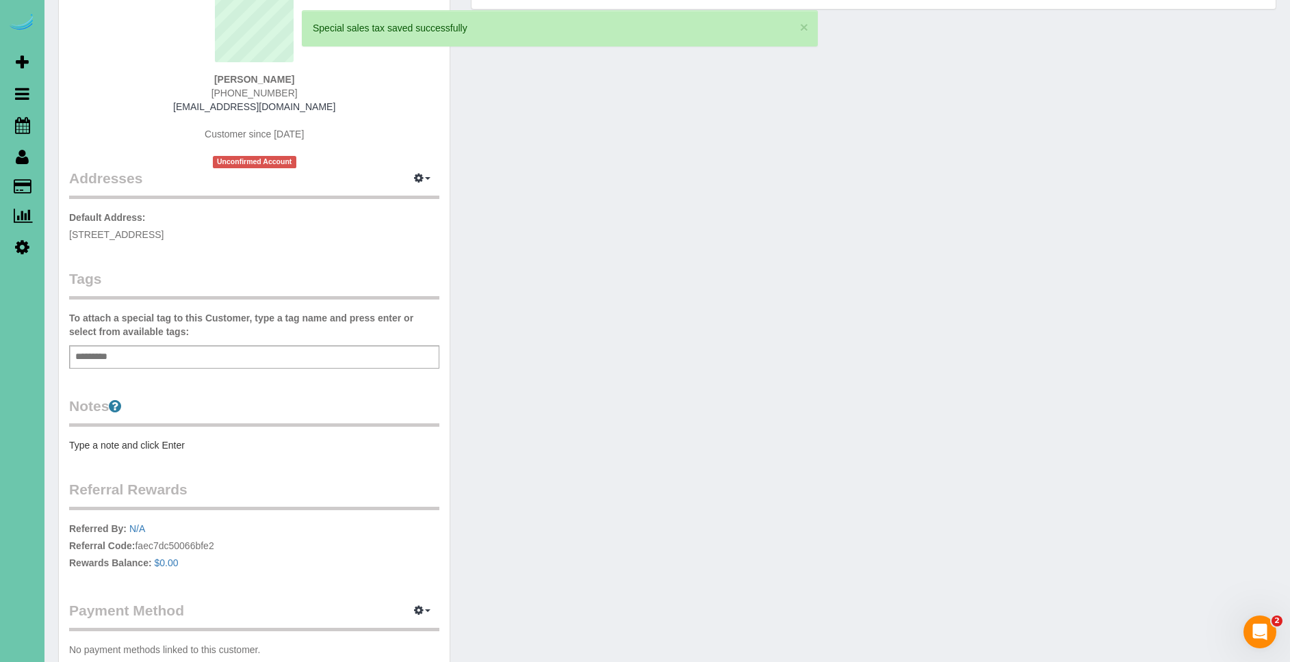
scroll to position [228, 0]
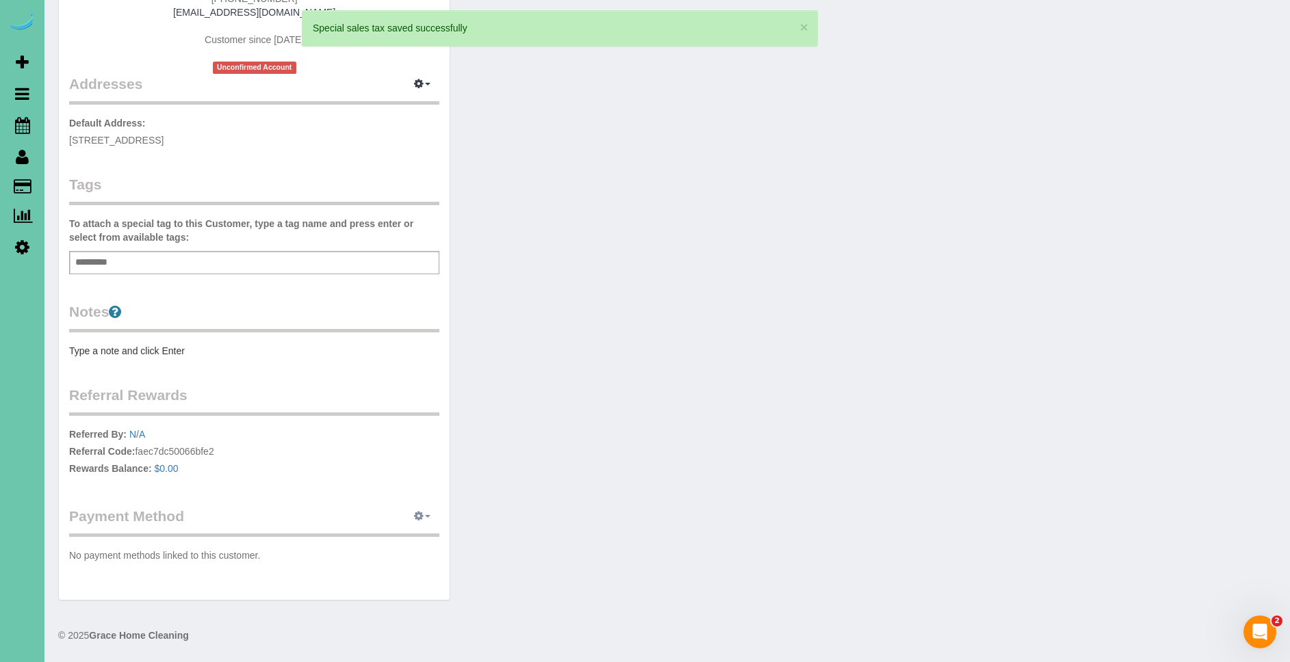
click at [428, 514] on button "button" at bounding box center [422, 516] width 34 height 21
click at [406, 557] on link "Add Credit/Debit Card" at bounding box center [375, 560] width 128 height 18
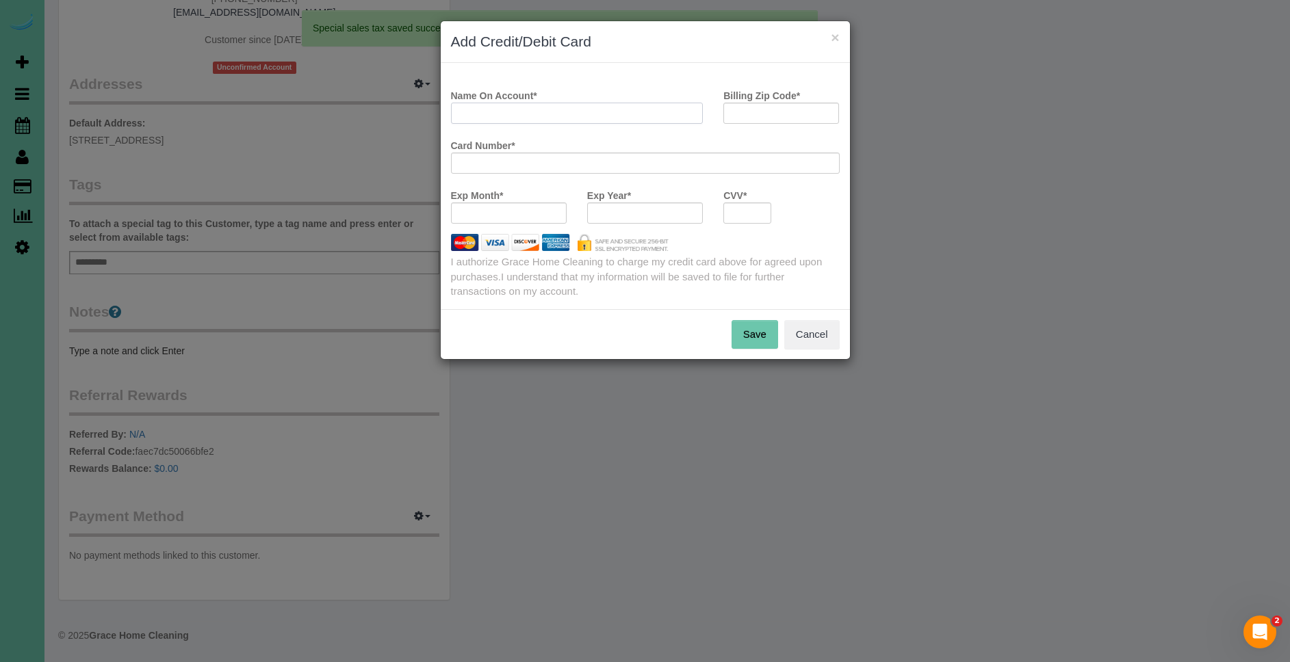
click at [536, 107] on input "Name On Account *" at bounding box center [577, 113] width 253 height 21
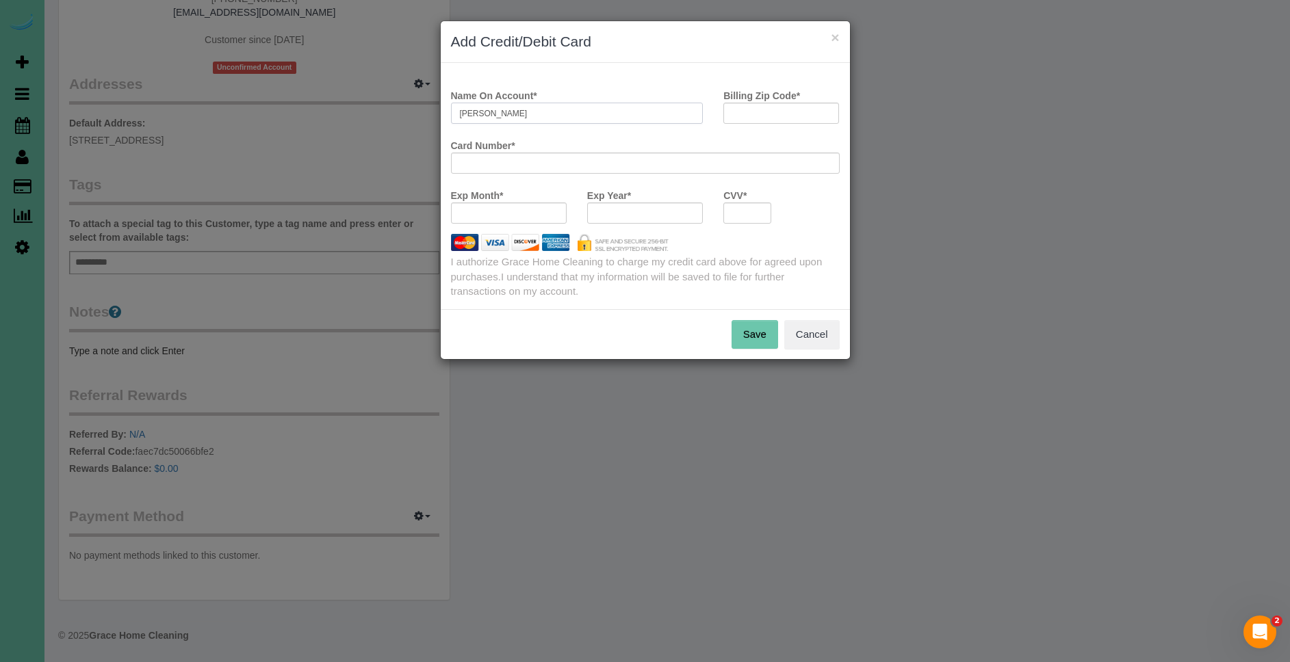
type input "[PERSON_NAME]"
click at [762, 106] on input "Billing Zip Code *" at bounding box center [781, 113] width 116 height 21
type input "68007"
click at [740, 223] on div at bounding box center [747, 213] width 48 height 21
click at [751, 333] on button "Save" at bounding box center [754, 334] width 47 height 29
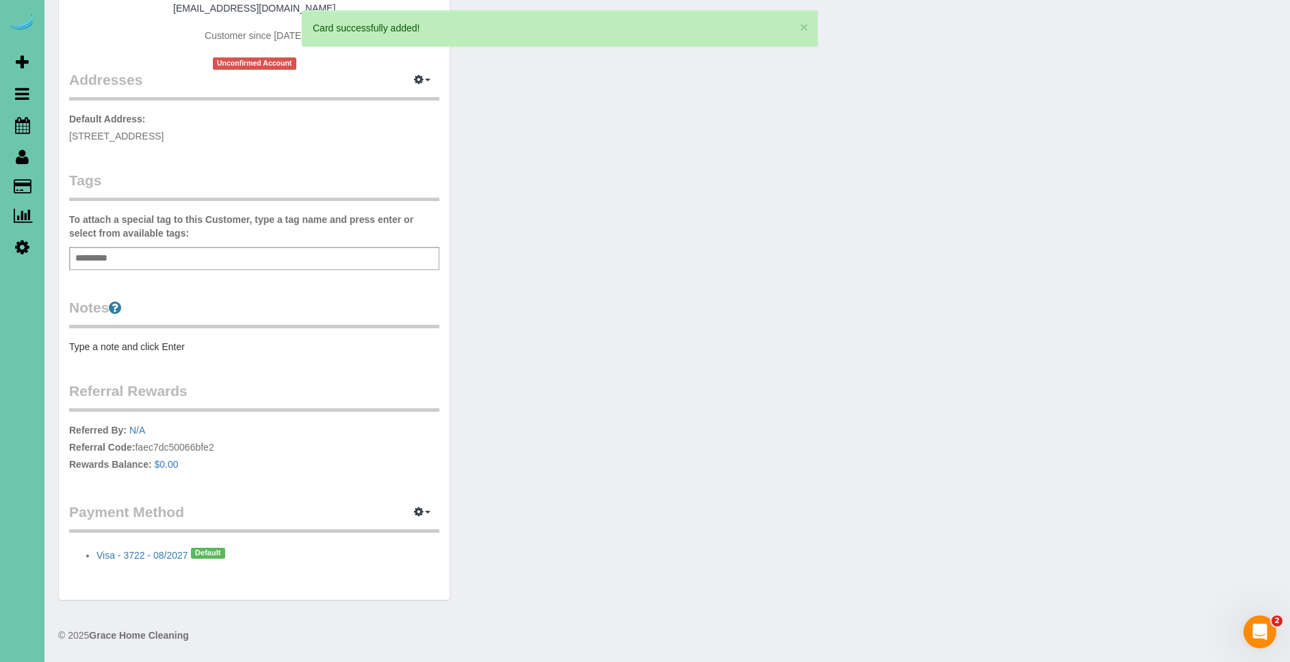
scroll to position [0, 0]
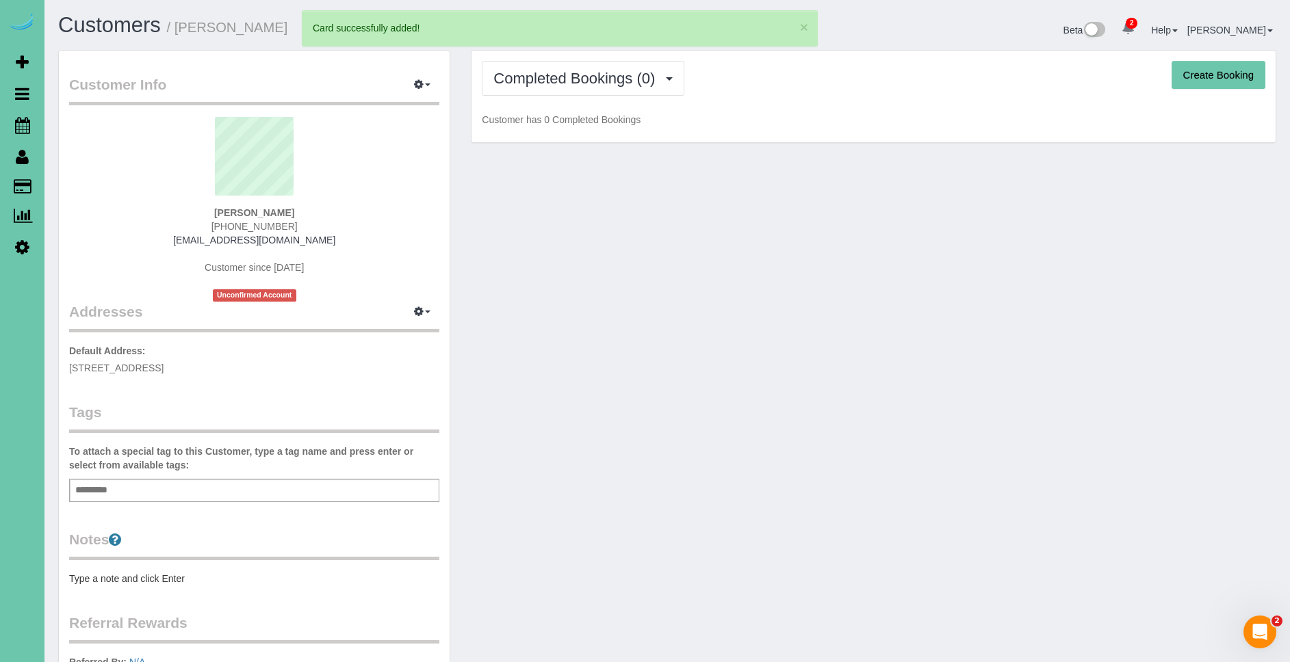
click at [1232, 83] on button "Create Booking" at bounding box center [1218, 75] width 94 height 29
select select "NE"
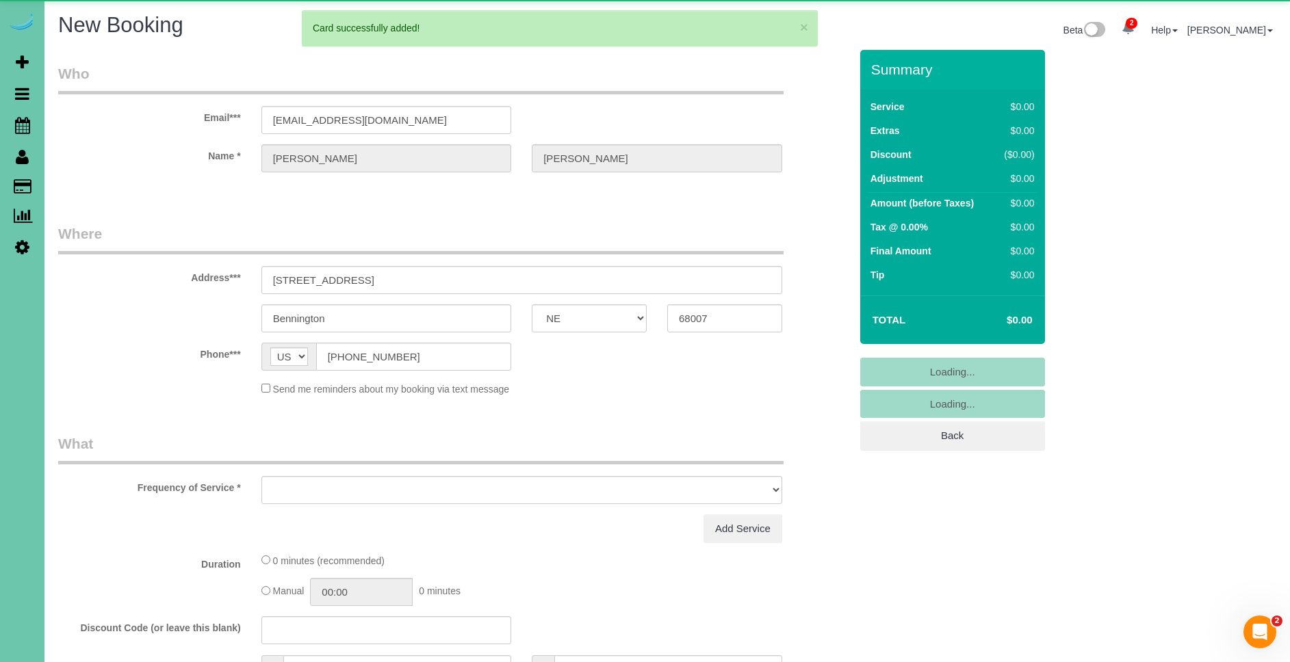
select select "object:18124"
select select "string:fspay-cb547186-10ce-4af1-9427-8ada823b4ba0"
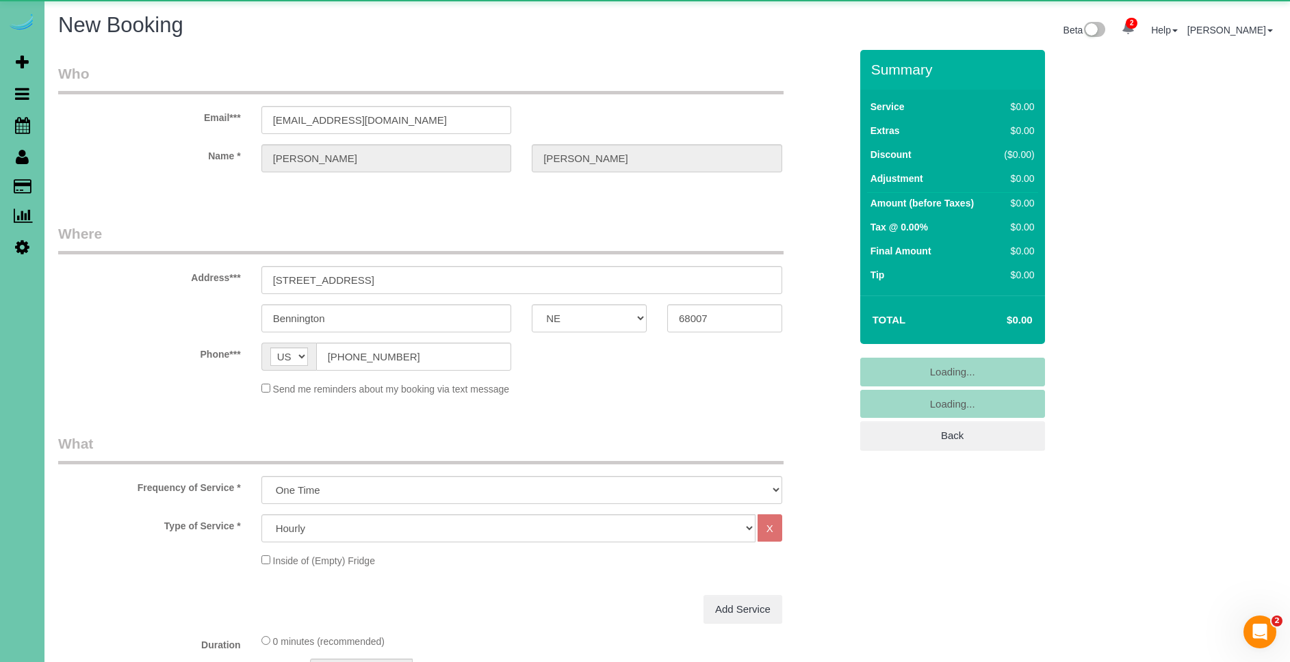
select select "object:18348"
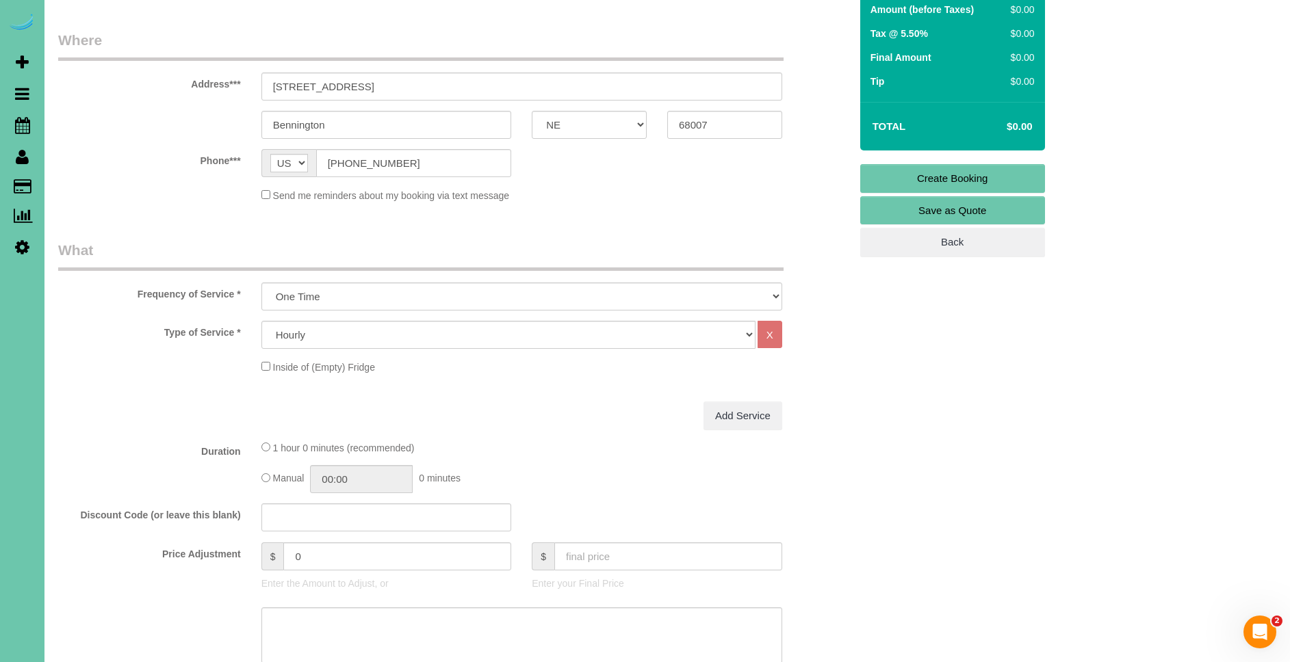
scroll to position [270, 0]
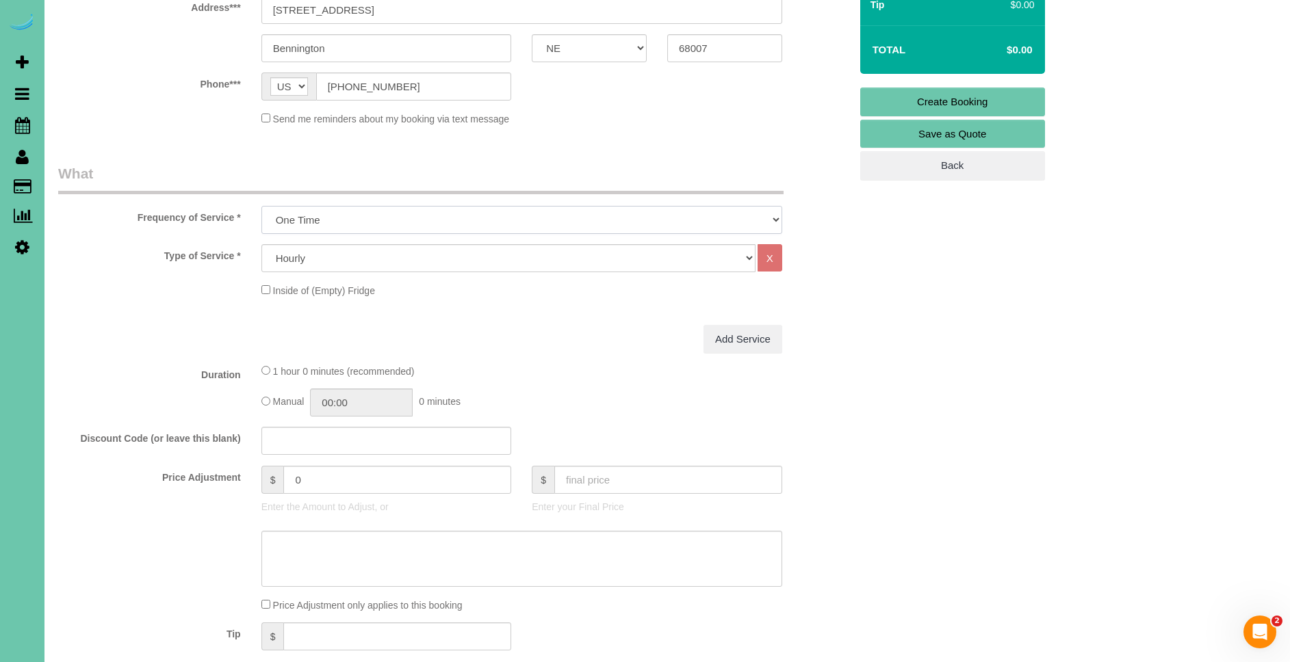
click at [412, 218] on select "One Time Weekly (0% for the First Booking) Bi-Weekly (0% for the First Booking)…" at bounding box center [521, 220] width 521 height 28
click at [397, 244] on select "Hourly 2.5 Hour Custom Clean 3.5 Hour Custom Clean commercial 1000 Square Feet …" at bounding box center [508, 258] width 494 height 28
select select "160"
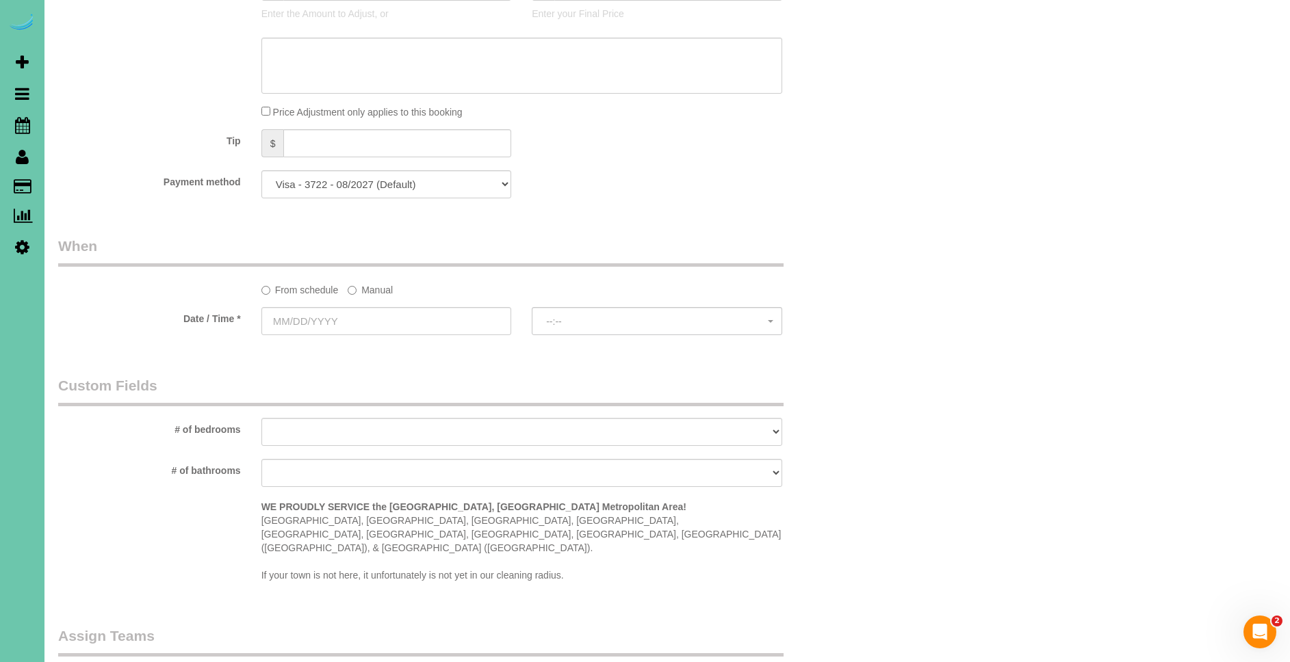
scroll to position [770, 0]
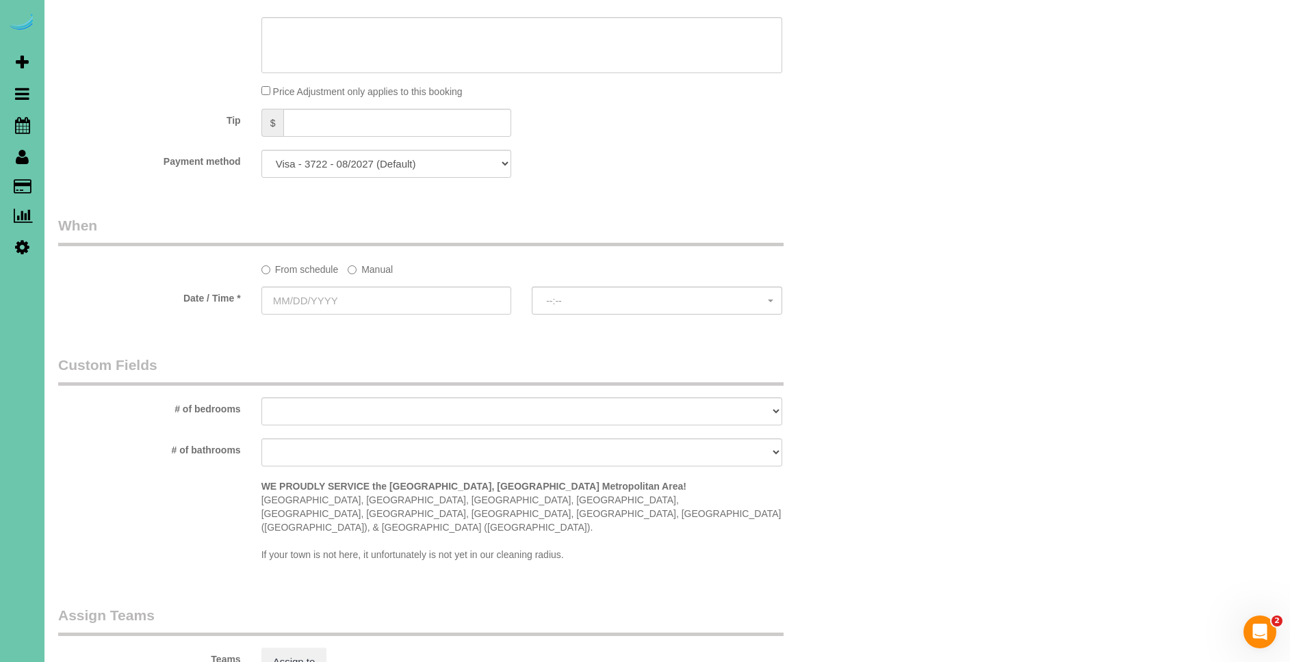
click at [372, 265] on label "Manual" at bounding box center [370, 267] width 45 height 18
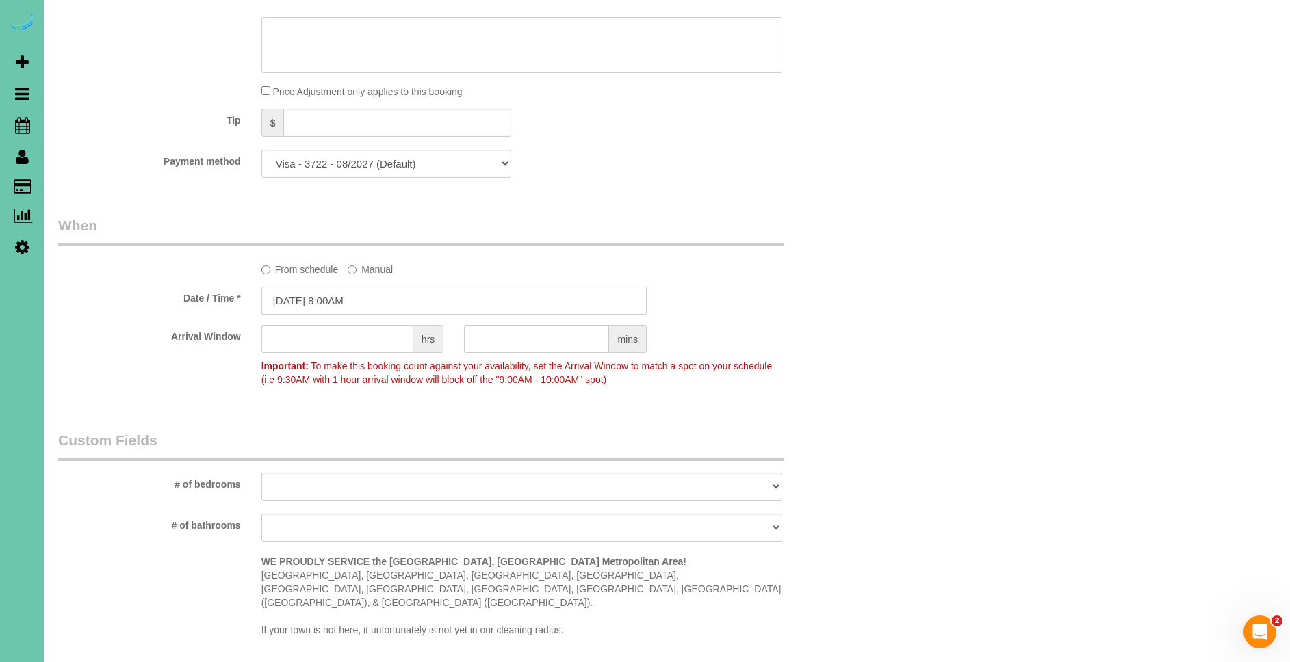
click at [309, 300] on input "[DATE] 8:00AM" at bounding box center [453, 301] width 385 height 28
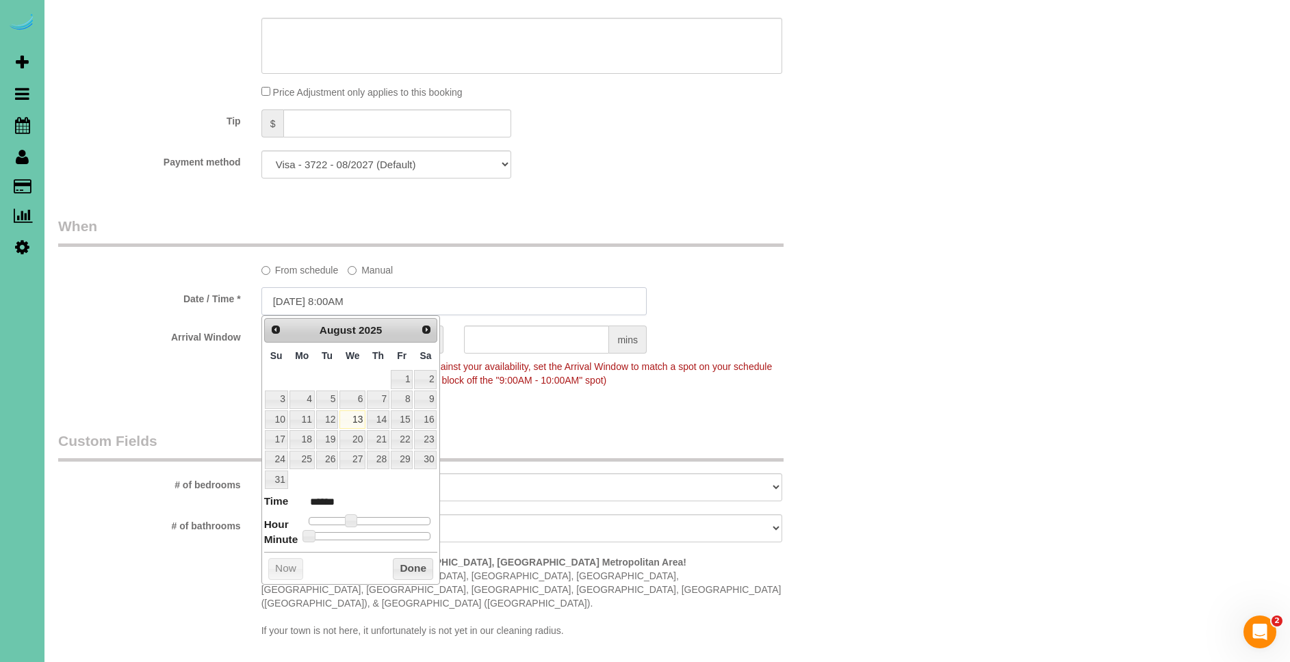
scroll to position [773, 0]
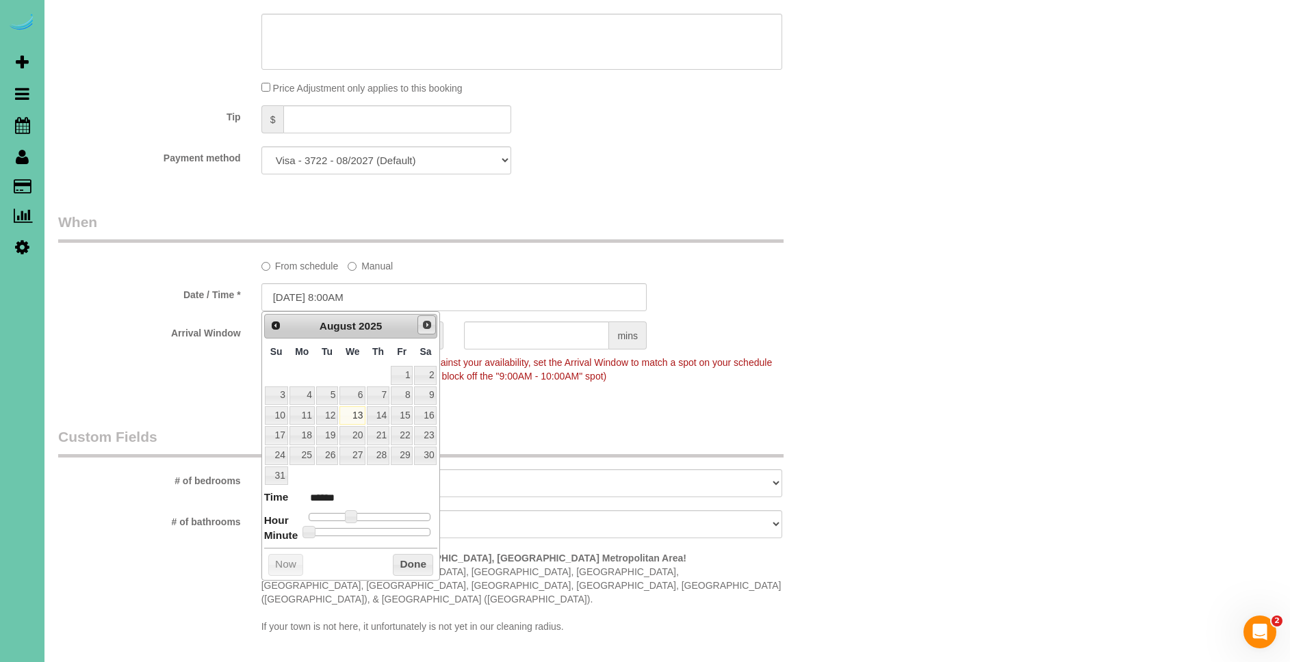
click at [423, 328] on span "Next" at bounding box center [427, 325] width 11 height 11
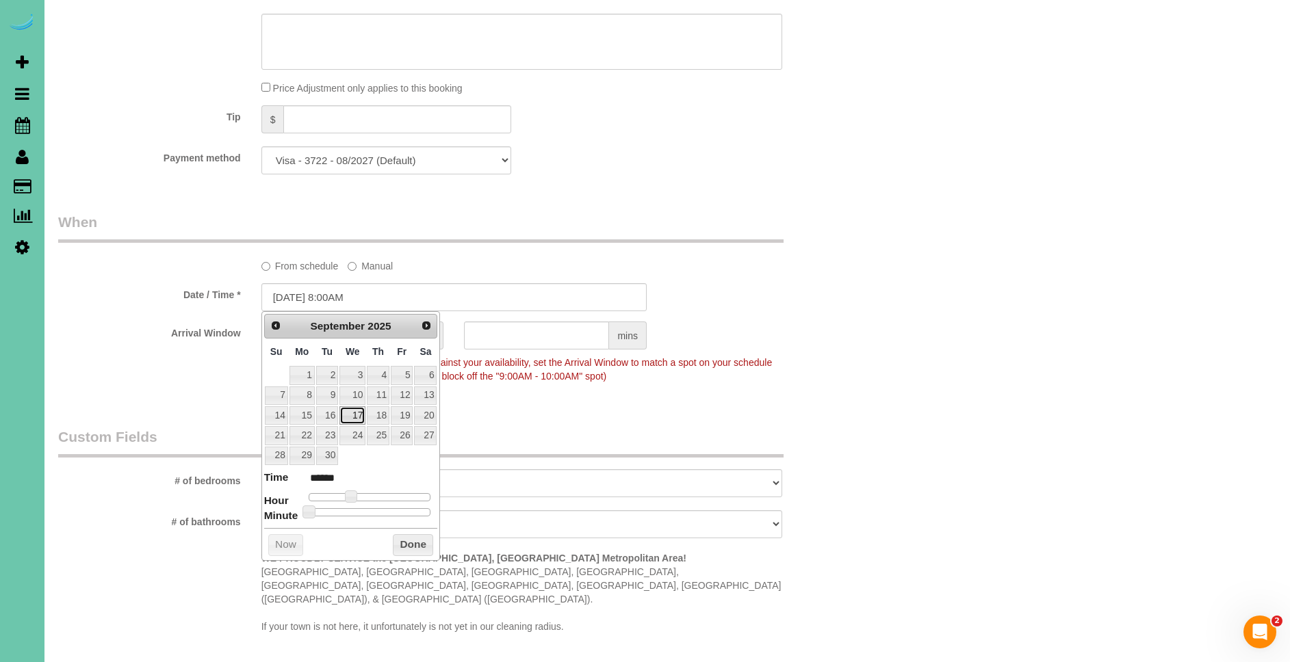
click at [361, 415] on link "17" at bounding box center [352, 415] width 26 height 18
type input "[DATE] 8:00AM"
click at [419, 537] on button "Done" at bounding box center [413, 545] width 40 height 22
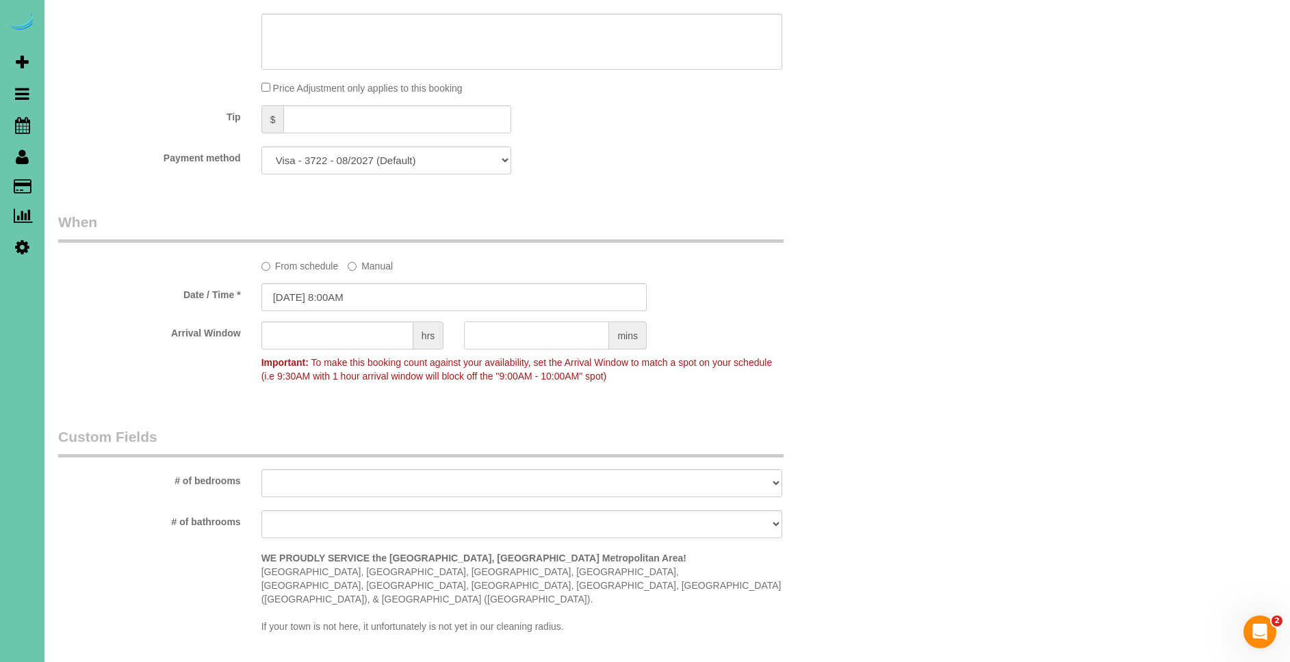
click at [565, 333] on input "text" at bounding box center [536, 336] width 145 height 28
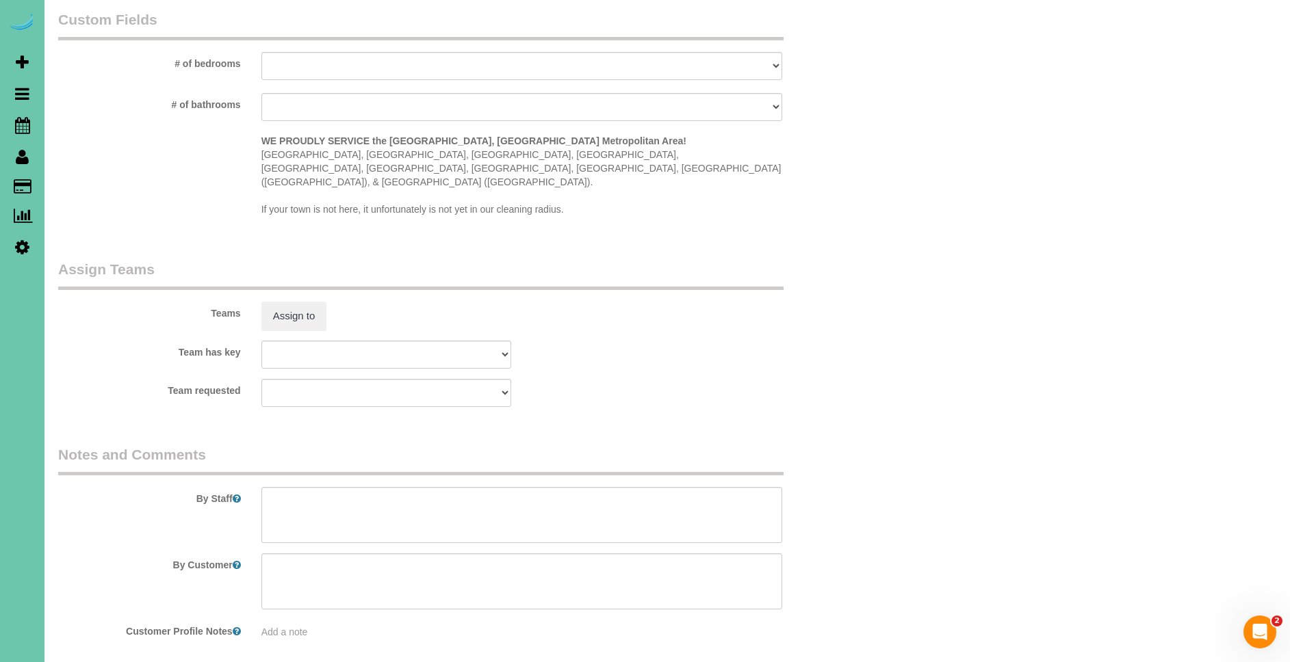
scroll to position [1226, 0]
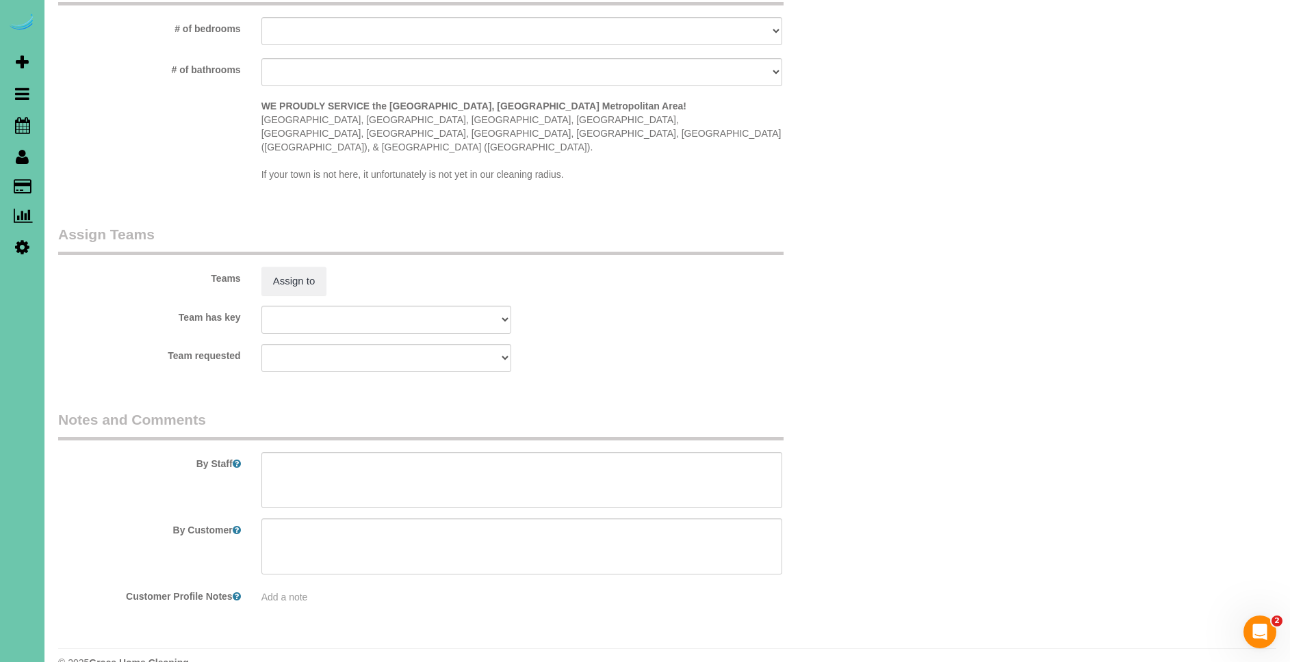
type input "30"
click at [480, 452] on textarea at bounding box center [521, 480] width 521 height 56
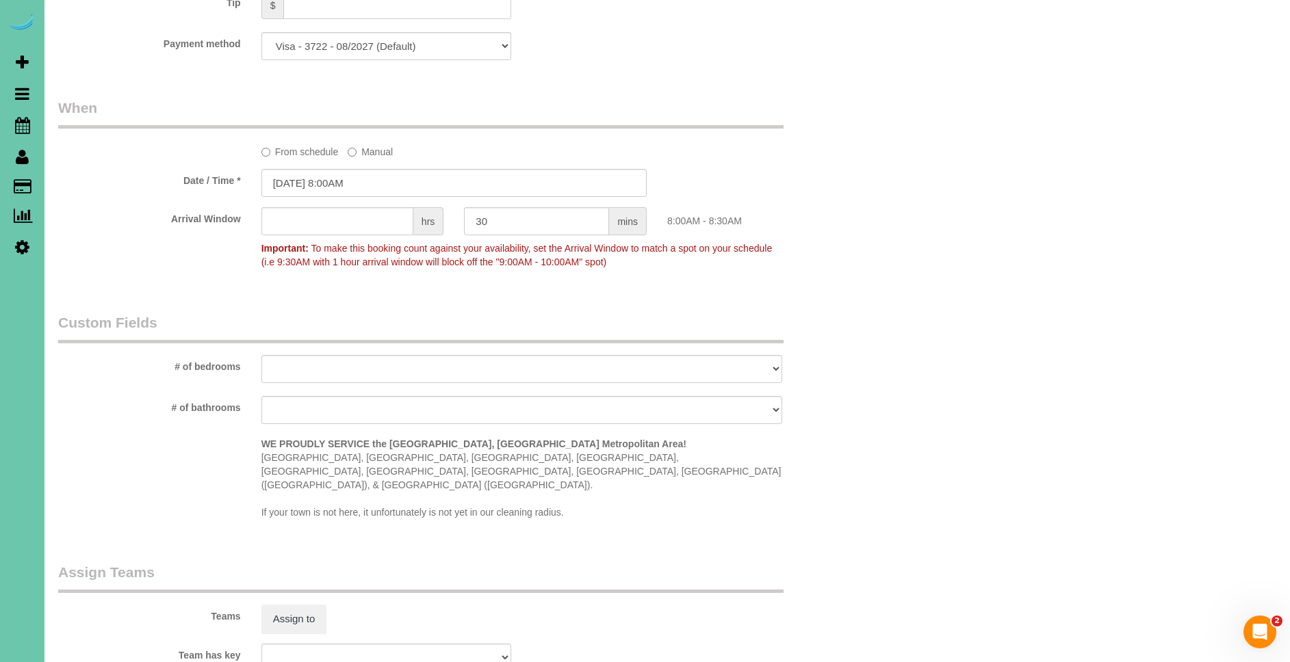
scroll to position [0, 0]
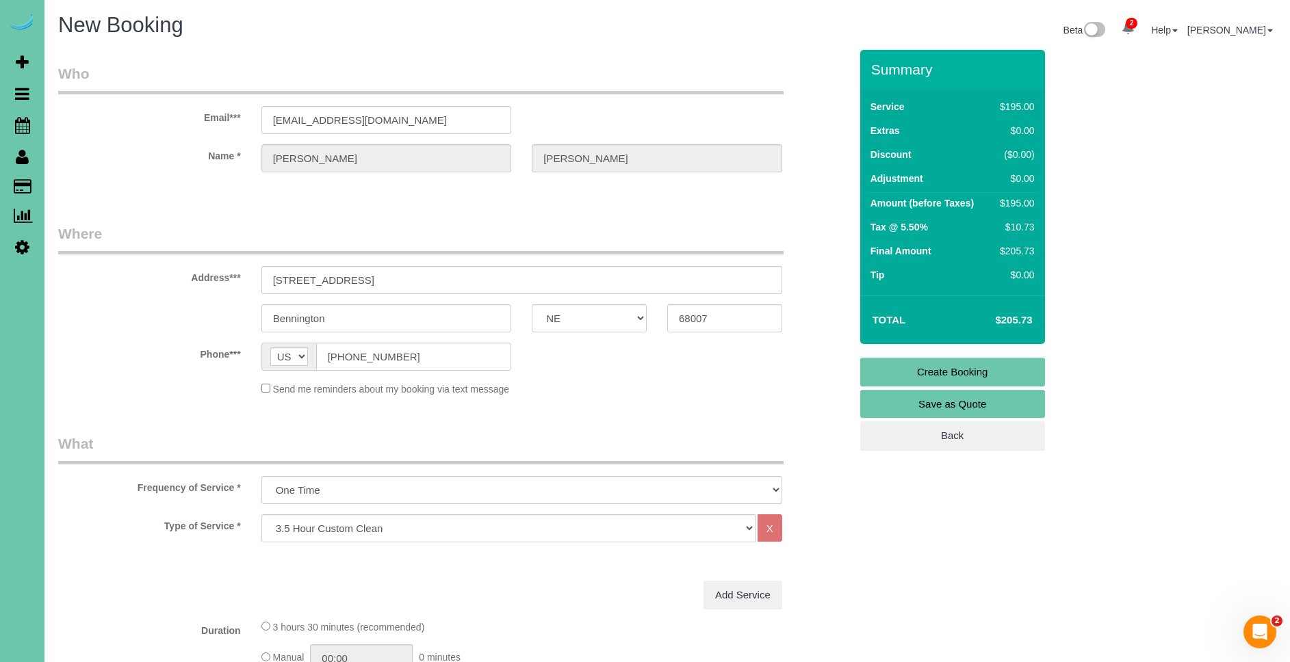
type textarea "1. credit 2. client home 3. One time clean - 3.5 custom clean - new client 4. n…"
click at [995, 370] on link "Create Booking" at bounding box center [952, 372] width 185 height 29
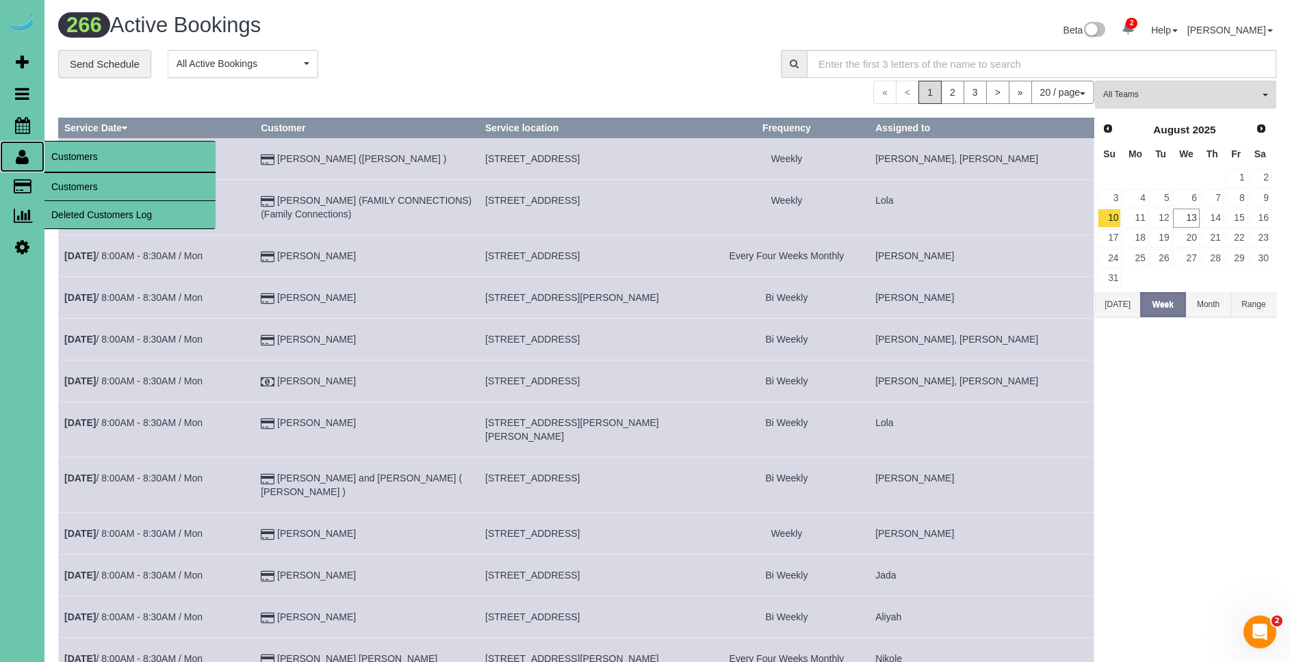
click at [22, 160] on icon at bounding box center [22, 156] width 13 height 16
click at [80, 183] on link "Customers" at bounding box center [129, 186] width 171 height 27
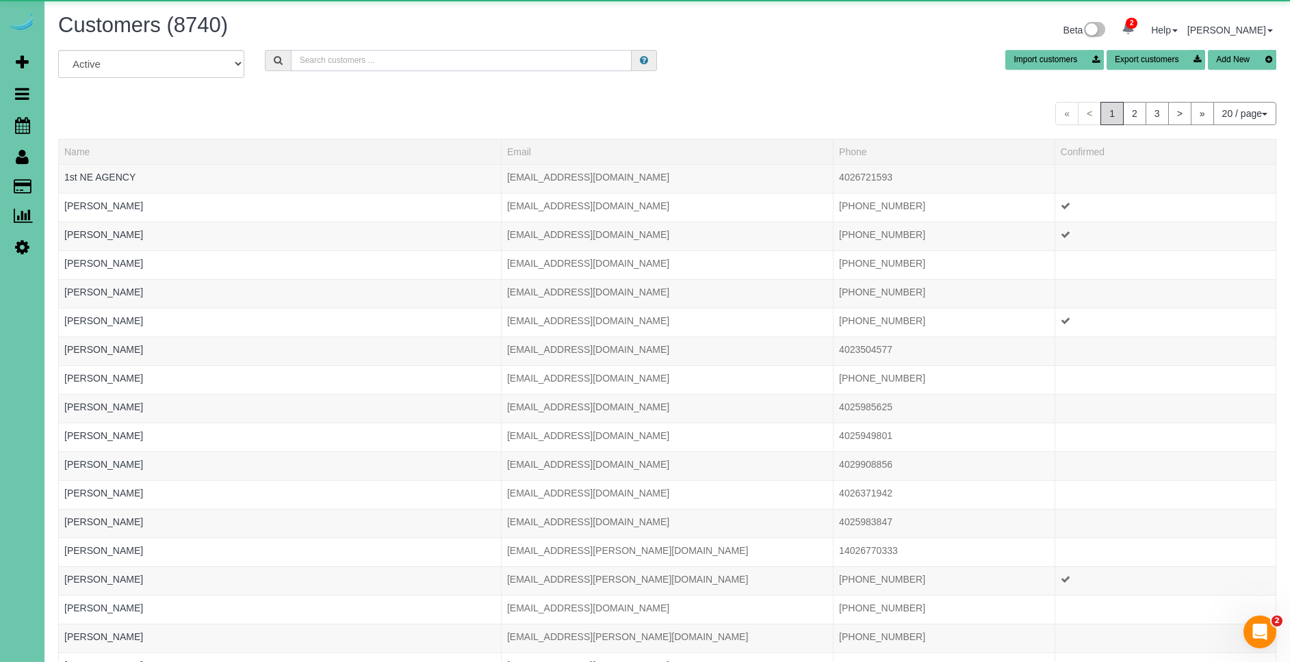
click at [382, 55] on input "text" at bounding box center [461, 60] width 341 height 21
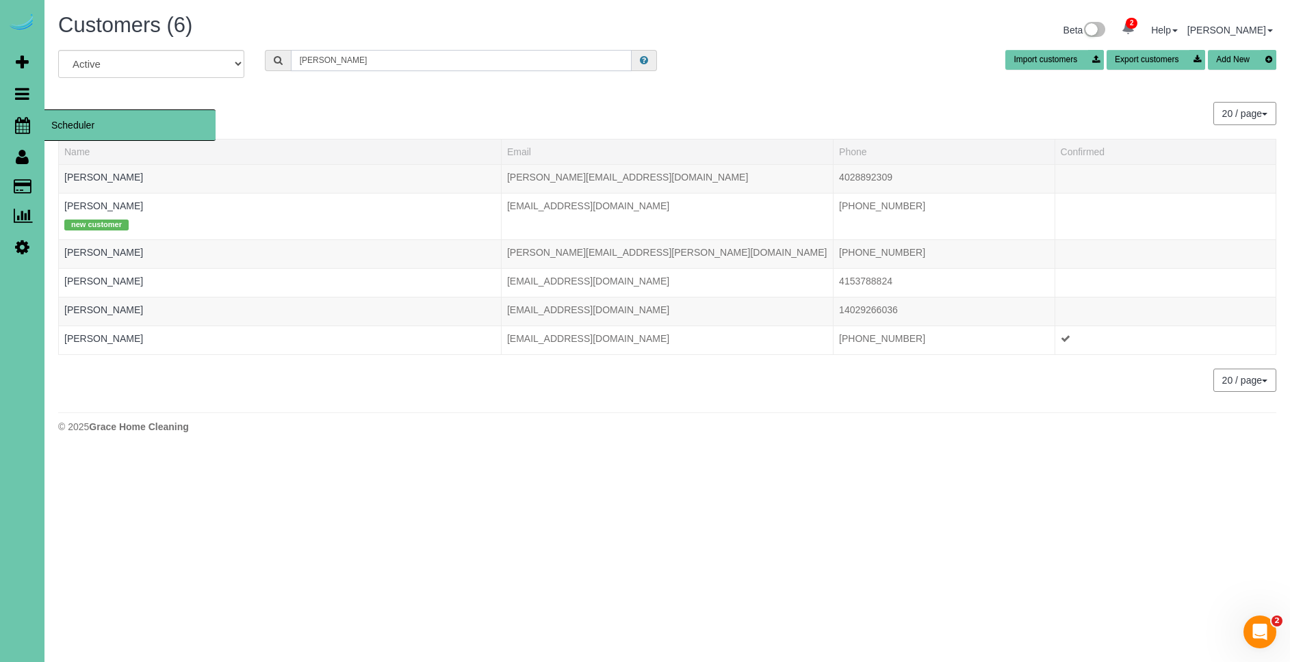
type input "[PERSON_NAME]"
click at [81, 124] on span "Scheduler" at bounding box center [129, 124] width 171 height 31
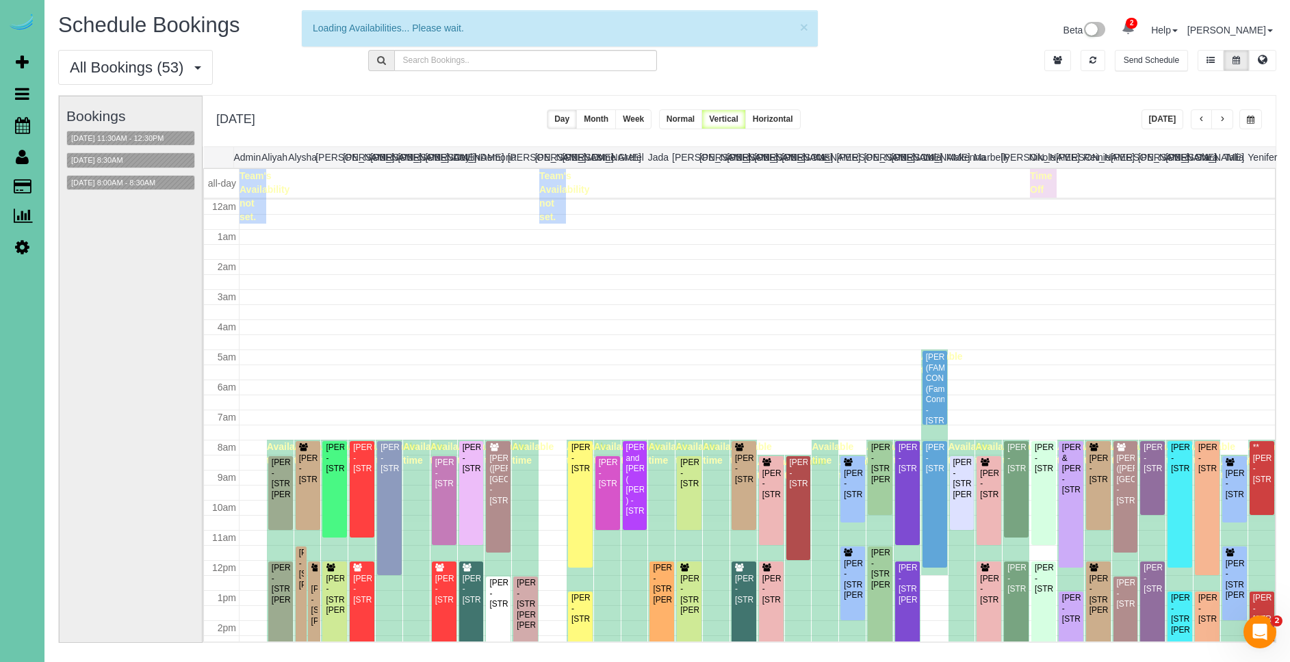
scroll to position [181, 0]
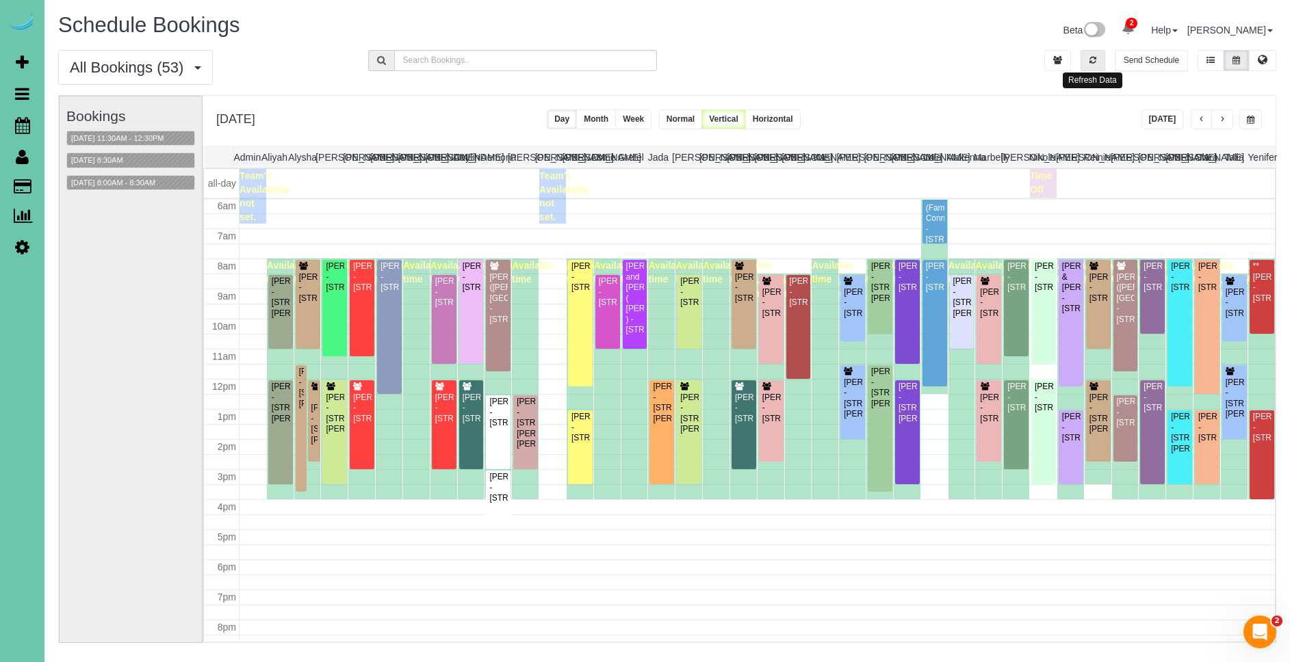
drag, startPoint x: 1096, startPoint y: 65, endPoint x: 1174, endPoint y: 129, distance: 100.7
click at [1096, 65] on button "button" at bounding box center [1092, 60] width 25 height 21
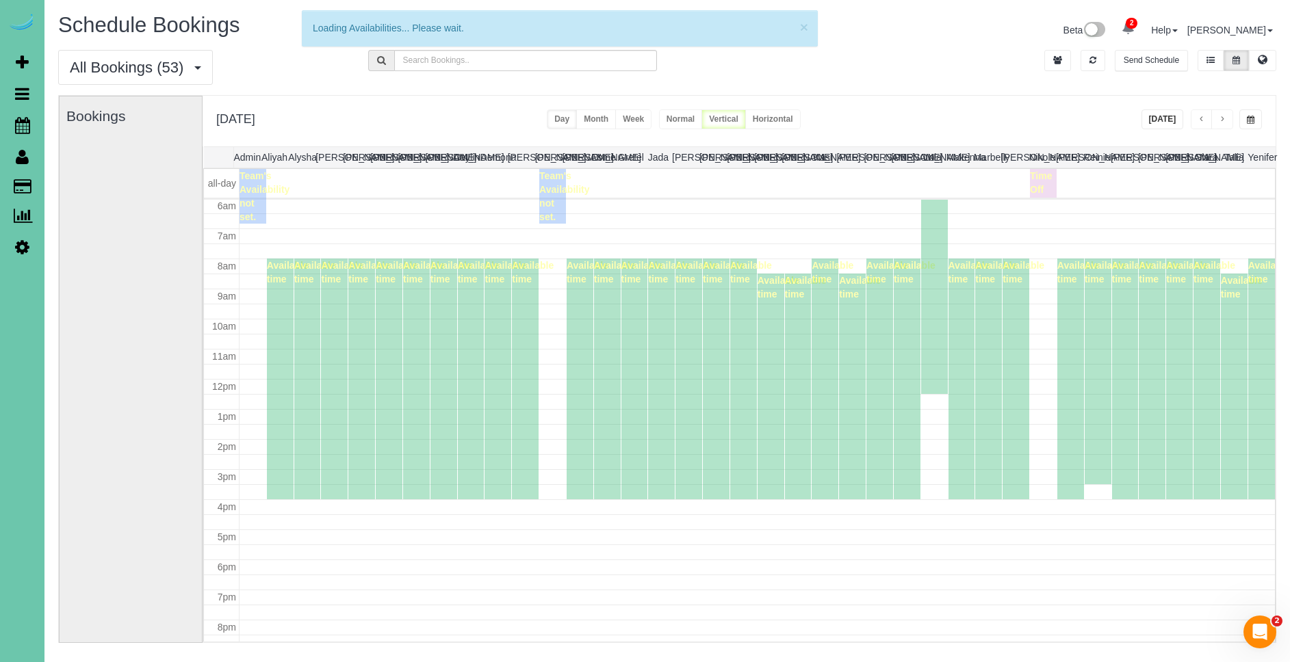
click at [1174, 125] on button "[DATE]" at bounding box center [1162, 119] width 42 height 20
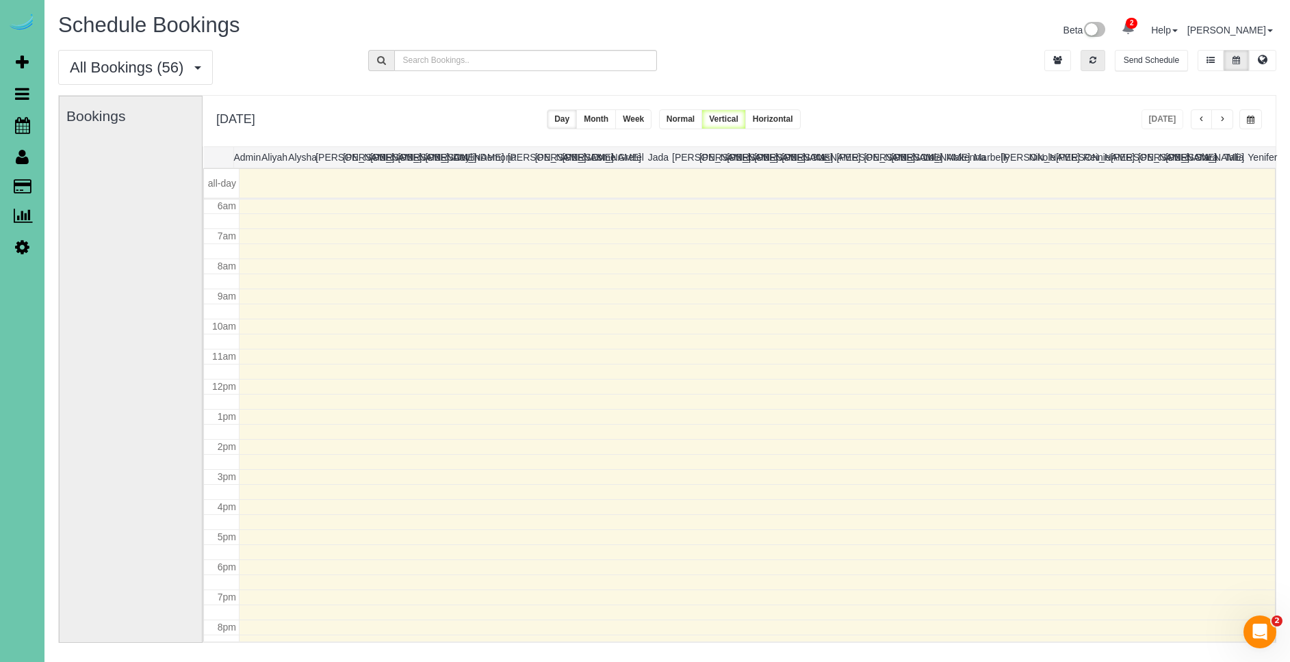
drag, startPoint x: 1097, startPoint y: 62, endPoint x: 1137, endPoint y: 116, distance: 67.1
click at [1097, 62] on button "button" at bounding box center [1092, 60] width 25 height 21
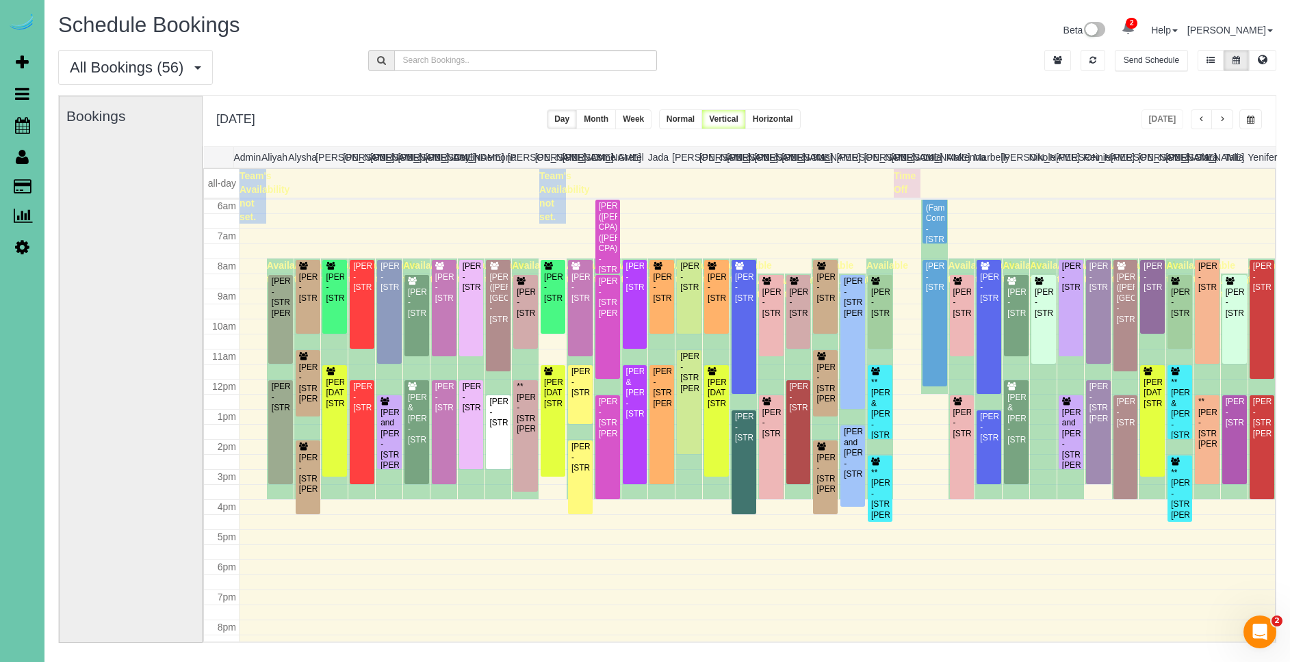
click at [1227, 118] on button "button" at bounding box center [1222, 119] width 22 height 20
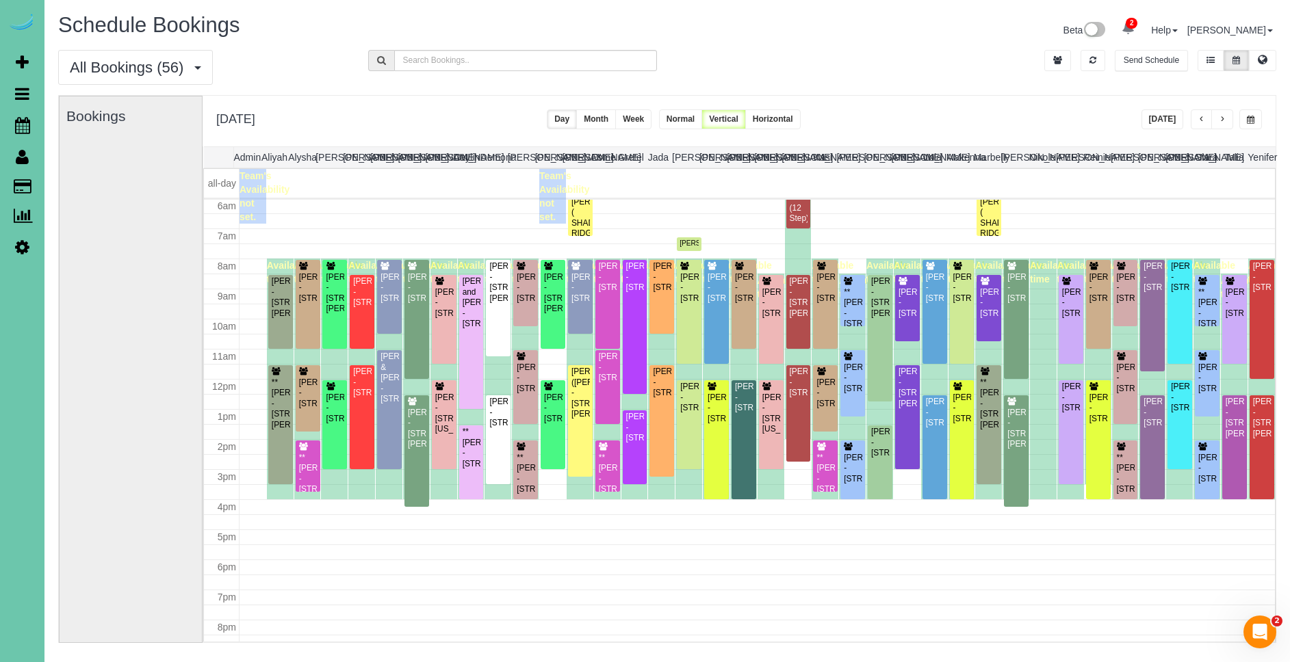
click at [1227, 118] on button "button" at bounding box center [1222, 119] width 22 height 20
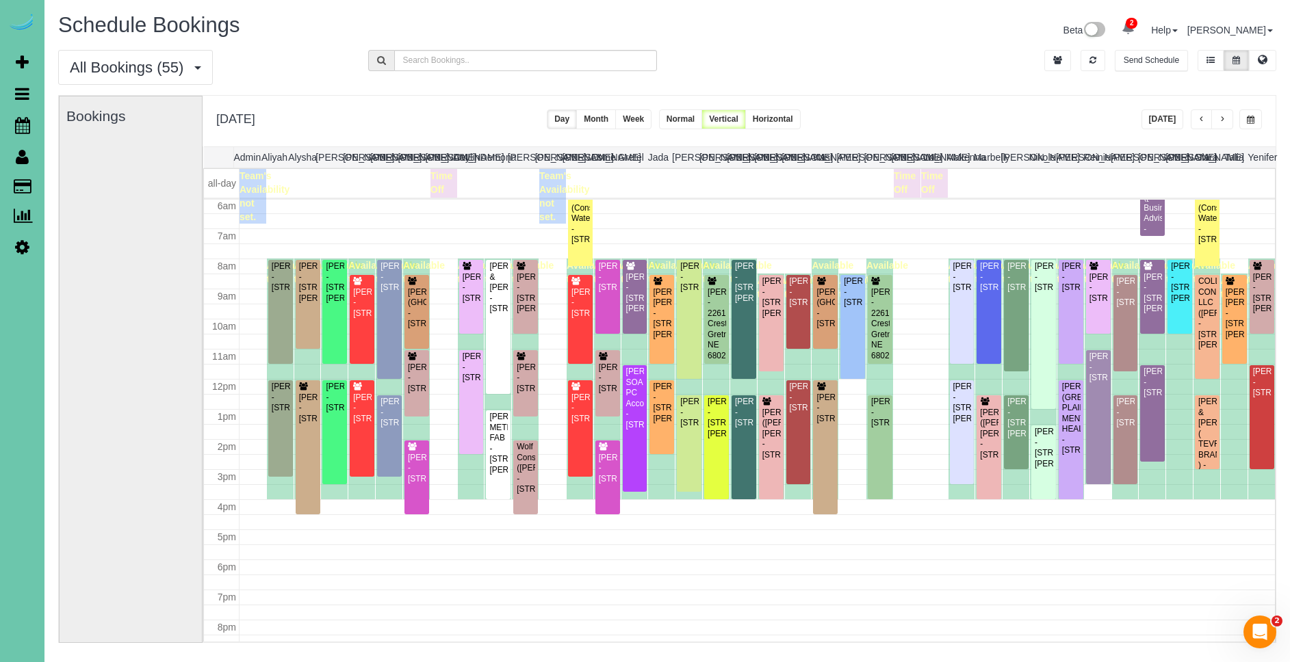
drag, startPoint x: 1254, startPoint y: 105, endPoint x: 1249, endPoint y: 116, distance: 11.3
click at [1254, 105] on div "[DATE] [DATE] Day Month Week Normal Vertical Horizontal" at bounding box center [739, 121] width 1073 height 51
drag, startPoint x: 1249, startPoint y: 116, endPoint x: 1242, endPoint y: 115, distance: 6.9
click at [1249, 116] on span "button" at bounding box center [1251, 120] width 8 height 8
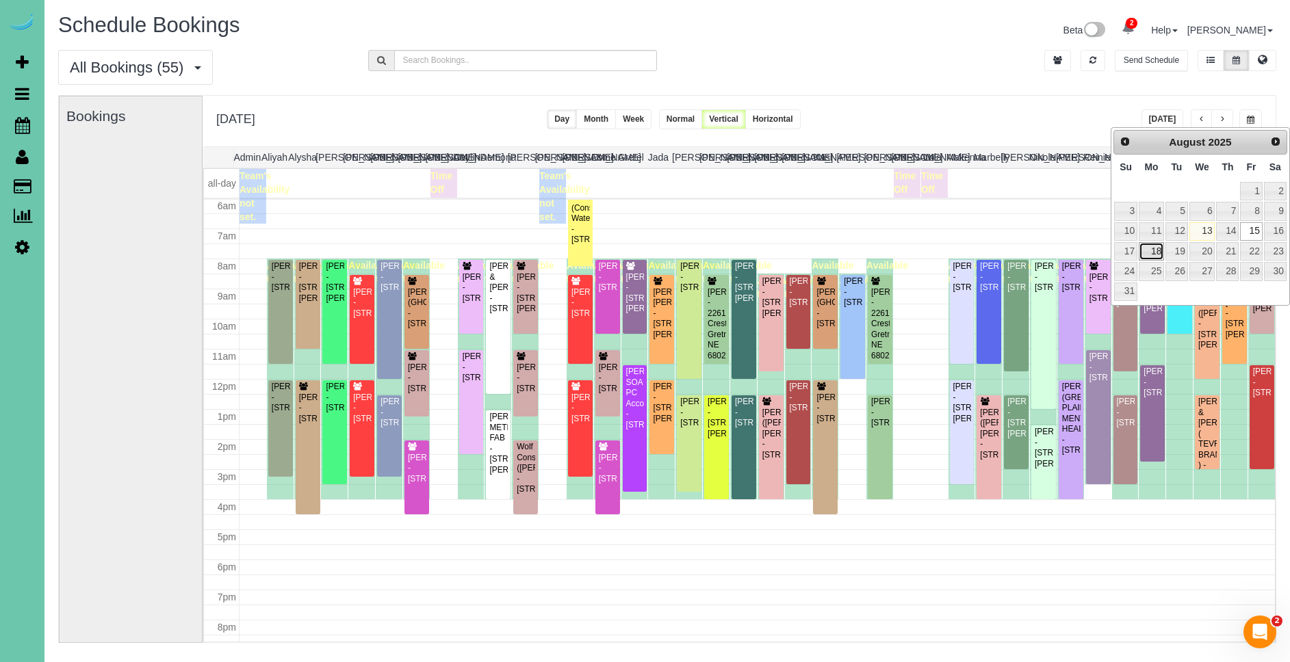
click at [1154, 253] on link "18" at bounding box center [1151, 251] width 25 height 18
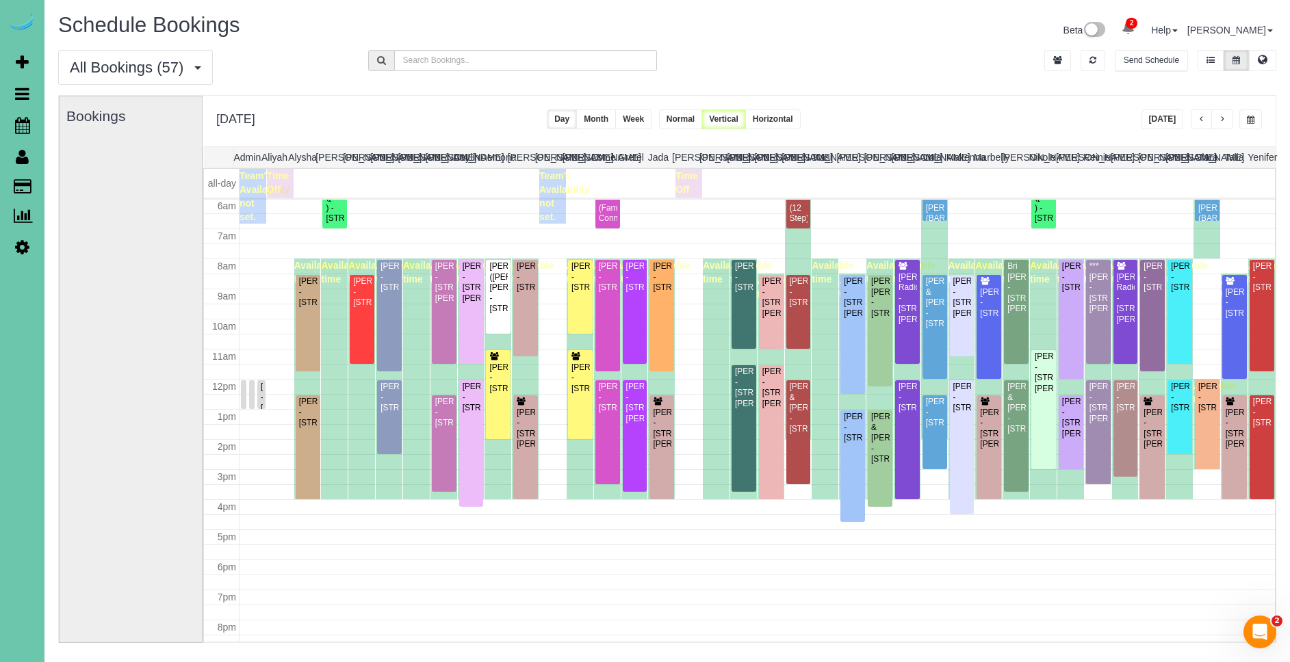
click at [1259, 116] on button "button" at bounding box center [1250, 119] width 23 height 20
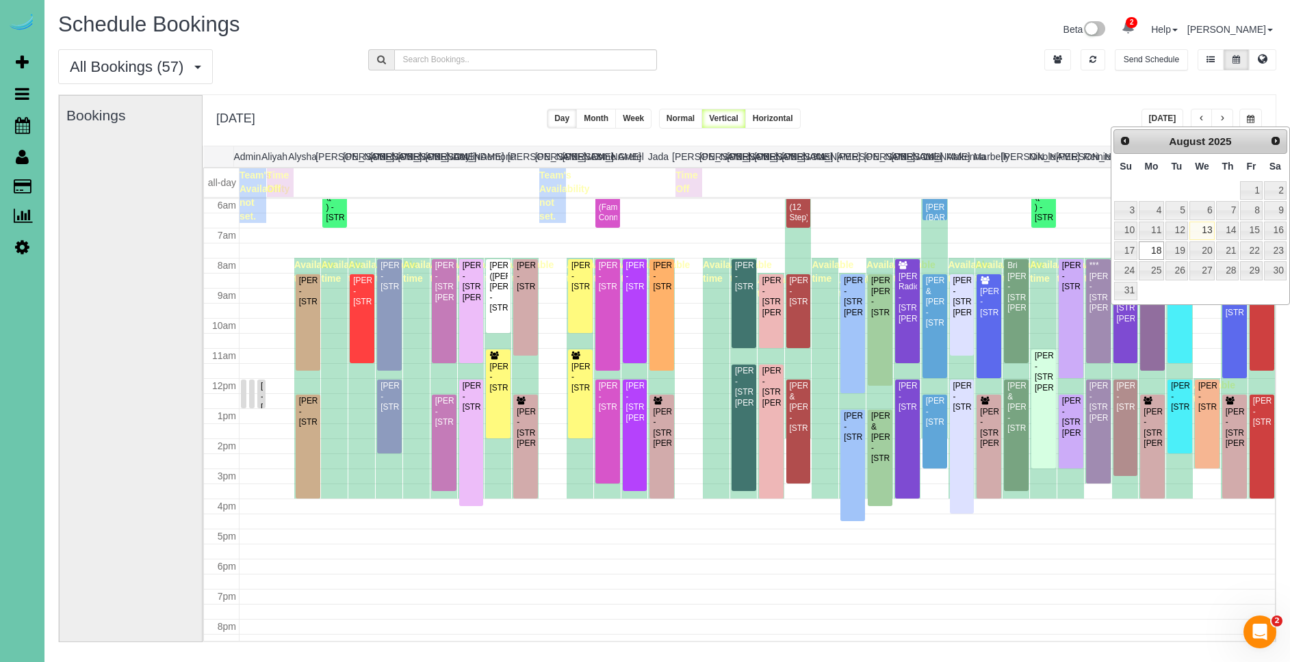
scroll to position [0, 0]
click at [969, 86] on div "All Bookings (57) All Bookings Unassigned Bookings Recurring Bookings New Custo…" at bounding box center [667, 72] width 1239 height 45
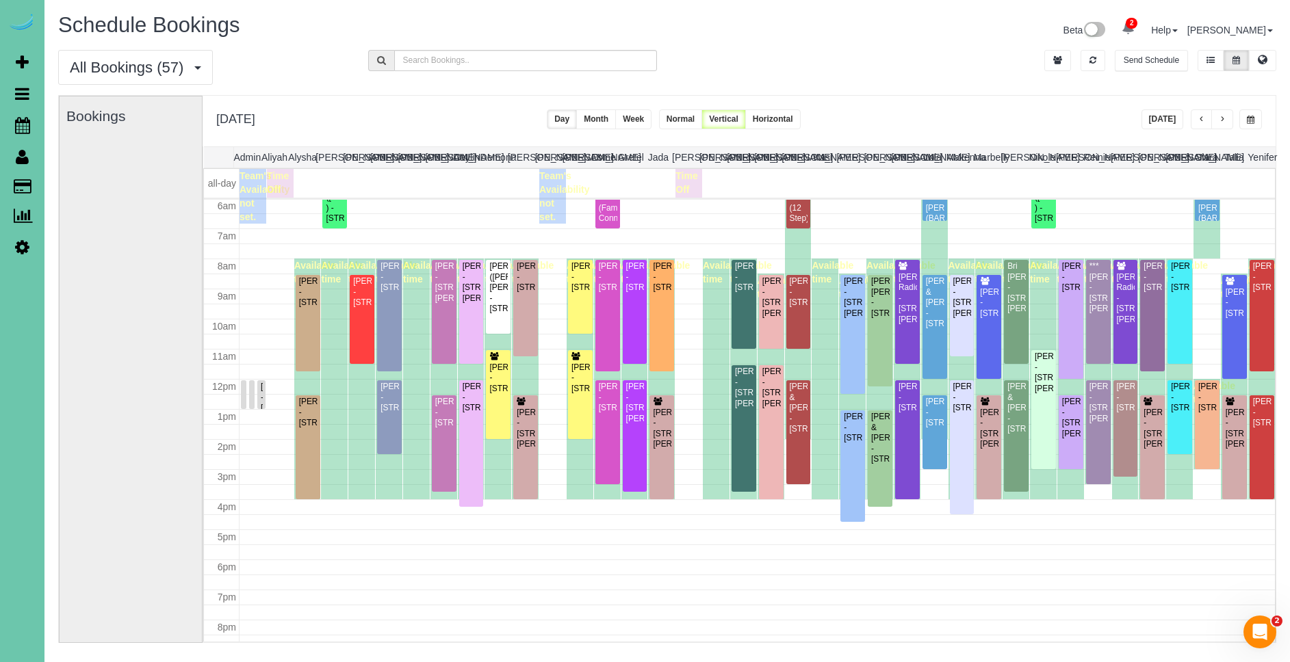
click at [1257, 122] on button "button" at bounding box center [1250, 119] width 23 height 20
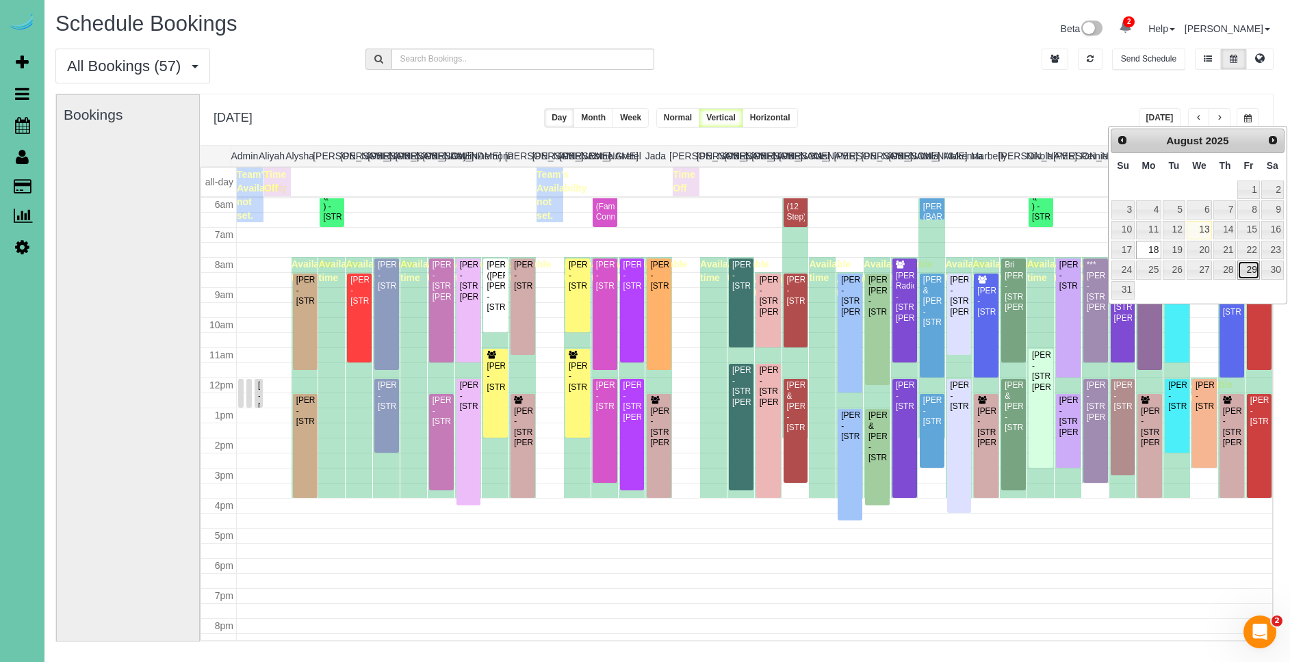
scroll to position [3, 3]
click at [1251, 274] on link "29" at bounding box center [1248, 268] width 22 height 18
type input "**********"
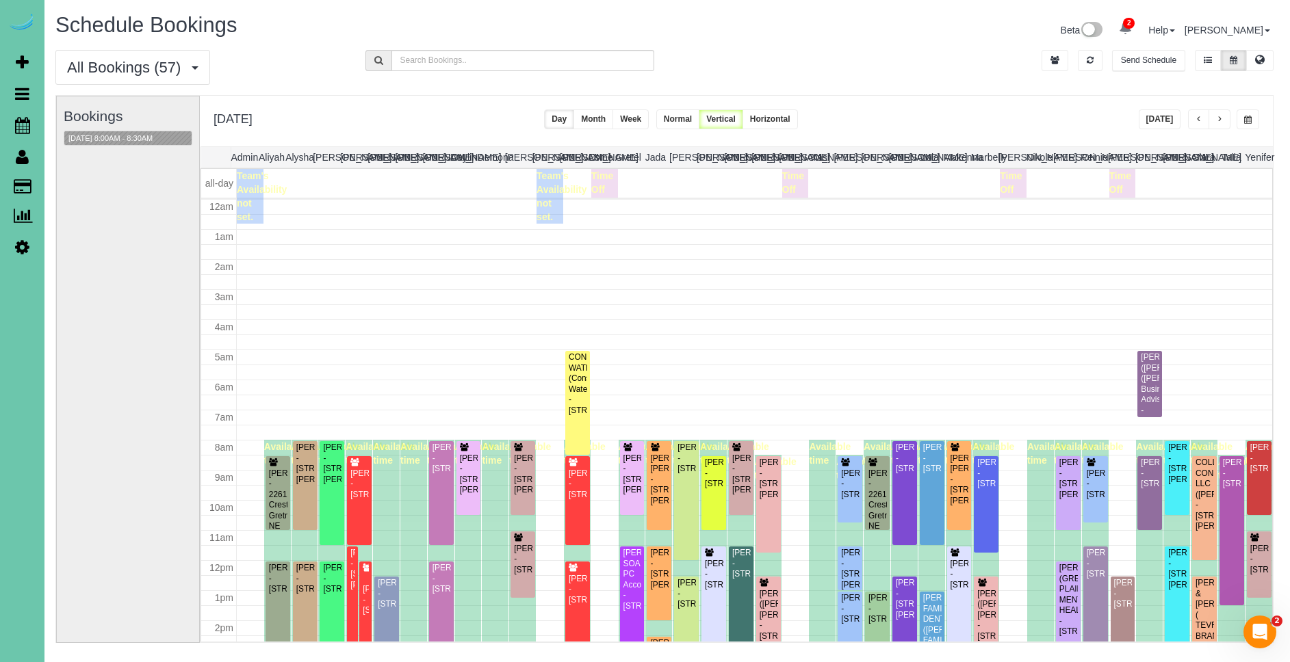
scroll to position [181, 0]
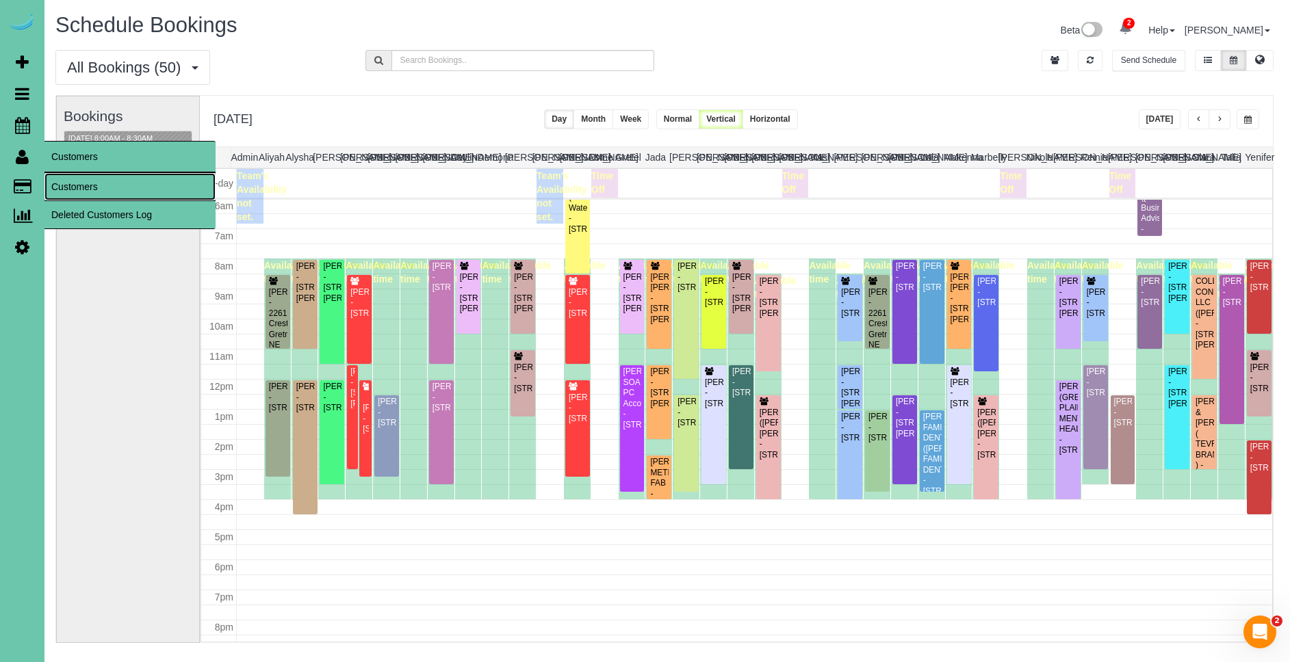
click at [112, 183] on link "Customers" at bounding box center [129, 186] width 171 height 27
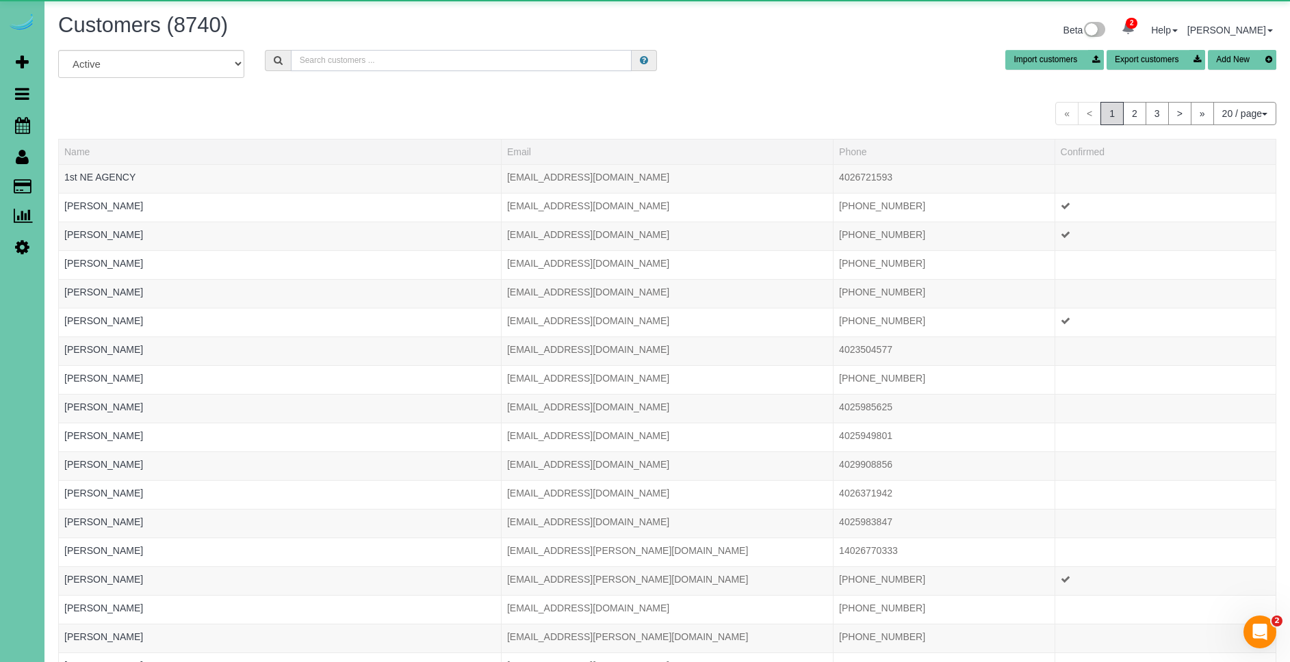
click at [438, 58] on input "text" at bounding box center [461, 60] width 341 height 21
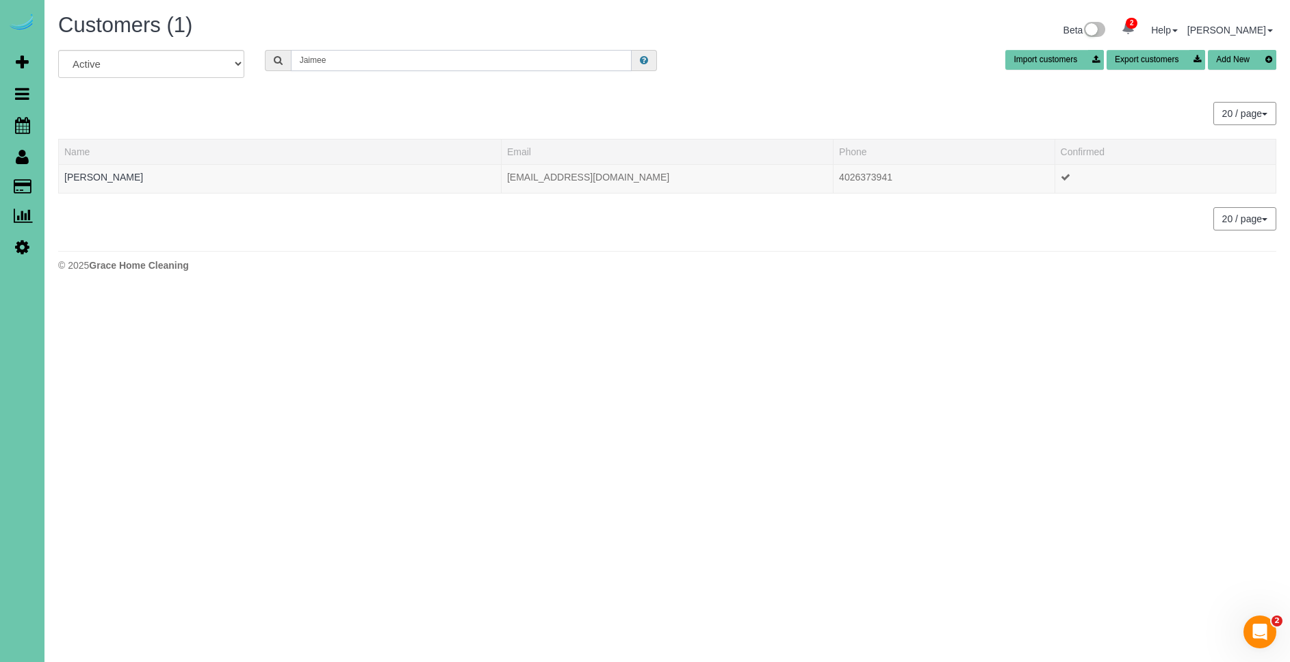
drag, startPoint x: 356, startPoint y: 60, endPoint x: 257, endPoint y: 56, distance: 99.3
click at [257, 56] on div "Jaimee" at bounding box center [461, 60] width 413 height 21
type input "3950"
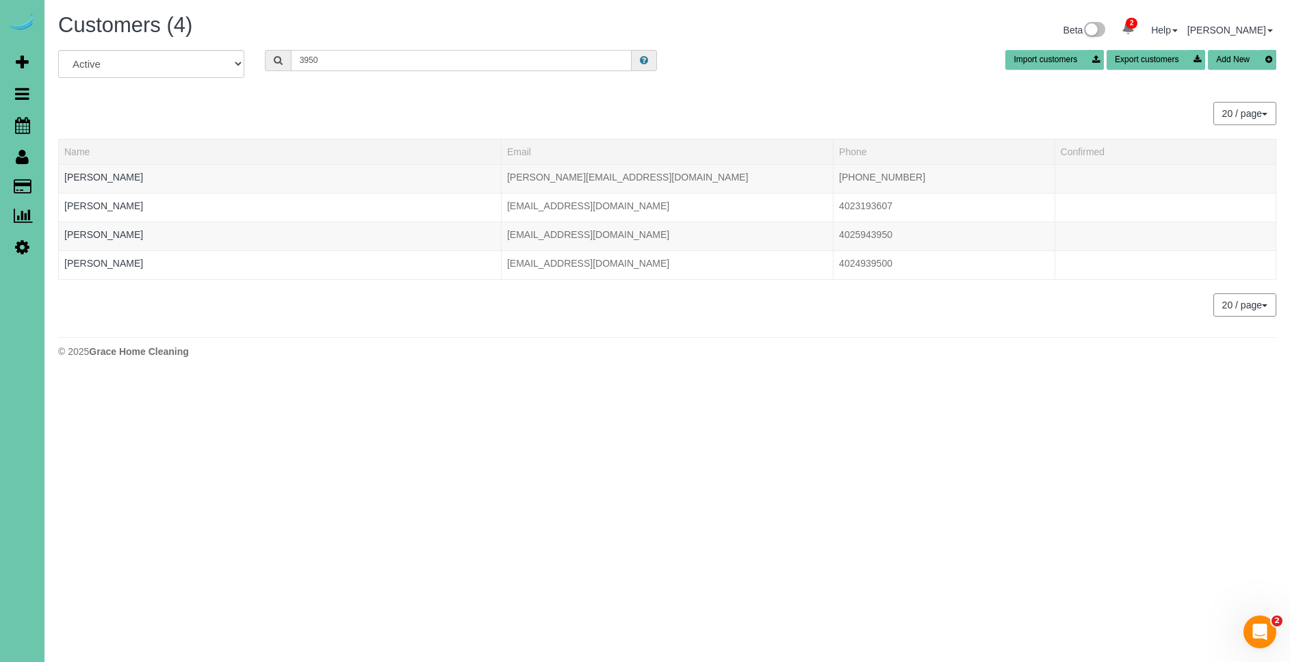
drag, startPoint x: 345, startPoint y: 60, endPoint x: 213, endPoint y: 55, distance: 132.2
click at [213, 55] on div "All Active Archived 3950 Import customers Export customers Add New" at bounding box center [667, 69] width 1239 height 38
click at [1250, 61] on button "Add New" at bounding box center [1242, 60] width 68 height 20
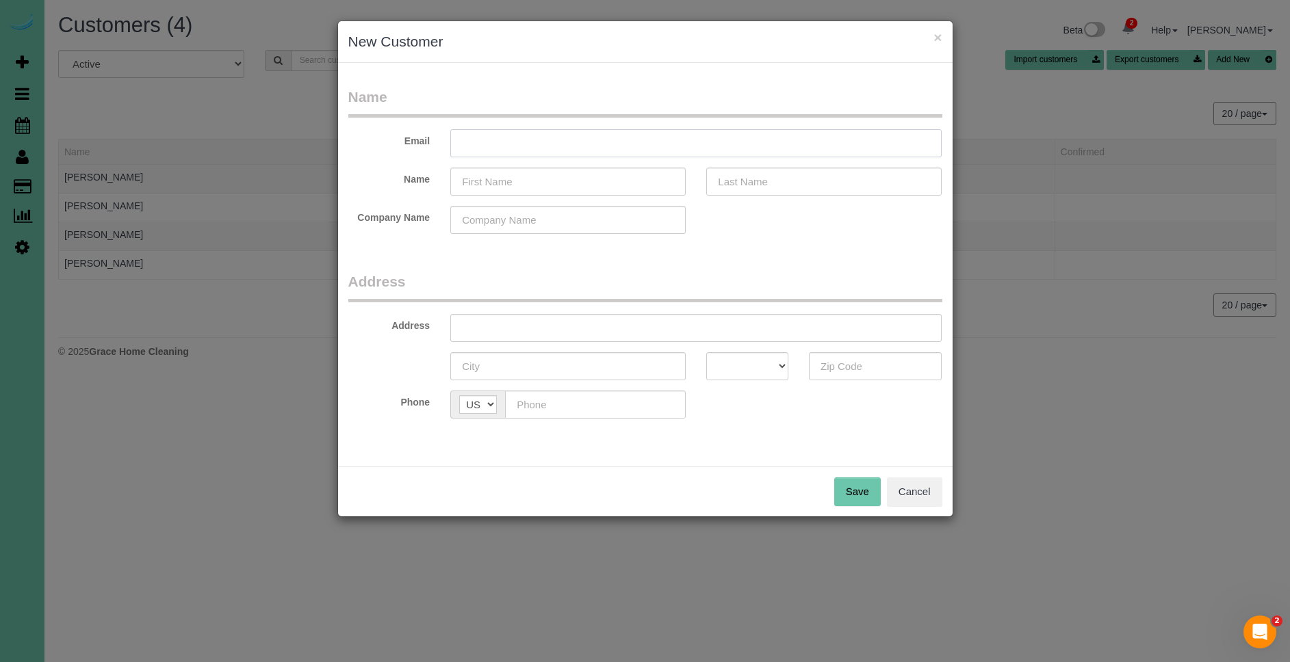
click at [528, 146] on input "text" at bounding box center [695, 143] width 491 height 28
type input "j"
type input "[EMAIL_ADDRESS][DOMAIN_NAME]"
click at [506, 182] on input "text" at bounding box center [567, 182] width 235 height 28
type input "[PERSON_NAME]"
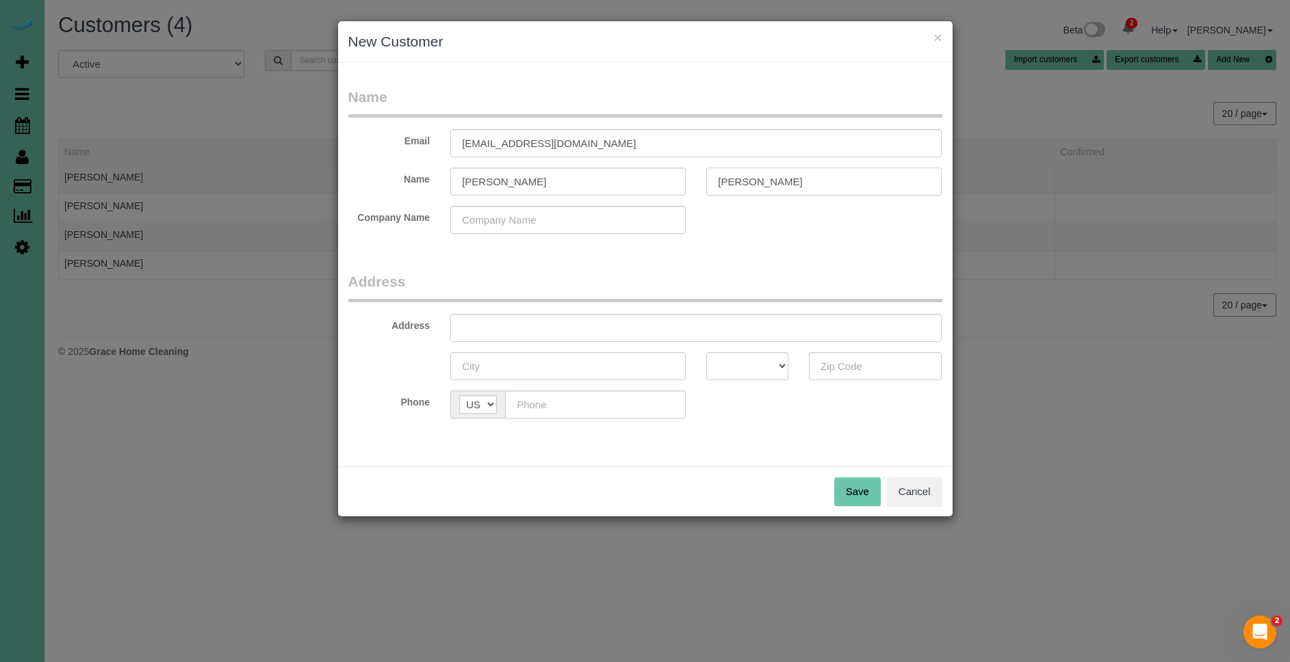
type input "[PERSON_NAME]"
click at [527, 336] on input "text" at bounding box center [695, 328] width 491 height 28
type input "[STREET_ADDRESS][PERSON_NAME]"
click at [524, 363] on input "text" at bounding box center [567, 366] width 235 height 28
type input "[GEOGRAPHIC_DATA]"
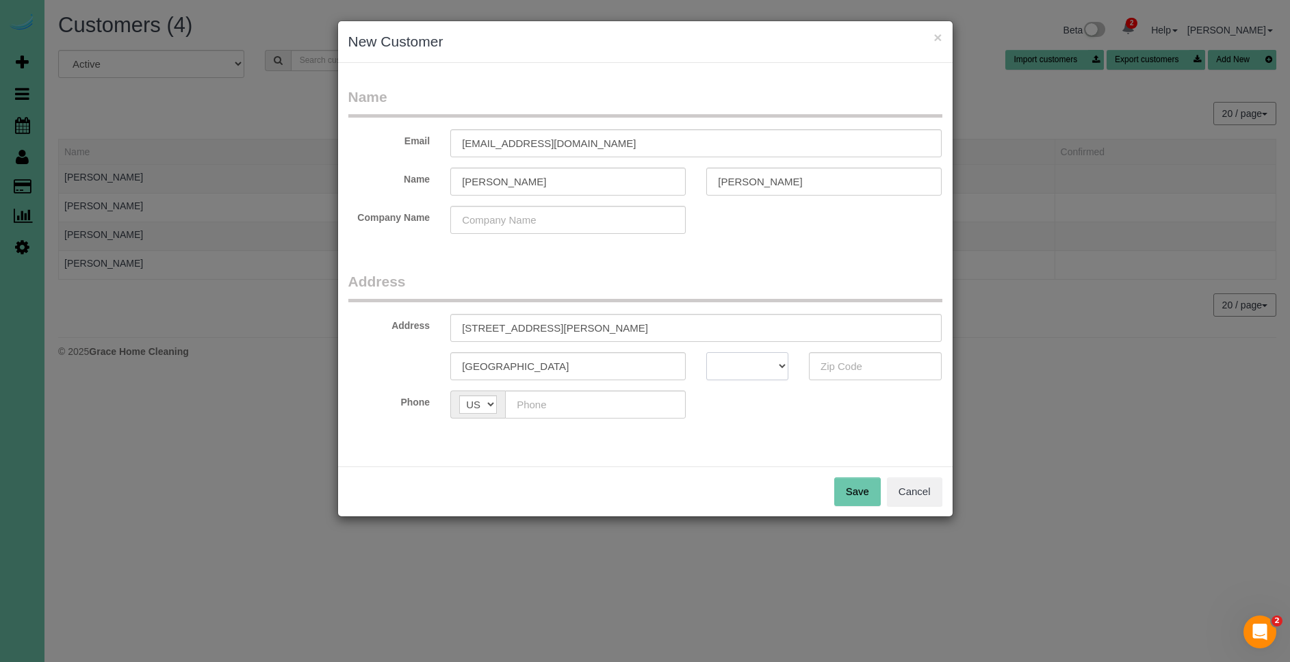
click at [758, 367] on select "AK AL AR AZ CA CO CT DC DE FL [GEOGRAPHIC_DATA] HI IA ID IL IN KS [GEOGRAPHIC_D…" at bounding box center [747, 366] width 82 height 28
select select "NE"
click at [857, 366] on input "text" at bounding box center [875, 366] width 133 height 28
type input "68132"
click at [608, 407] on input "text" at bounding box center [595, 405] width 181 height 28
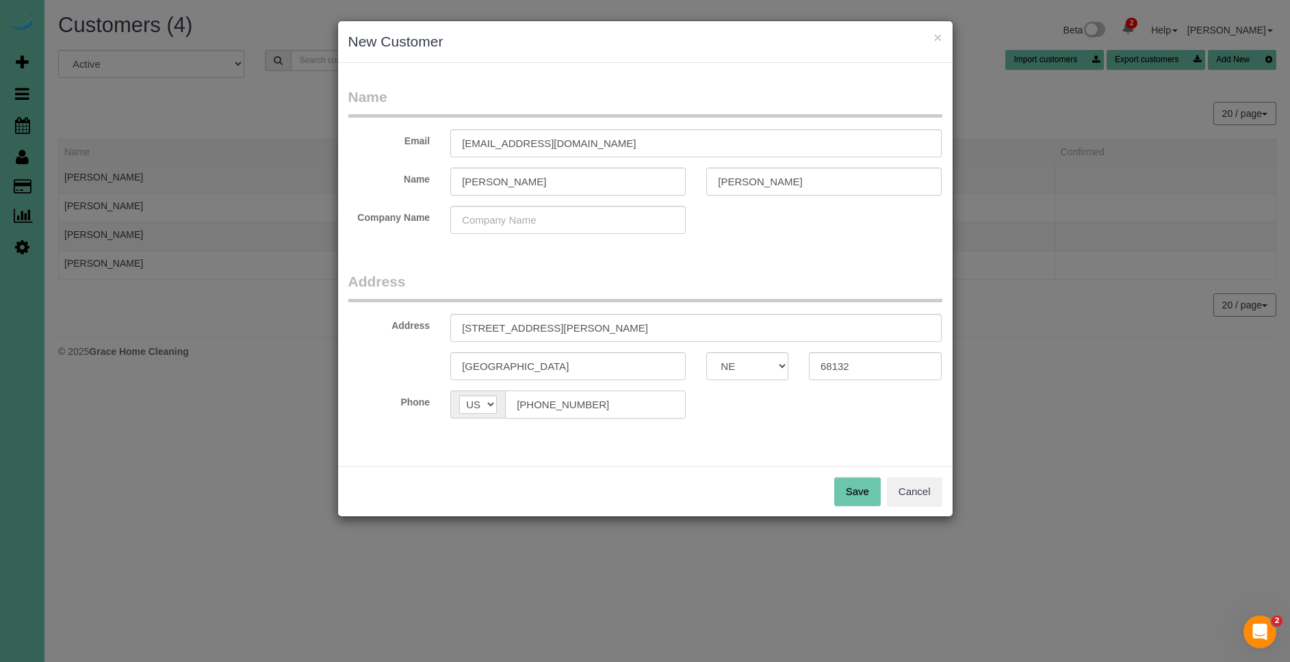
type input "[PHONE_NUMBER]"
click at [870, 484] on button "Save" at bounding box center [857, 492] width 47 height 29
type input "[EMAIL_ADDRESS][DOMAIN_NAME]"
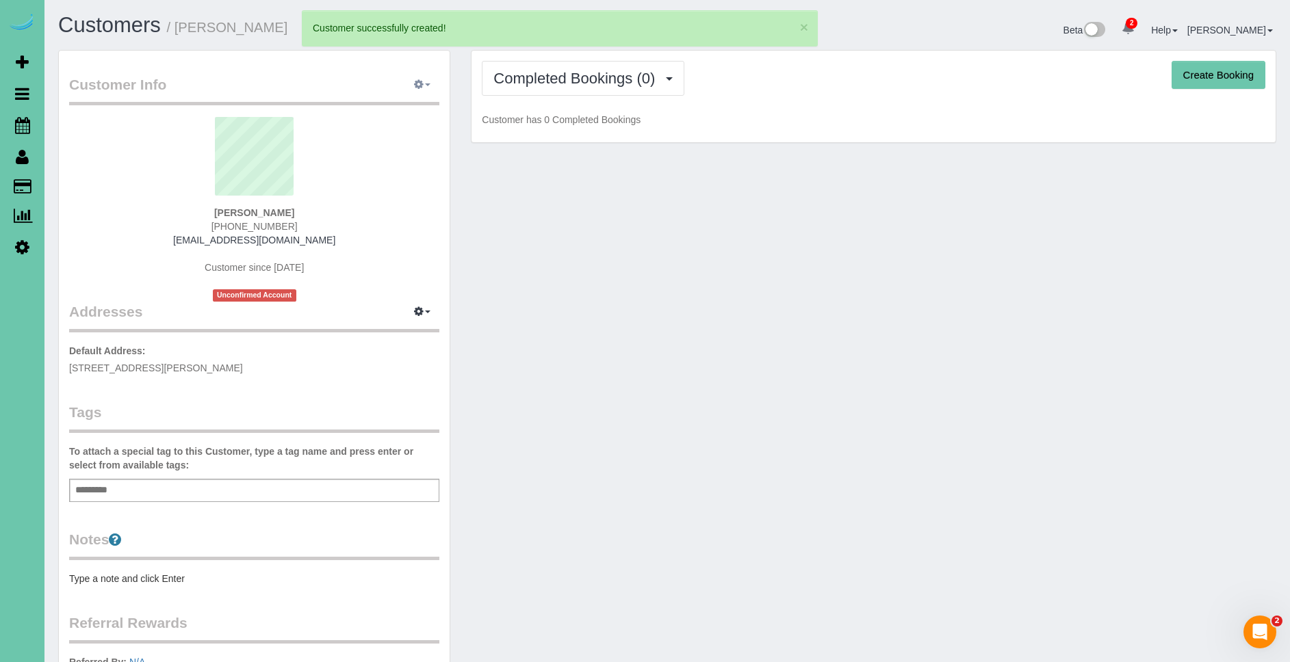
click at [415, 88] on icon "button" at bounding box center [419, 84] width 10 height 8
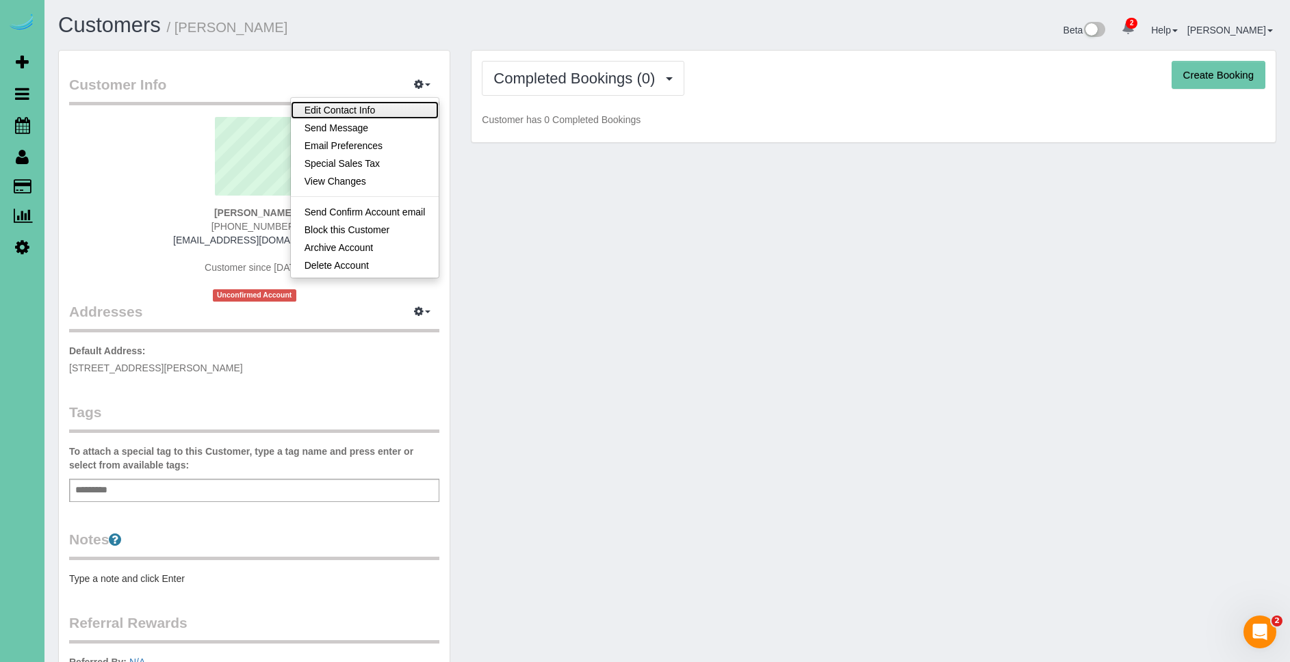
click at [411, 111] on link "Edit Contact Info" at bounding box center [365, 110] width 148 height 18
select select "NE"
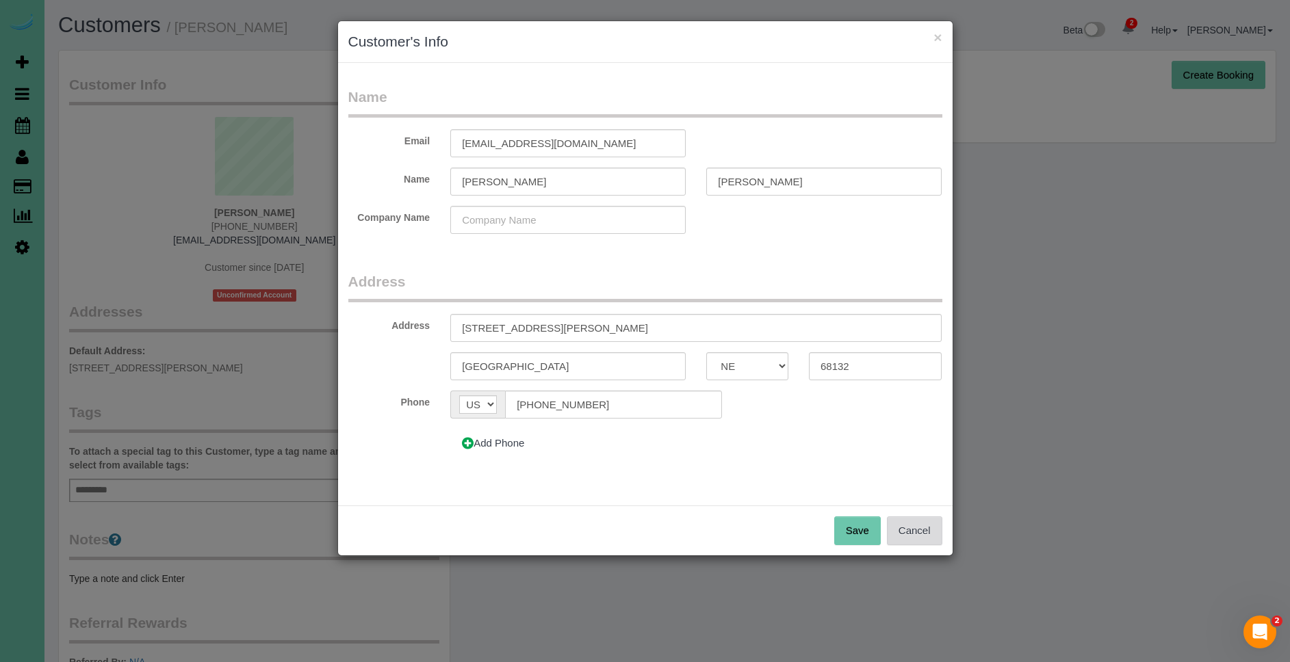
click at [934, 540] on button "Cancel" at bounding box center [914, 531] width 55 height 29
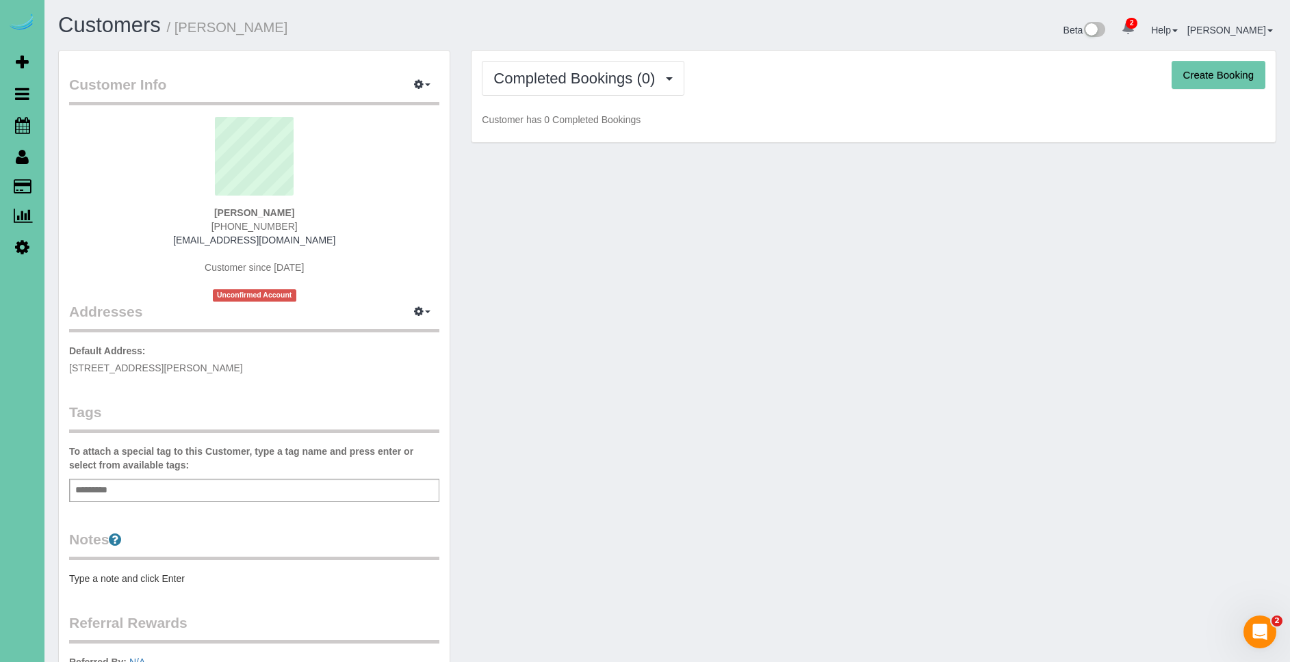
scroll to position [228, 0]
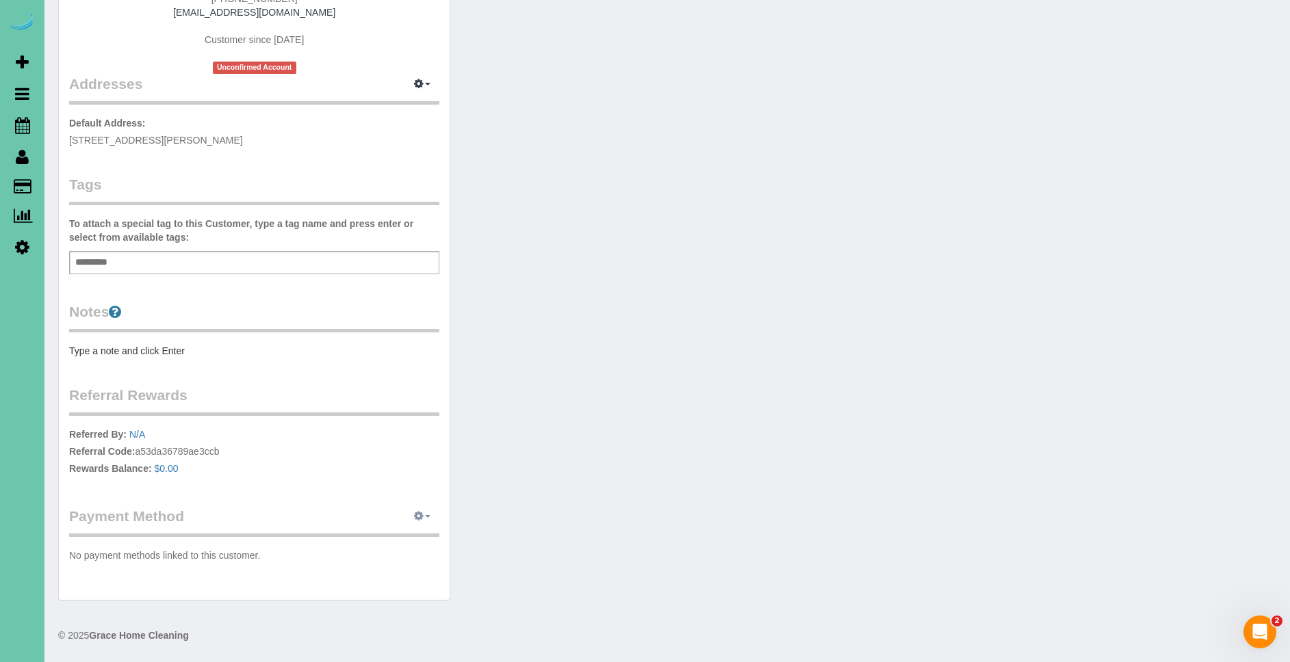
click at [428, 521] on button "button" at bounding box center [422, 516] width 34 height 21
click at [394, 560] on link "Add Credit/Debit Card" at bounding box center [375, 560] width 128 height 18
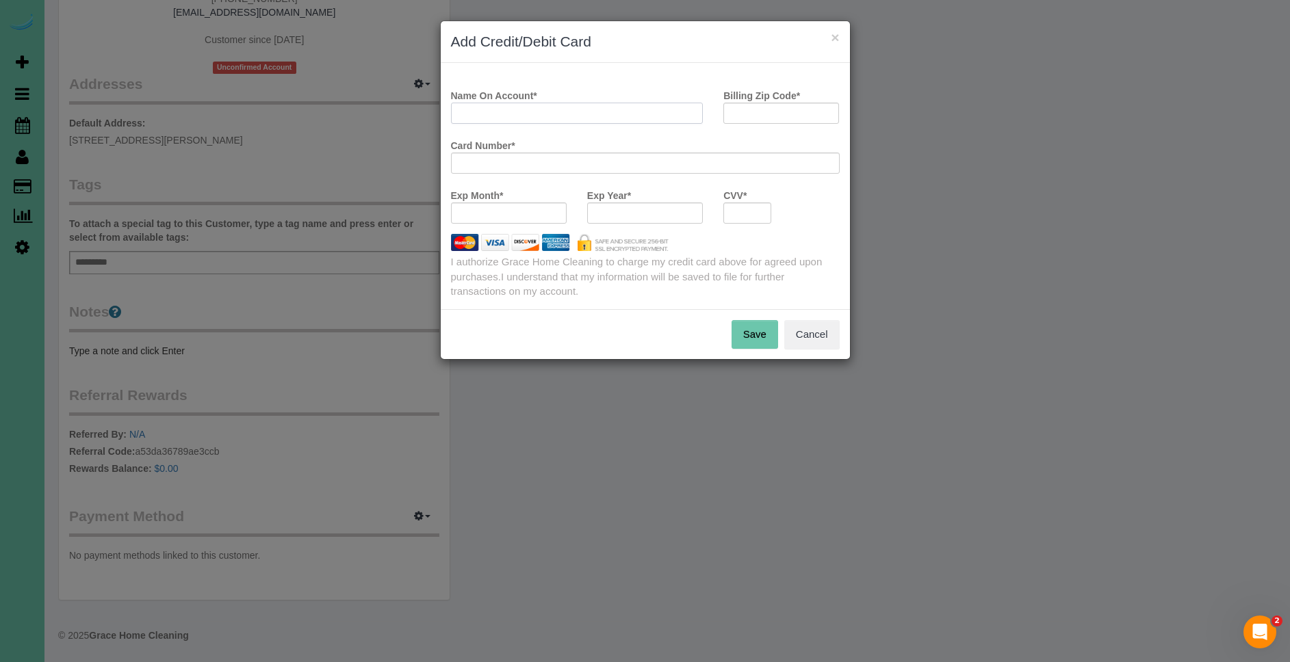
click at [562, 118] on input "Name On Account *" at bounding box center [577, 113] width 253 height 21
type input "[PERSON_NAME]"
type input "68132"
click at [731, 217] on div at bounding box center [747, 213] width 48 height 21
click at [762, 339] on button "Save" at bounding box center [754, 334] width 47 height 29
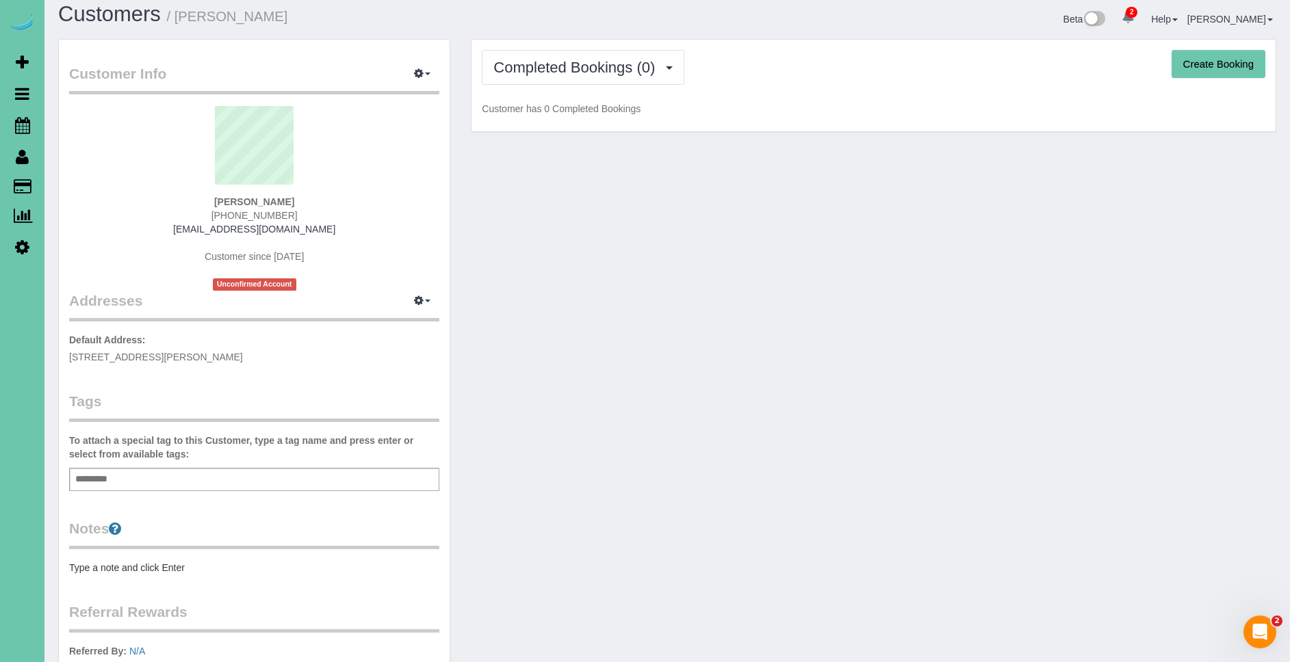
scroll to position [5, 0]
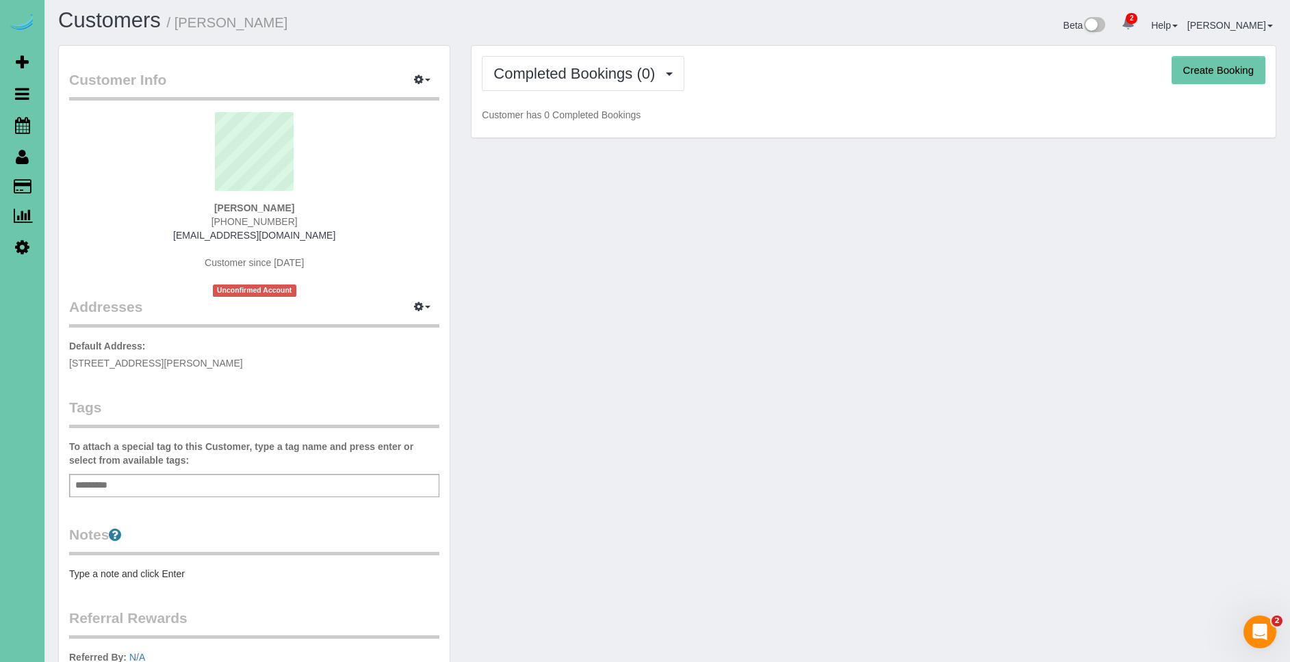
click at [1204, 67] on button "Create Booking" at bounding box center [1218, 70] width 94 height 29
select select "NE"
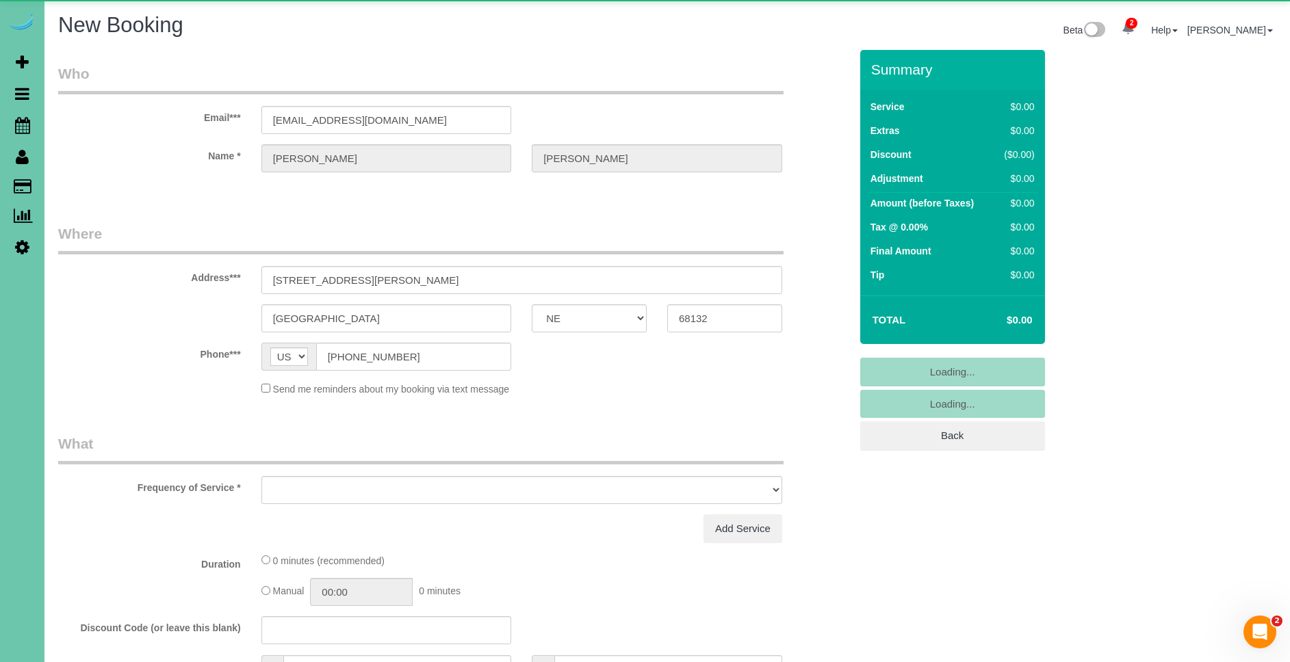
select select "object:21564"
select select "string:fspay-dab5986f-0962-4d8a-88c6-aca7e6120af1"
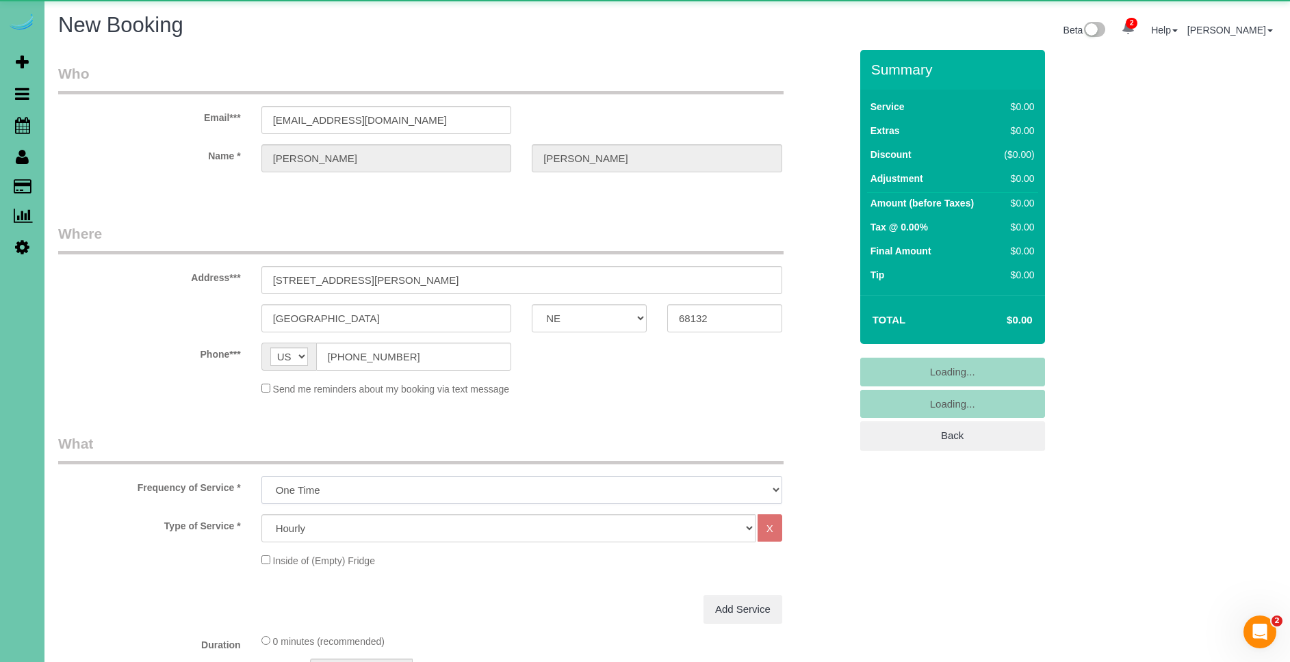
click at [399, 491] on select "One Time Weekly (0% for the First Booking) Bi-Weekly (0% for the First Booking)…" at bounding box center [521, 490] width 521 height 28
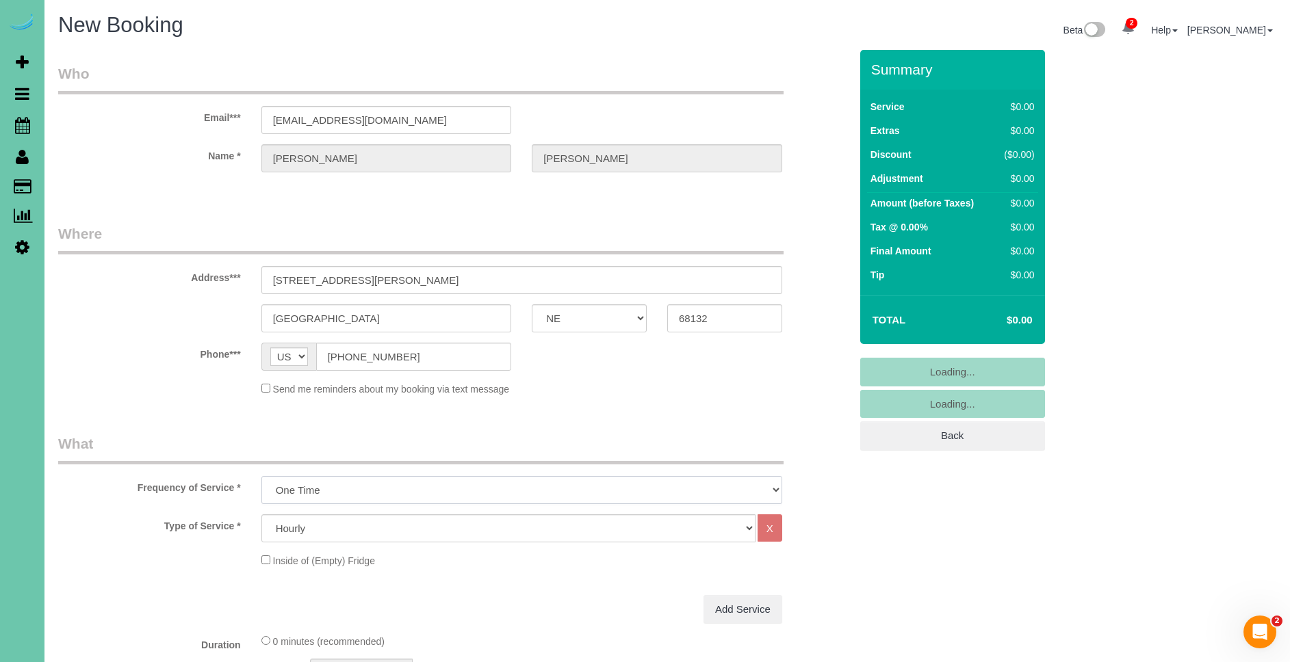
select select "object:21592"
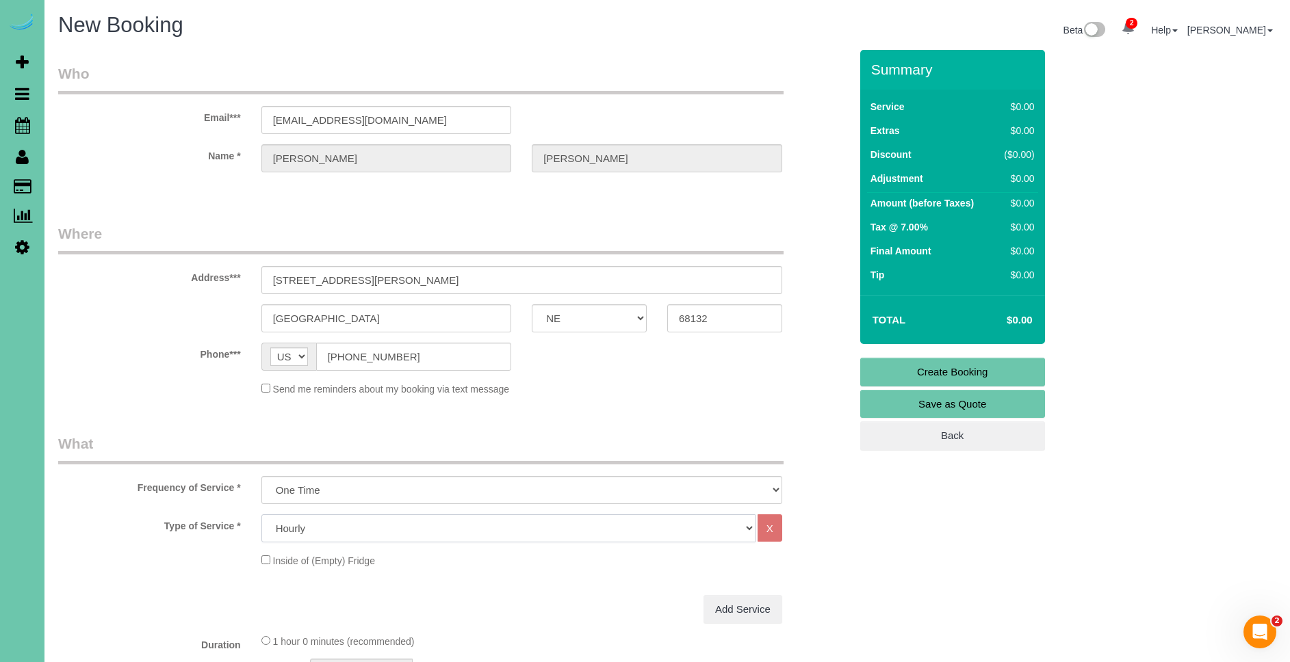
click at [390, 536] on select "Hourly 2.5 Hour Custom Clean 3.5 Hour Custom Clean commercial 1000 Square Feet …" at bounding box center [508, 529] width 494 height 28
select select "159"
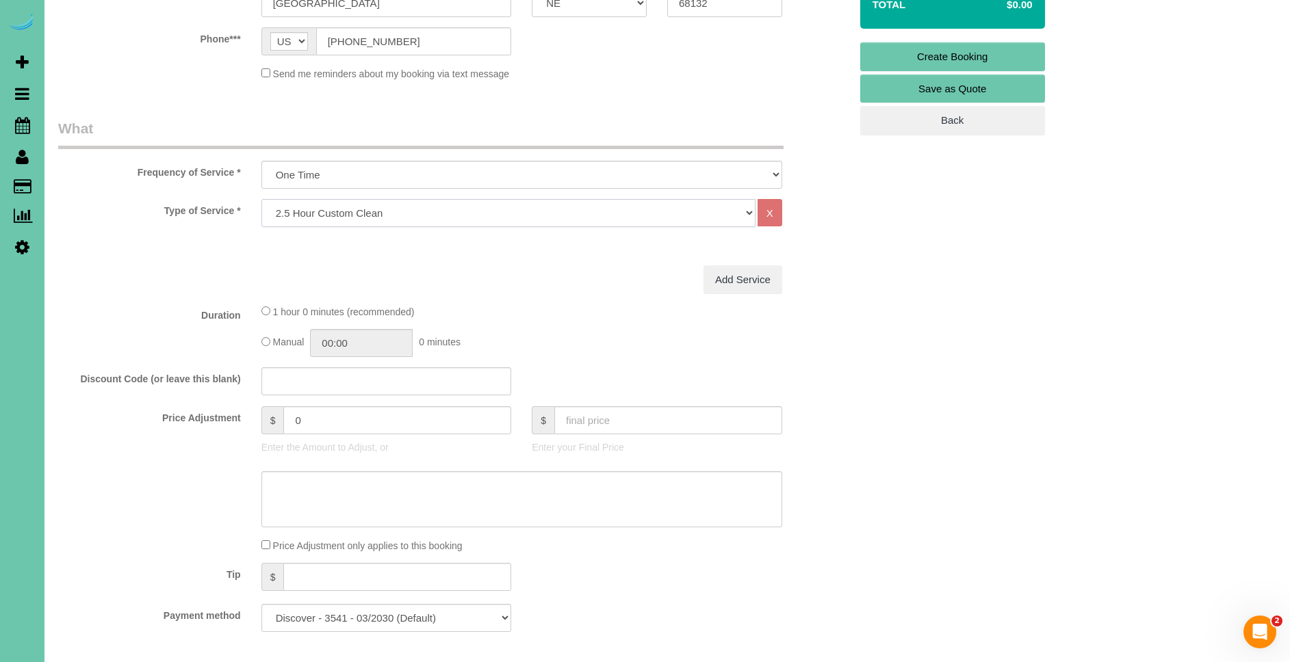
scroll to position [317, 0]
click at [365, 425] on input "0" at bounding box center [397, 419] width 228 height 28
type input "145"
click at [527, 321] on div "2 hours 30 minutes (recommended) Manual 00:00 0 minutes" at bounding box center [521, 328] width 541 height 53
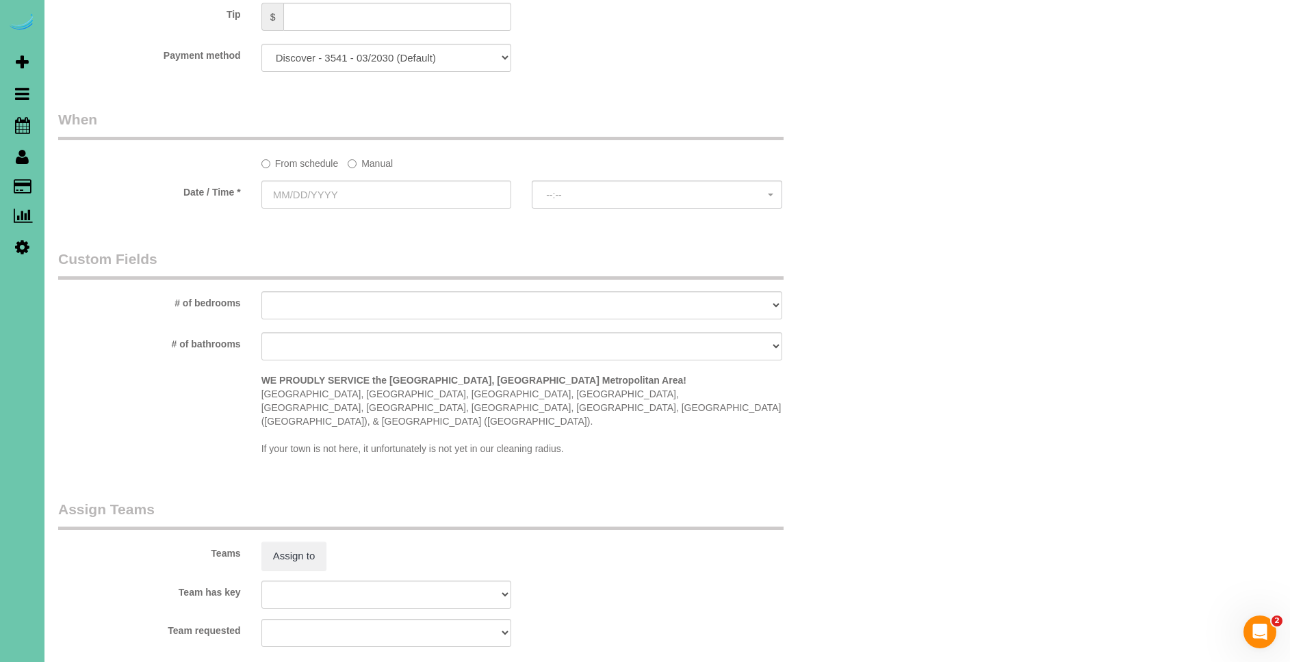
scroll to position [969, 0]
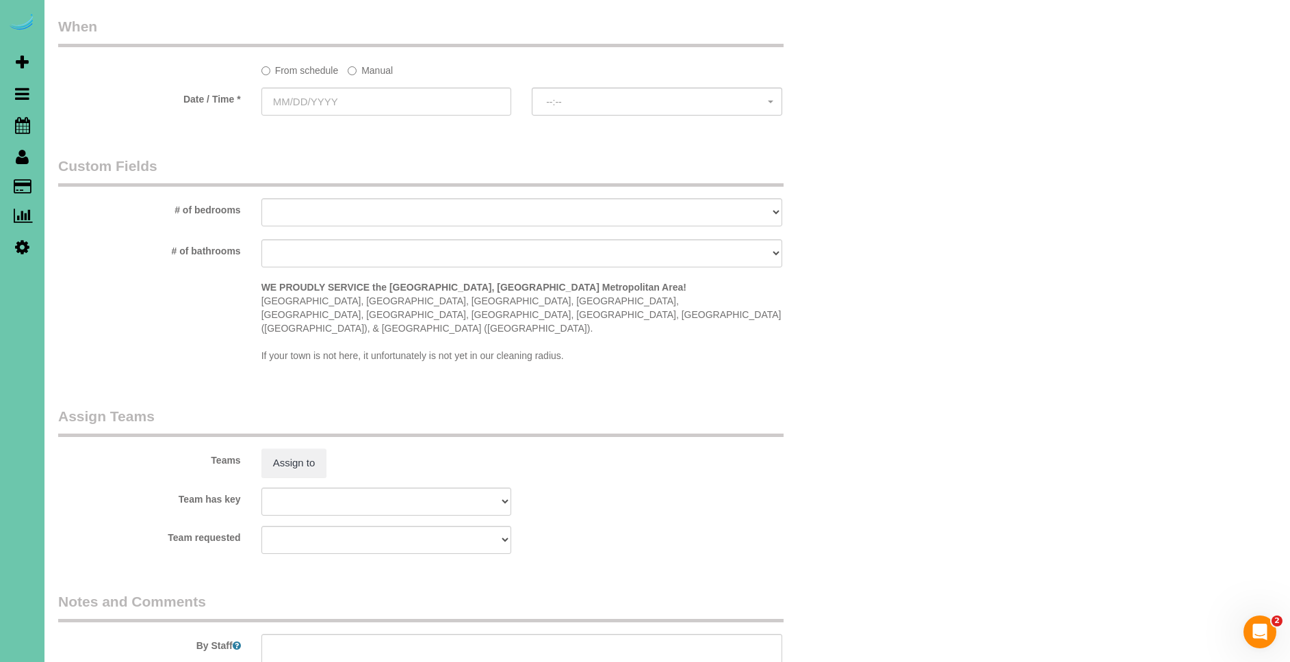
click at [379, 65] on label "Manual" at bounding box center [370, 68] width 45 height 18
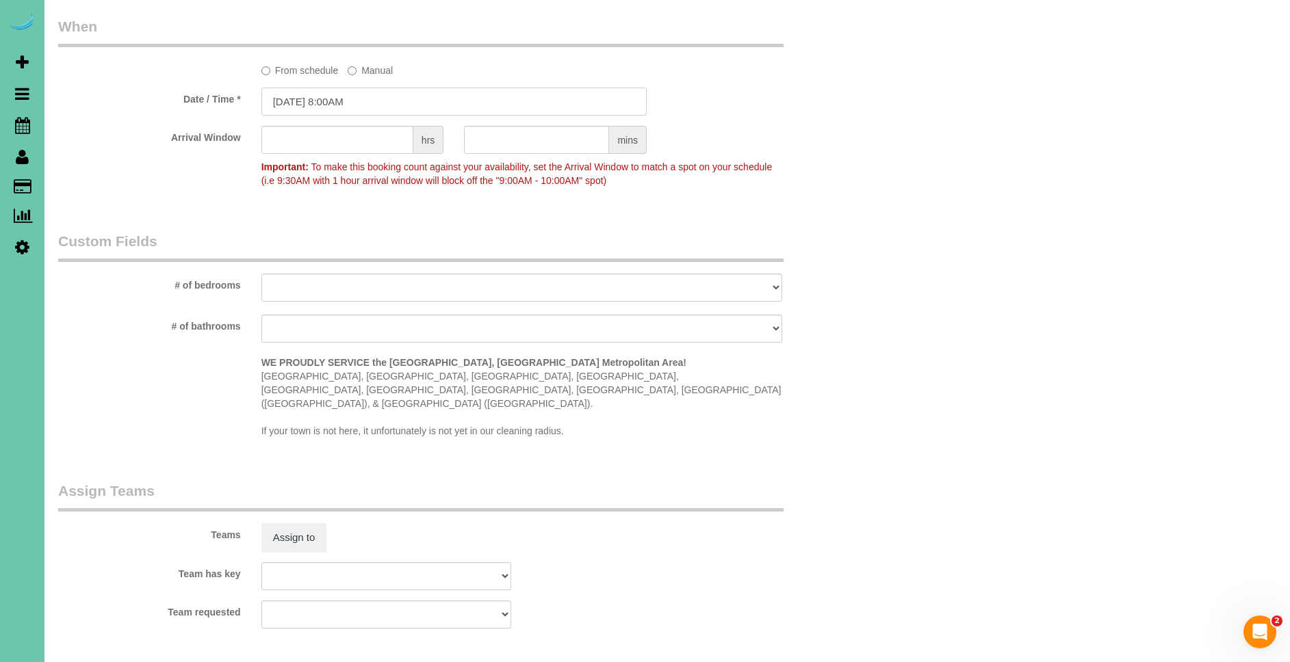
click at [309, 96] on input "[DATE] 8:00AM" at bounding box center [453, 102] width 385 height 28
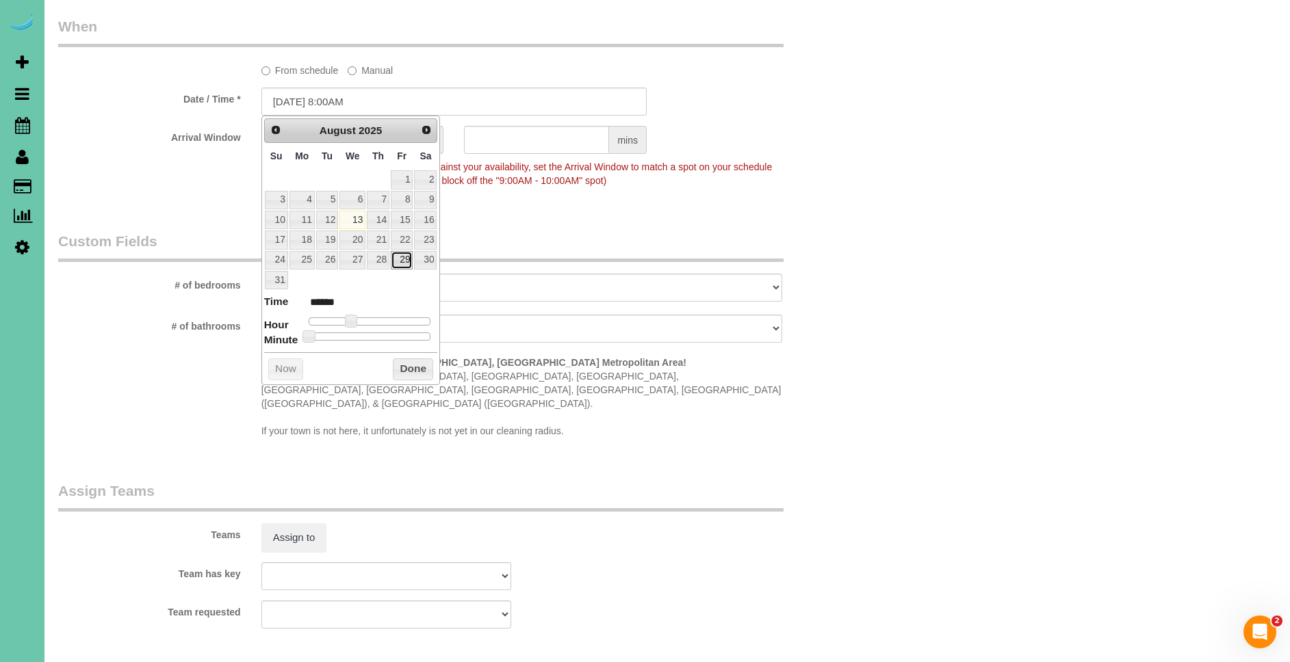
click at [406, 260] on link "29" at bounding box center [402, 260] width 22 height 18
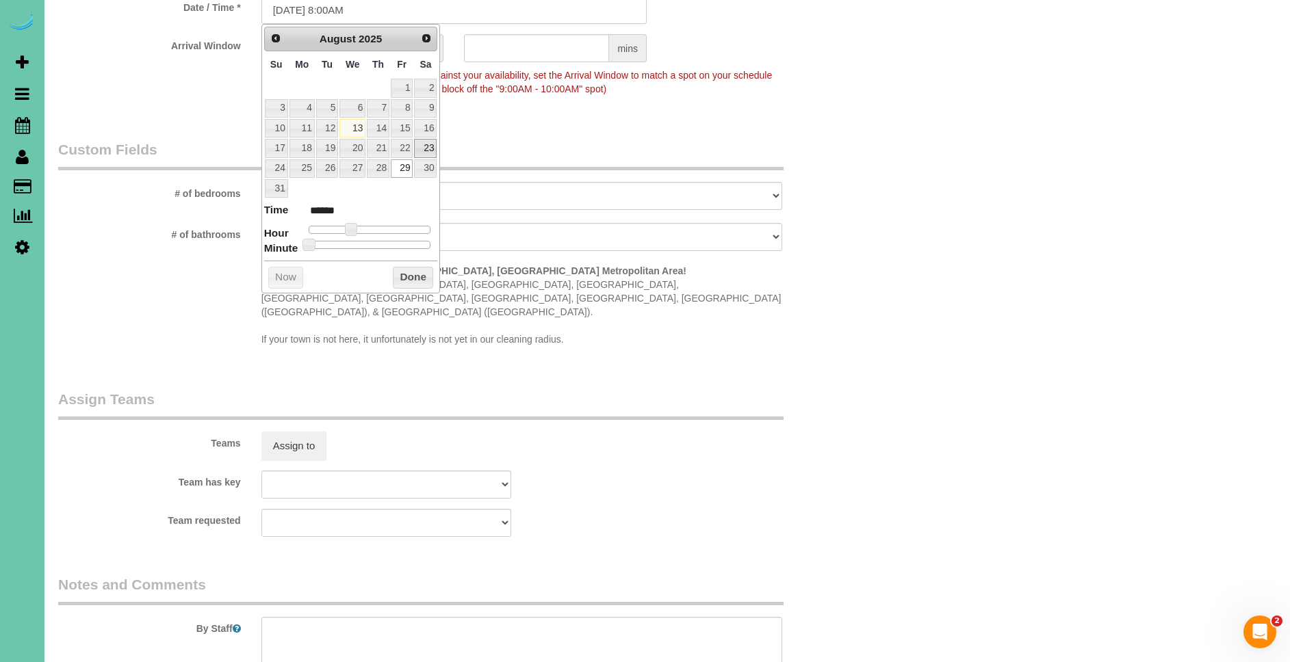
scroll to position [1059, 0]
type input "[DATE] 9:00AM"
type input "******"
type input "[DATE] 10:00AM"
type input "*******"
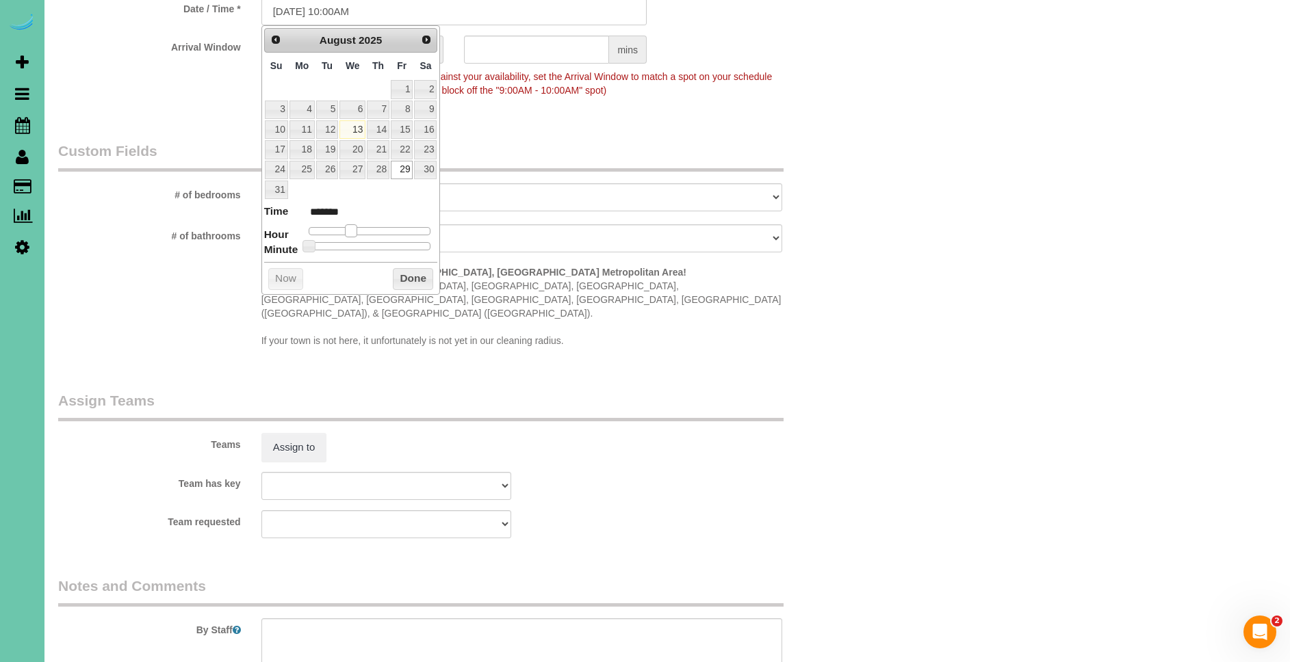
type input "[DATE] 11:00AM"
type input "*******"
drag, startPoint x: 347, startPoint y: 233, endPoint x: 361, endPoint y: 233, distance: 14.4
click at [361, 233] on span at bounding box center [367, 230] width 12 height 12
type input "[DATE] 11:10AM"
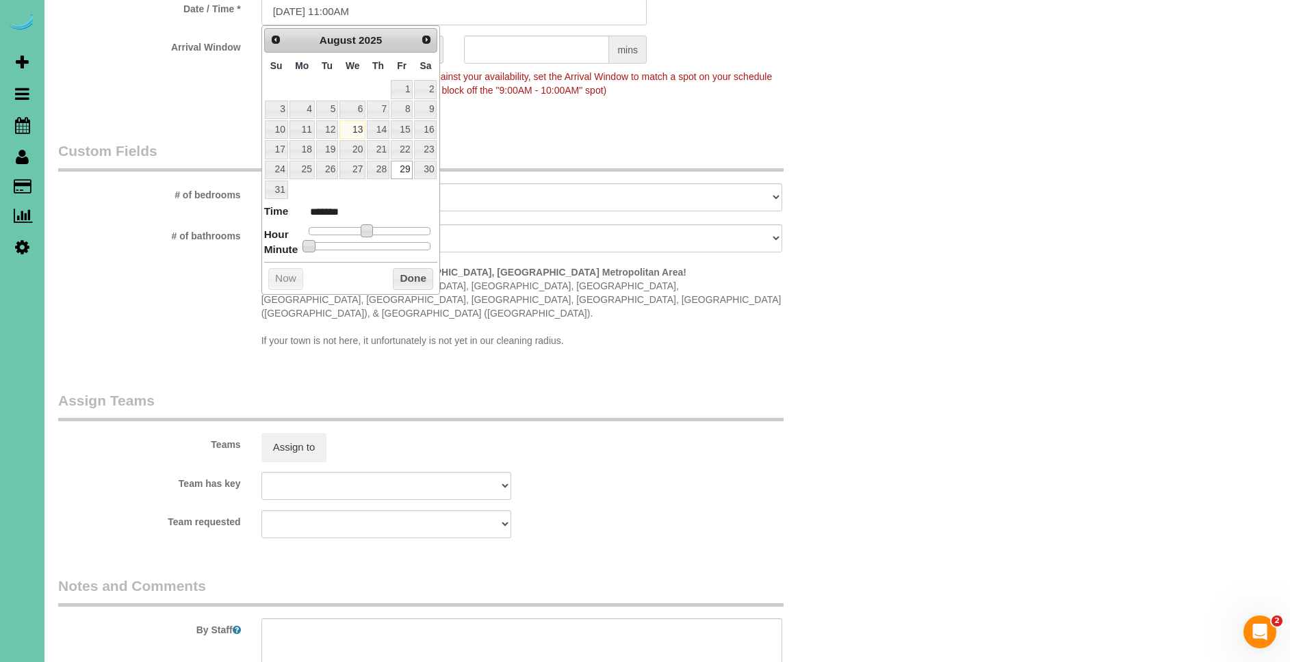
type input "*******"
type input "[DATE] 11:15AM"
type input "*******"
type input "[DATE] 11:20AM"
type input "*******"
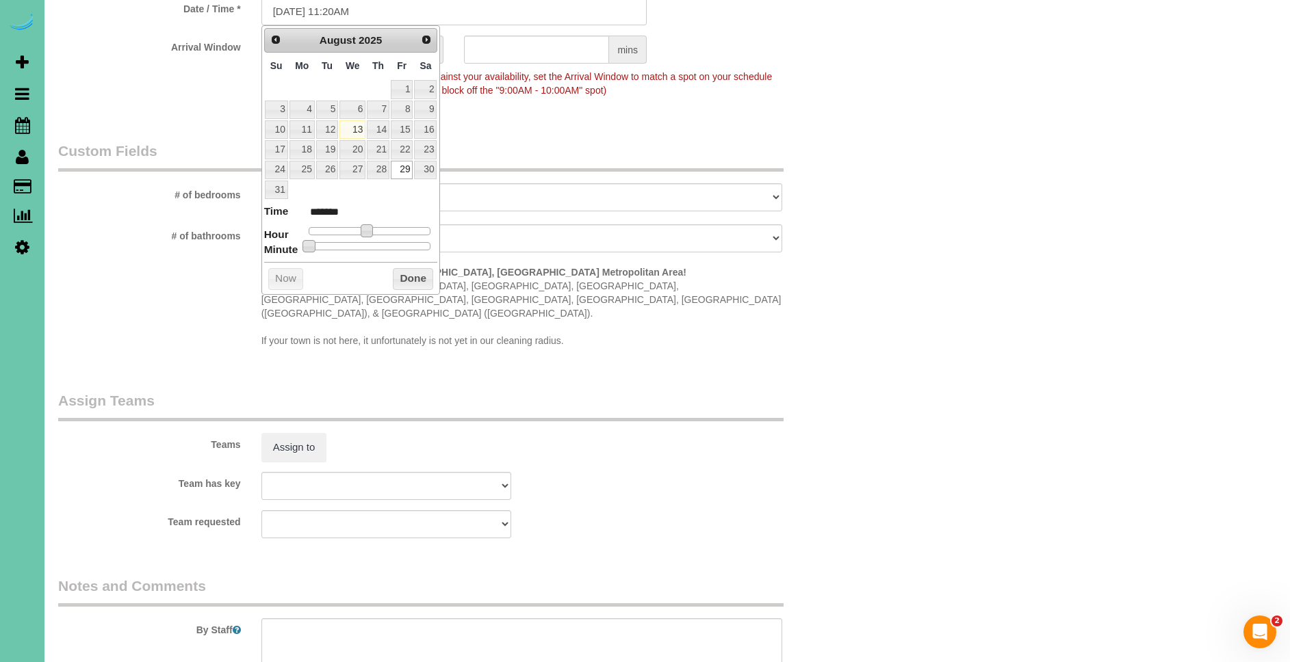
type input "[DATE] 11:25AM"
type input "*******"
type input "[DATE] 11:30AM"
type input "*******"
drag, startPoint x: 311, startPoint y: 245, endPoint x: 375, endPoint y: 248, distance: 64.4
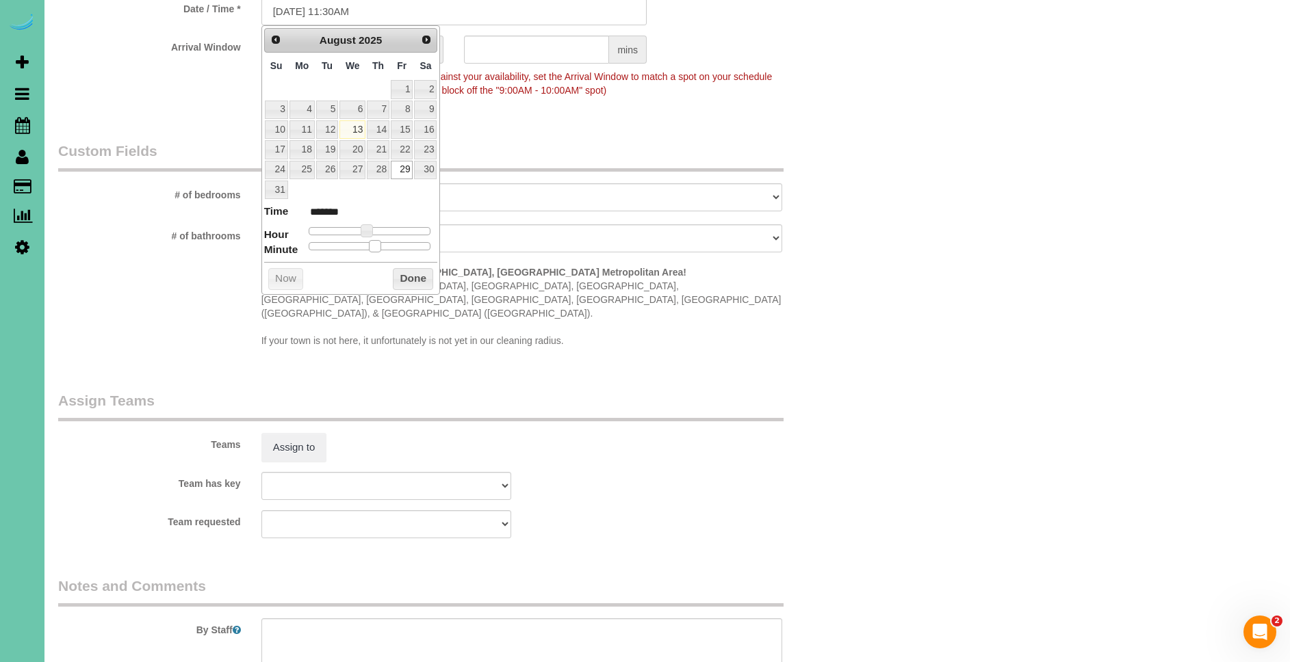
click at [375, 248] on span at bounding box center [375, 246] width 12 height 12
click at [424, 279] on button "Done" at bounding box center [413, 279] width 40 height 22
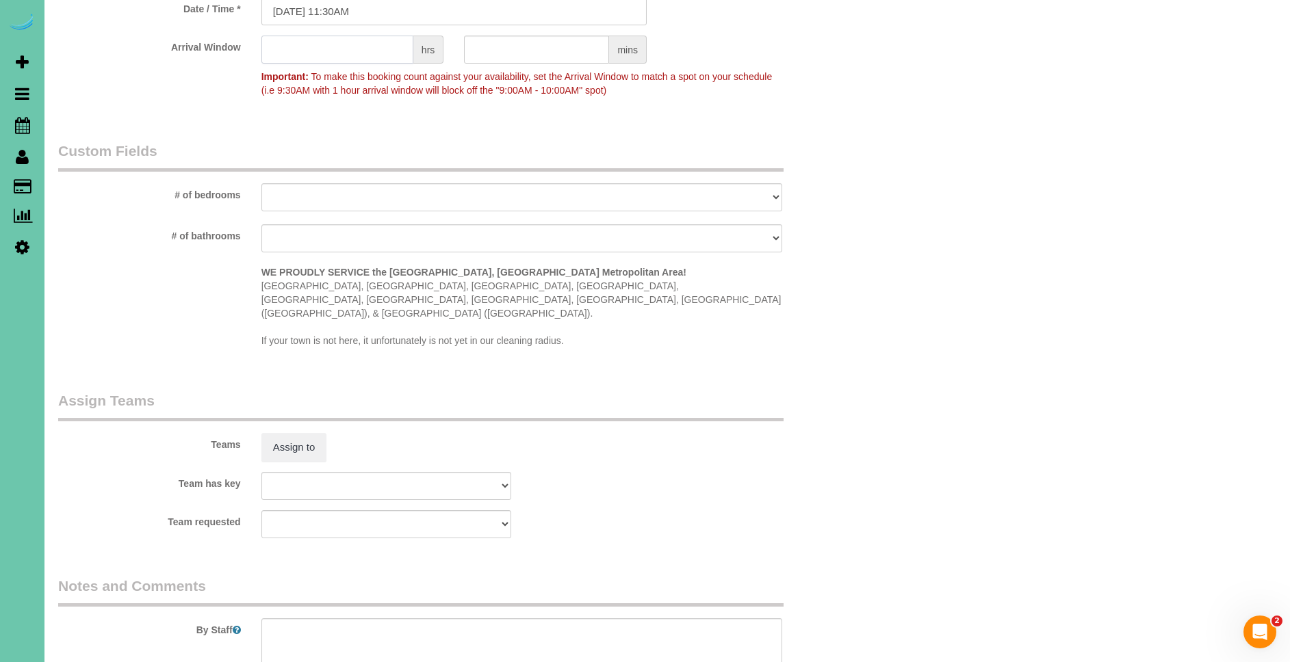
click at [370, 53] on input "text" at bounding box center [337, 50] width 152 height 28
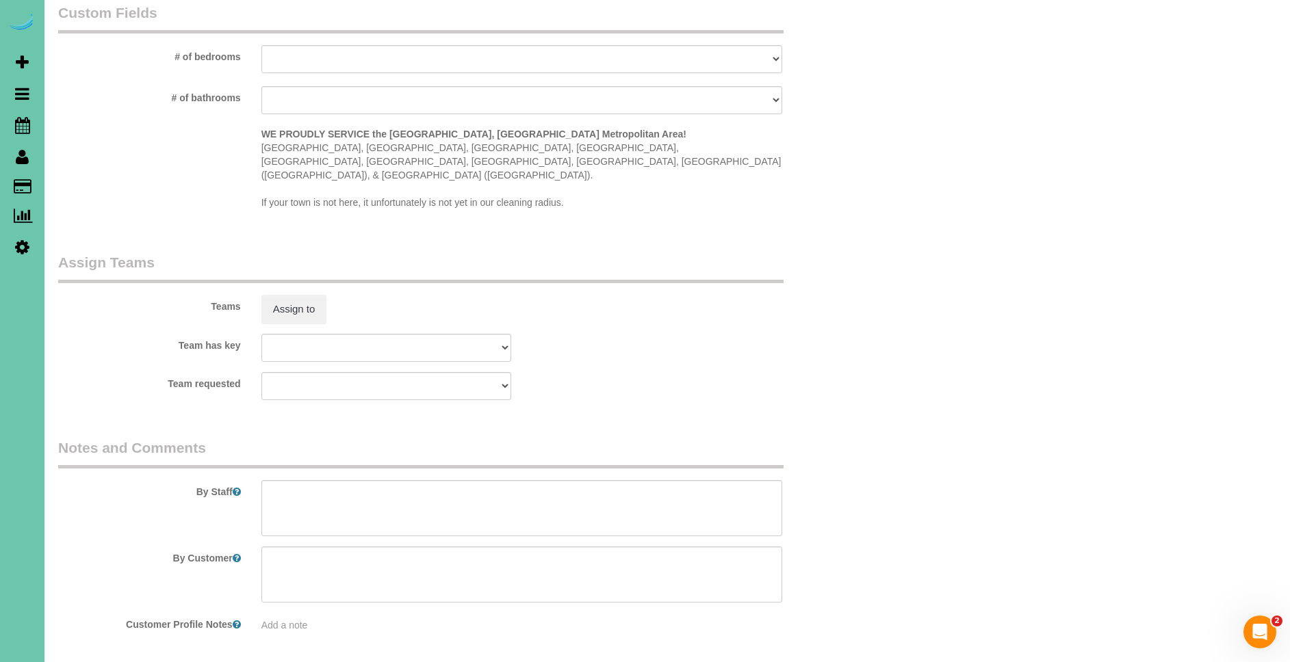
scroll to position [1226, 0]
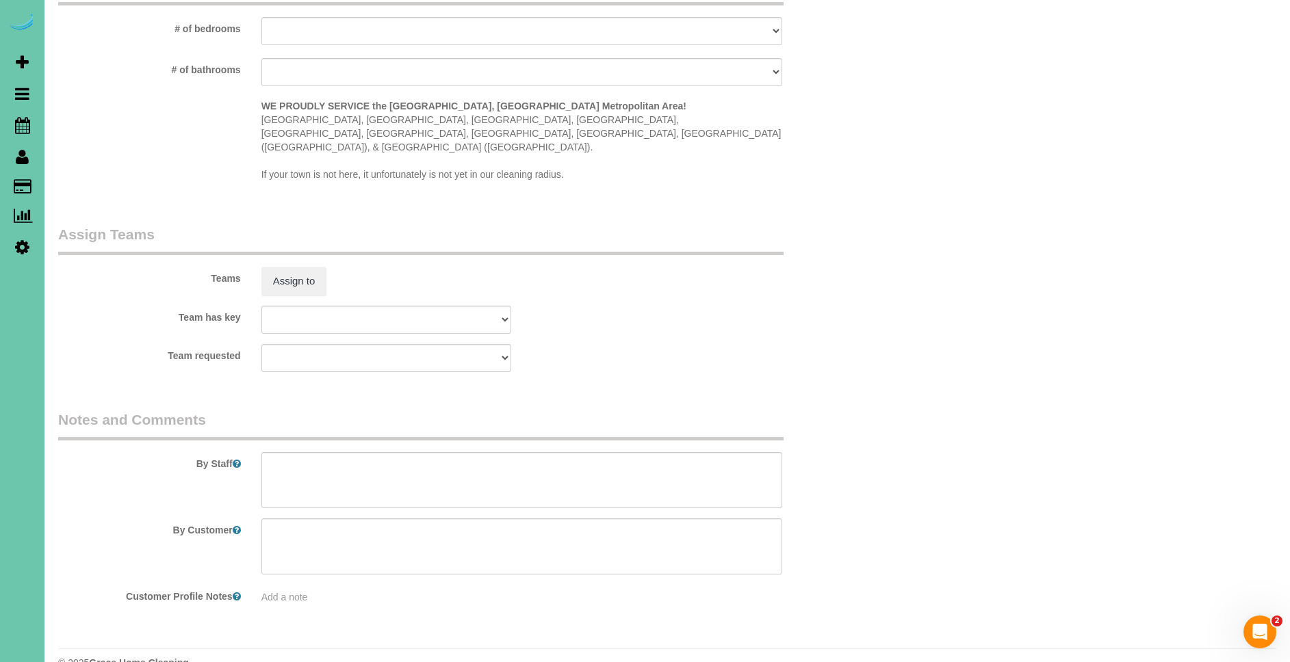
type input "1"
click at [468, 465] on textarea at bounding box center [521, 480] width 521 height 56
click at [281, 459] on textarea at bounding box center [521, 480] width 521 height 56
click at [394, 463] on textarea at bounding box center [521, 480] width 521 height 56
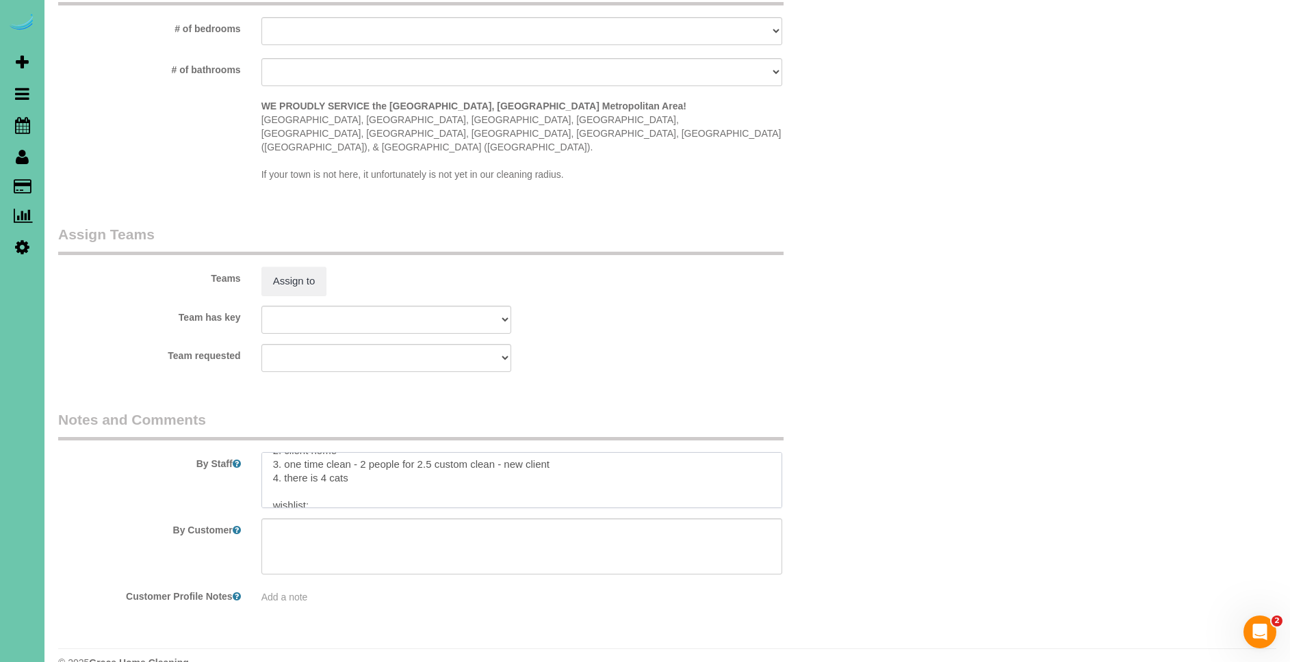
scroll to position [41, 0]
click at [372, 453] on textarea at bounding box center [521, 480] width 521 height 56
click at [324, 465] on textarea at bounding box center [521, 480] width 521 height 56
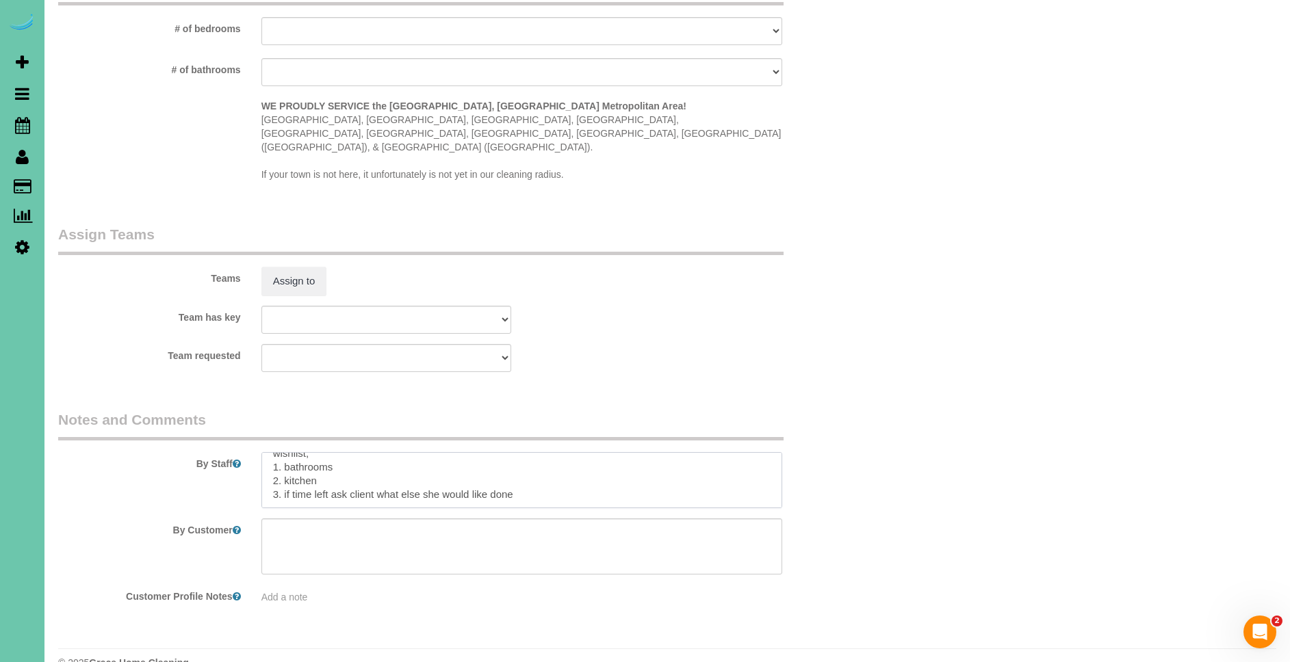
paste textarea "* Expected Completion (Based on Home Condition Rating 1–10): -If home is rated …"
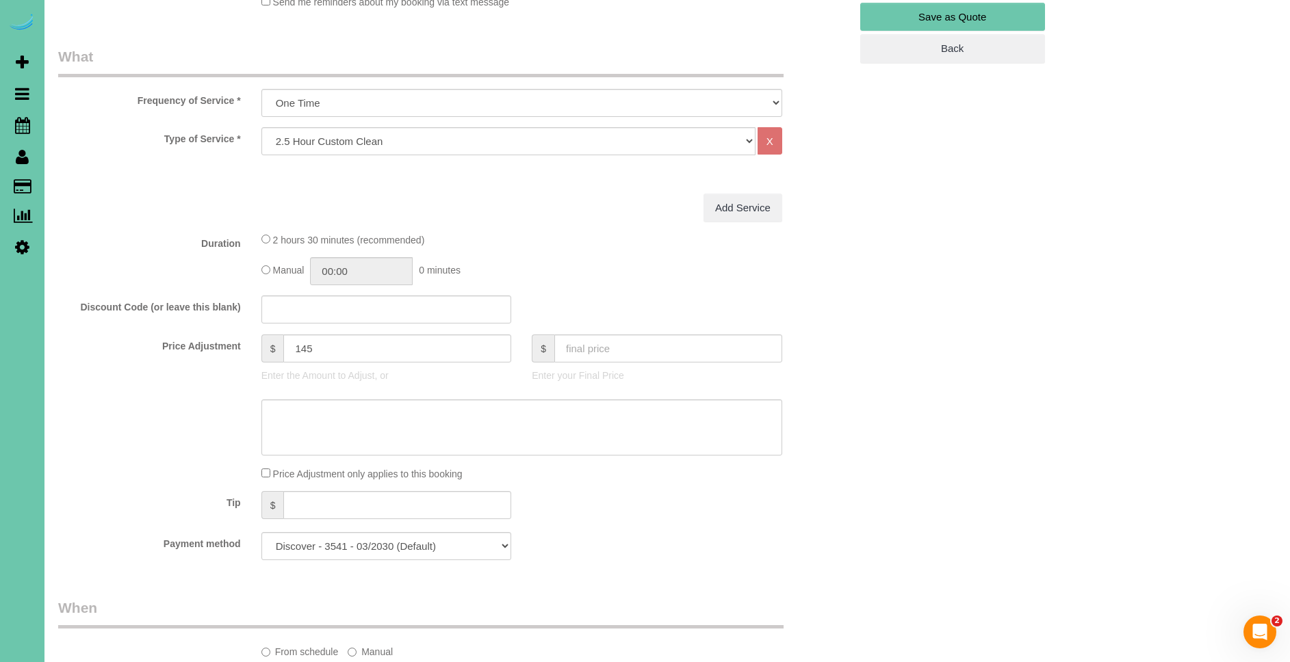
scroll to position [0, 0]
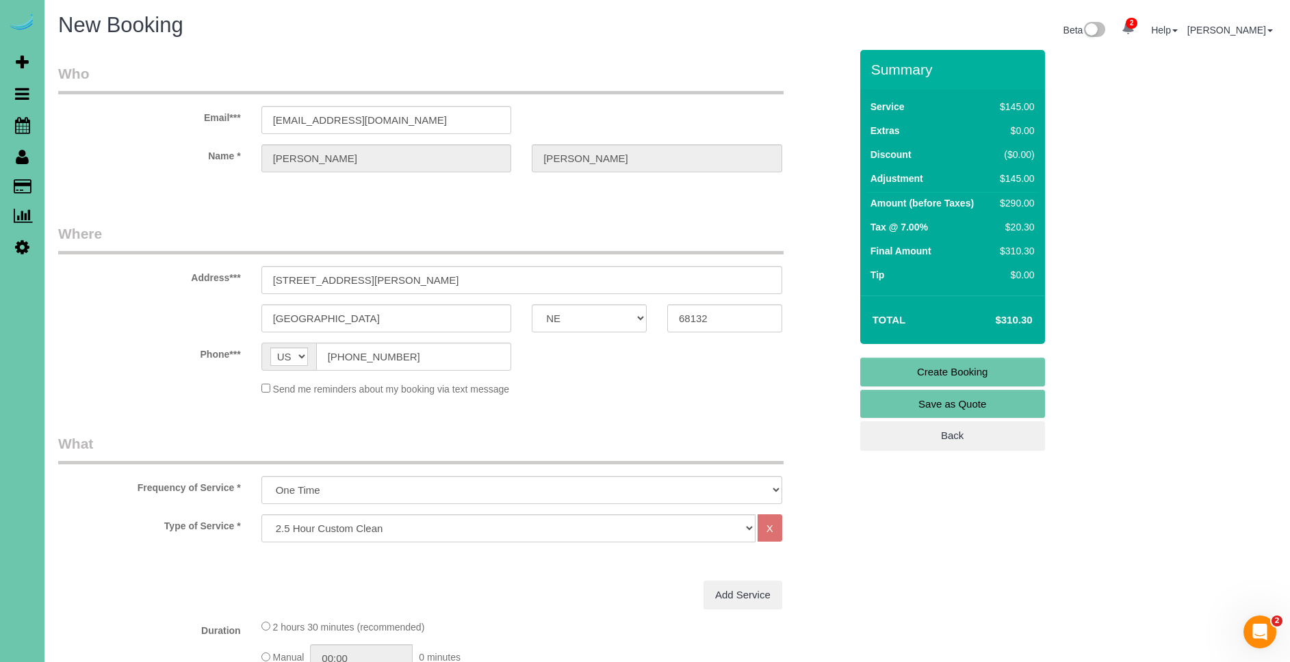
type textarea "1. credit 2. client home 3. one time clean - 2 people for 2.5 custom clean - ne…"
click at [954, 369] on link "Create Booking" at bounding box center [952, 372] width 185 height 29
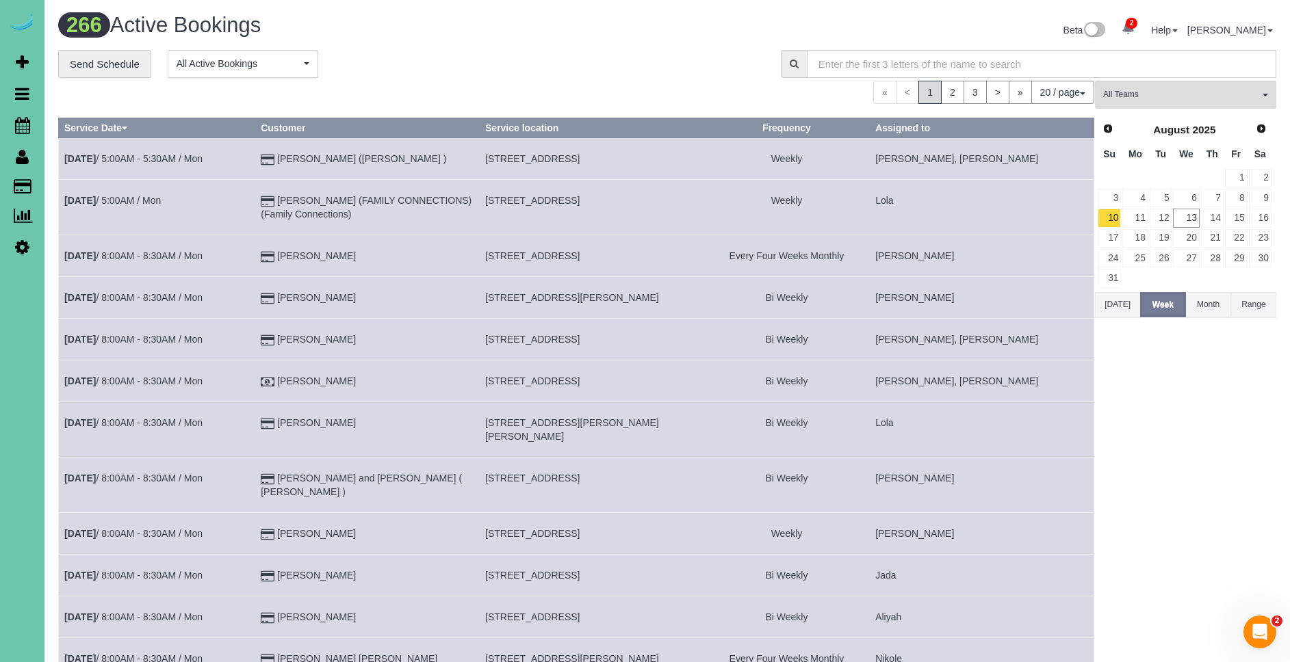
scroll to position [4, 0]
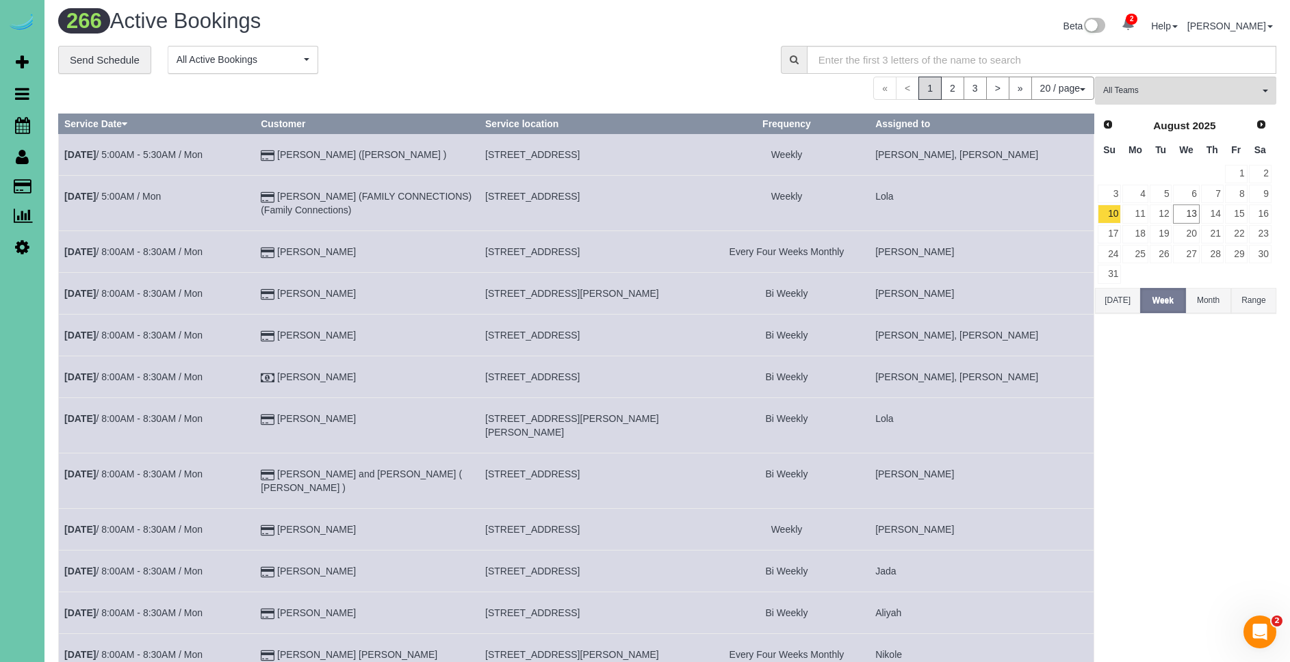
click at [689, 428] on td "[STREET_ADDRESS][PERSON_NAME][PERSON_NAME]" at bounding box center [592, 425] width 224 height 55
click at [704, 400] on td "[STREET_ADDRESS][PERSON_NAME][PERSON_NAME]" at bounding box center [592, 425] width 224 height 55
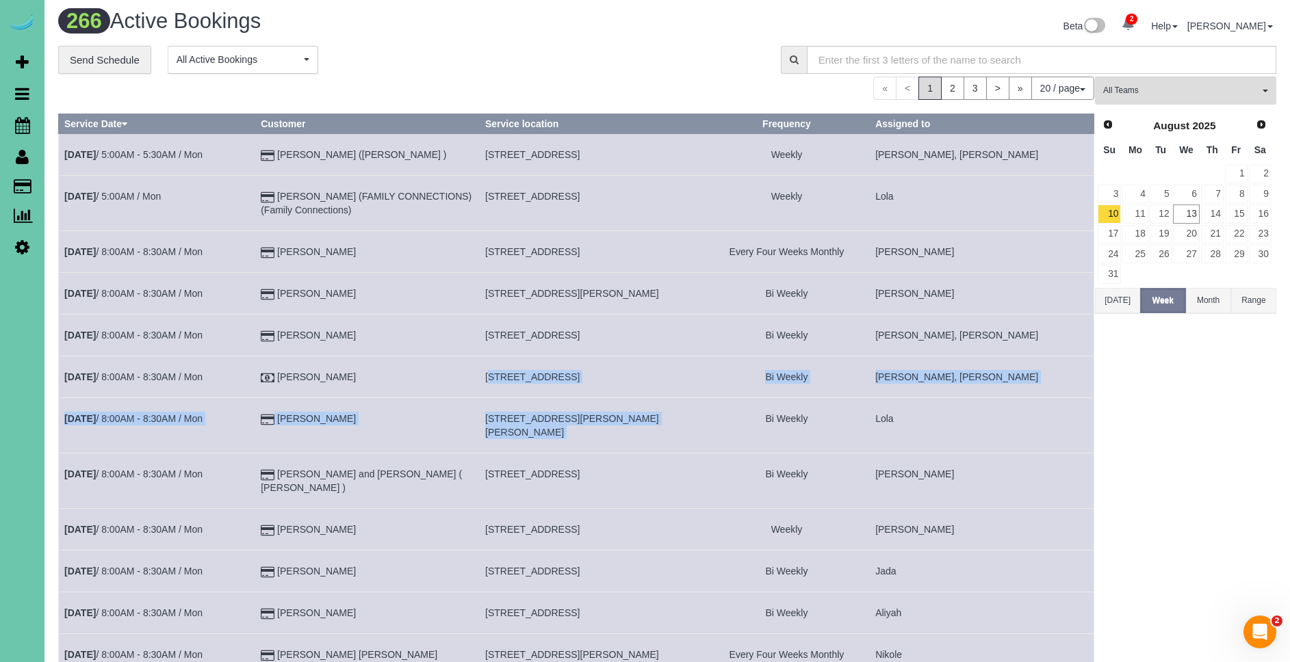
drag, startPoint x: 757, startPoint y: 400, endPoint x: 759, endPoint y: 344, distance: 56.1
click at [758, 368] on tbody "[DATE] 5:00AM - 5:30AM / Mon [PERSON_NAME] (CARLJARL LOCKSMITH ) [STREET_ADDRES…" at bounding box center [576, 582] width 1035 height 897
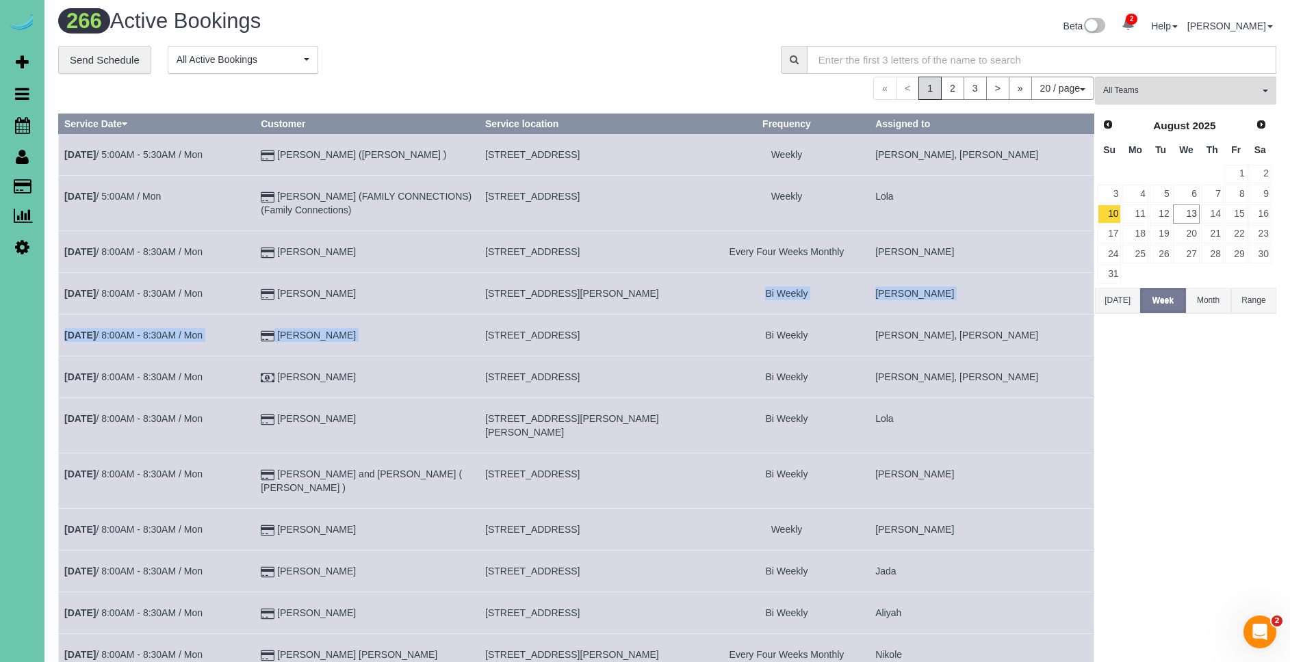
click at [769, 294] on tbody "[DATE] 5:00AM - 5:30AM / Mon [PERSON_NAME] (CARLJARL LOCKSMITH ) [STREET_ADDRES…" at bounding box center [576, 582] width 1035 height 897
click at [704, 262] on td "[STREET_ADDRESS]" at bounding box center [592, 252] width 224 height 42
drag, startPoint x: 762, startPoint y: 262, endPoint x: 706, endPoint y: 255, distance: 56.5
click at [704, 262] on td "[STREET_ADDRESS]" at bounding box center [592, 252] width 224 height 42
click at [1252, 237] on link "23" at bounding box center [1260, 234] width 23 height 18
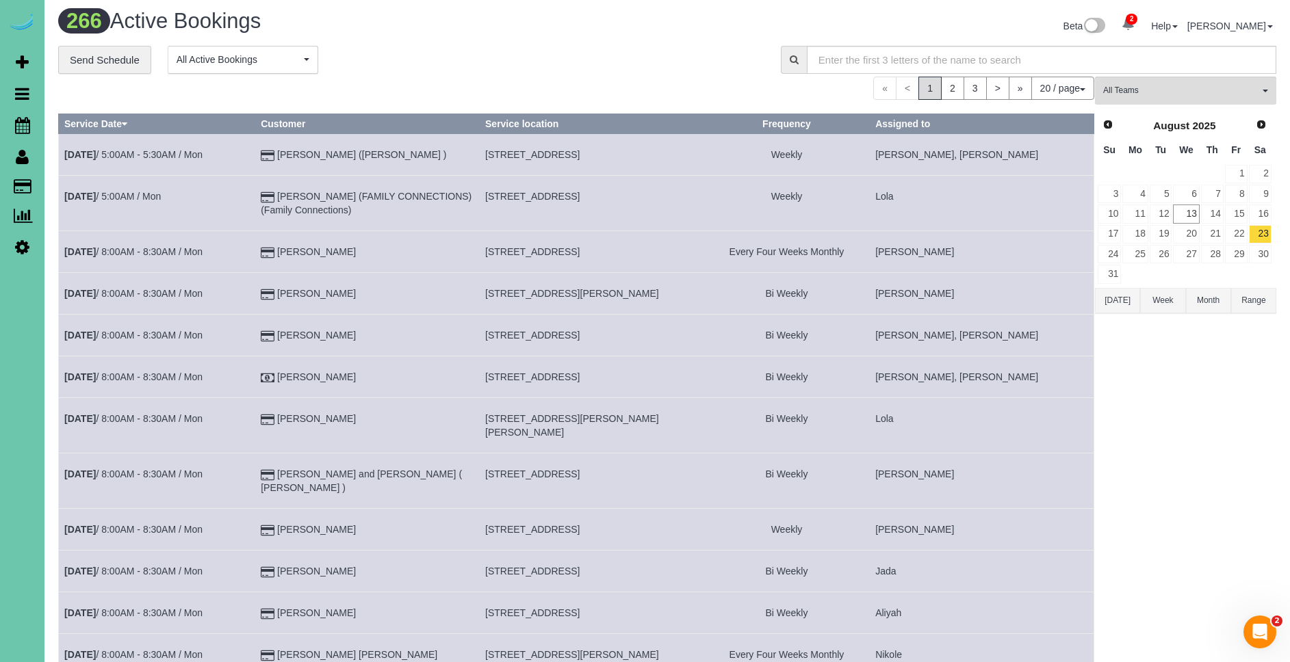
click at [1252, 237] on link "23" at bounding box center [1260, 234] width 23 height 18
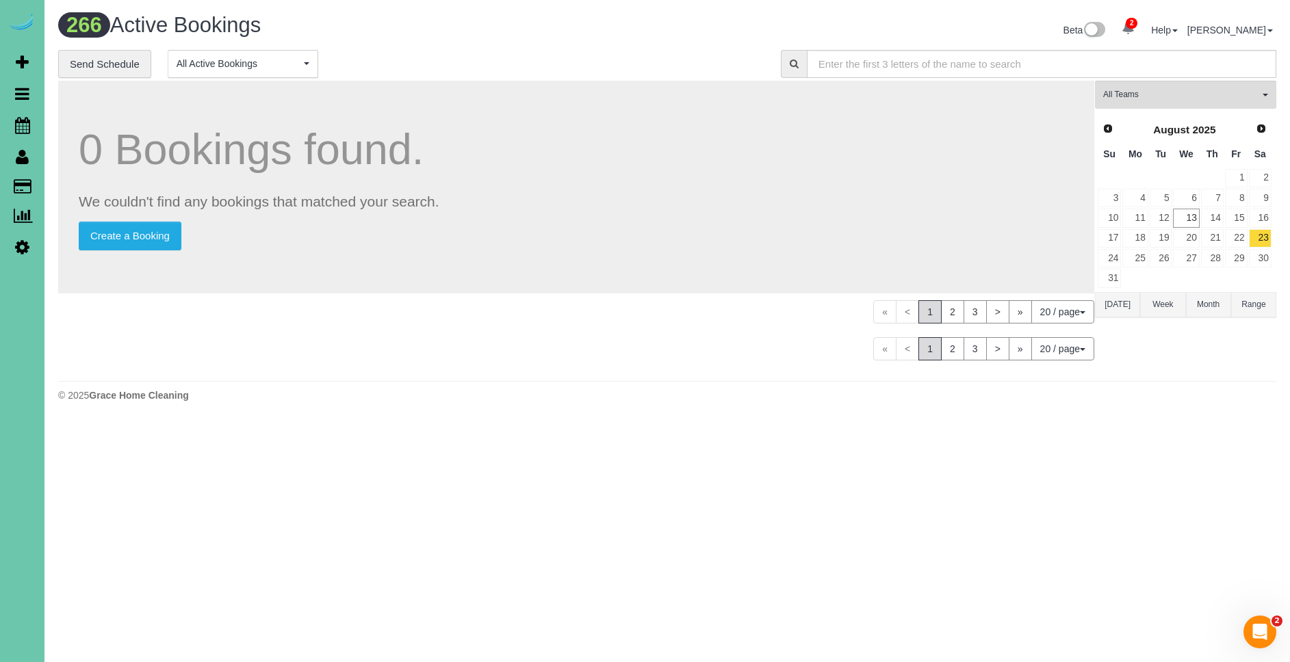
scroll to position [0, 0]
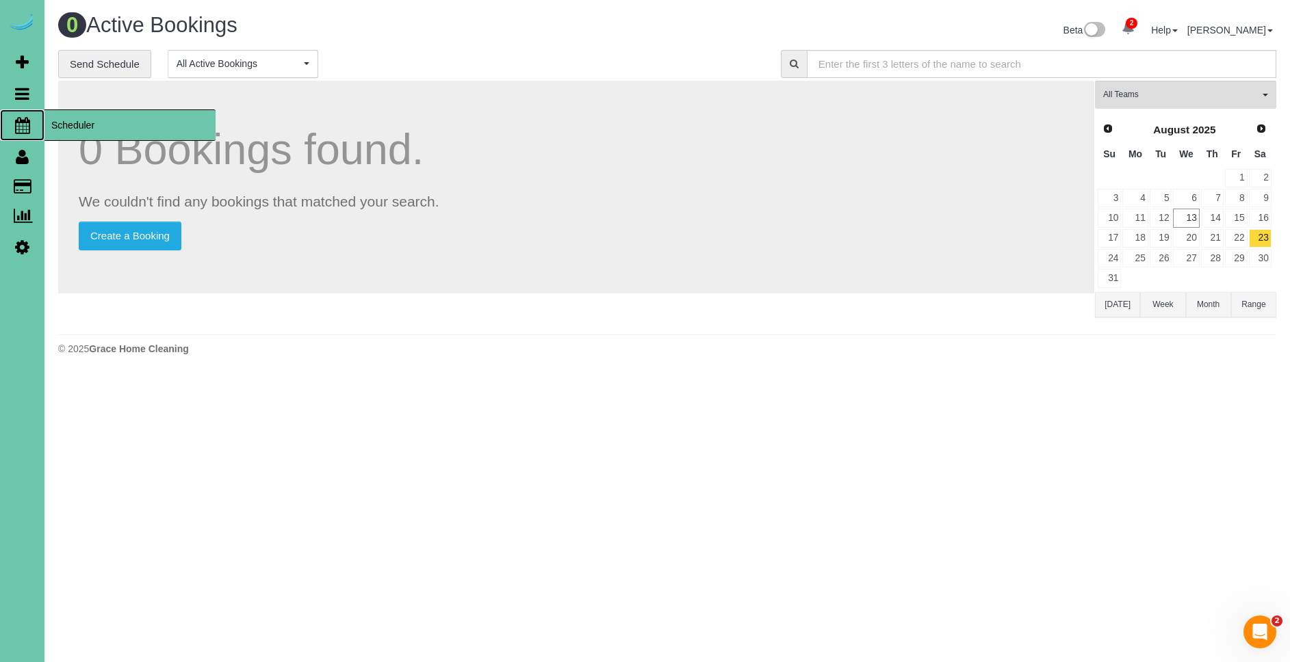
click at [104, 130] on span "Scheduler" at bounding box center [129, 124] width 171 height 31
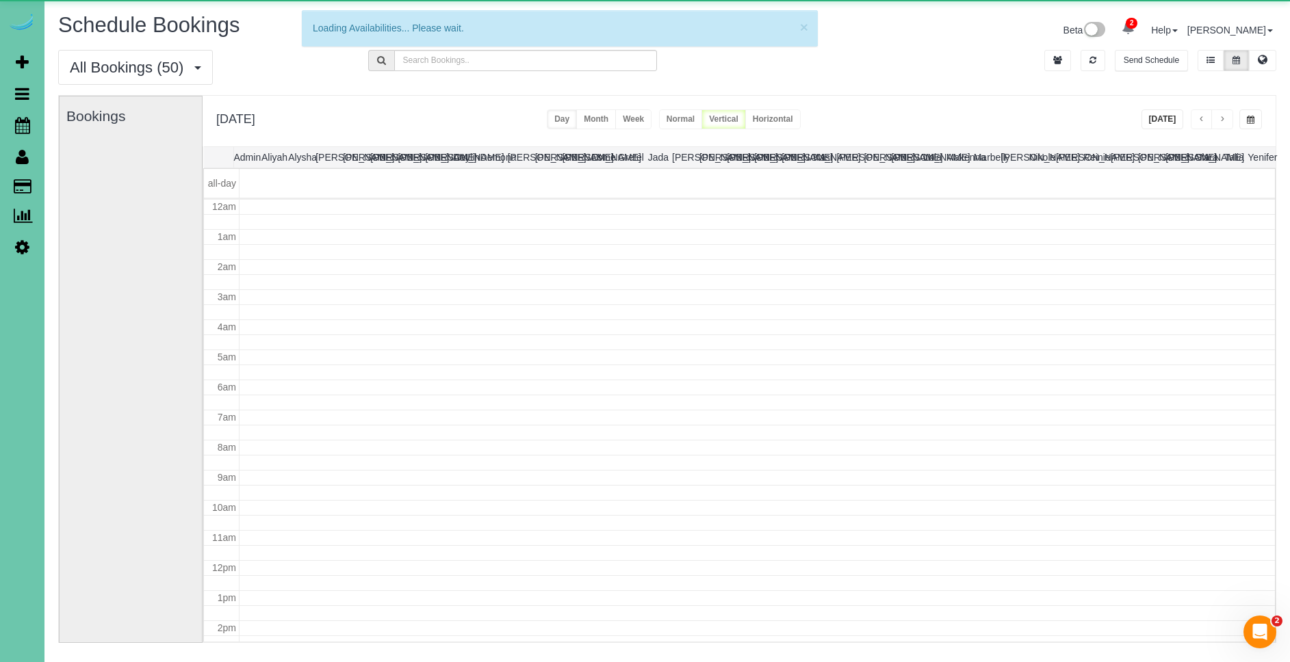
scroll to position [181, 0]
click at [1252, 120] on span "button" at bounding box center [1251, 120] width 8 height 8
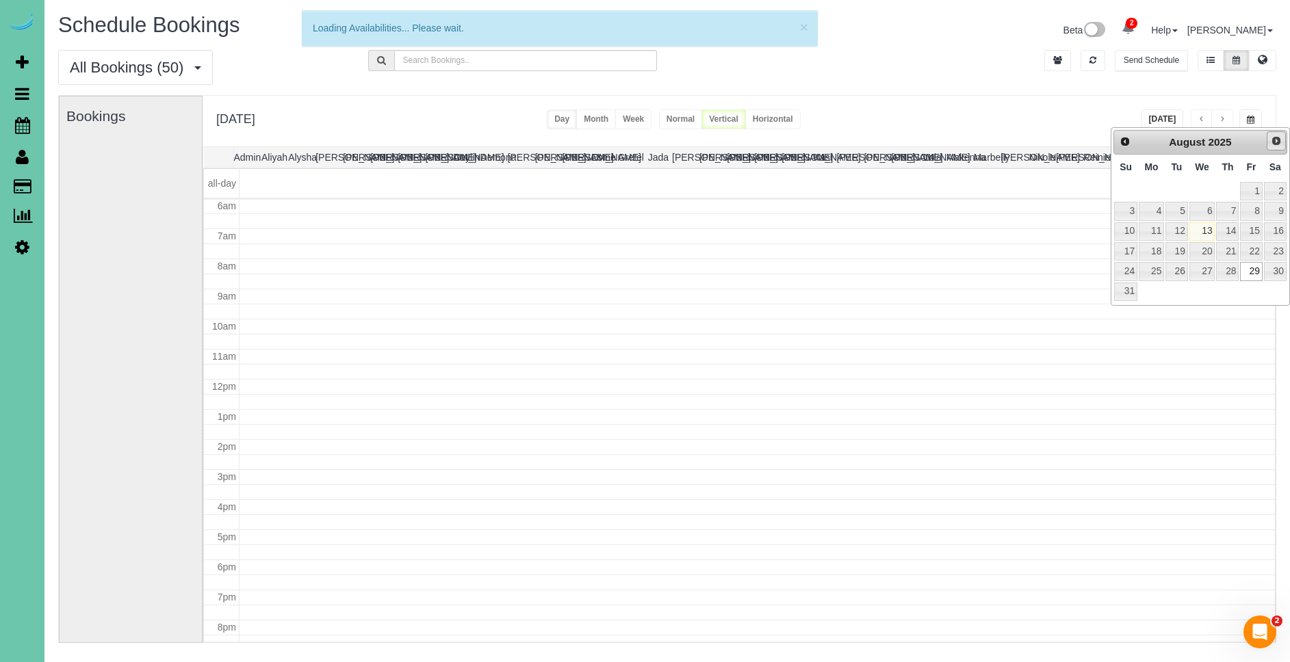
click at [1280, 142] on span "Next" at bounding box center [1276, 140] width 11 height 11
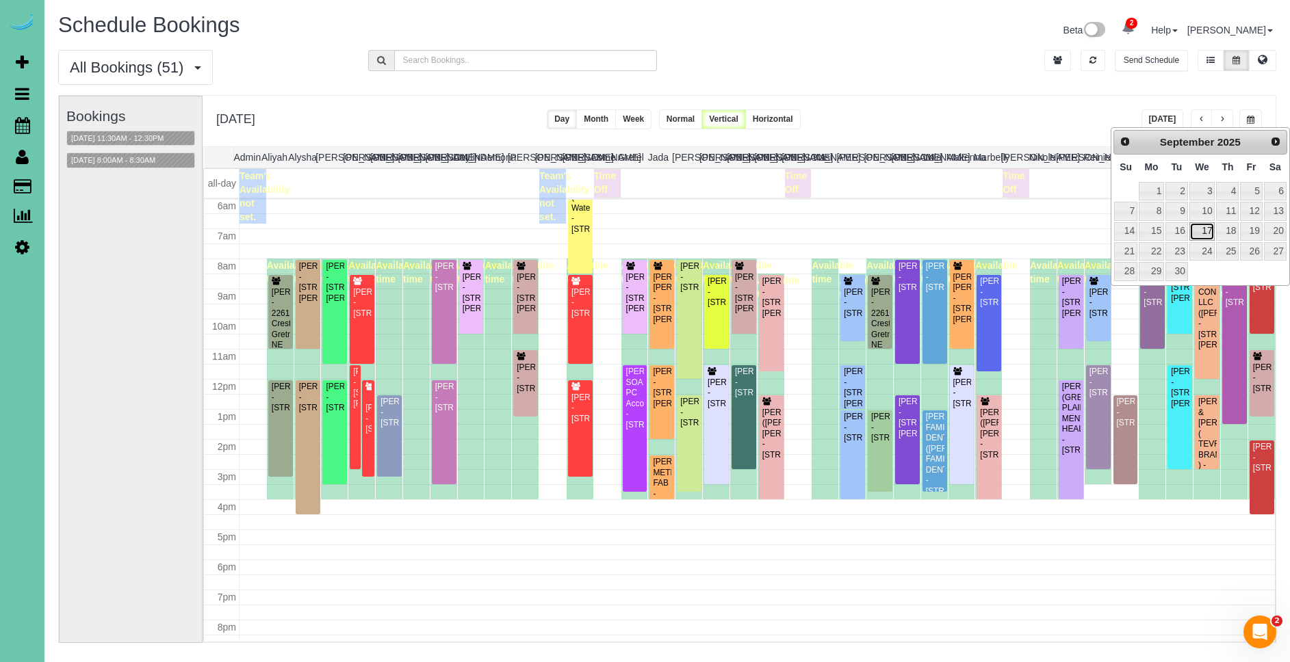
click at [1209, 225] on link "17" at bounding box center [1202, 231] width 26 height 18
type input "**********"
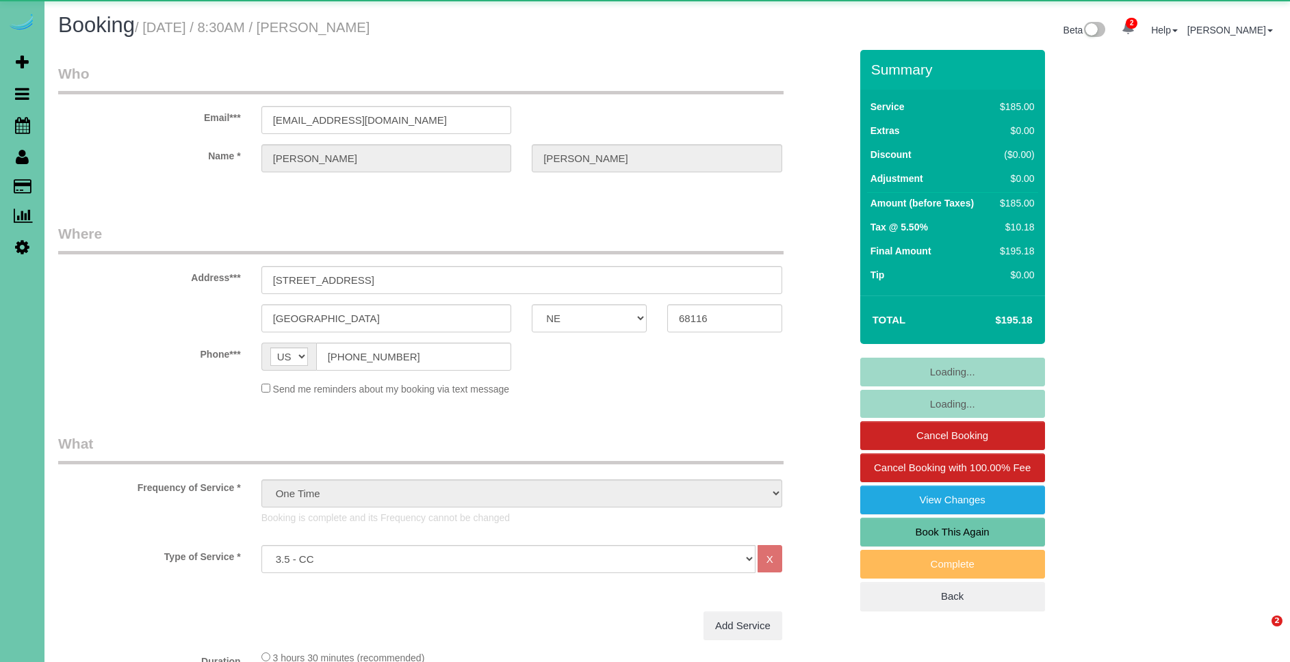
select select "NE"
select select "object:663"
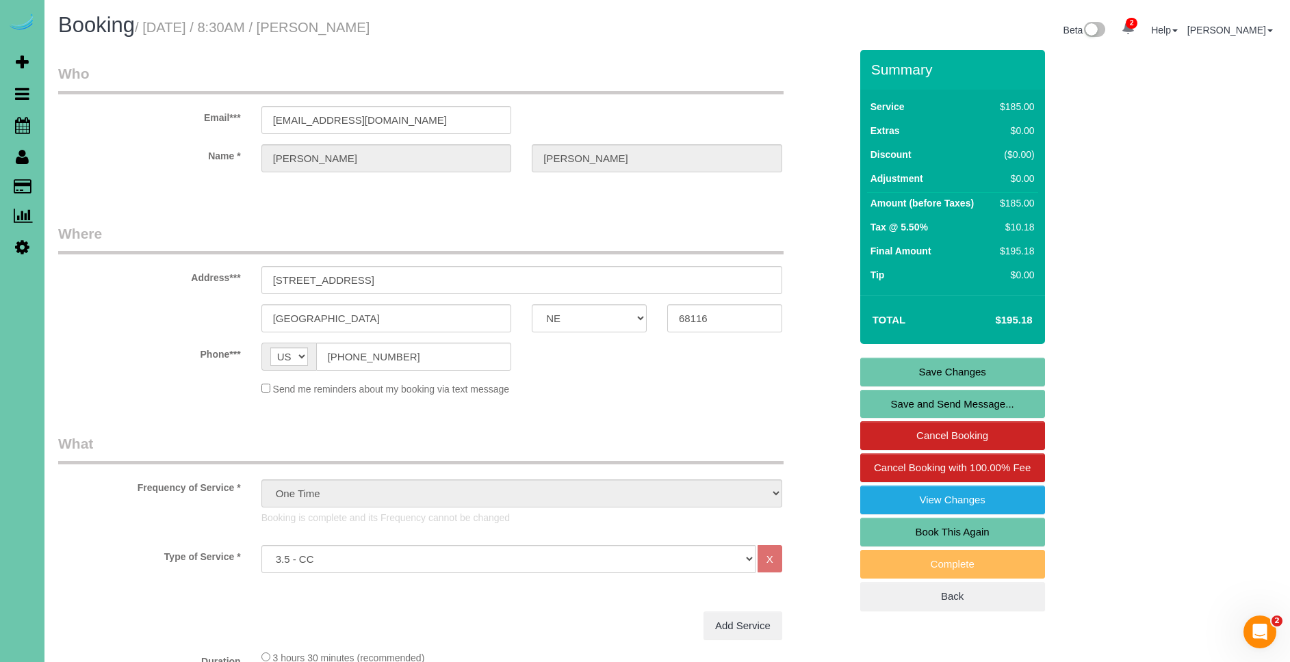
click at [952, 529] on link "Book This Again" at bounding box center [952, 532] width 185 height 29
select select "NE"
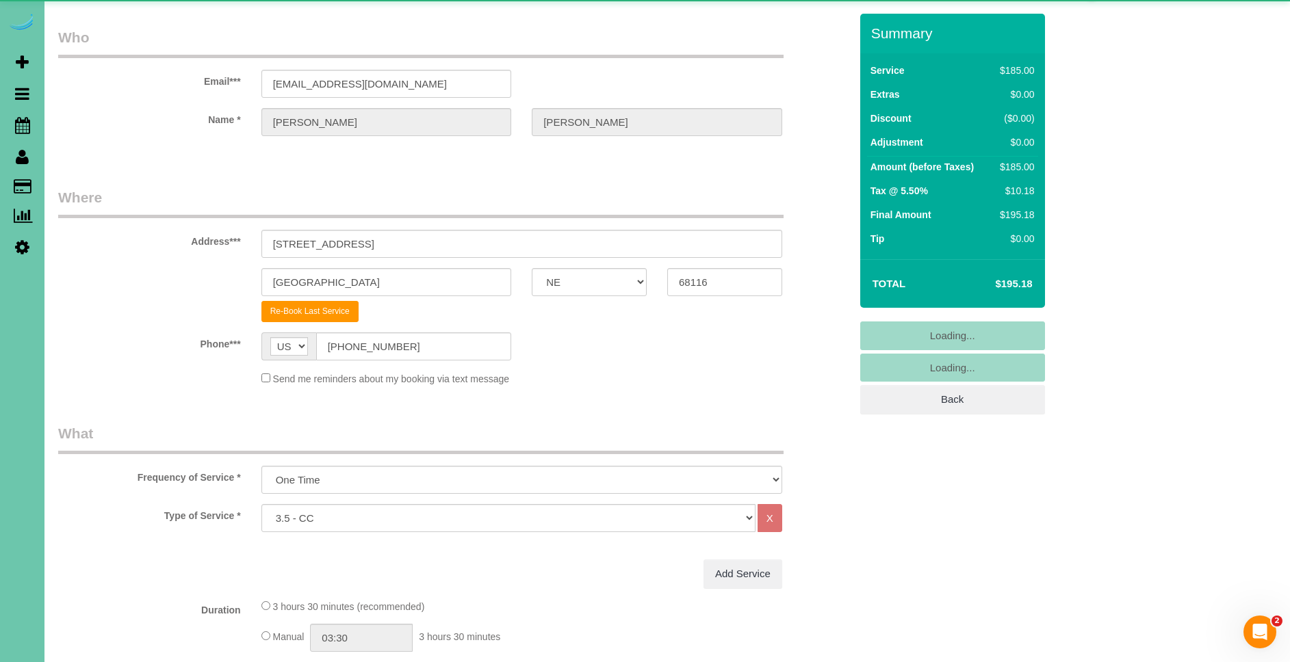
select select "object:1679"
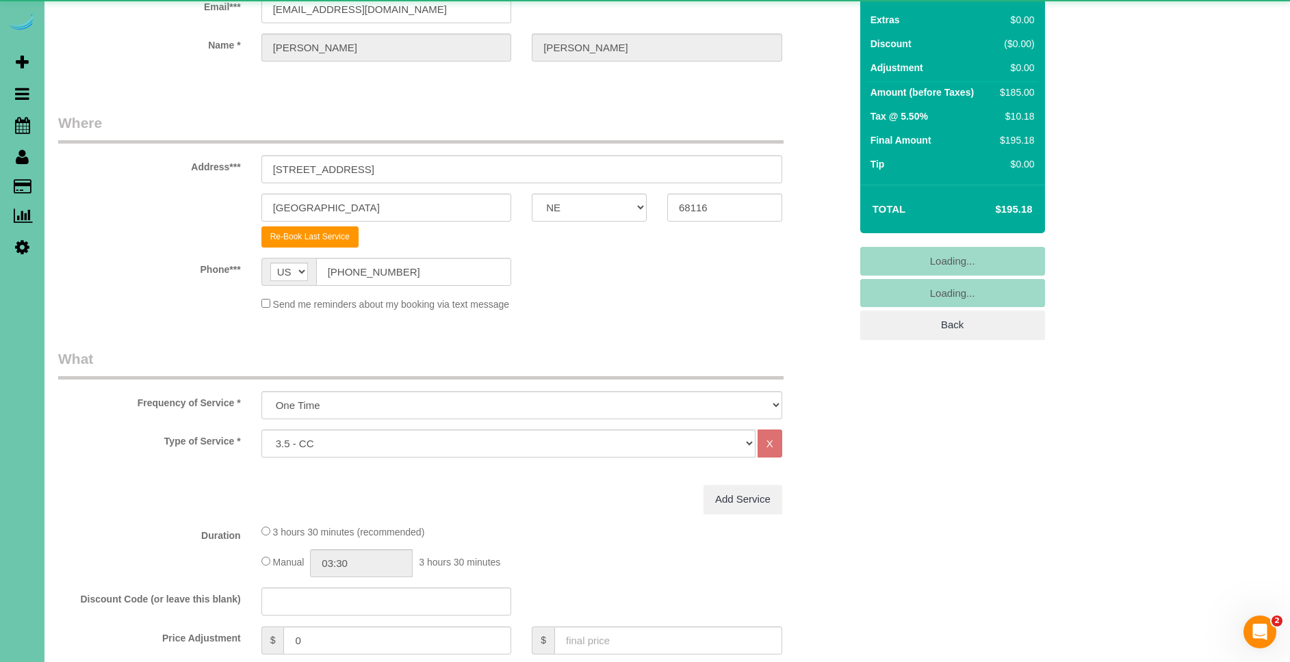
scroll to position [116, 0]
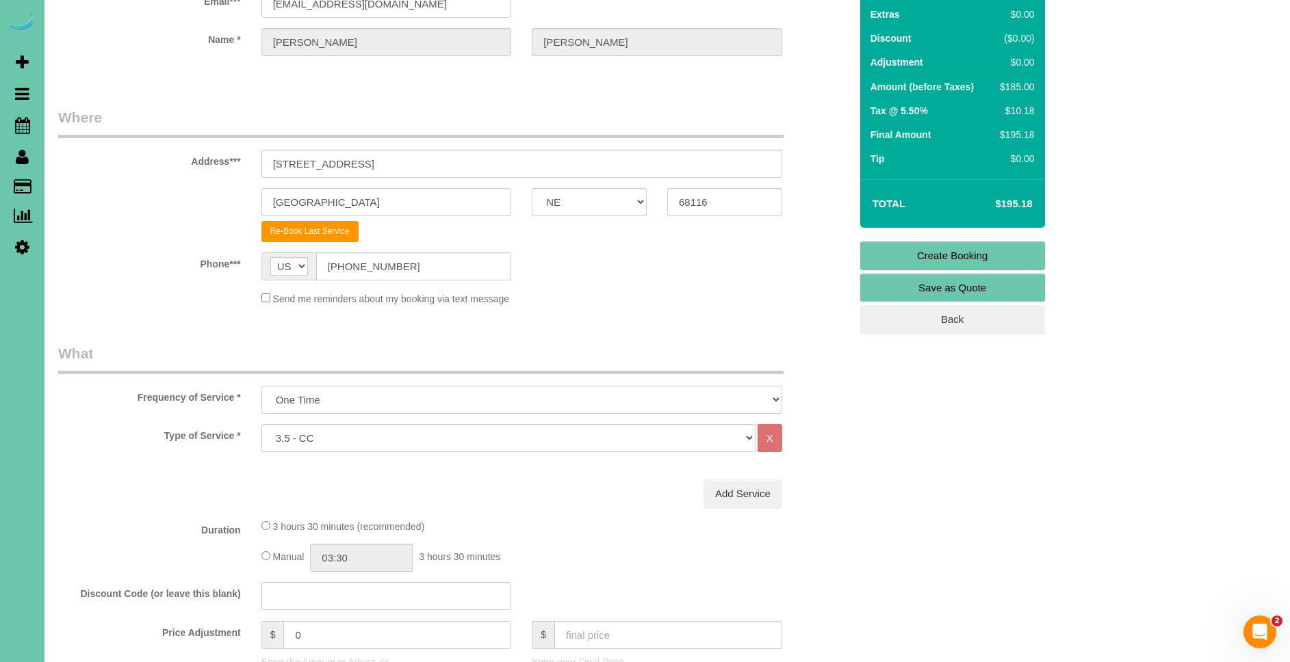
click at [412, 392] on select "One Time Weekly (0% for the First Booking) Bi-Weekly (0% for the First Booking)…" at bounding box center [521, 400] width 521 height 28
click at [391, 424] on select "Hourly 2.5 Hour Custom Clean 3.5 Hour Custom Clean commercial 1000 Square Feet …" at bounding box center [508, 438] width 494 height 28
select select "160"
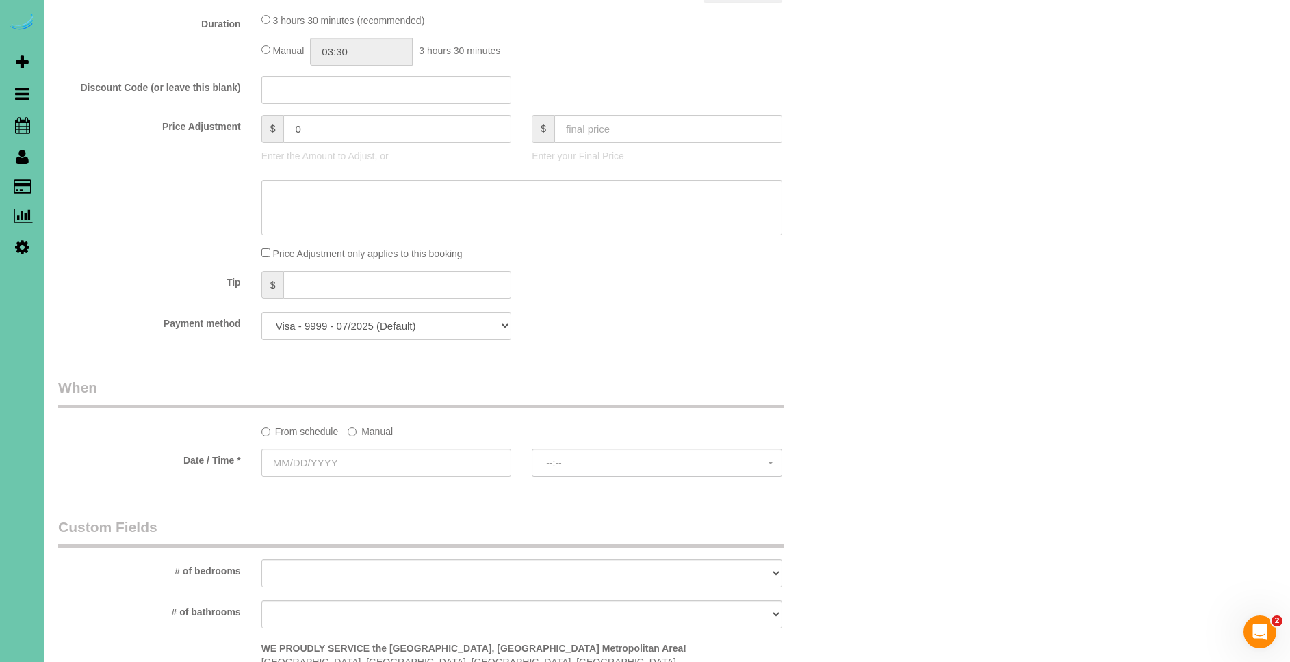
scroll to position [641, 0]
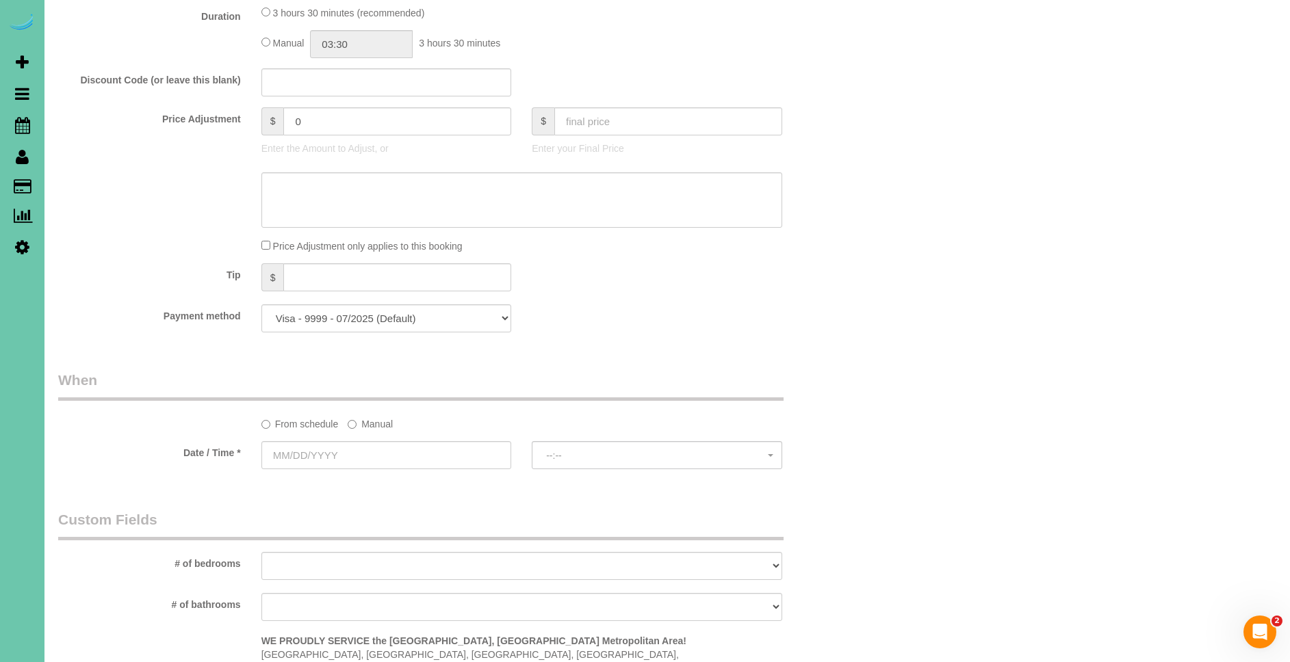
drag, startPoint x: 375, startPoint y: 425, endPoint x: 357, endPoint y: 432, distance: 19.7
click at [378, 424] on label "Manual" at bounding box center [370, 422] width 45 height 18
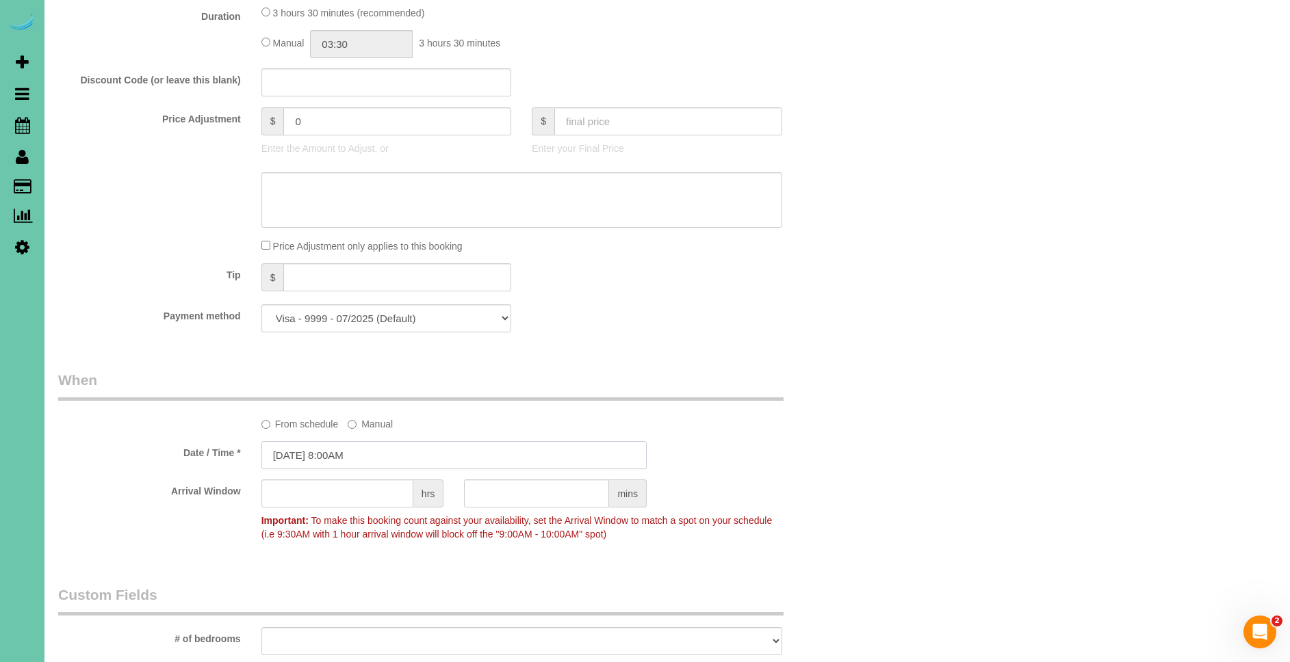
click at [294, 458] on input "[DATE] 8:00AM" at bounding box center [453, 455] width 385 height 28
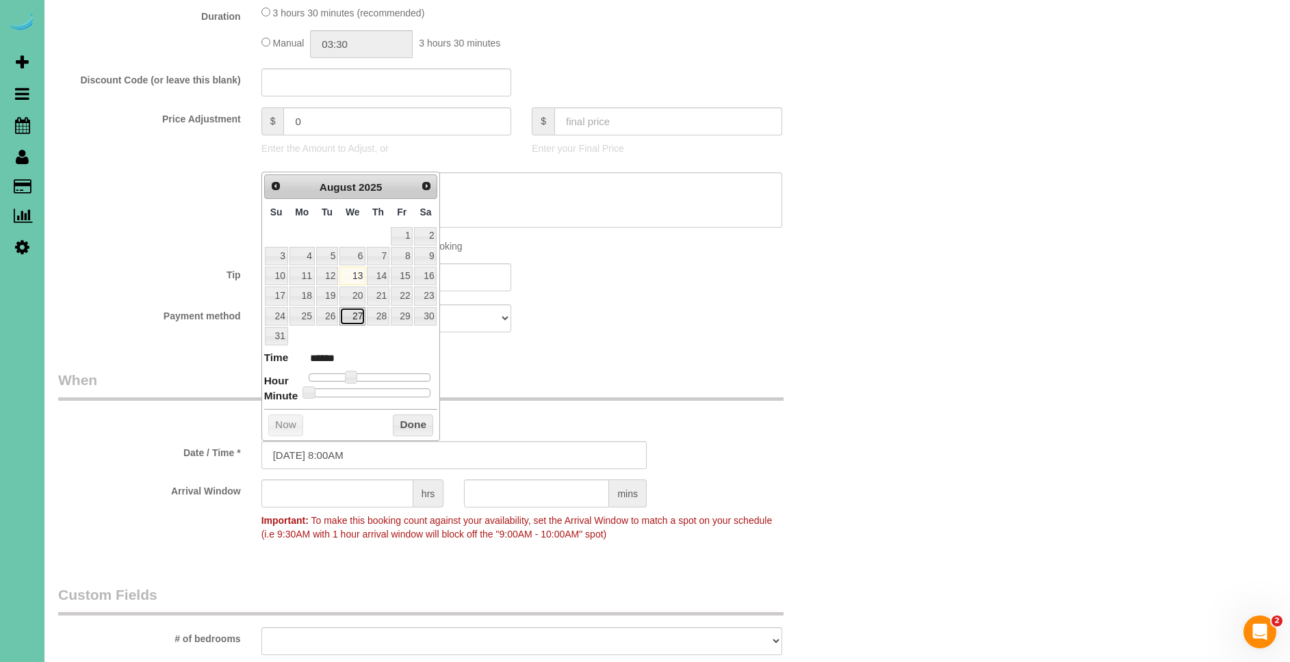
click at [361, 319] on link "27" at bounding box center [352, 316] width 26 height 18
type input "[DATE] 8:00AM"
click at [424, 429] on button "Done" at bounding box center [413, 426] width 40 height 22
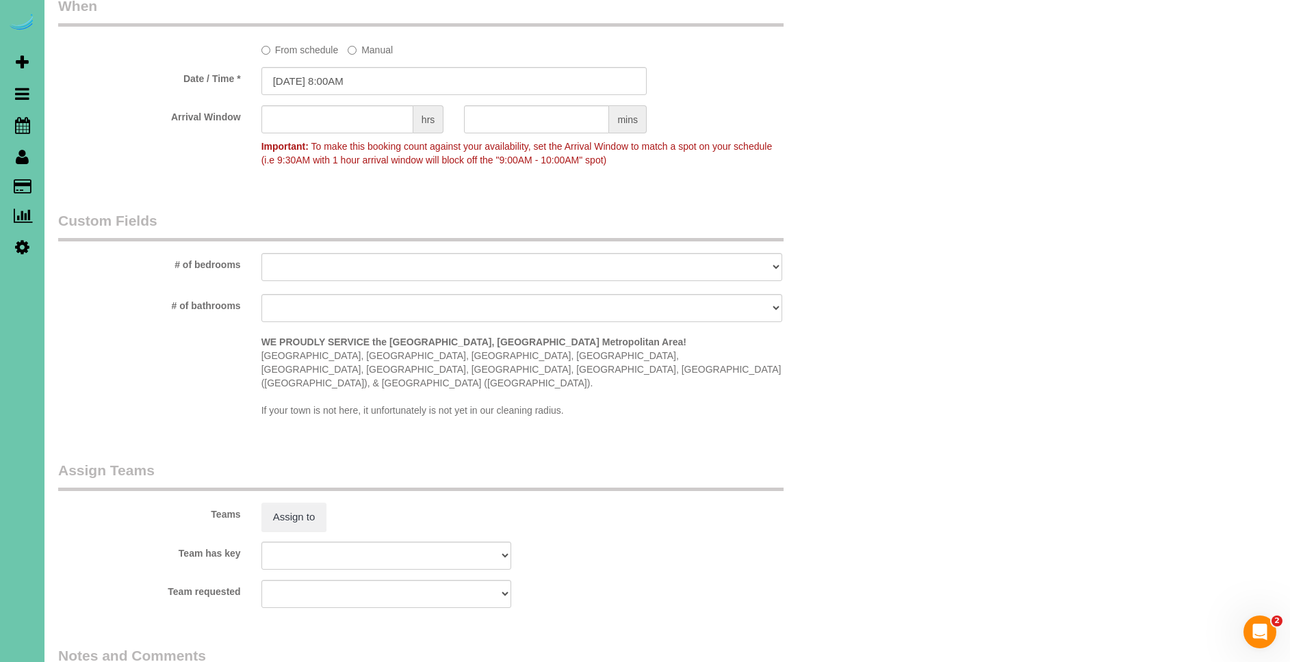
scroll to position [1059, 0]
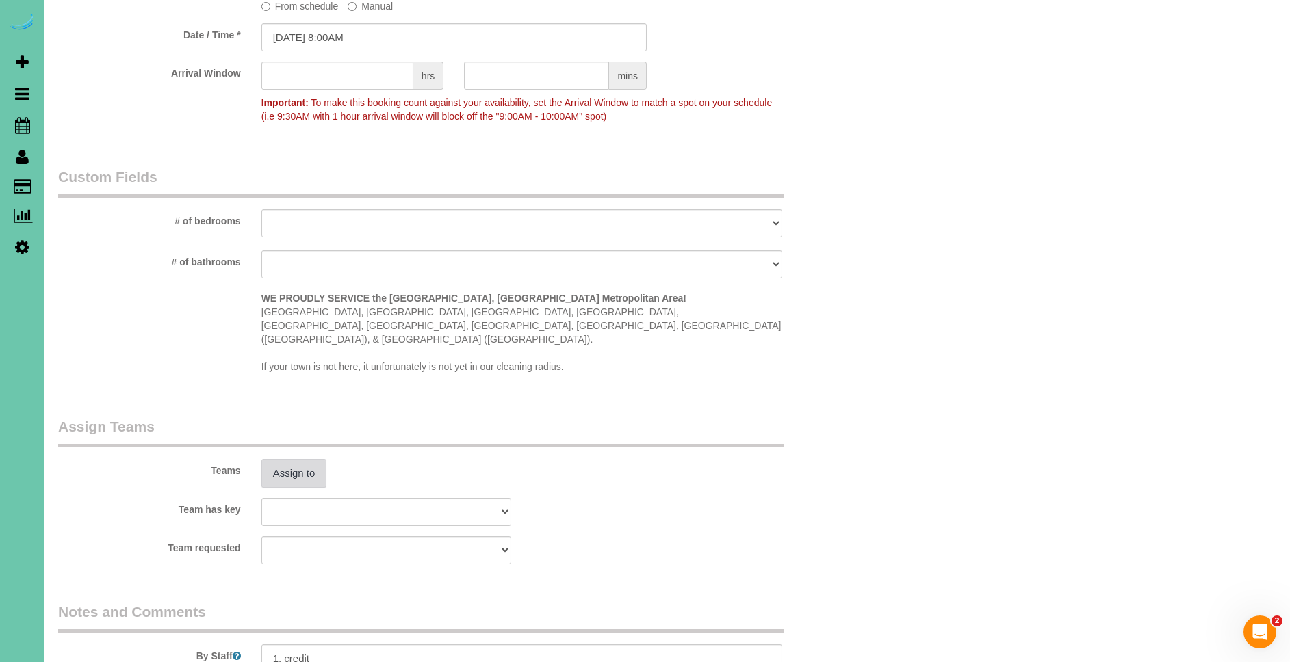
click at [279, 459] on button "Assign to" at bounding box center [294, 473] width 66 height 29
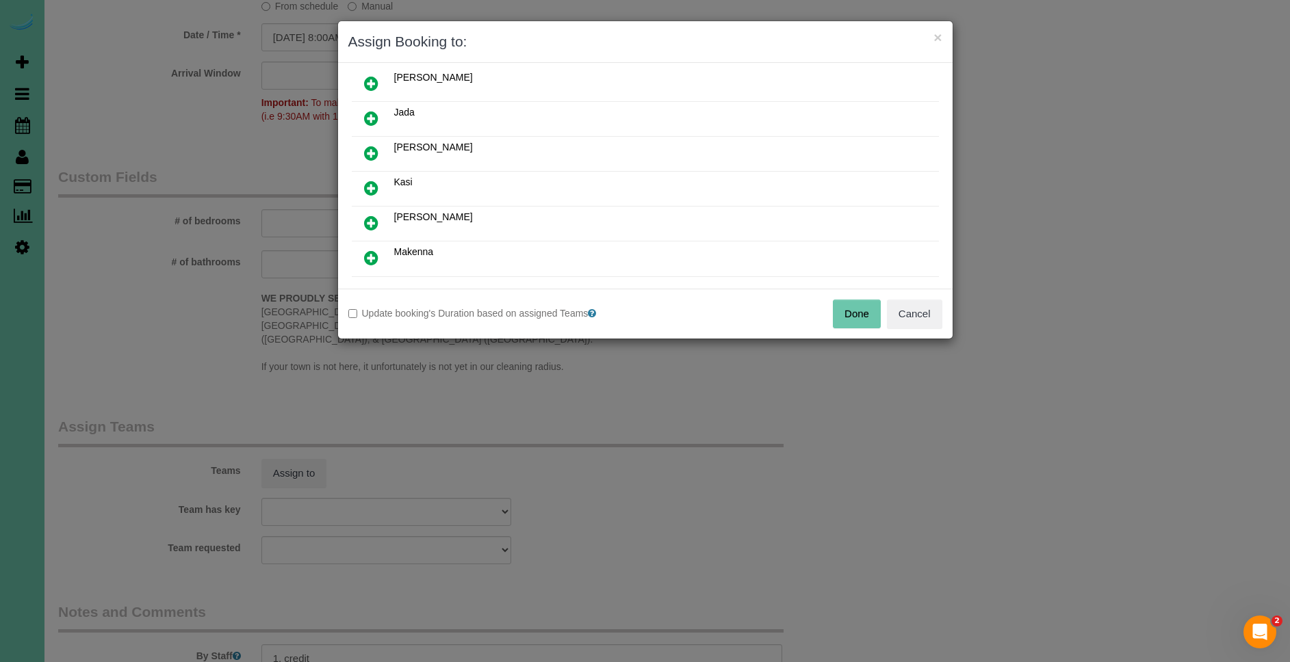
click at [371, 221] on icon at bounding box center [371, 223] width 14 height 16
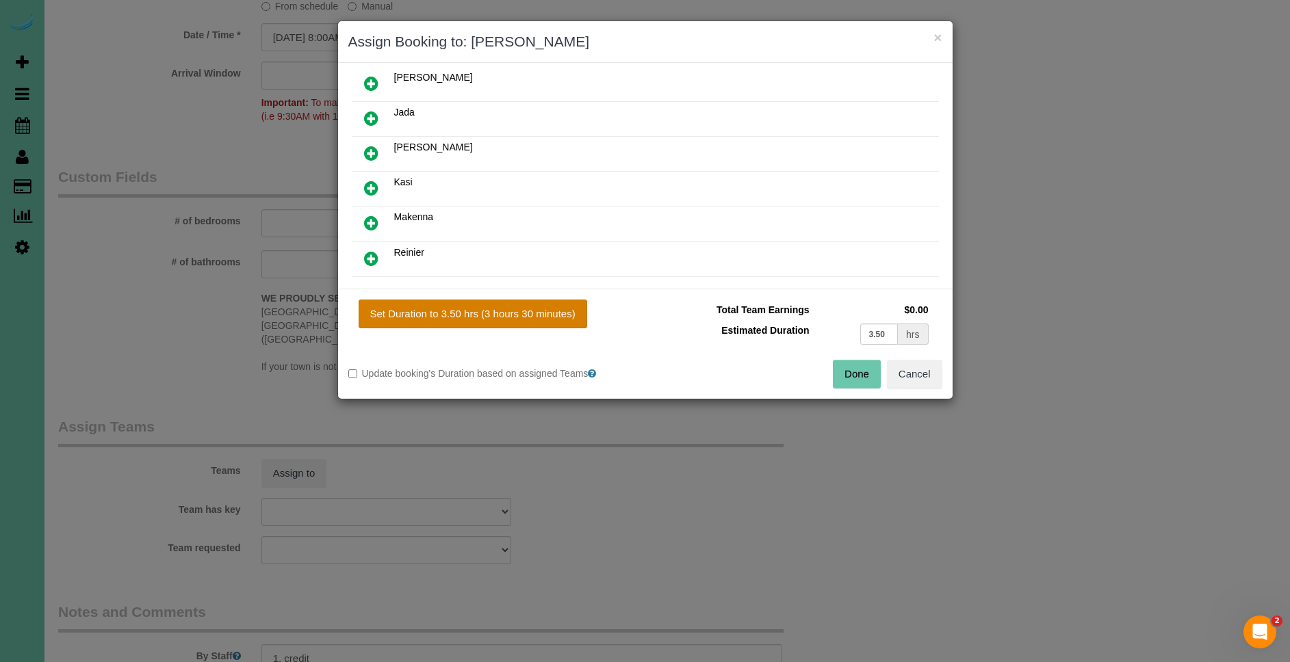
click at [450, 304] on button "Set Duration to 3.50 hrs (3 hours 30 minutes)" at bounding box center [473, 314] width 229 height 29
type input "3.50"
click at [854, 370] on button "Done" at bounding box center [857, 374] width 48 height 29
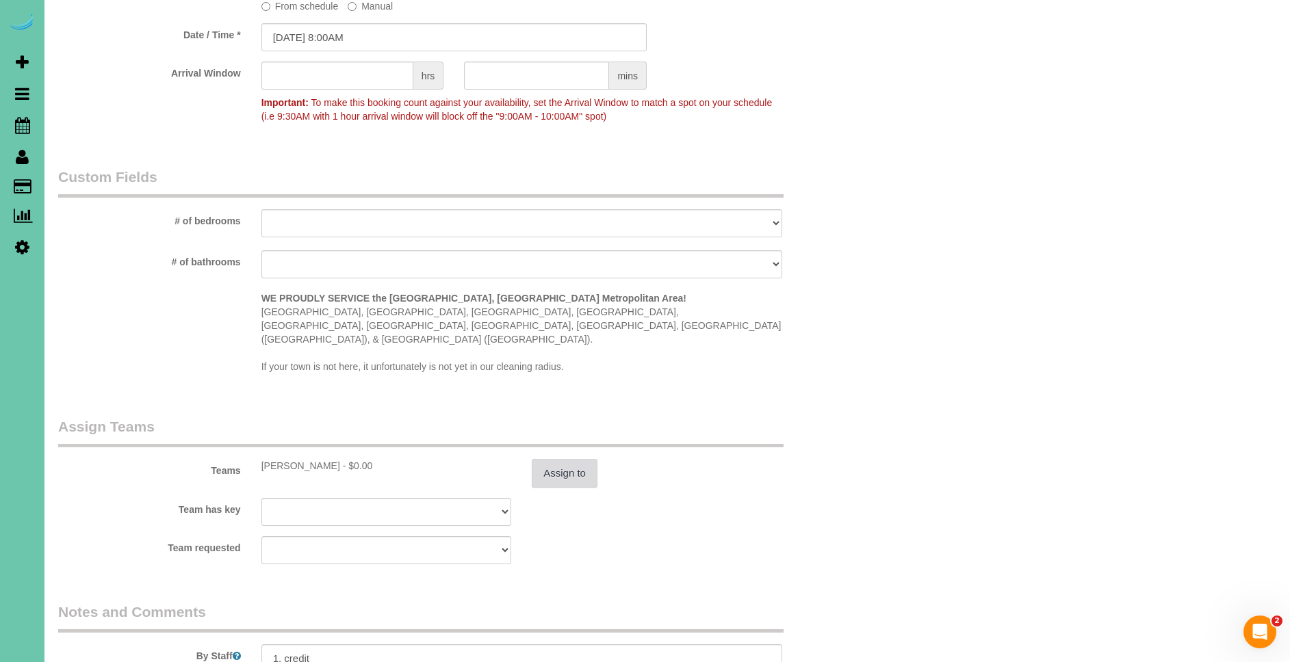
scroll to position [1258, 0]
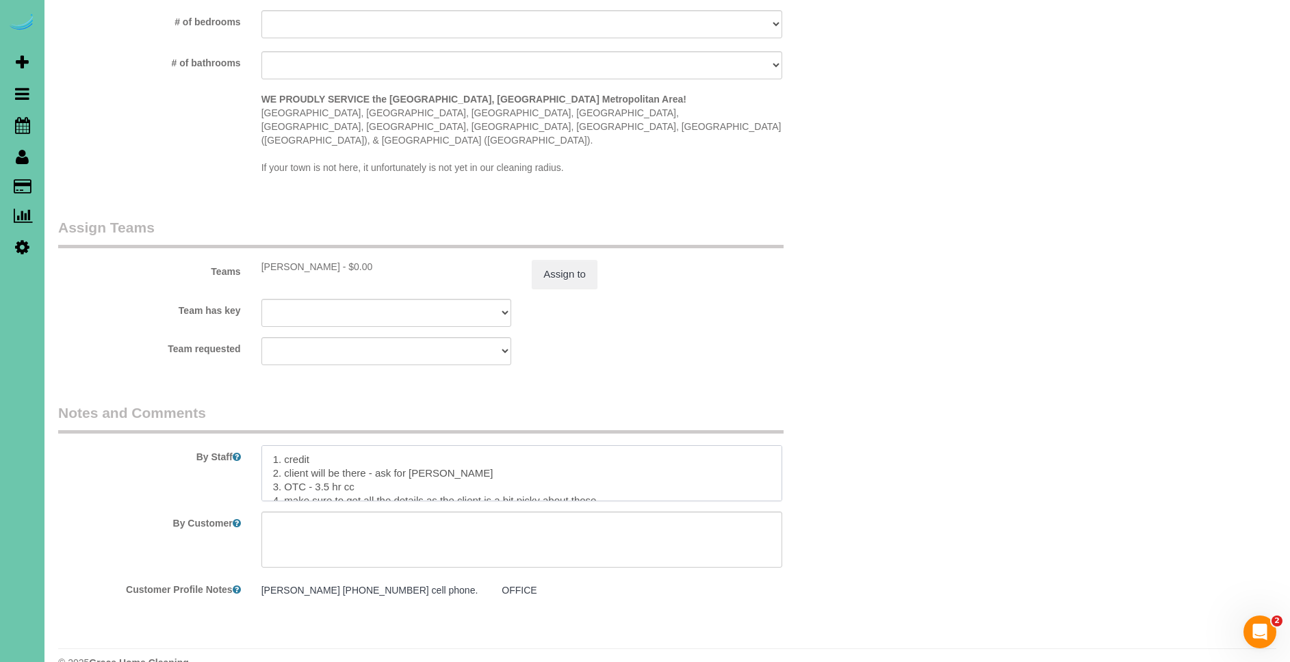
click at [269, 445] on textarea at bounding box center [521, 473] width 521 height 56
click at [370, 445] on textarea at bounding box center [521, 473] width 521 height 56
drag, startPoint x: 272, startPoint y: 444, endPoint x: 442, endPoint y: 472, distance: 172.0
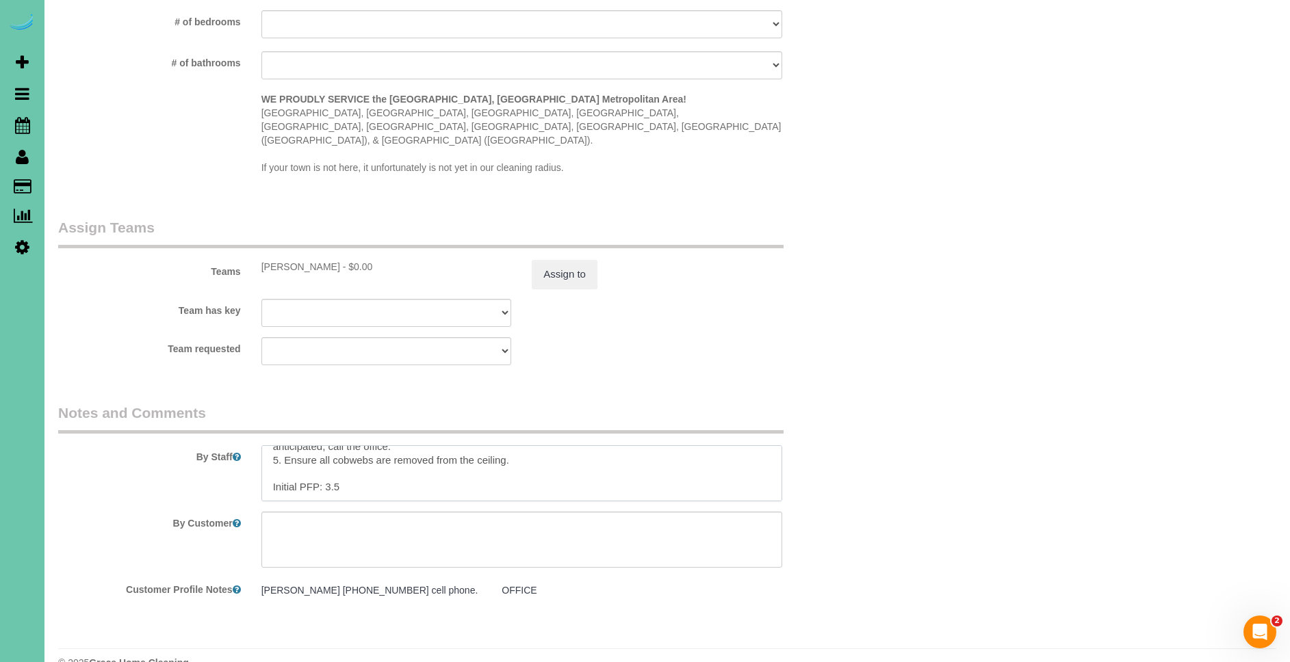
click at [442, 472] on textarea at bounding box center [521, 473] width 521 height 56
drag, startPoint x: 276, startPoint y: 448, endPoint x: 302, endPoint y: 461, distance: 28.8
click at [276, 448] on textarea at bounding box center [521, 473] width 521 height 56
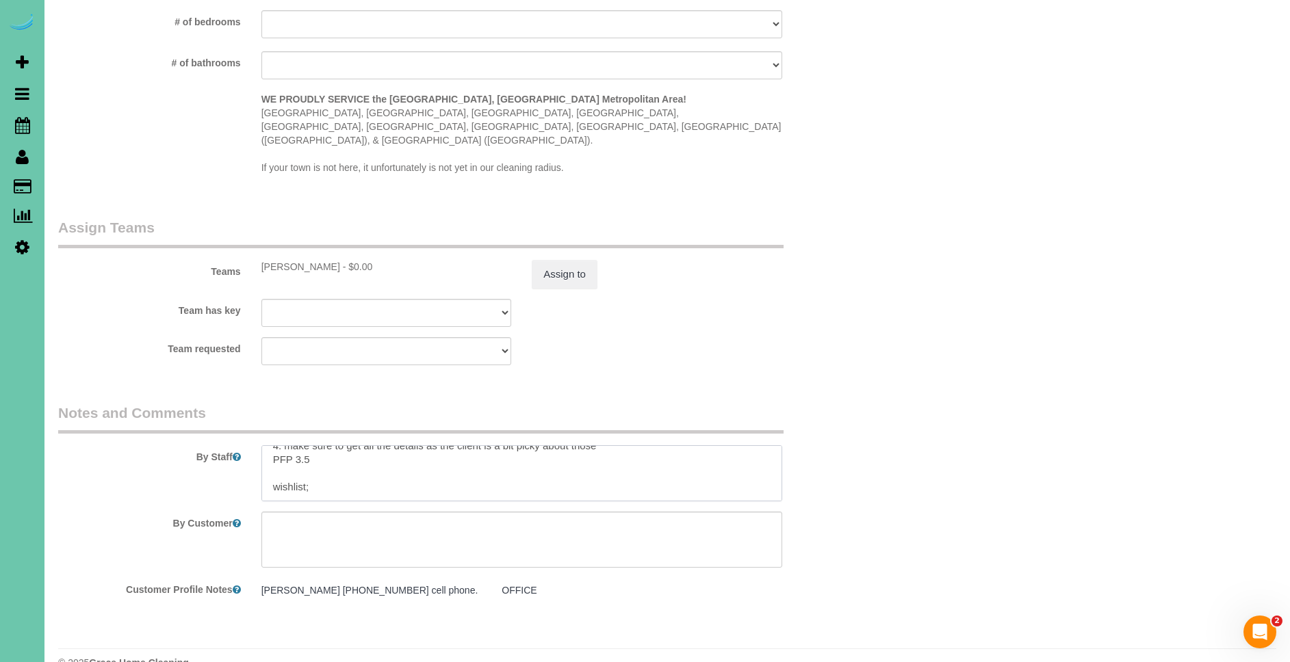
paste textarea "* Expected Completion (Based on Home Condition Rating 1–10): -If home is rated …"
click at [285, 456] on textarea at bounding box center [521, 473] width 521 height 56
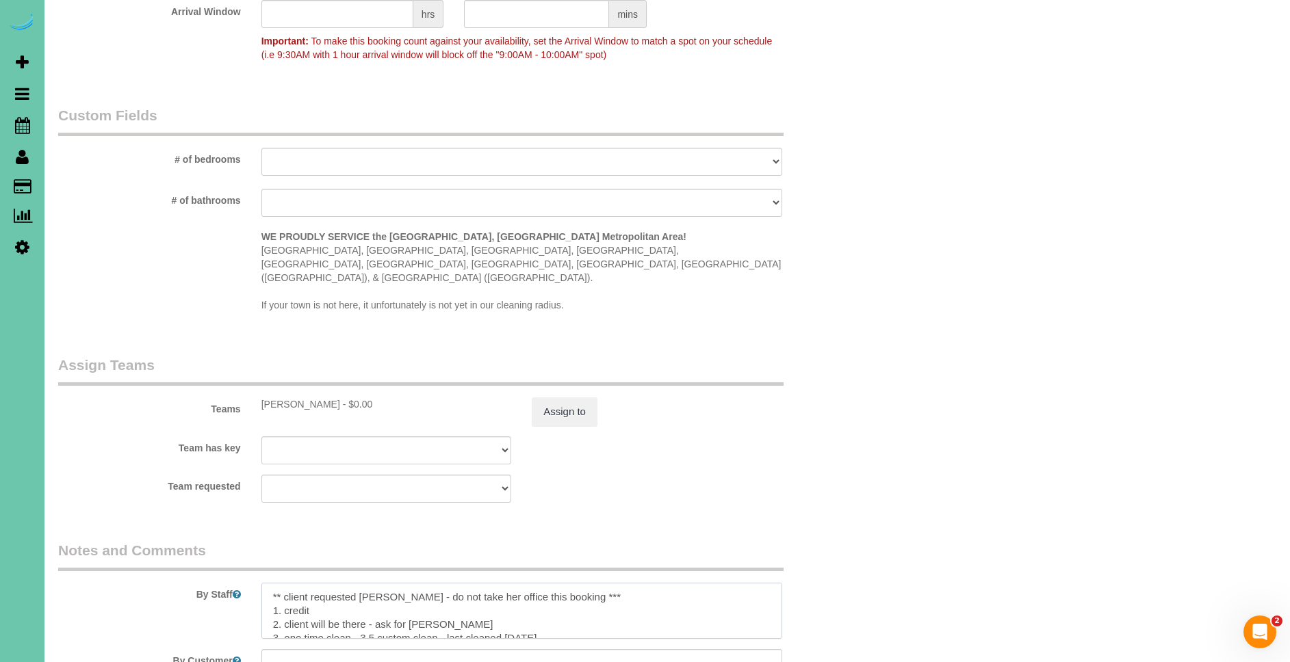
scroll to position [0, 0]
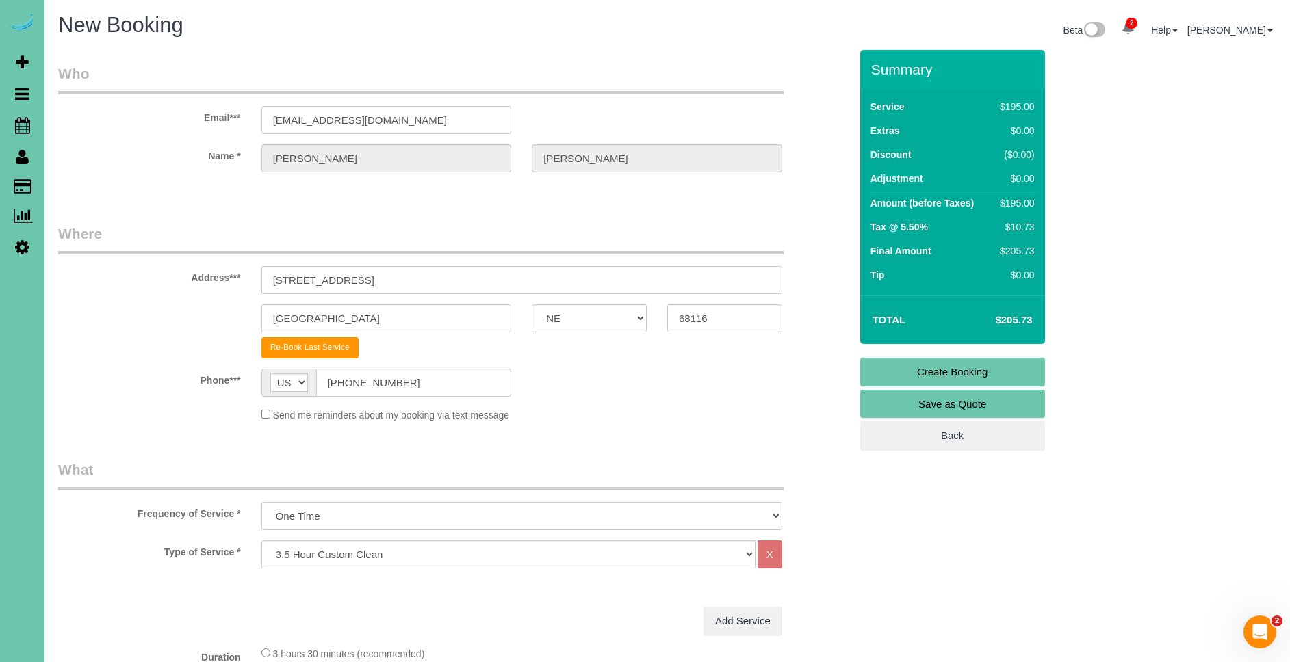
type textarea "** client requested Kori - do not take her office this booking *** 1. credit 2.…"
click at [988, 372] on link "Create Booking" at bounding box center [952, 372] width 185 height 29
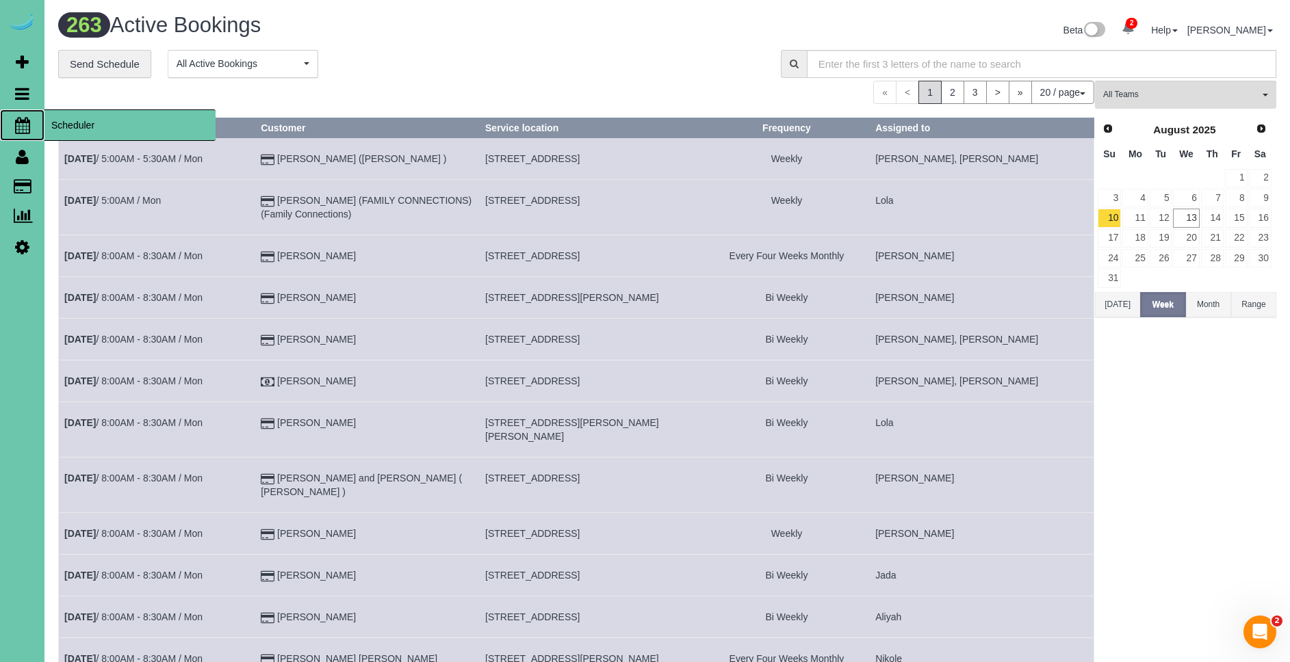
click at [101, 127] on span "Scheduler" at bounding box center [129, 124] width 171 height 31
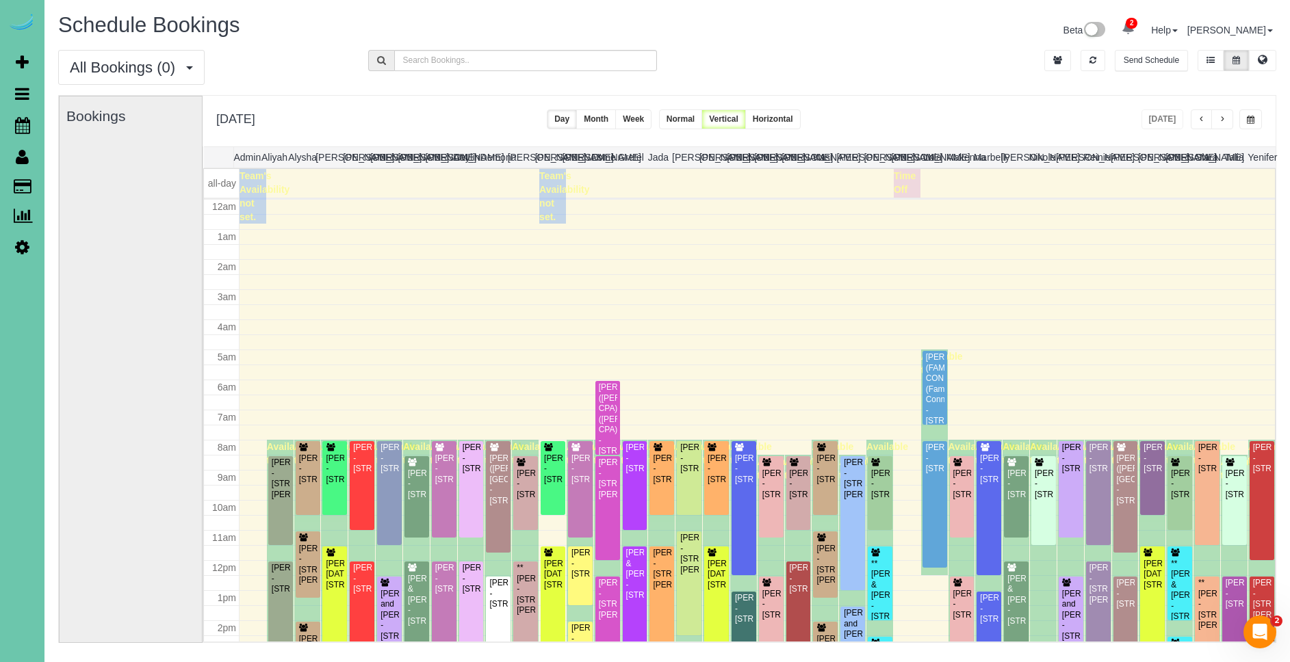
scroll to position [181, 0]
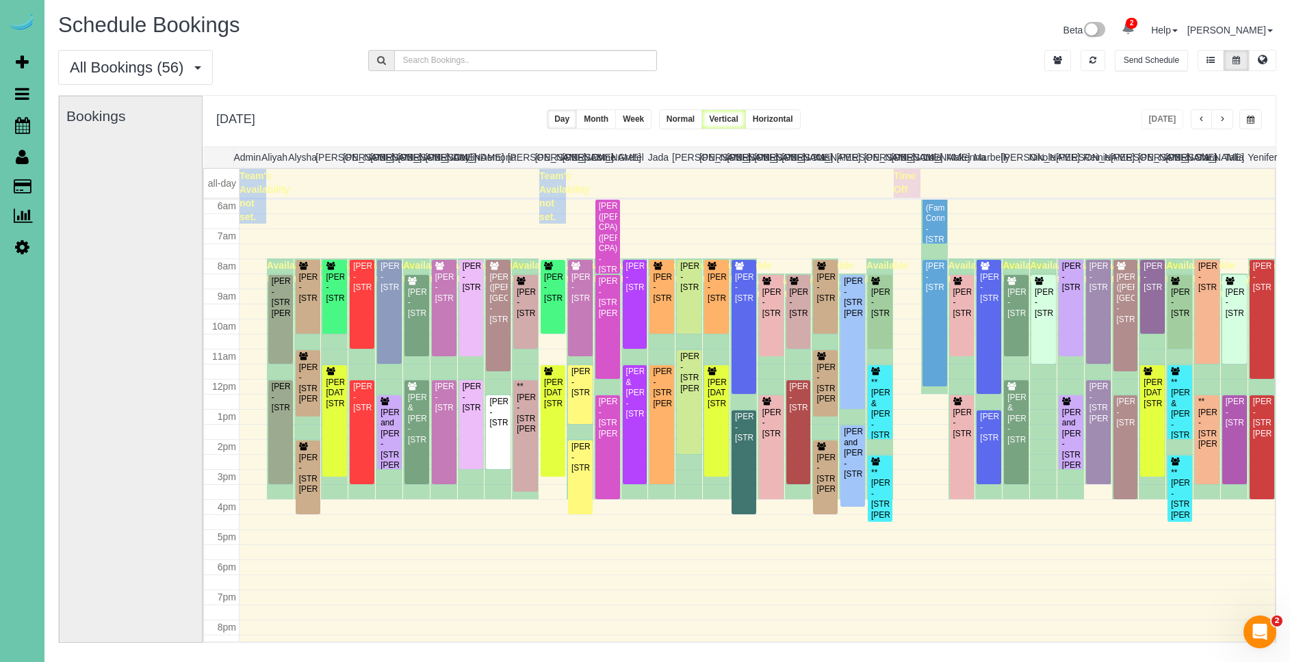
click at [1226, 121] on button "button" at bounding box center [1222, 119] width 22 height 20
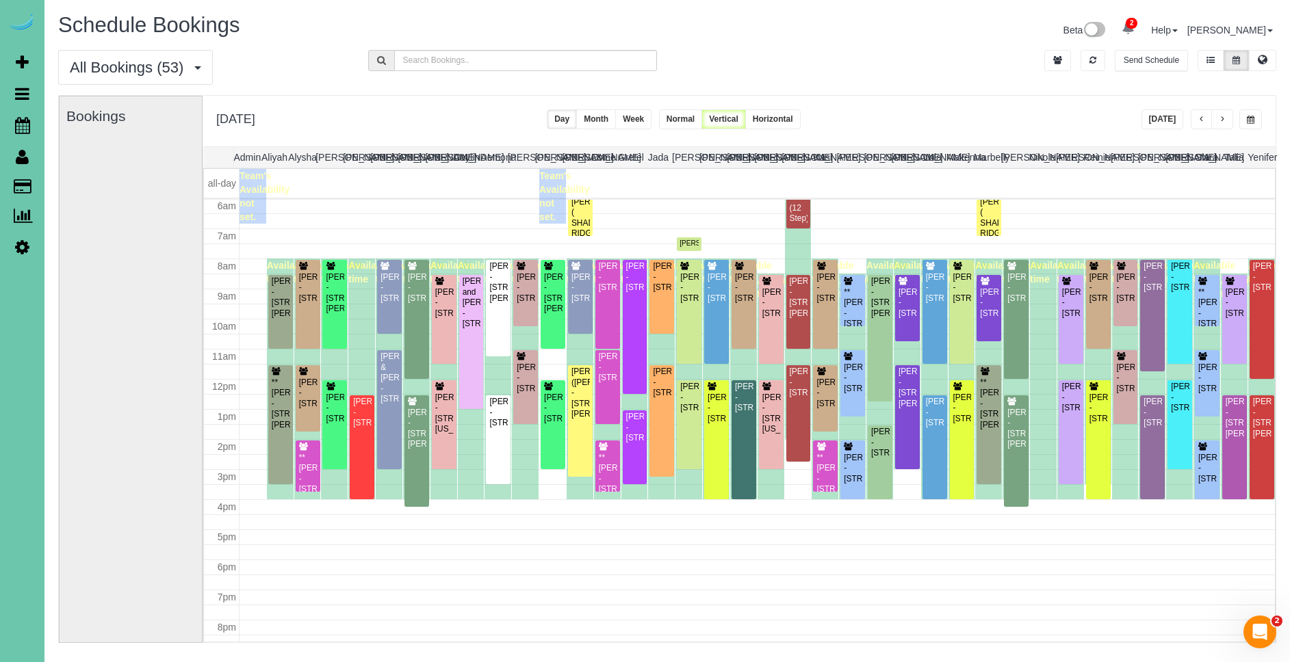
click at [1217, 118] on button "button" at bounding box center [1222, 119] width 22 height 20
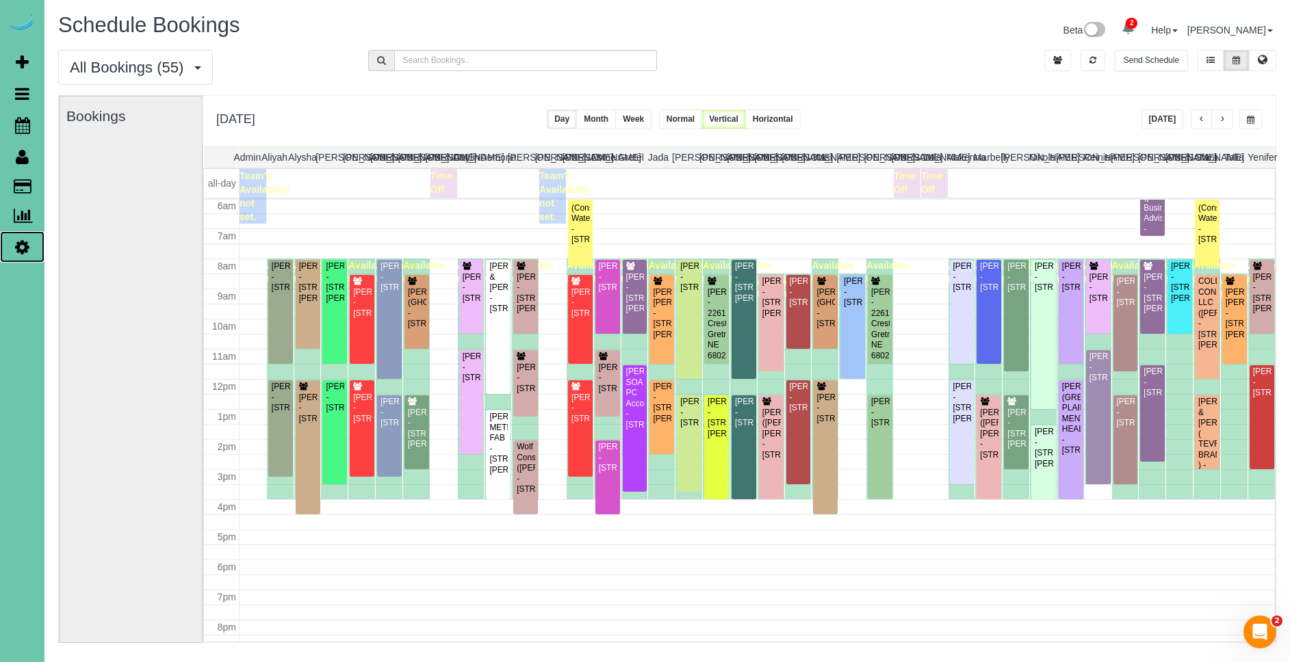
click at [22, 243] on icon at bounding box center [22, 247] width 14 height 16
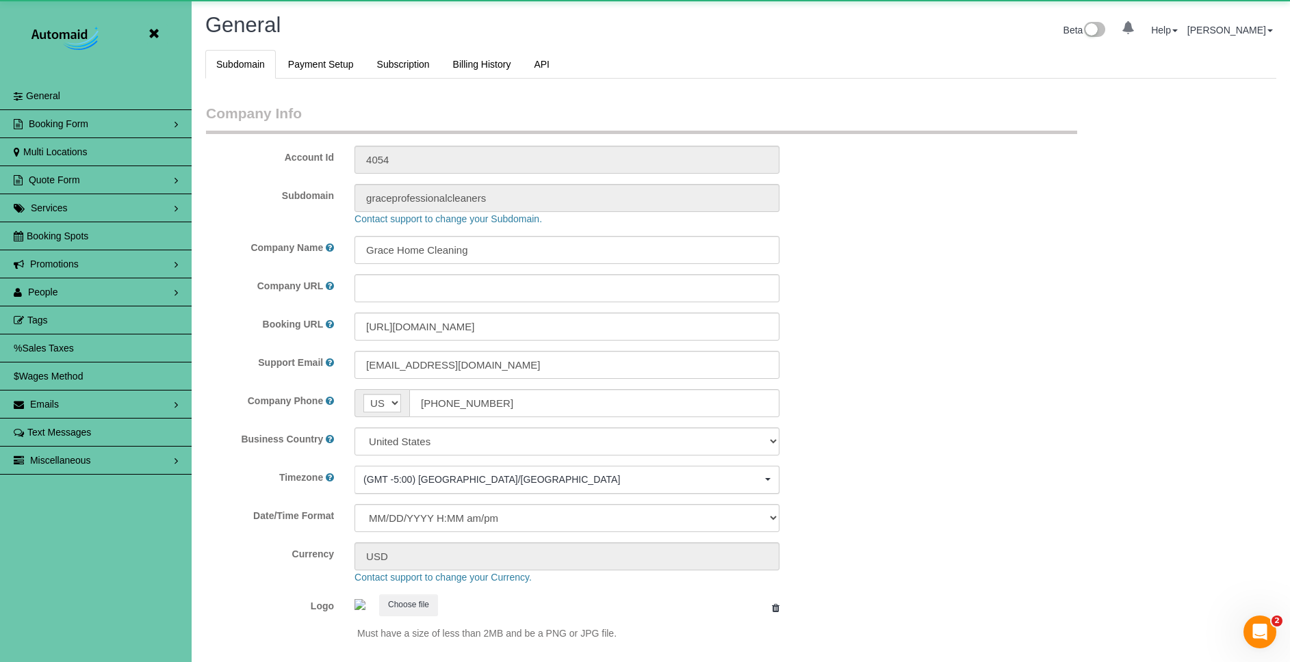
select select "5796"
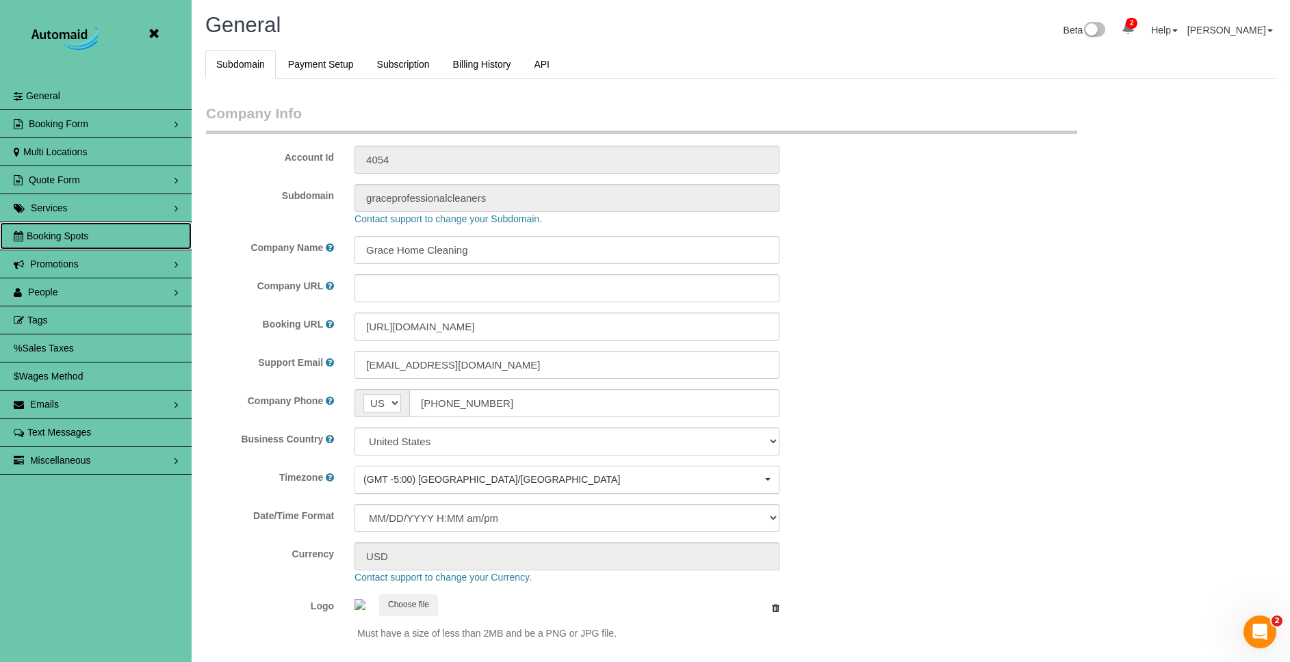
click at [84, 233] on span "Booking Spots" at bounding box center [58, 236] width 62 height 11
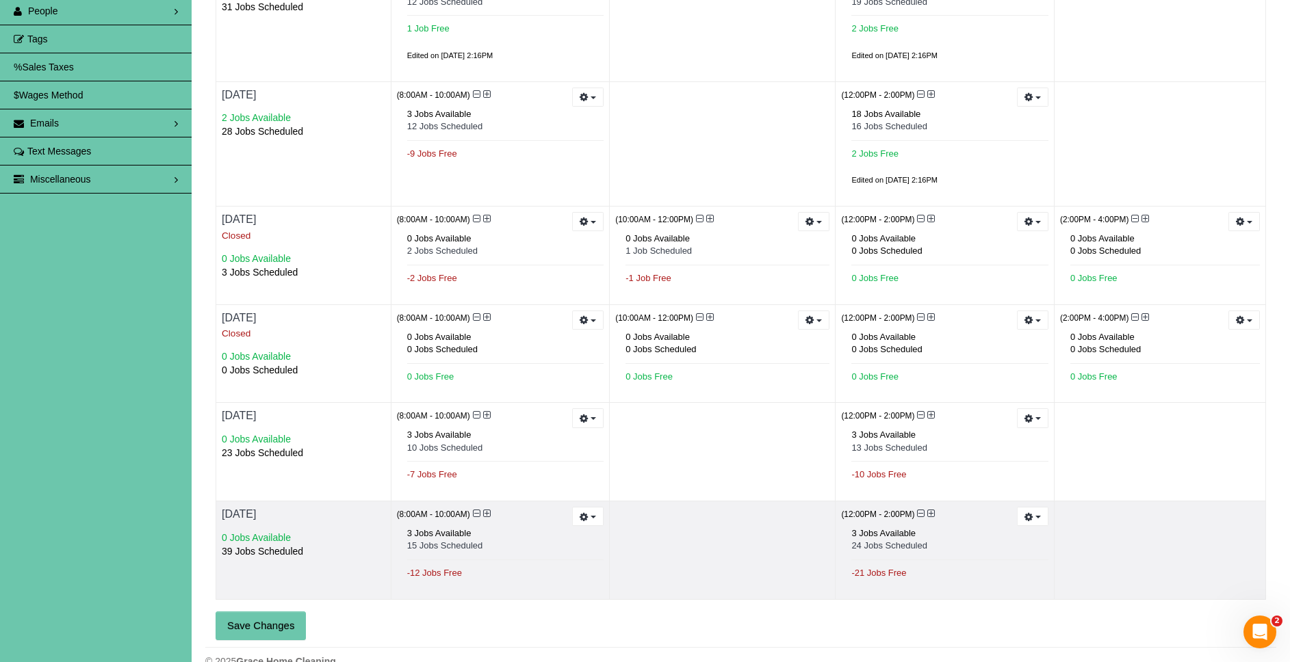
scroll to position [283, 0]
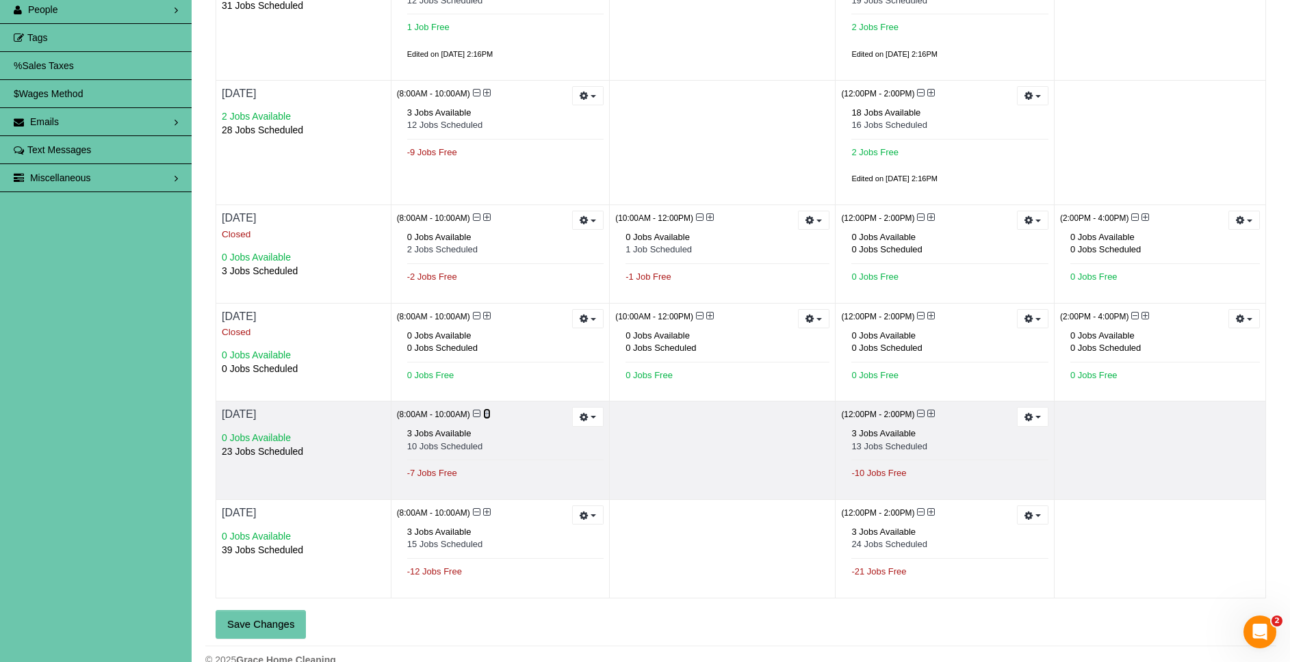
click at [486, 413] on icon at bounding box center [487, 414] width 8 height 10
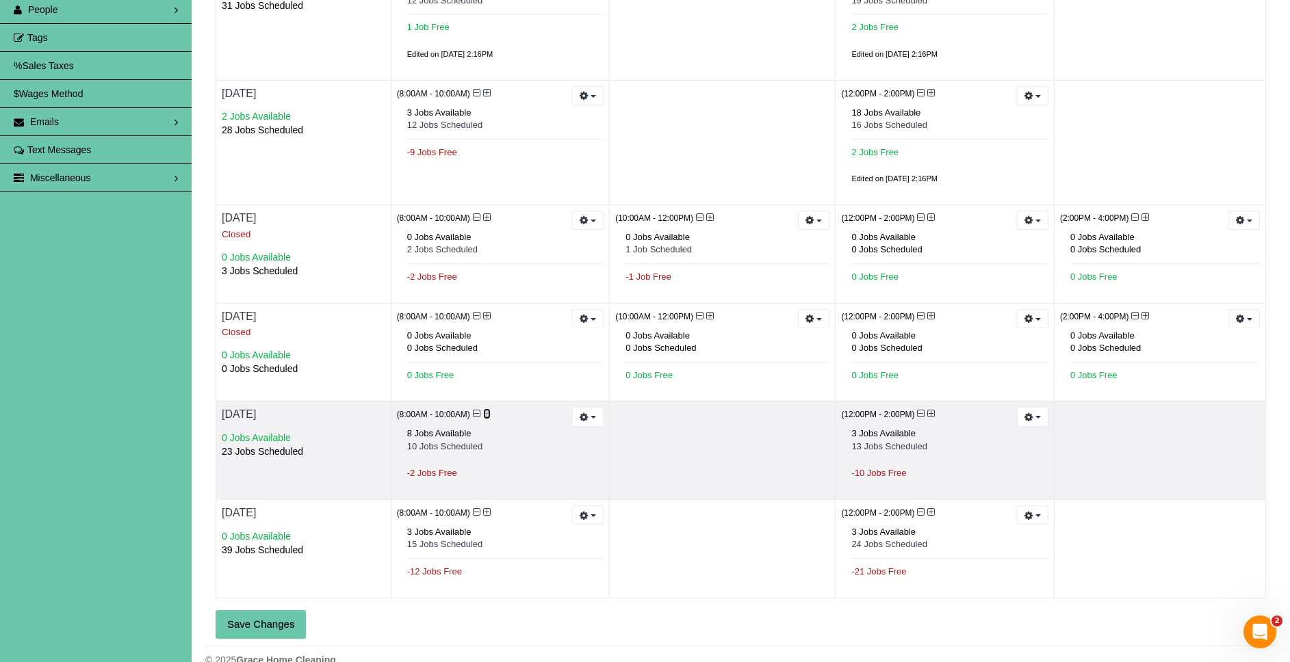
click at [486, 413] on icon at bounding box center [487, 414] width 8 height 10
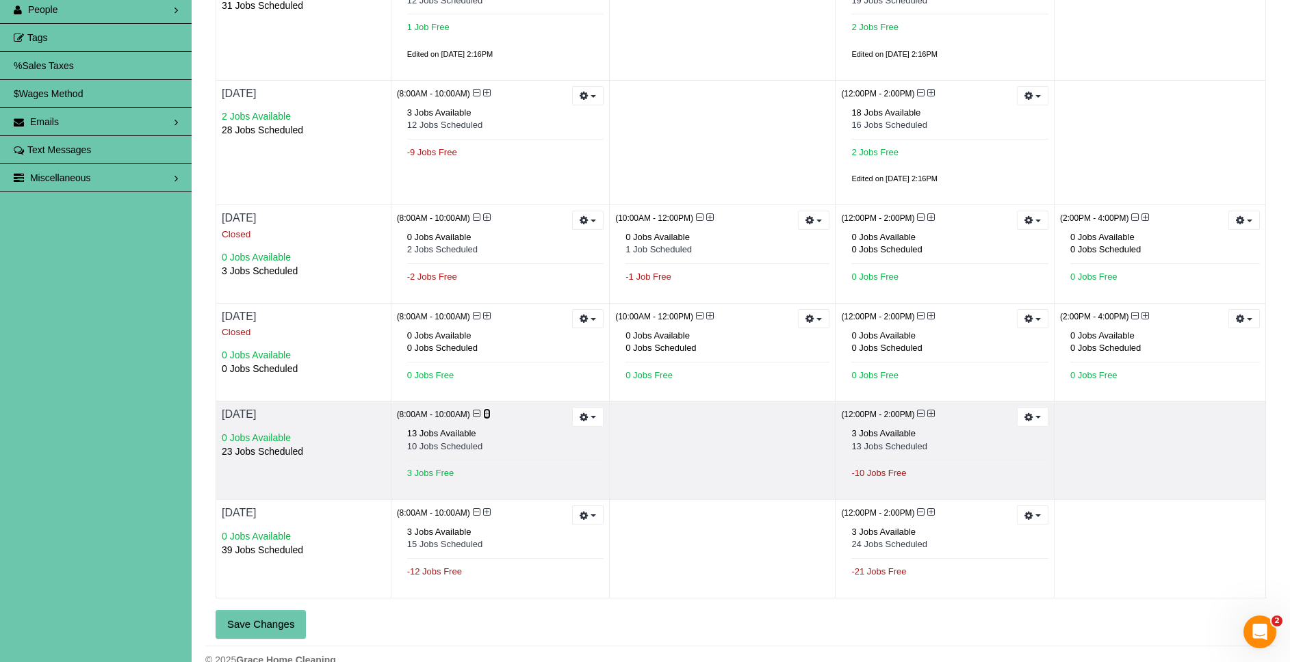
click at [486, 413] on icon at bounding box center [487, 414] width 8 height 10
click at [930, 414] on icon at bounding box center [931, 414] width 8 height 10
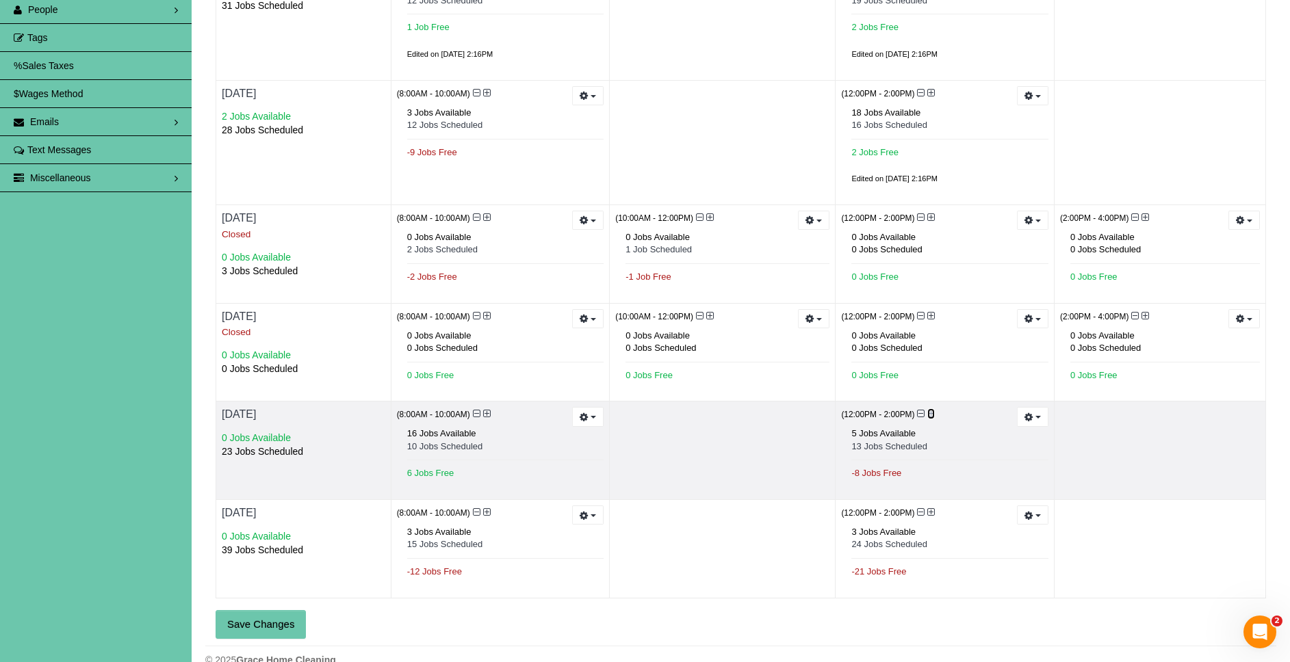
click at [930, 414] on icon at bounding box center [931, 414] width 8 height 10
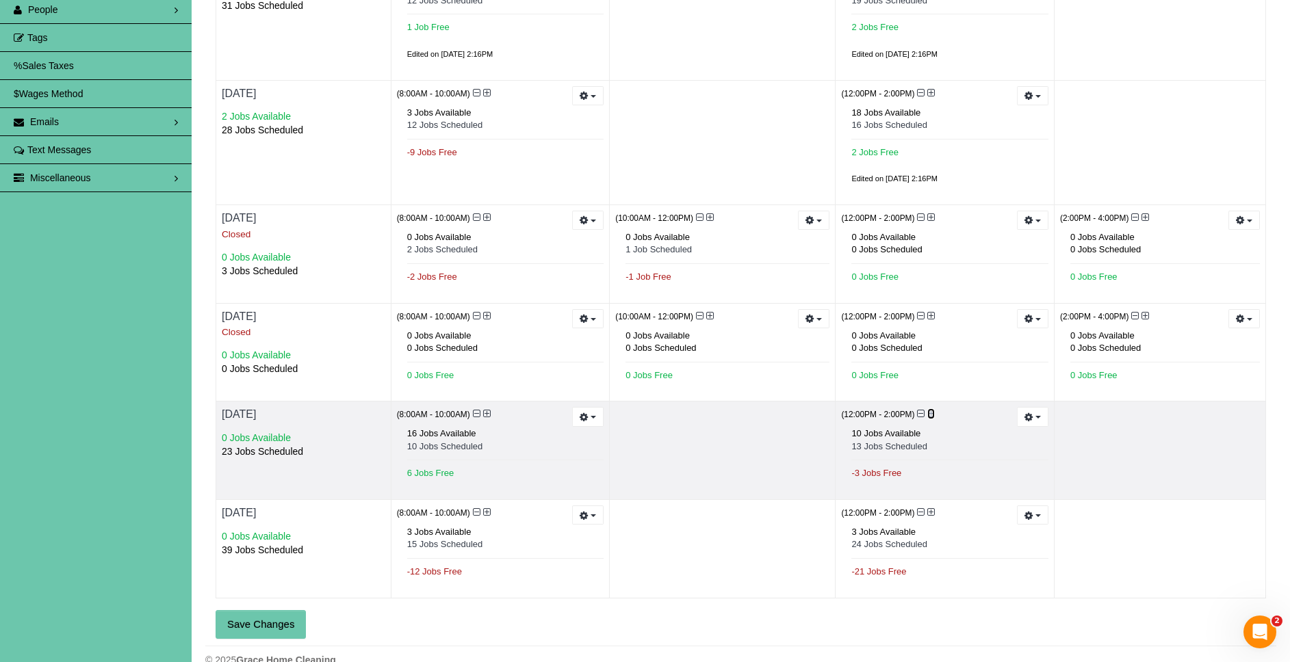
click at [930, 414] on icon at bounding box center [931, 414] width 8 height 10
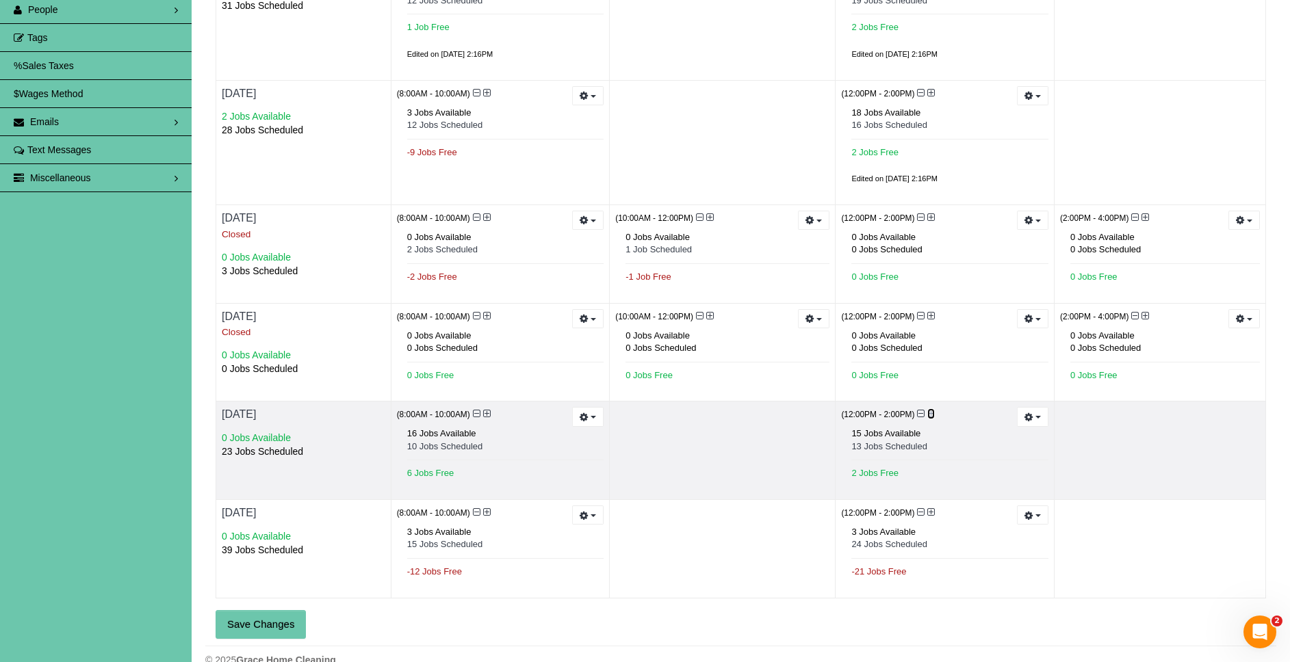
click at [930, 414] on icon at bounding box center [931, 414] width 8 height 10
click at [921, 413] on icon at bounding box center [921, 414] width 8 height 10
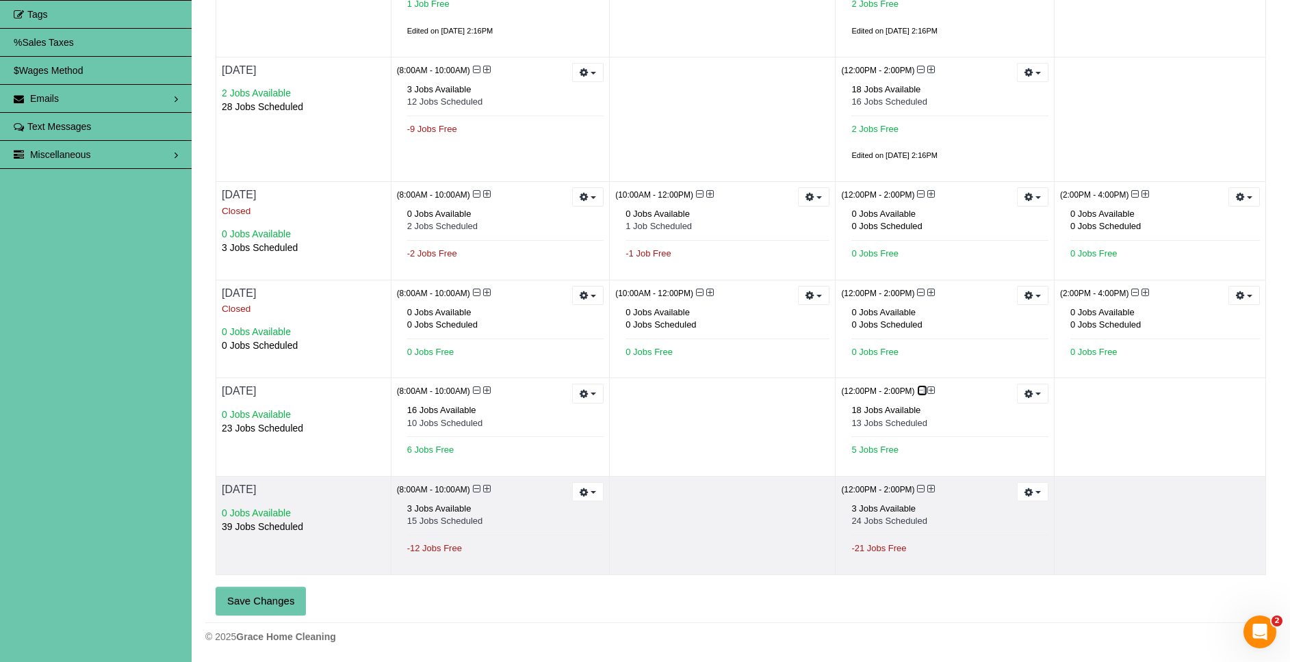
scroll to position [307, 0]
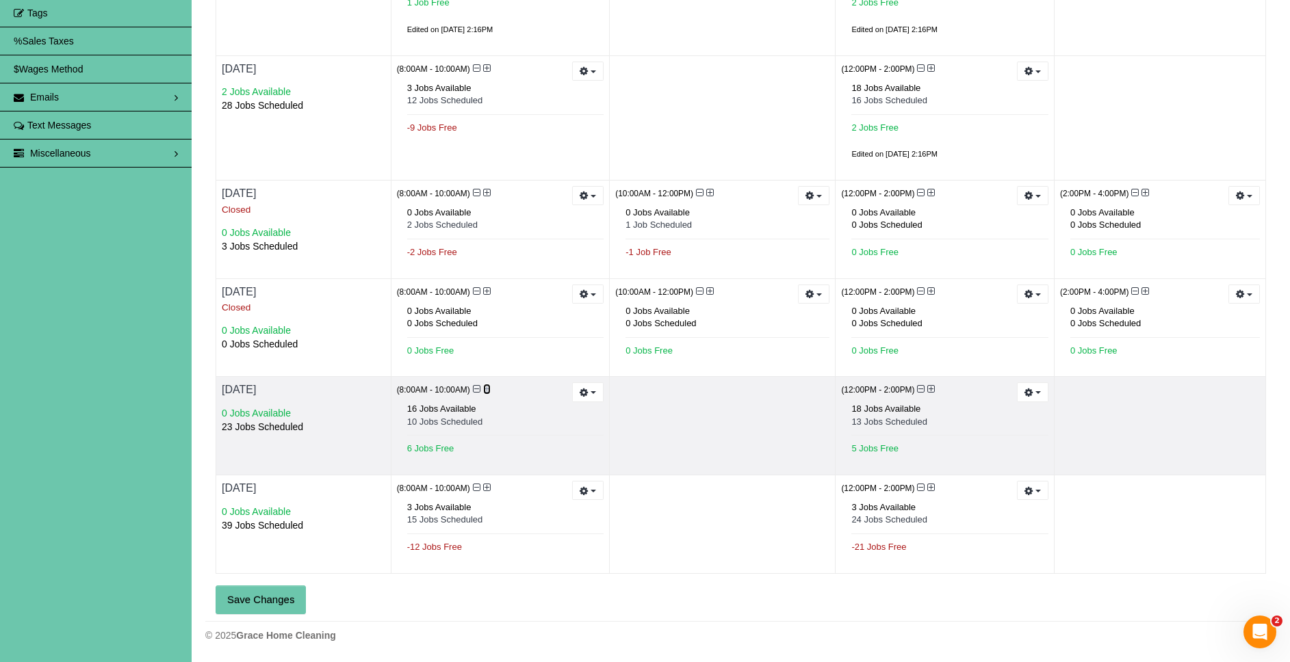
click at [488, 389] on icon at bounding box center [487, 390] width 8 height 10
click at [477, 387] on icon at bounding box center [477, 390] width 8 height 10
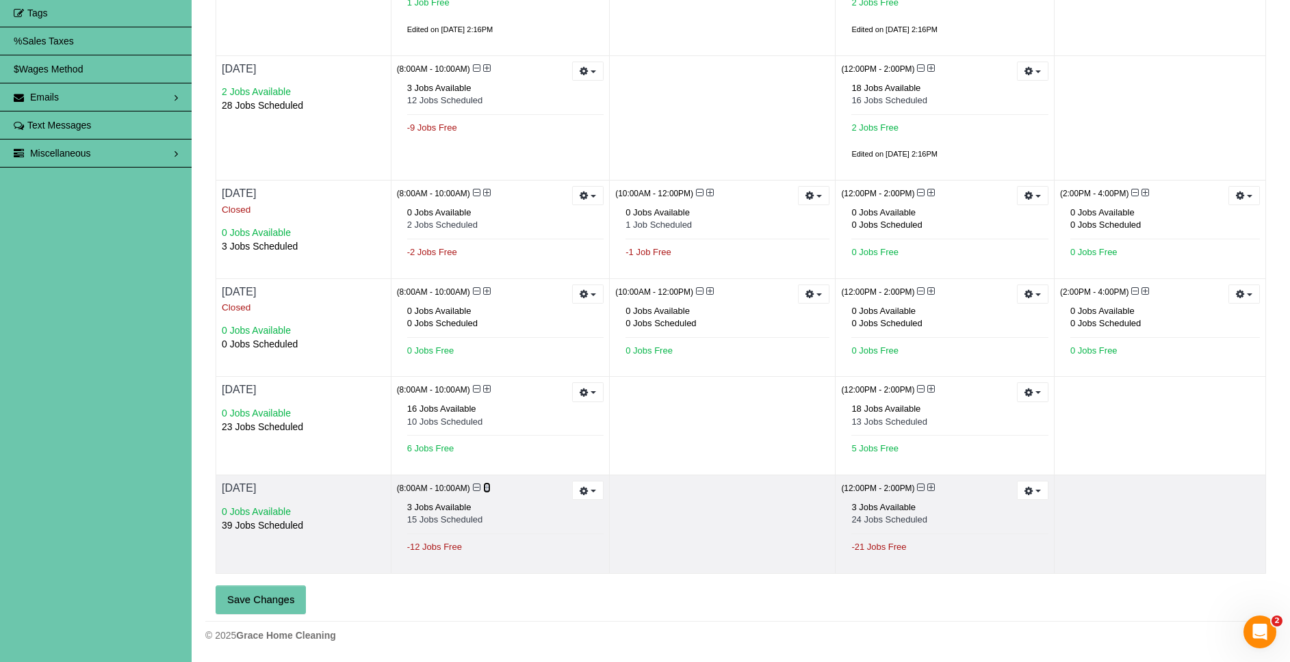
click at [487, 489] on icon at bounding box center [487, 488] width 8 height 10
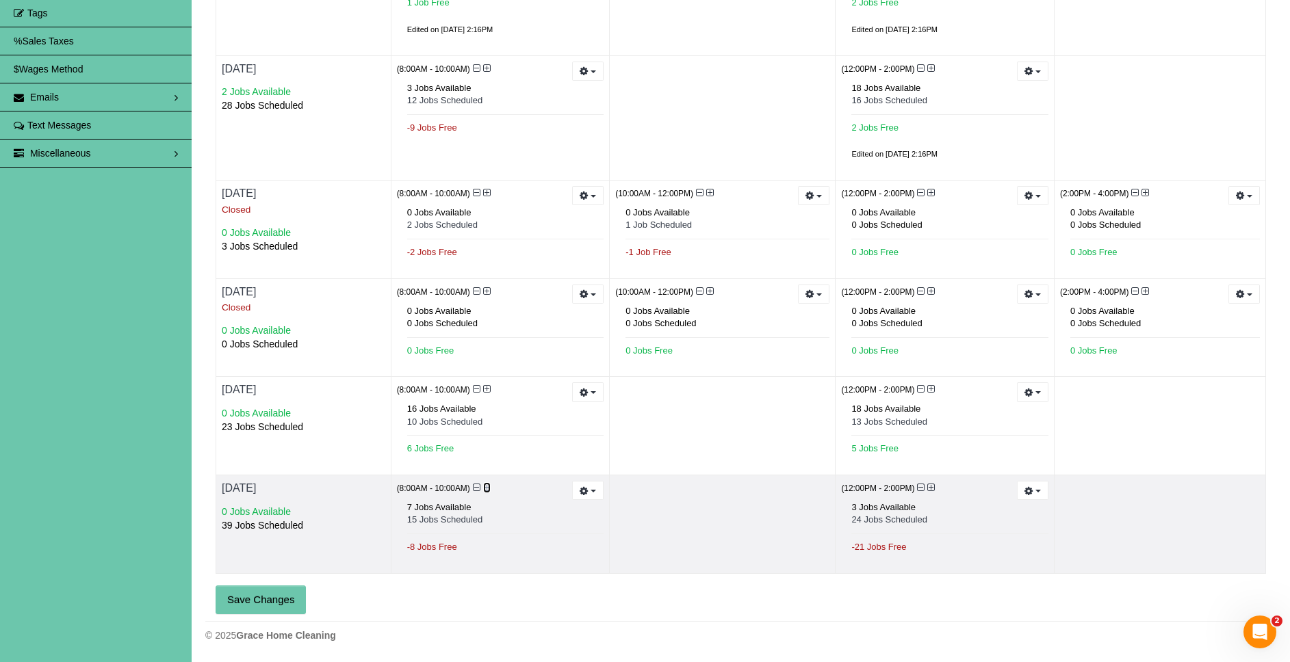
click at [487, 489] on icon at bounding box center [487, 488] width 8 height 10
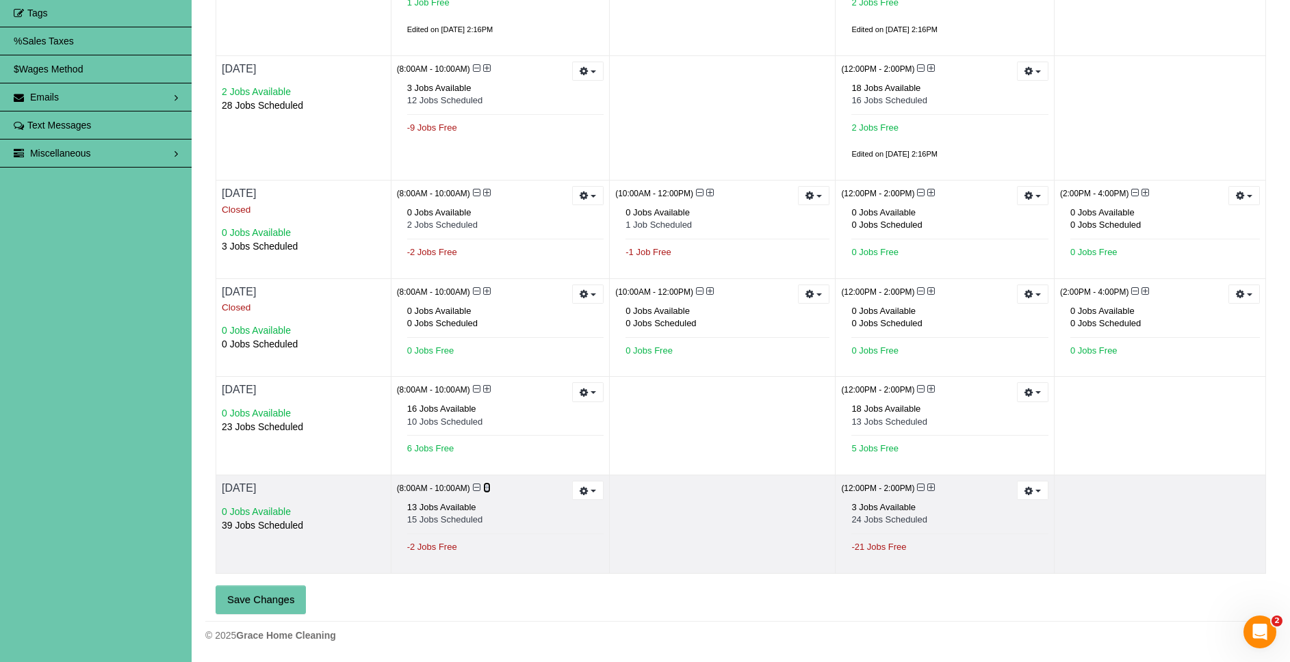
click at [487, 489] on icon at bounding box center [487, 488] width 8 height 10
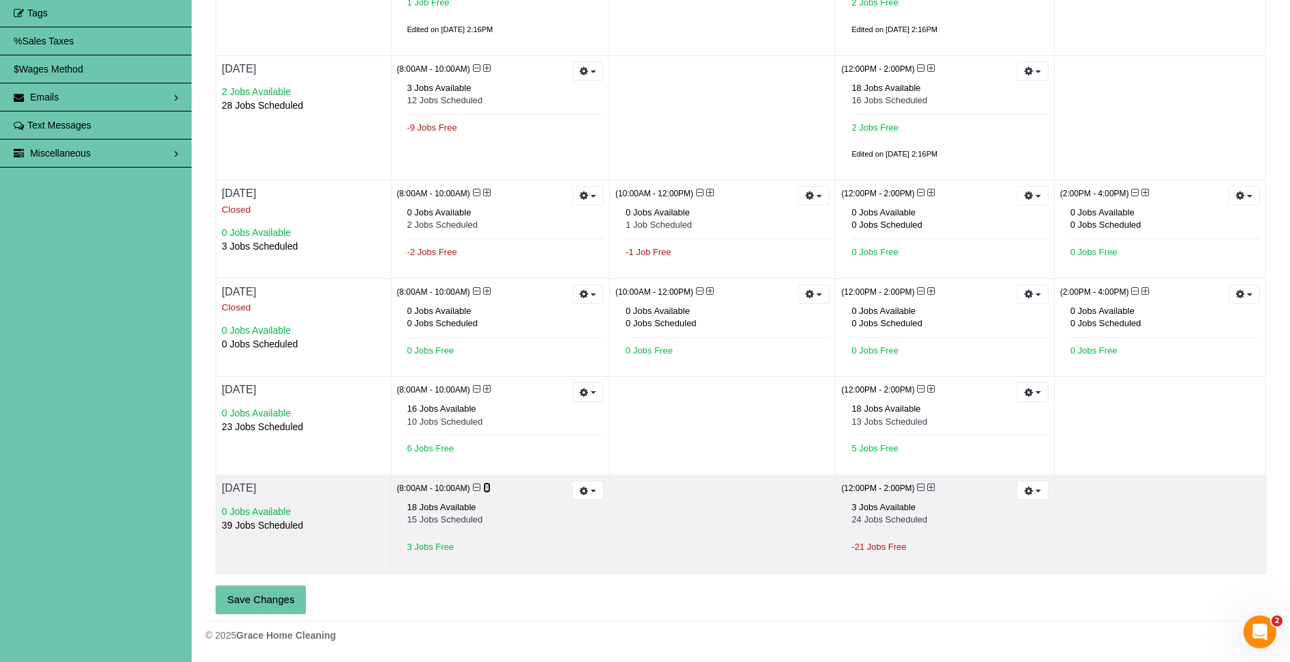
click at [487, 489] on icon at bounding box center [487, 488] width 8 height 10
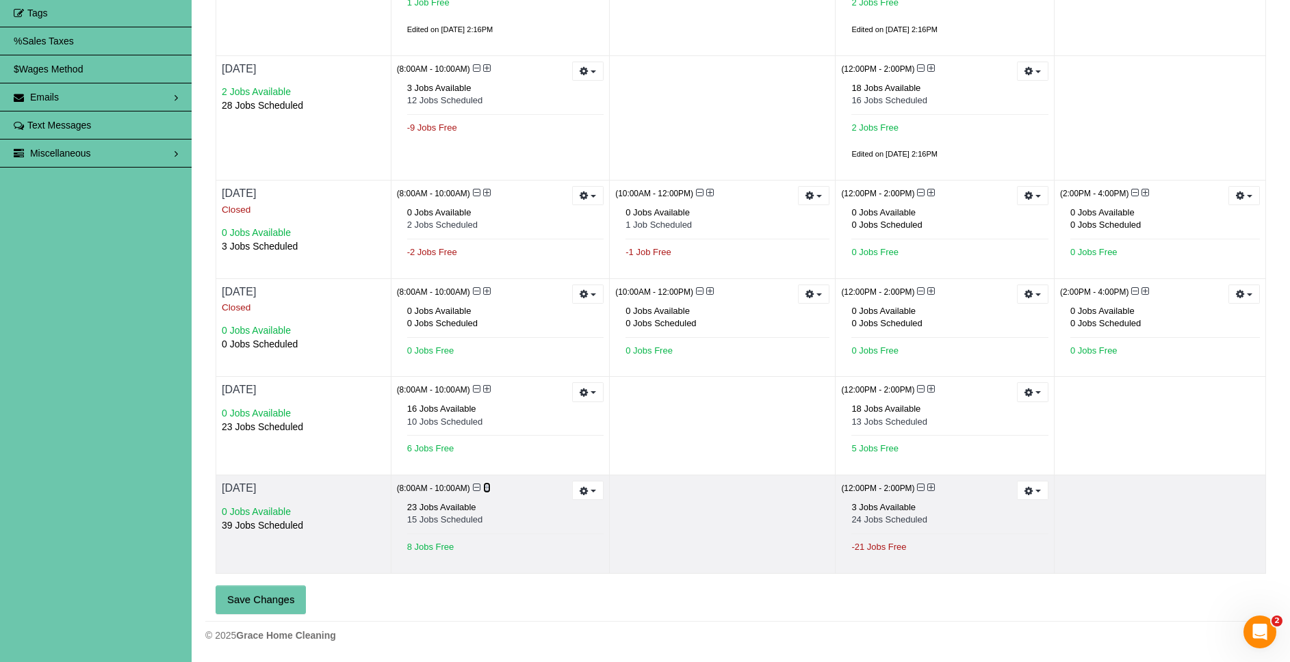
click at [487, 489] on icon at bounding box center [487, 488] width 8 height 10
click at [930, 487] on icon at bounding box center [931, 488] width 8 height 10
click at [931, 487] on icon at bounding box center [931, 488] width 8 height 10
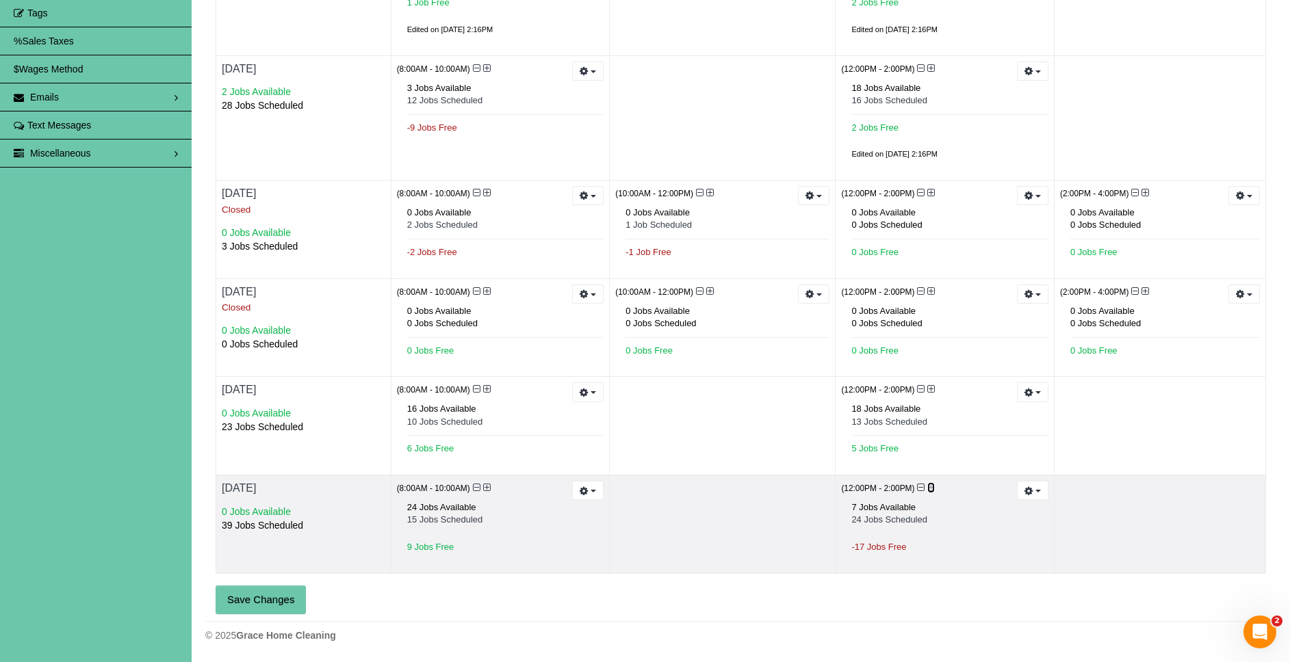
click at [931, 487] on icon at bounding box center [931, 488] width 8 height 10
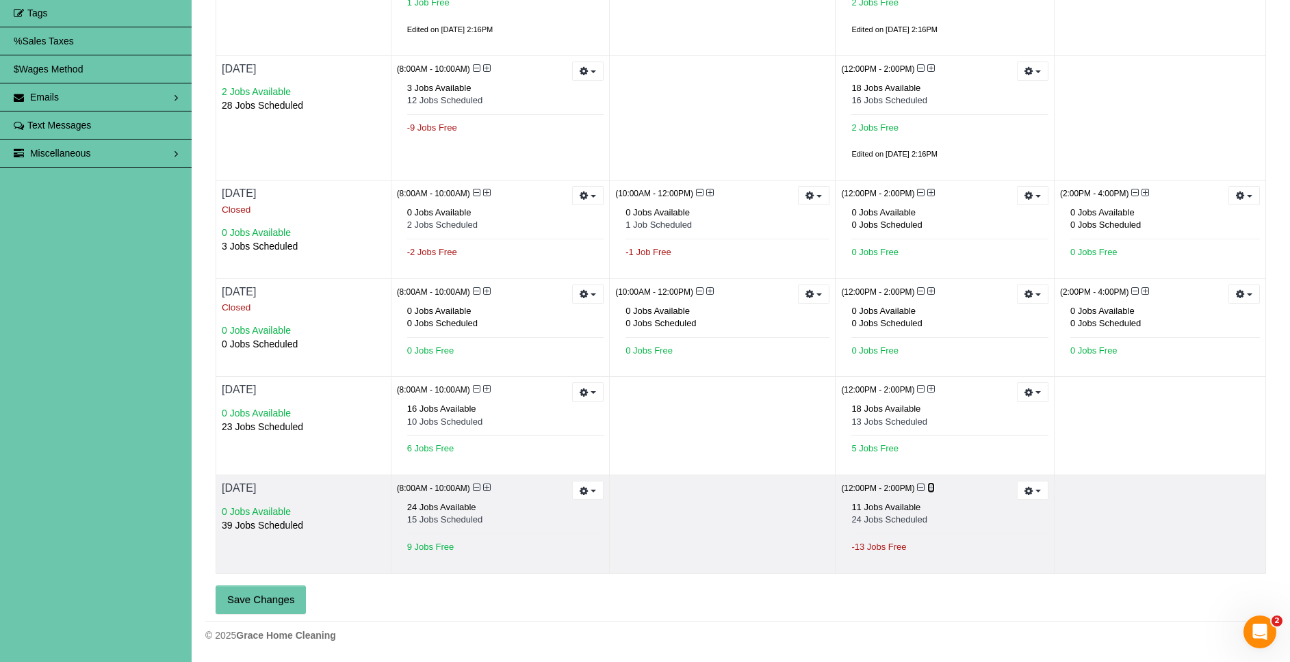
click at [931, 487] on icon at bounding box center [931, 488] width 8 height 10
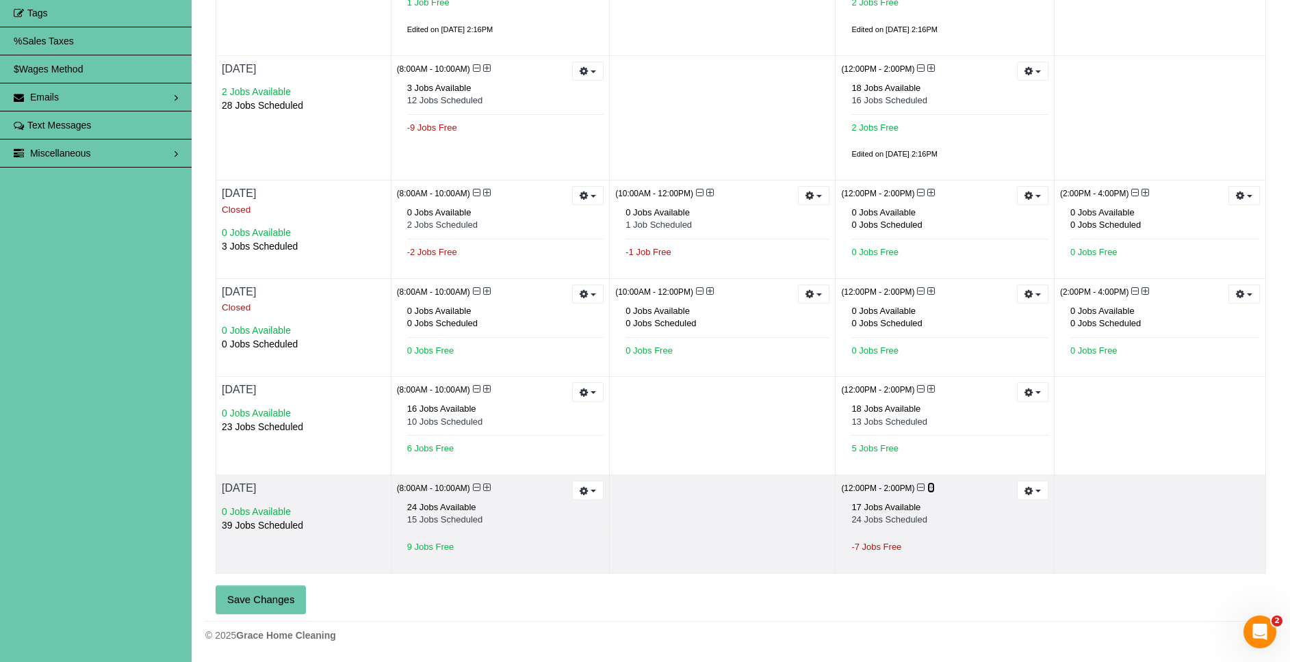
click at [931, 487] on icon at bounding box center [931, 488] width 8 height 10
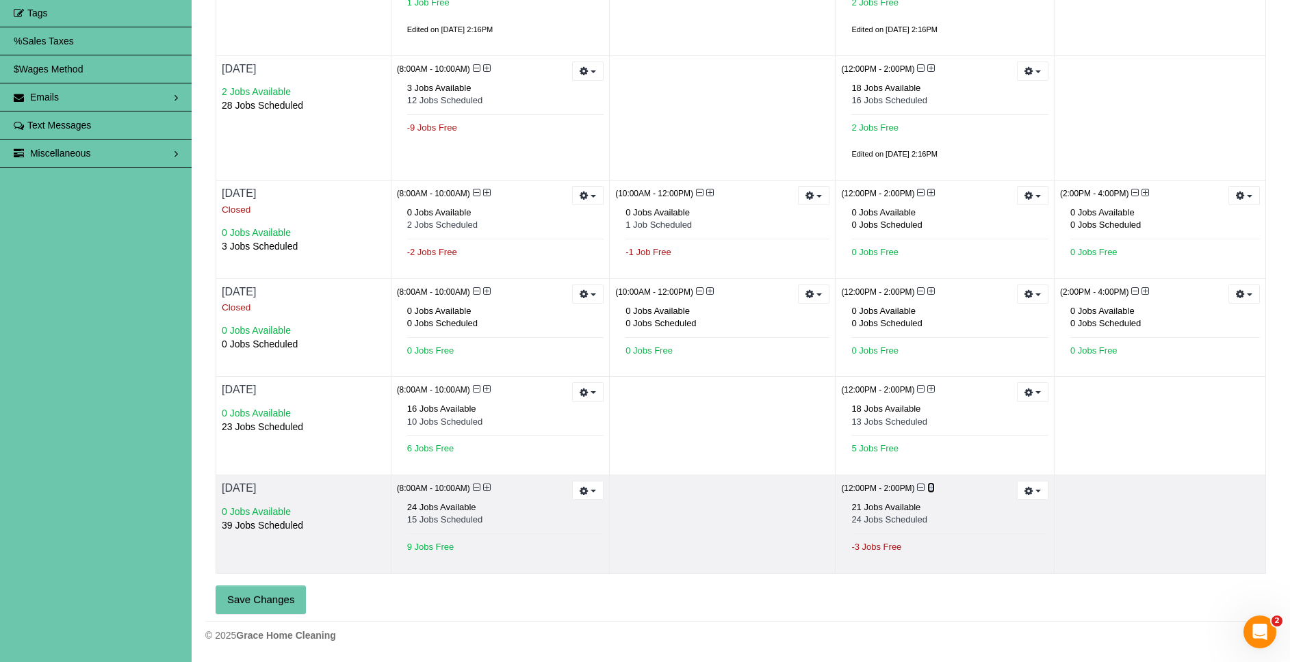
click at [931, 487] on icon at bounding box center [931, 488] width 8 height 10
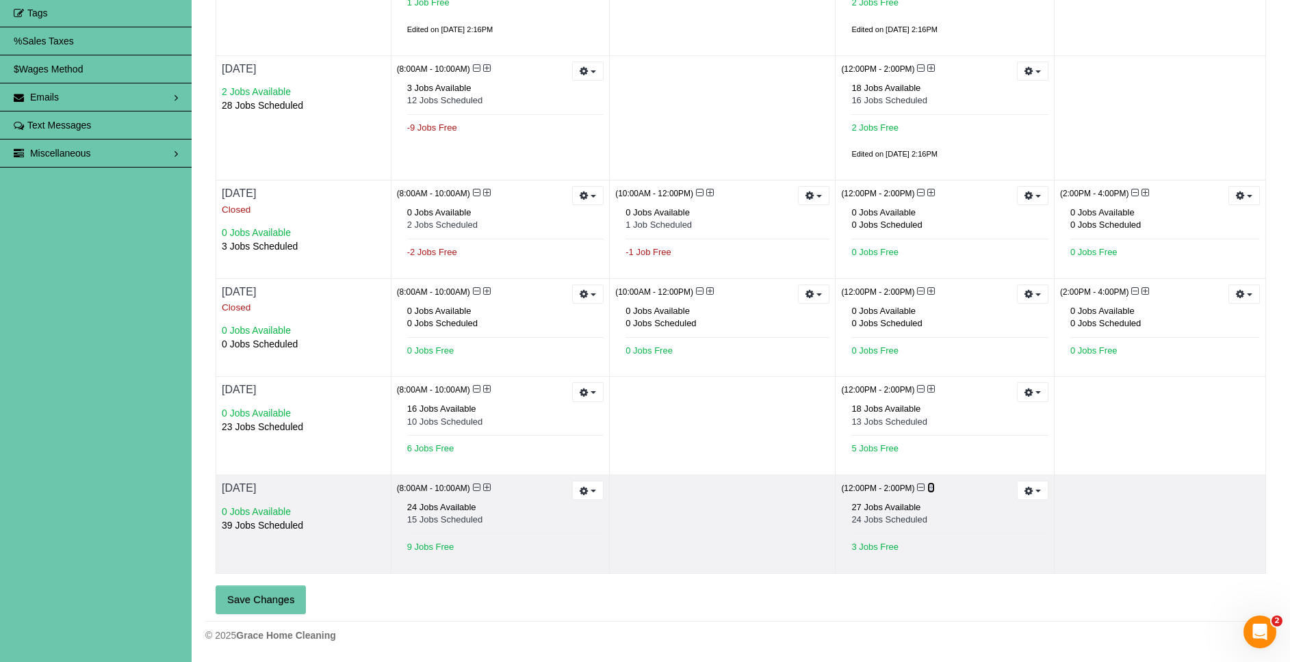
click at [931, 487] on icon at bounding box center [931, 488] width 8 height 10
click at [921, 488] on icon at bounding box center [921, 488] width 8 height 10
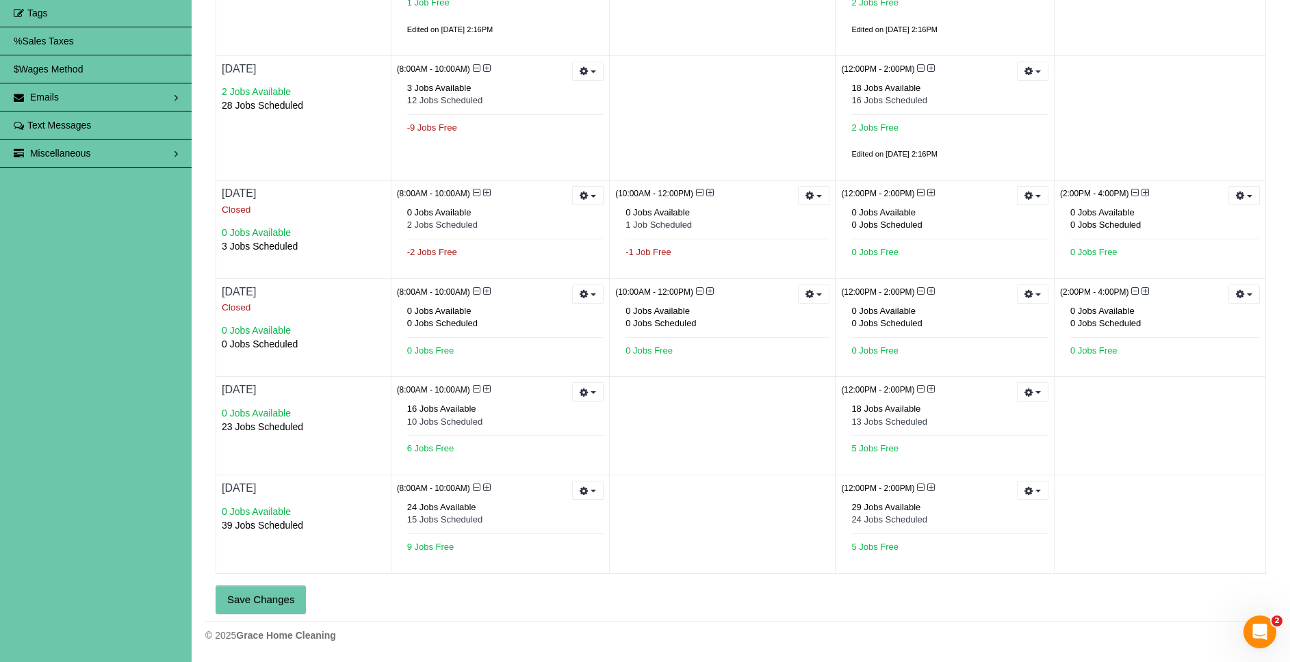
click at [226, 597] on button "Save Changes" at bounding box center [261, 600] width 90 height 29
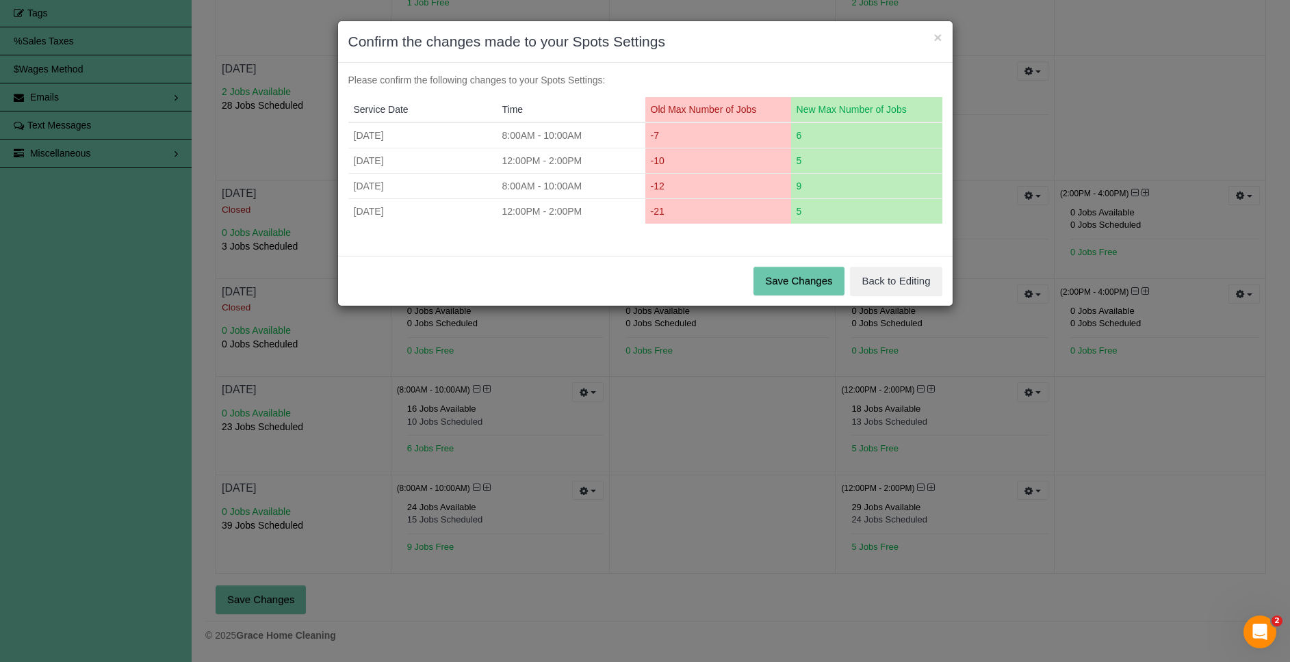
click at [811, 276] on button "Save Changes" at bounding box center [798, 281] width 90 height 29
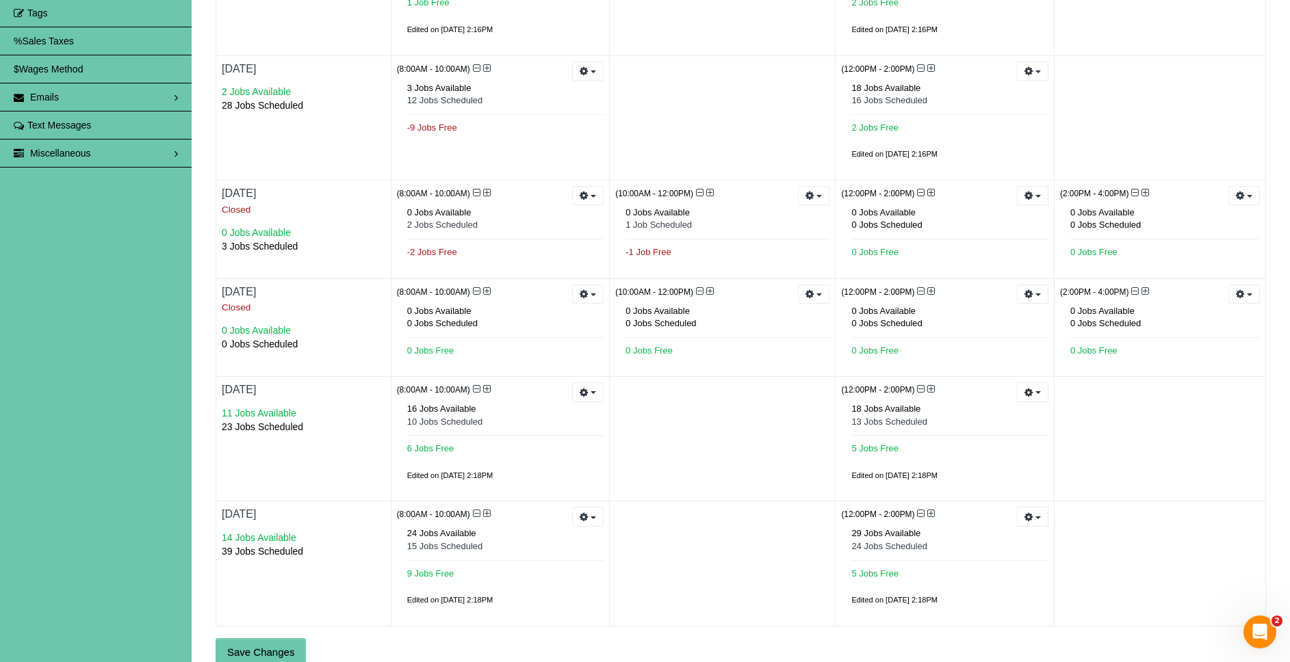
scroll to position [0, 0]
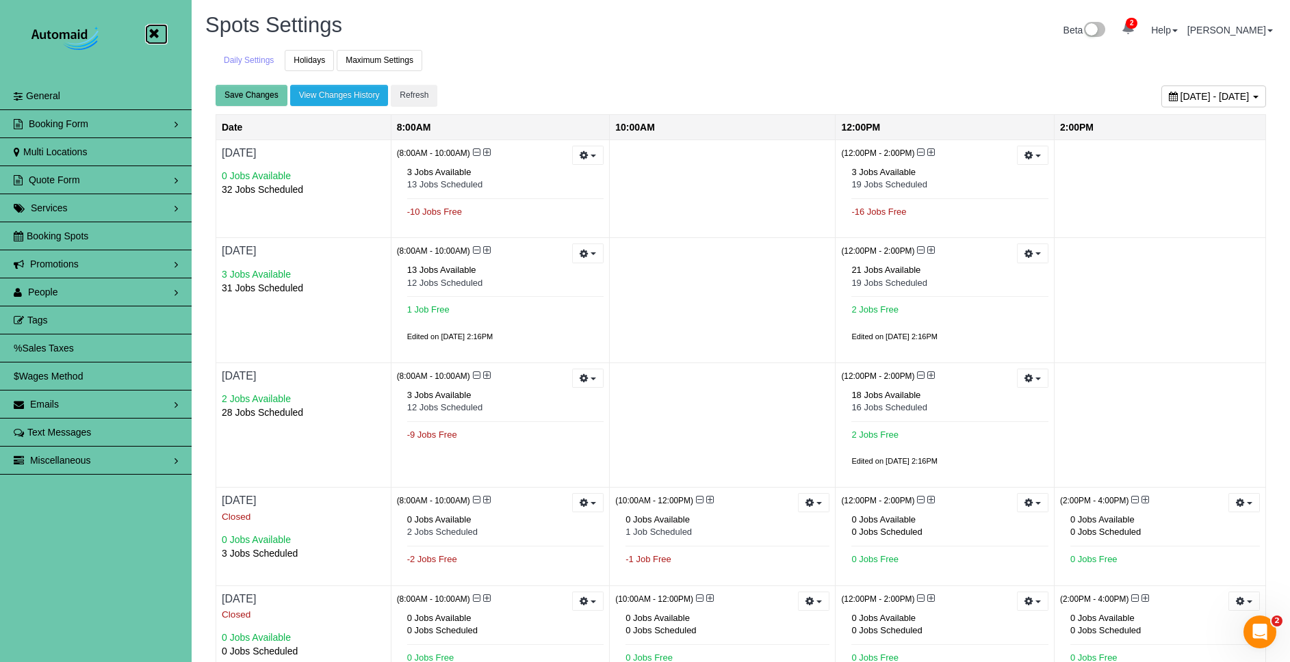
click at [153, 28] on icon at bounding box center [153, 33] width 17 height 17
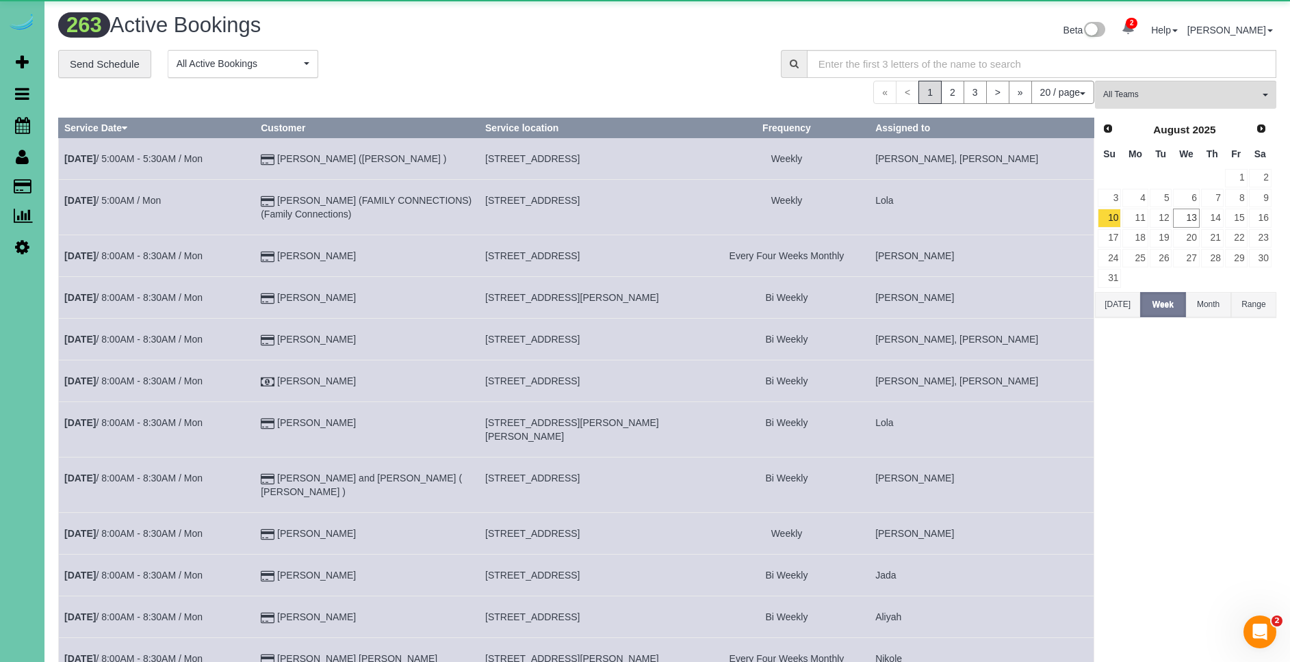
scroll to position [1107, 1290]
